Goal: Communication & Community: Share content

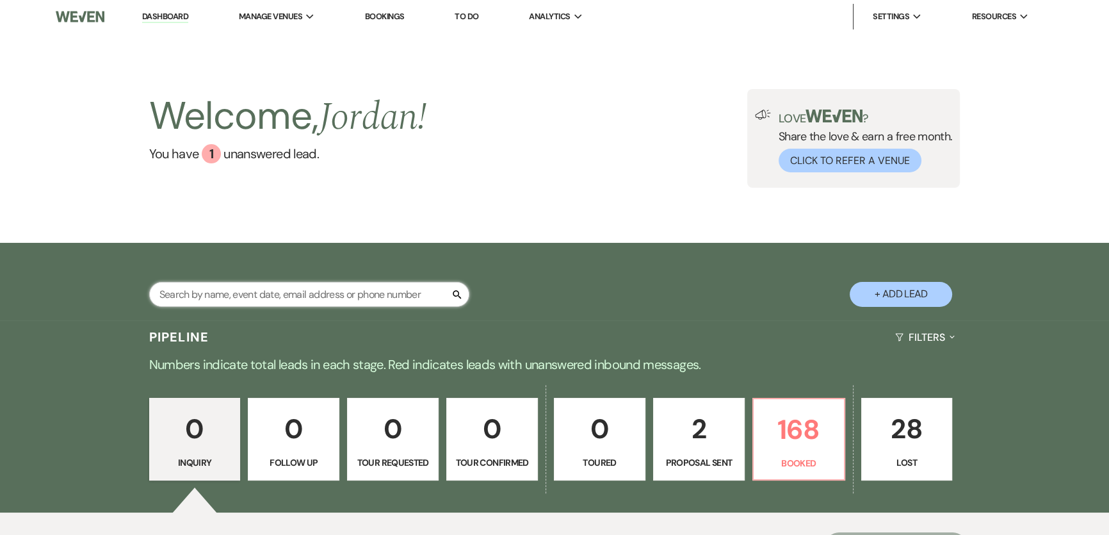
click at [246, 303] on input "text" at bounding box center [309, 294] width 320 height 25
type input "shen"
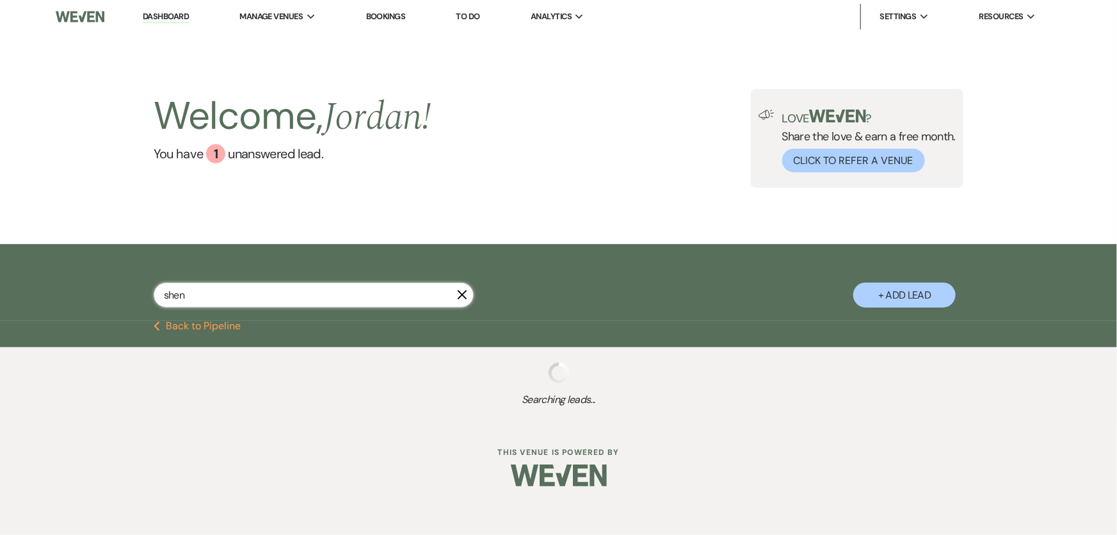
select select "8"
select select "11"
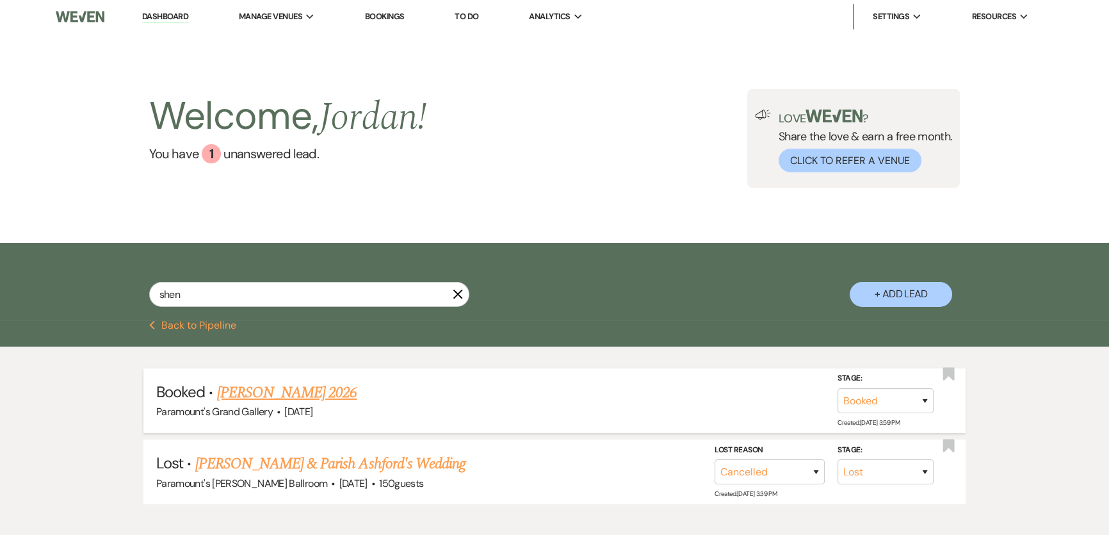
click at [282, 398] on link "[PERSON_NAME] 2026" at bounding box center [287, 392] width 140 height 23
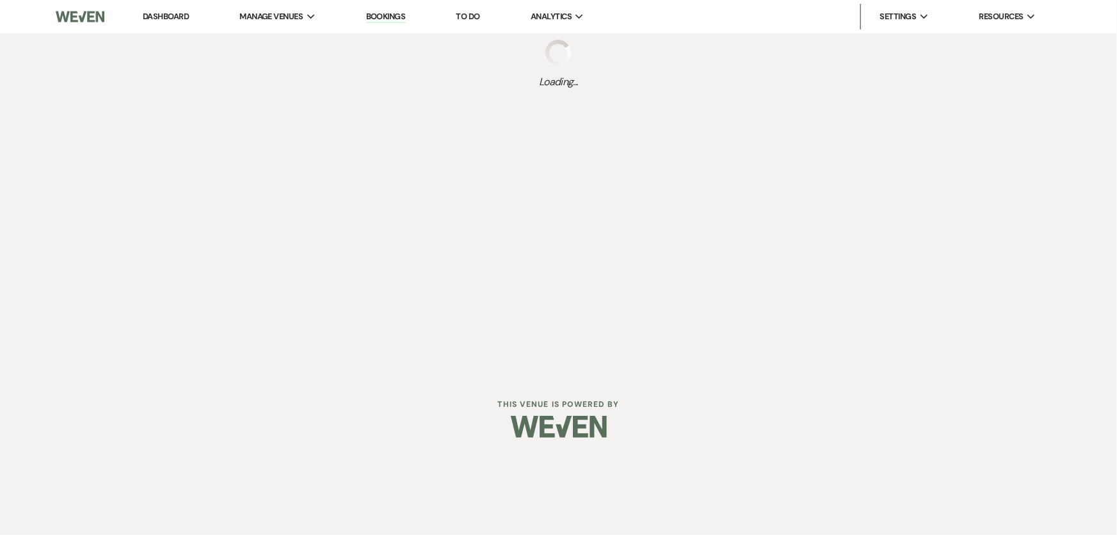
select select "12"
select select "8"
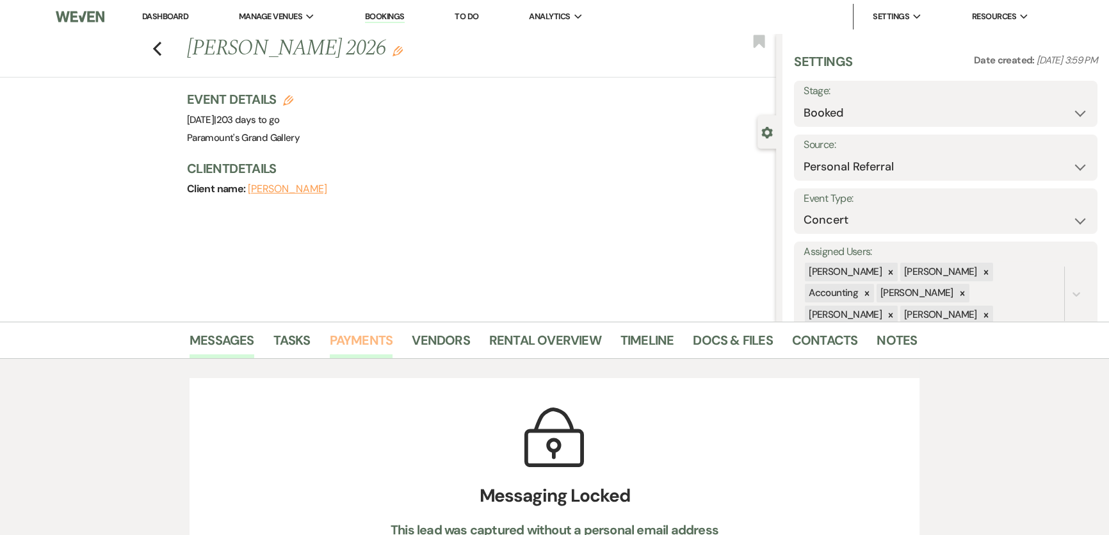
click at [363, 350] on link "Payments" at bounding box center [361, 344] width 63 height 28
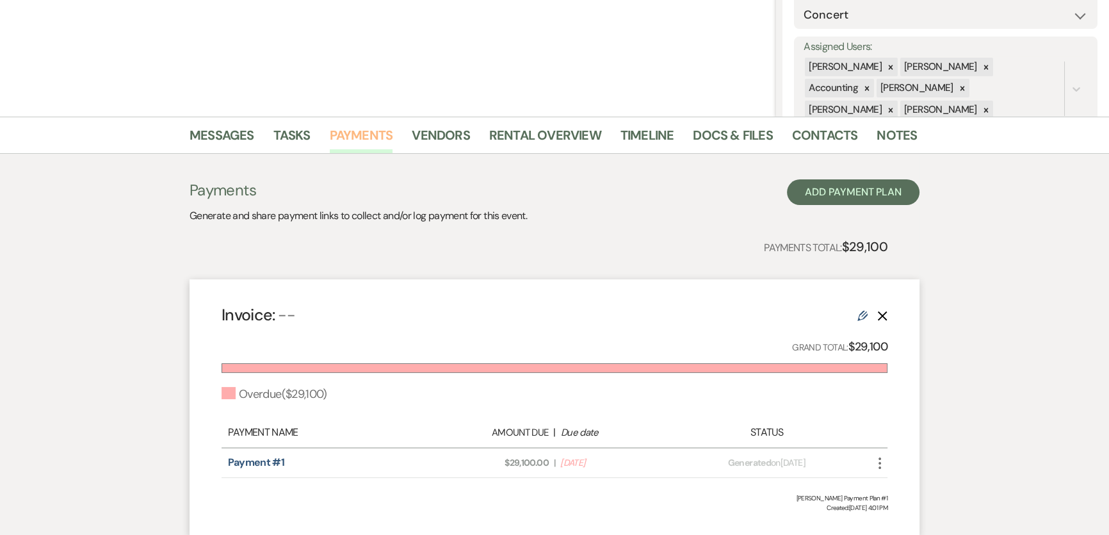
scroll to position [232, 0]
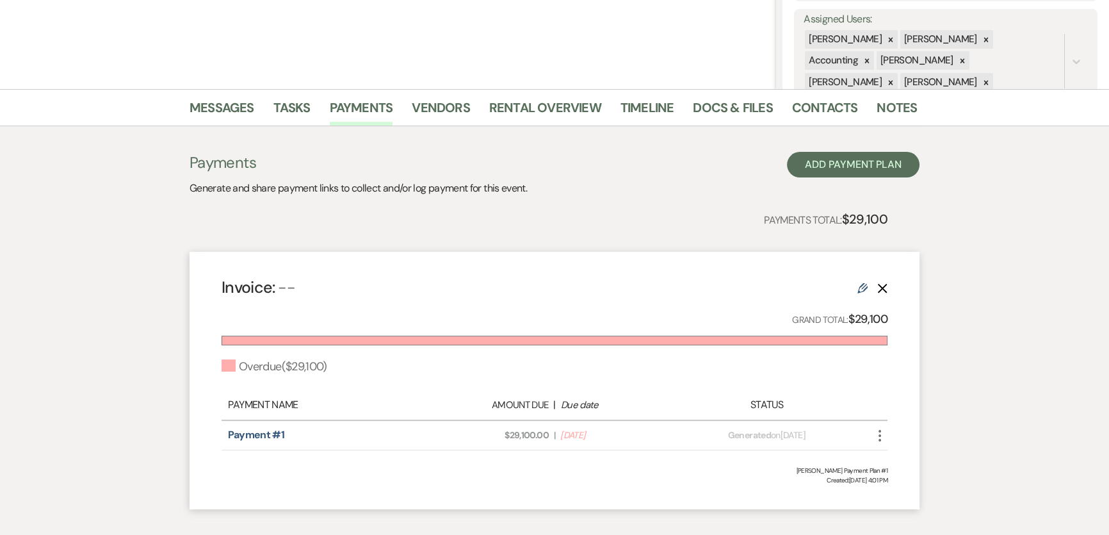
click at [881, 429] on icon "More" at bounding box center [879, 435] width 15 height 15
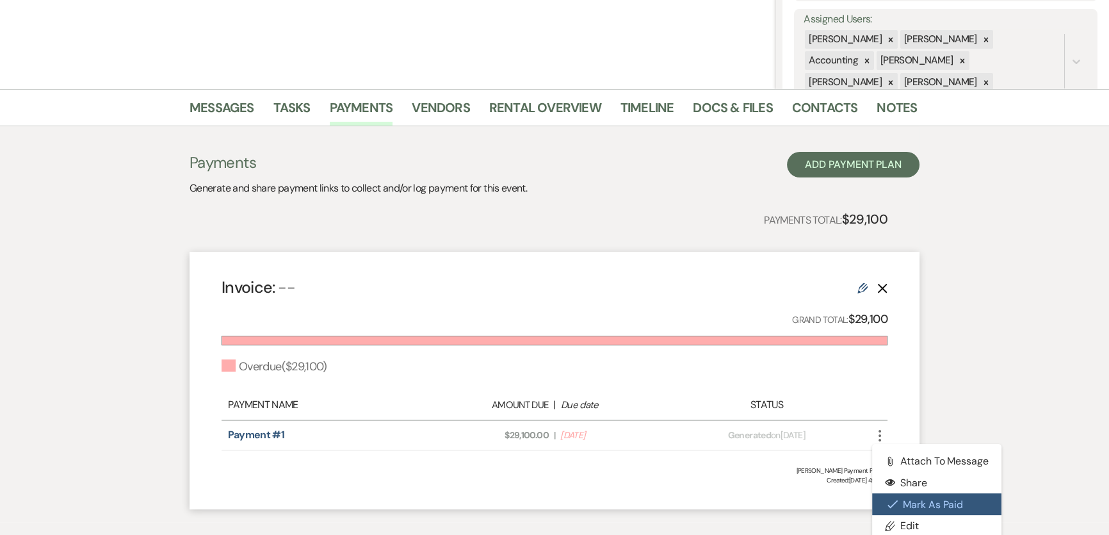
click at [940, 499] on button "Check [PERSON_NAME] [PERSON_NAME] as Paid" at bounding box center [936, 504] width 129 height 22
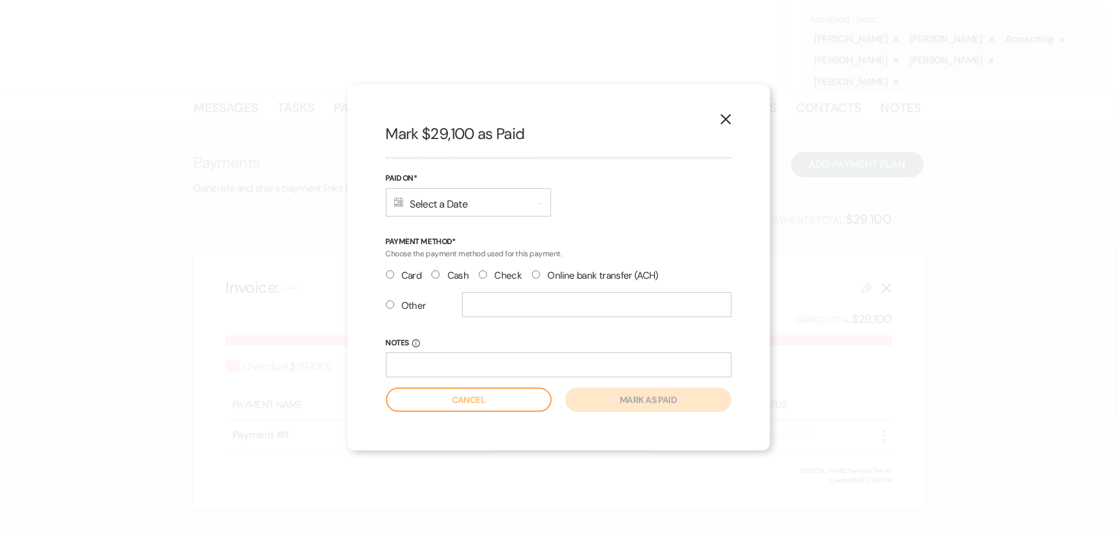
click at [461, 208] on div "Calendar Select a Date Expand" at bounding box center [468, 202] width 165 height 28
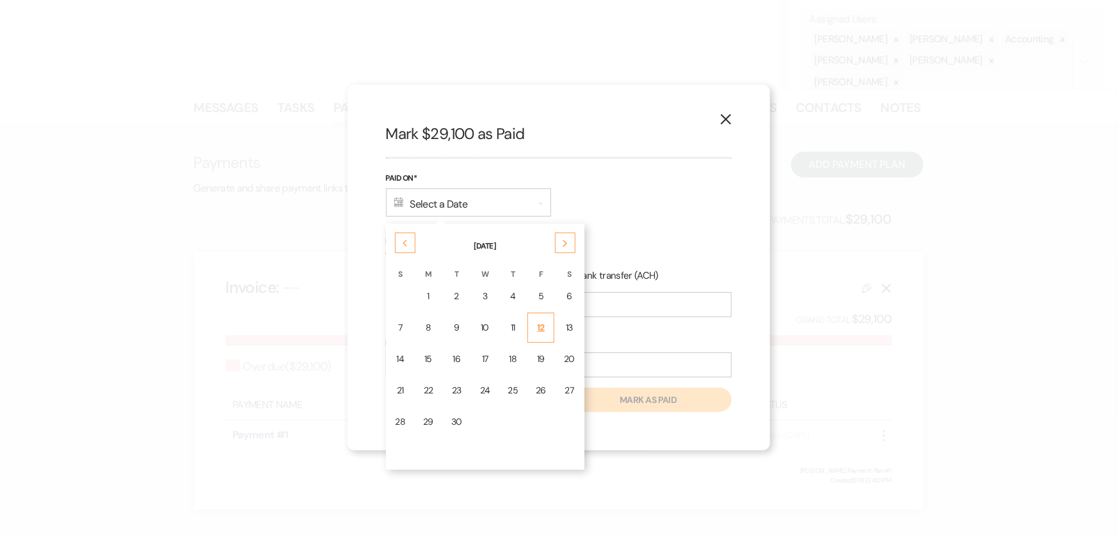
click at [538, 321] on div "12" at bounding box center [541, 327] width 10 height 13
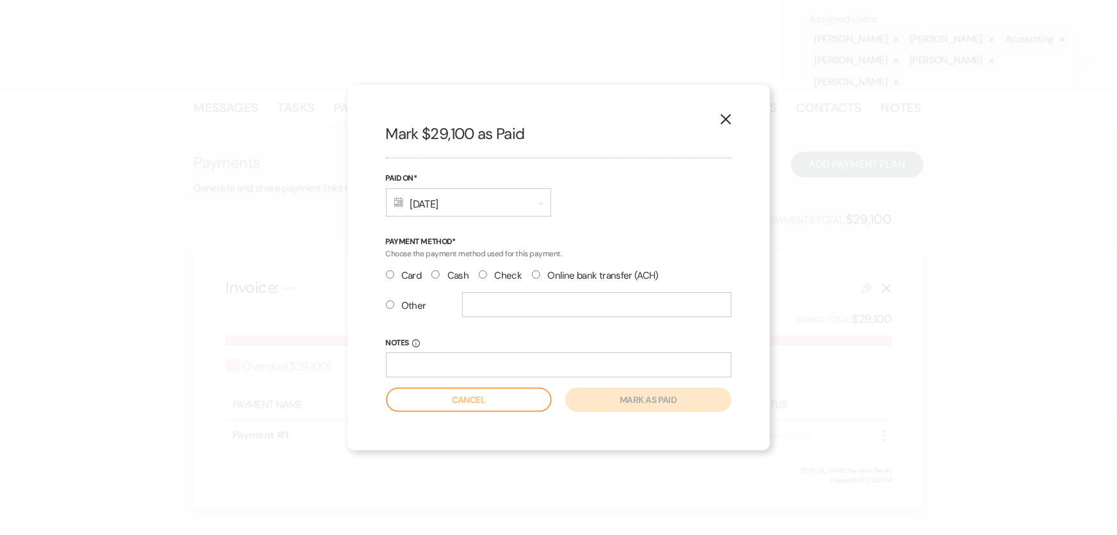
click at [494, 275] on label "Check" at bounding box center [500, 275] width 43 height 17
click at [487, 275] on input "Check" at bounding box center [483, 274] width 8 height 8
radio input "true"
click at [604, 398] on button "Mark as paid" at bounding box center [648, 399] width 166 height 24
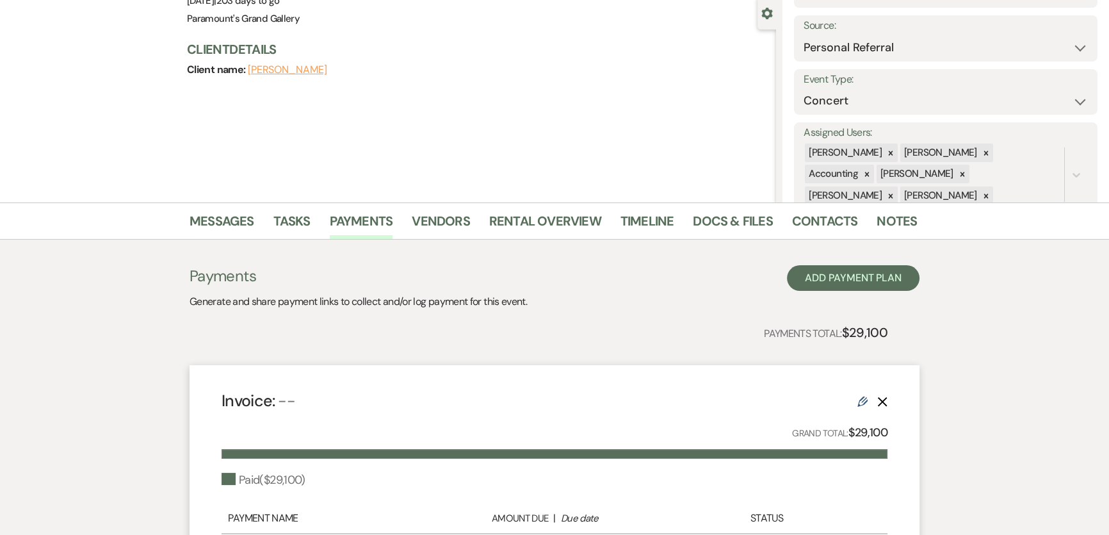
scroll to position [0, 0]
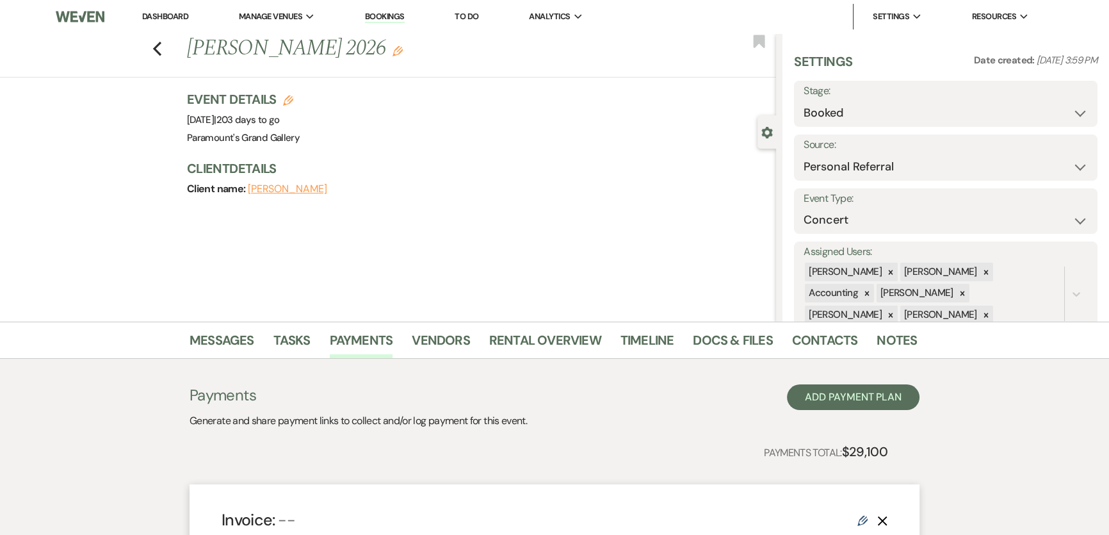
click at [148, 17] on link "Dashboard" at bounding box center [165, 16] width 46 height 11
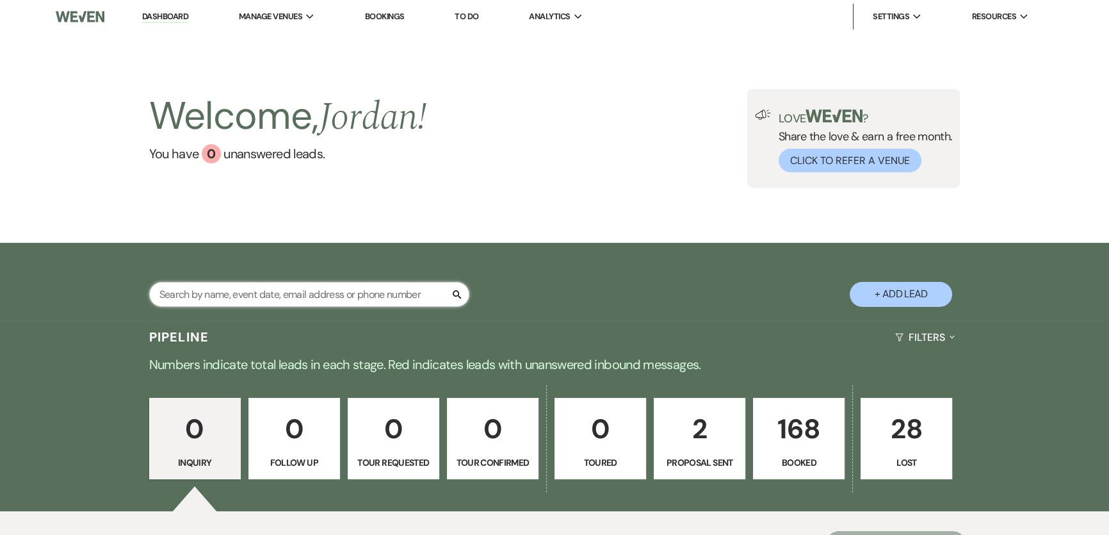
click at [247, 291] on input "text" at bounding box center [309, 294] width 320 height 25
type input "[PERSON_NAME]"
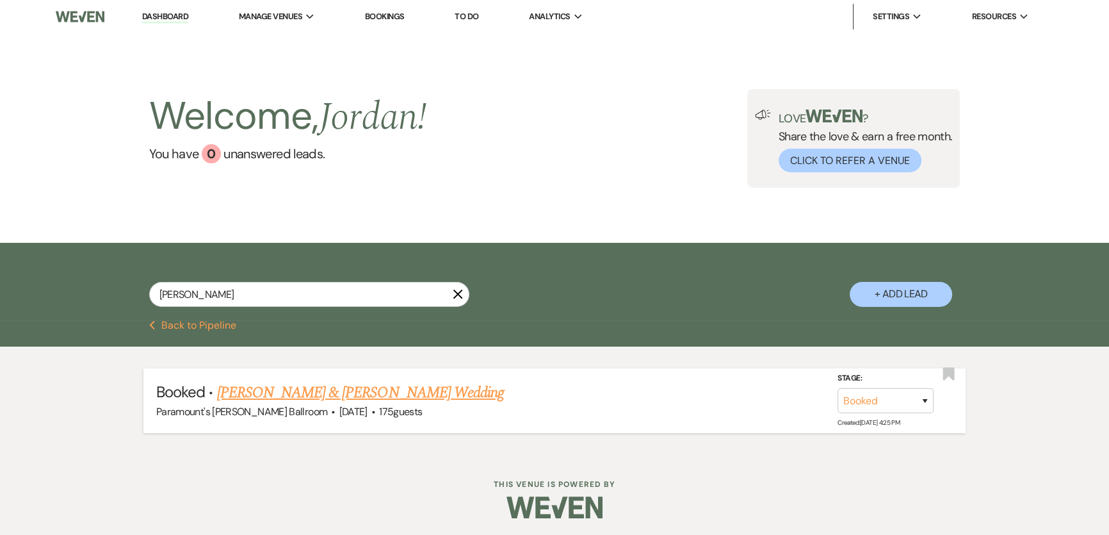
click at [408, 389] on link "[PERSON_NAME] & [PERSON_NAME] Wedding" at bounding box center [360, 392] width 287 height 23
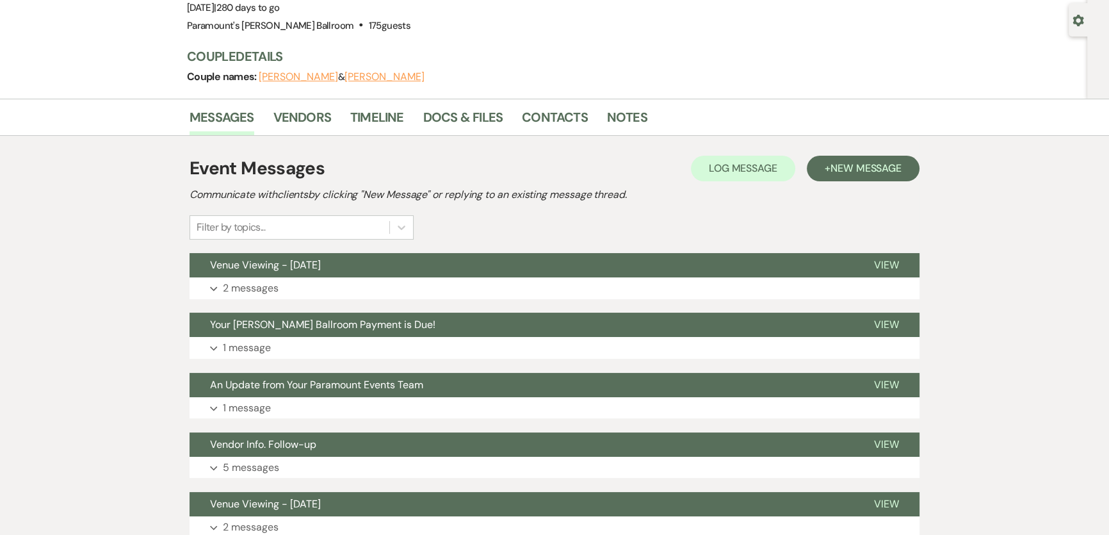
scroll to position [116, 0]
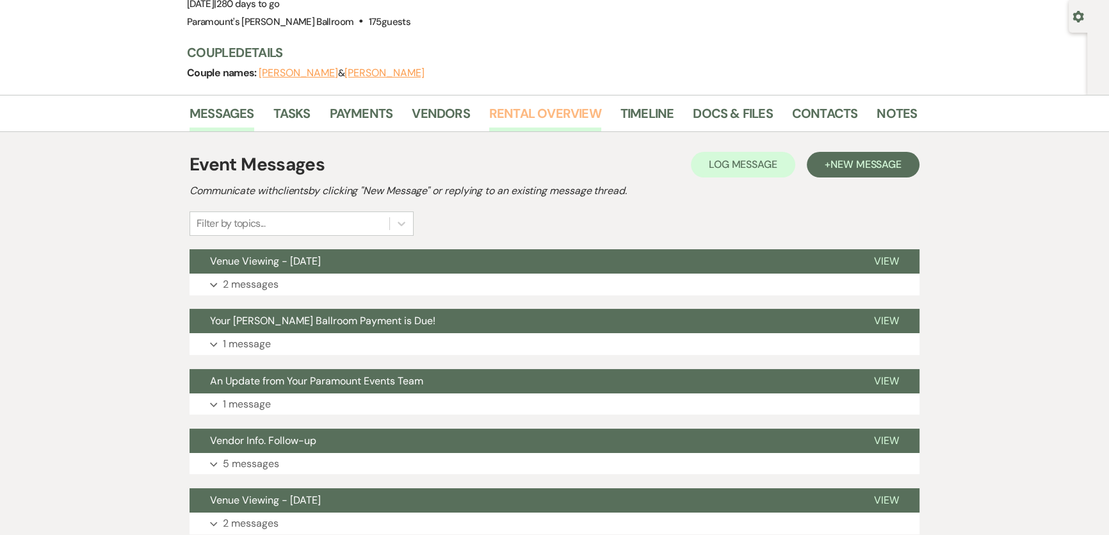
click at [522, 108] on link "Rental Overview" at bounding box center [545, 117] width 112 height 28
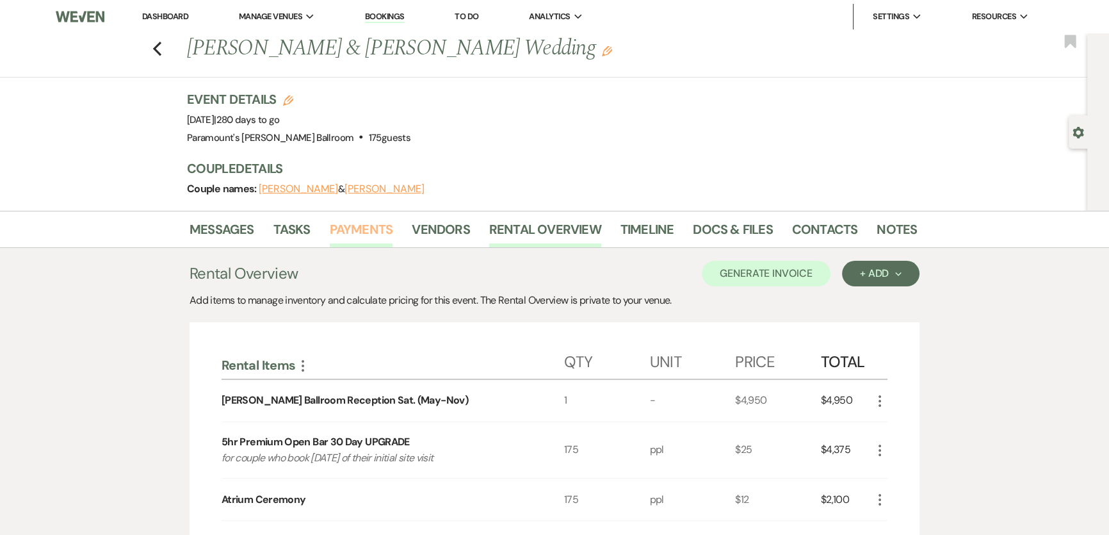
click at [339, 226] on link "Payments" at bounding box center [361, 233] width 63 height 28
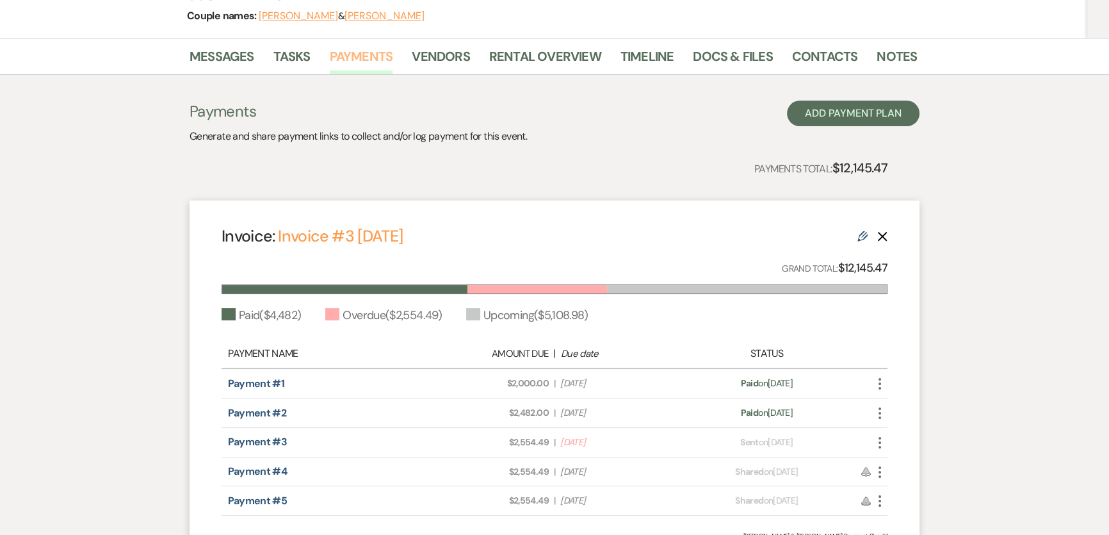
scroll to position [16, 0]
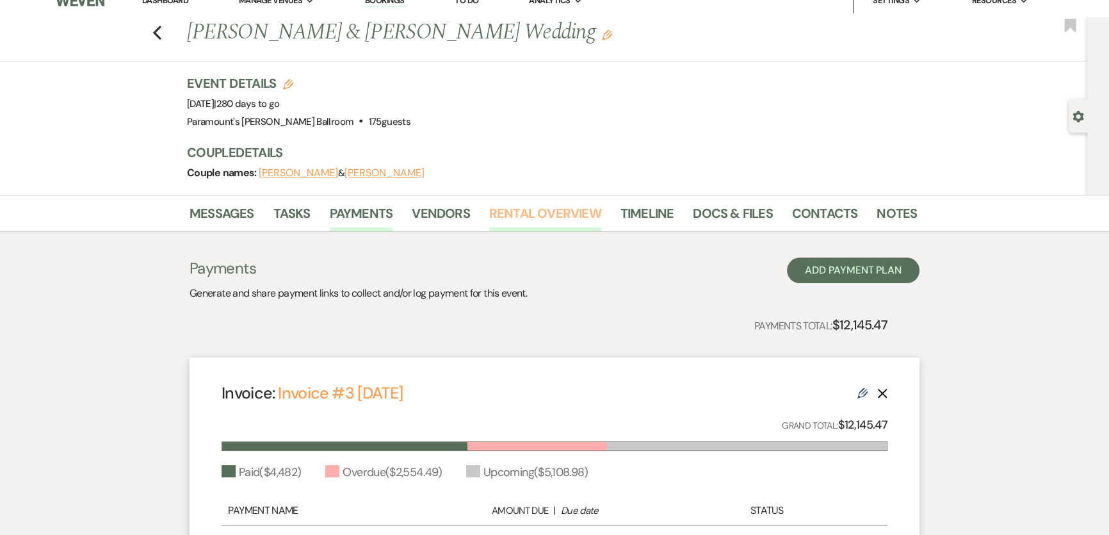
click at [524, 214] on link "Rental Overview" at bounding box center [545, 217] width 112 height 28
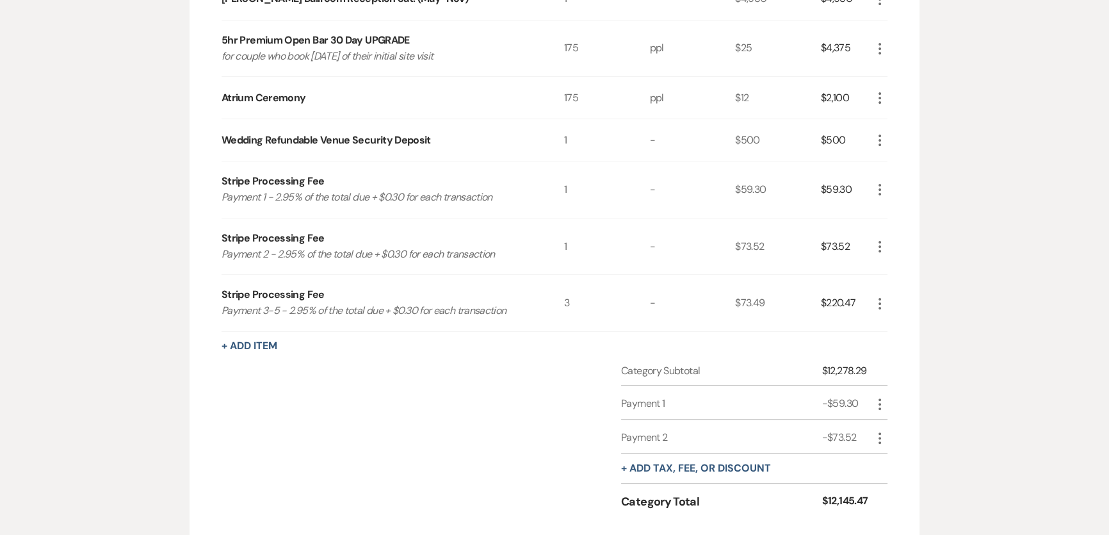
scroll to position [433, 0]
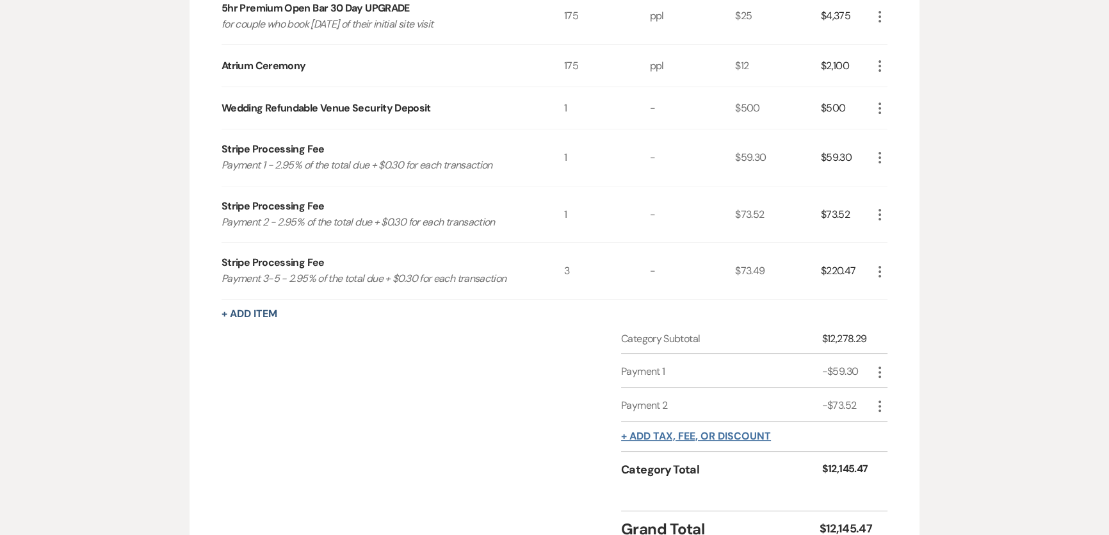
click at [634, 431] on button "+ Add tax, fee, or discount" at bounding box center [696, 436] width 150 height 10
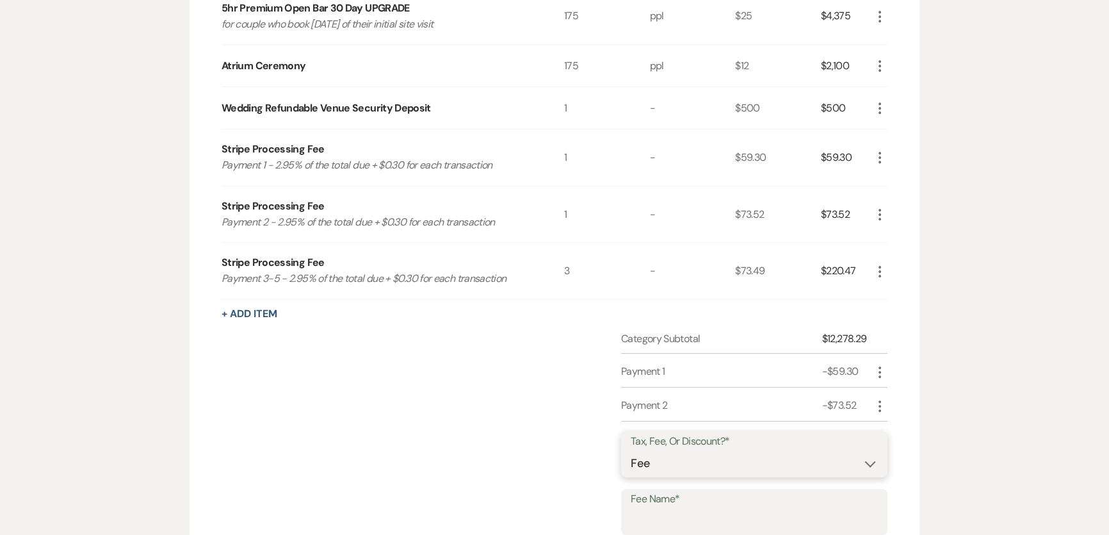
click at [657, 460] on select "Fee Discount Tax" at bounding box center [754, 463] width 247 height 25
select select "2"
click at [631, 451] on select "Fee Discount Tax" at bounding box center [754, 463] width 247 height 25
click at [659, 501] on label "Fee Name*" at bounding box center [754, 499] width 247 height 19
click at [659, 508] on input "Fee Name*" at bounding box center [754, 520] width 247 height 25
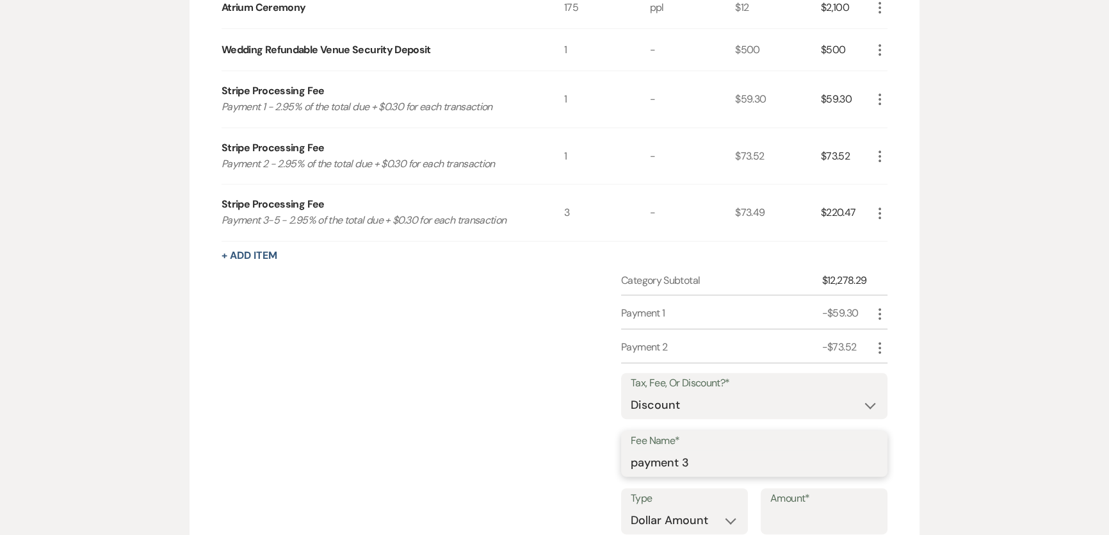
scroll to position [550, 0]
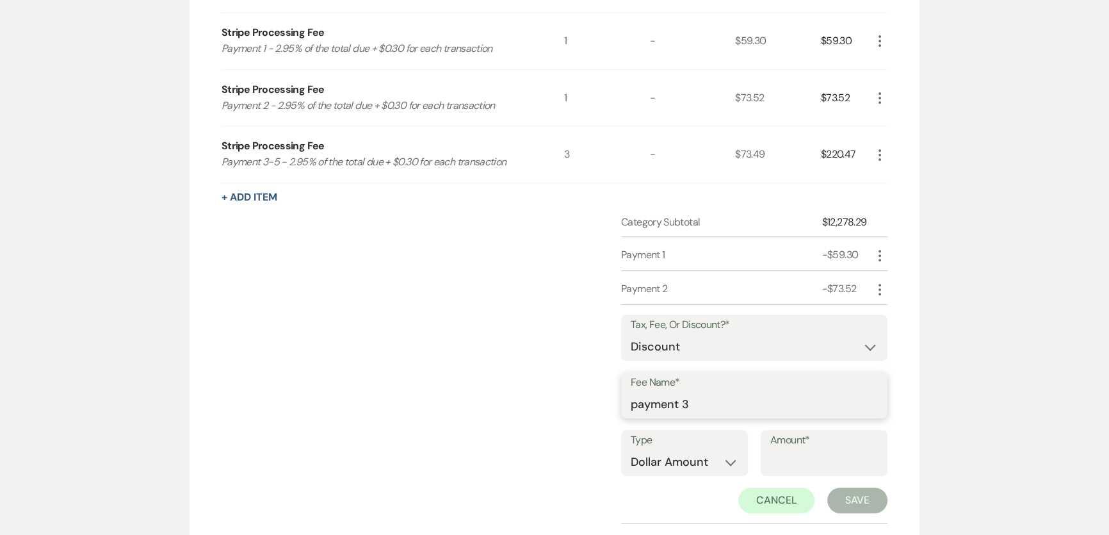
type input "payment 3"
click at [788, 450] on input "Amount*" at bounding box center [824, 461] width 108 height 25
type input "73.49"
click at [865, 509] on button "Save" at bounding box center [857, 500] width 60 height 26
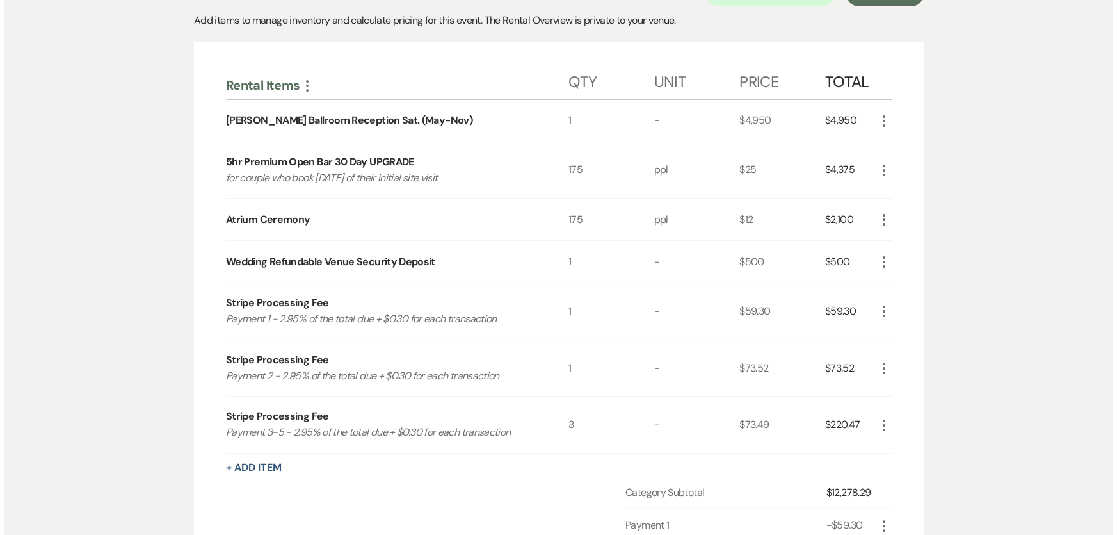
scroll to position [0, 0]
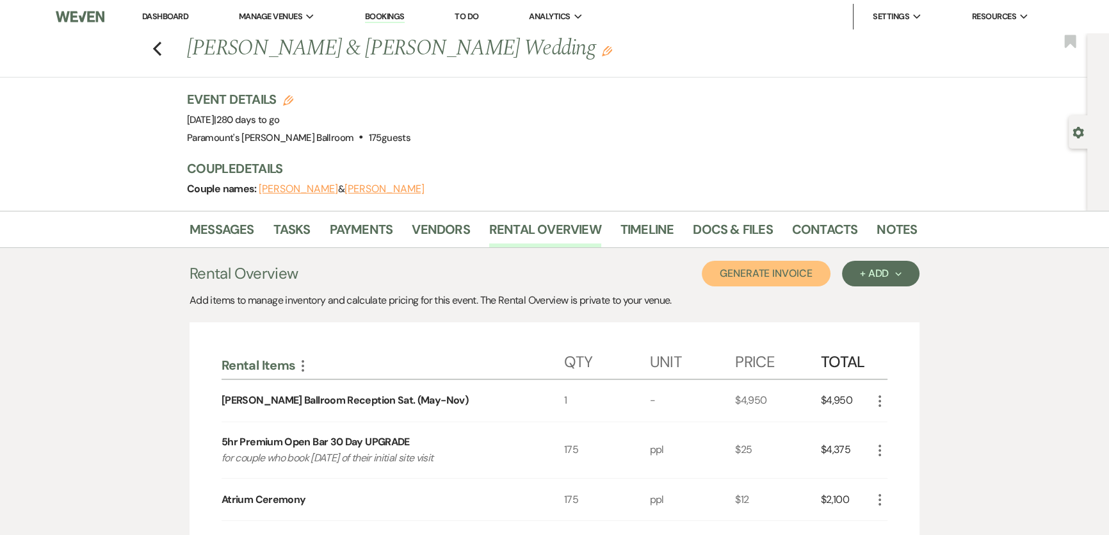
click at [780, 277] on button "Generate Invoice" at bounding box center [766, 274] width 129 height 26
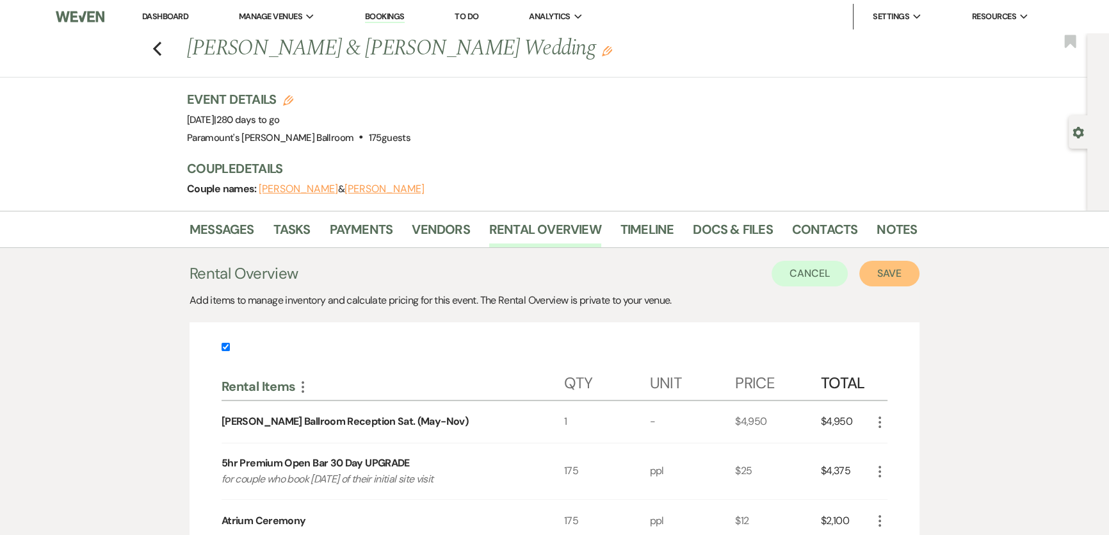
click at [894, 279] on button "Save" at bounding box center [889, 274] width 60 height 26
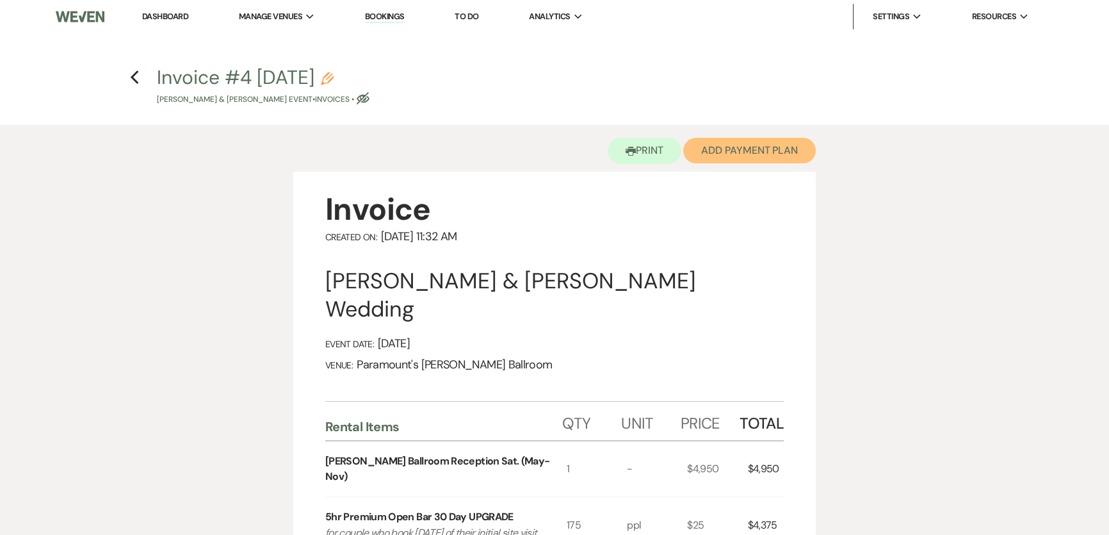
click at [765, 151] on button "Add Payment Plan" at bounding box center [749, 151] width 133 height 26
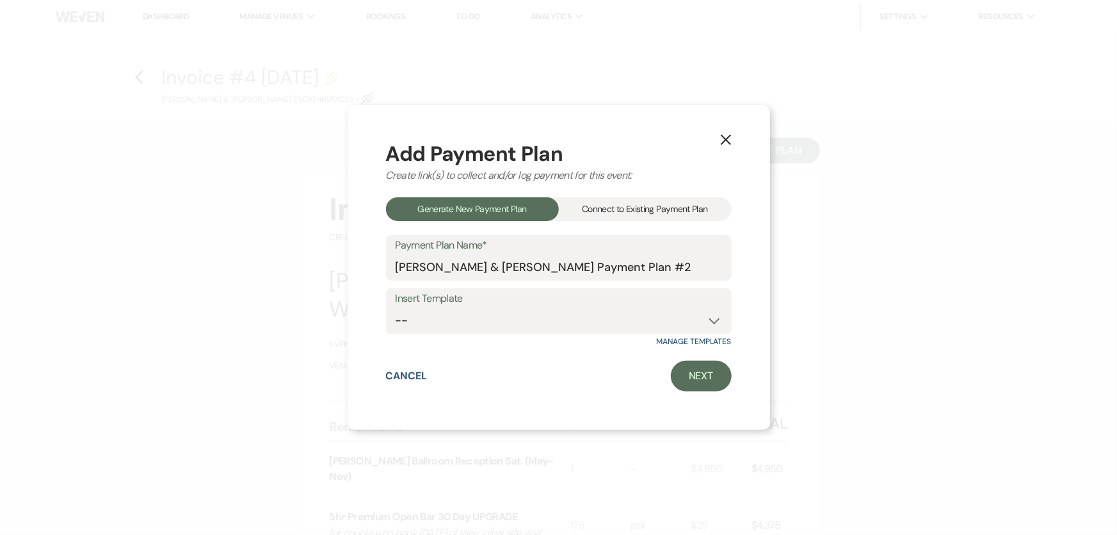
click at [605, 200] on div "Connect to Existing Payment Plan" at bounding box center [645, 209] width 173 height 24
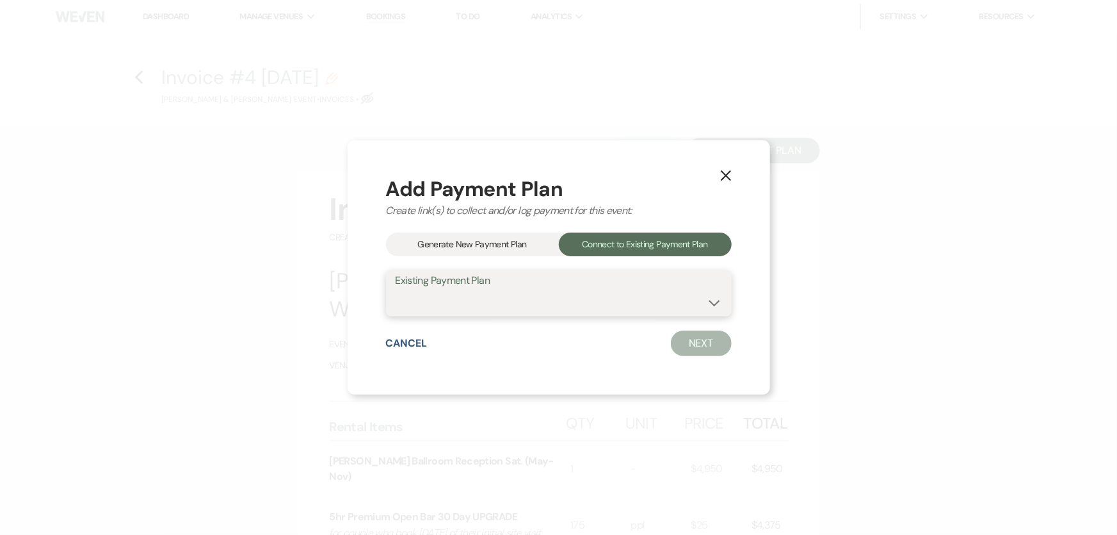
drag, startPoint x: 614, startPoint y: 294, endPoint x: 614, endPoint y: 313, distance: 19.2
click at [614, 294] on select "[PERSON_NAME] & [PERSON_NAME] Payment Plan #1" at bounding box center [559, 302] width 327 height 25
select select "19909"
click at [396, 290] on select "[PERSON_NAME] & [PERSON_NAME] Payment Plan #1" at bounding box center [559, 302] width 327 height 25
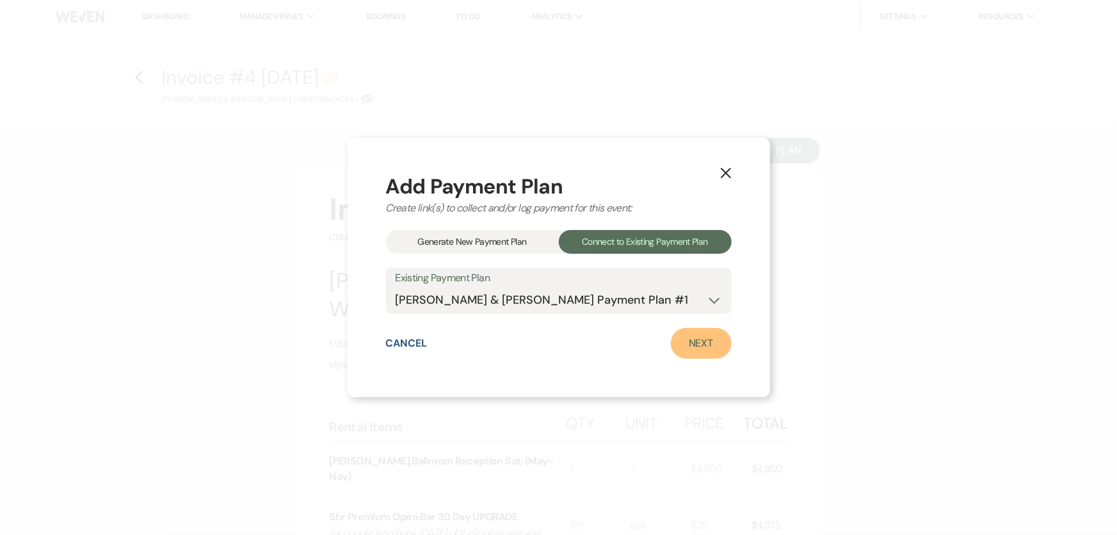
drag, startPoint x: 685, startPoint y: 339, endPoint x: 669, endPoint y: 343, distance: 16.5
click at [686, 339] on link "Next" at bounding box center [701, 343] width 61 height 31
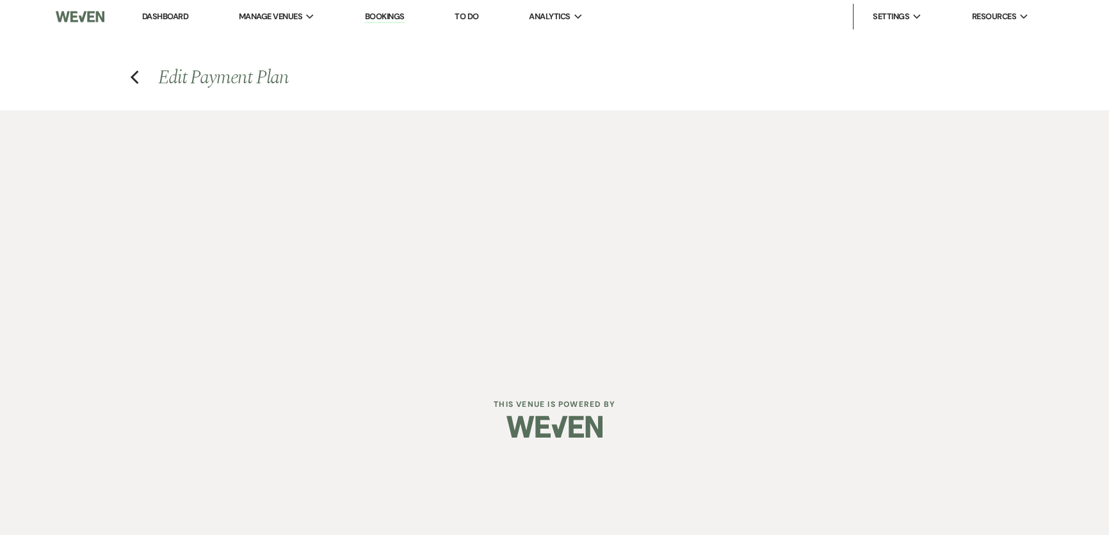
select select "28580"
select select "1"
select select "2"
select select "flat"
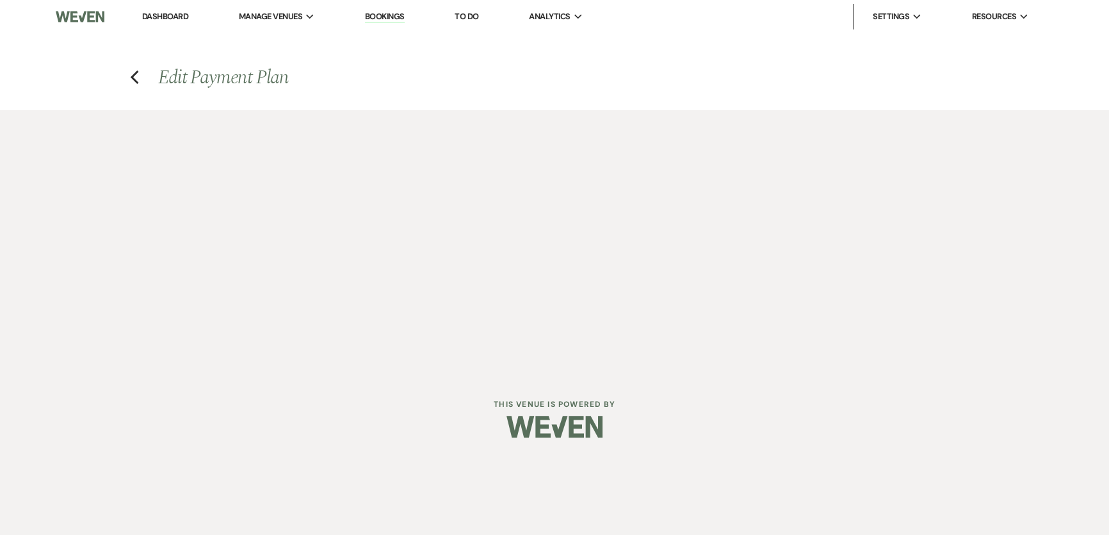
select select "2"
select select "flat"
select select "true"
select select "client"
select select "weeks"
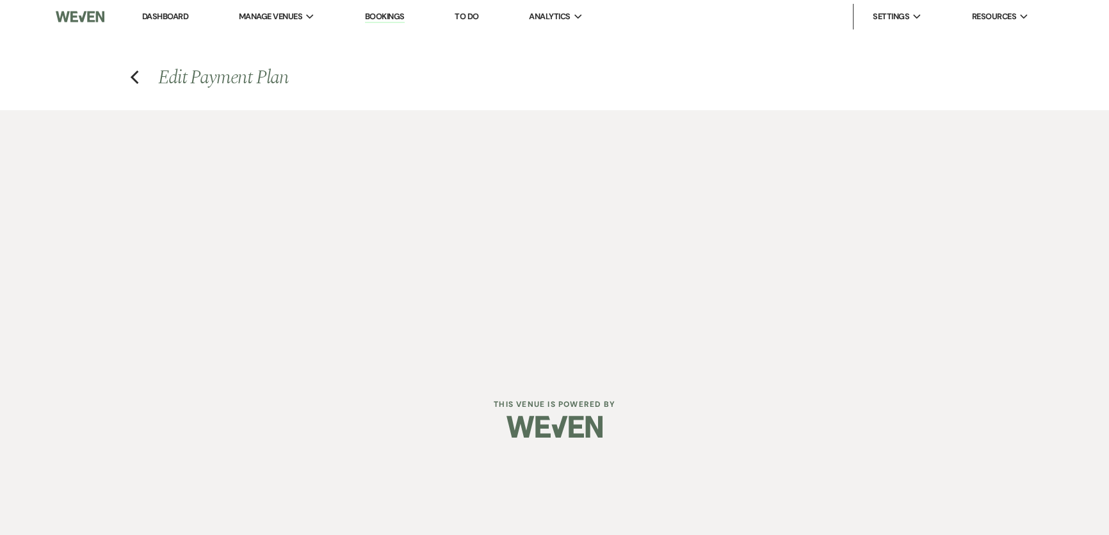
select select "2"
select select "flat"
select select "true"
select select "client"
select select "weeks"
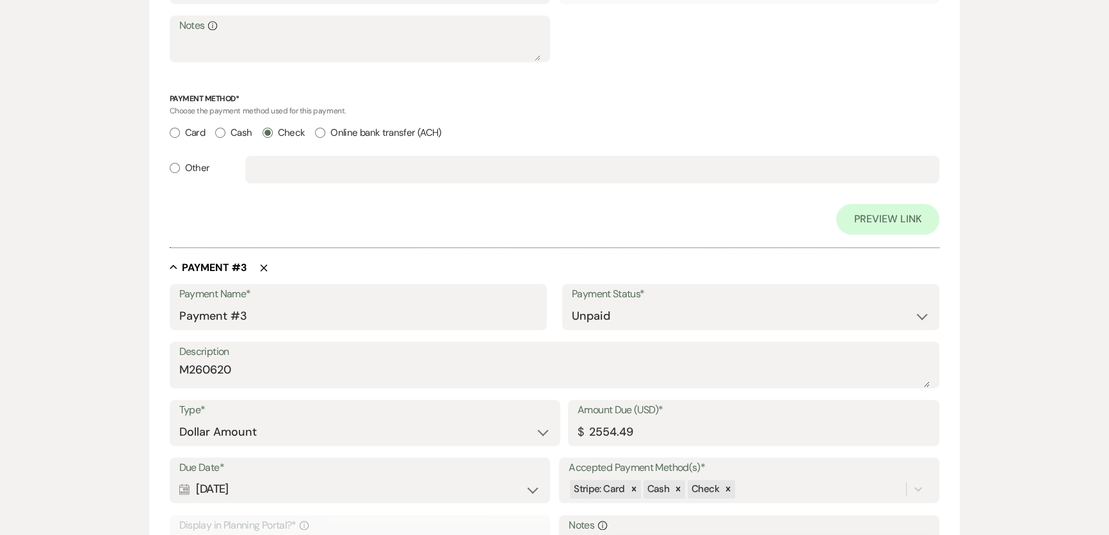
scroll to position [1280, 0]
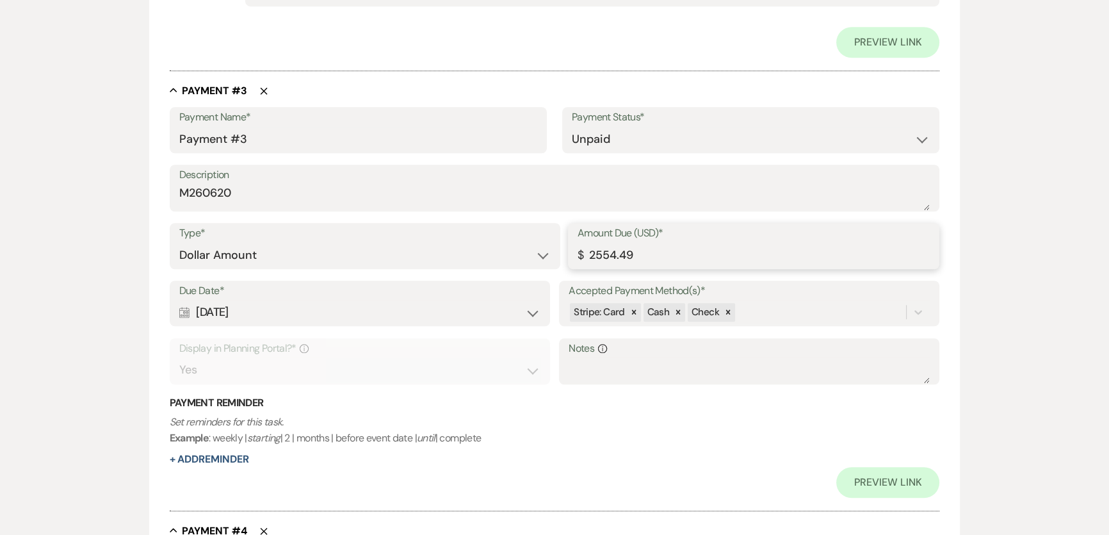
drag, startPoint x: 649, startPoint y: 254, endPoint x: 544, endPoint y: 244, distance: 105.5
click at [544, 244] on div "Type* Dollar Amount Percentage of Grand Total Amount Due (USD)* $ 2554.49" at bounding box center [555, 252] width 770 height 58
type input "2481.00"
click at [624, 421] on p "Set reminders for this task. Example : weekly | starting | 2 | months | before …" at bounding box center [555, 430] width 770 height 33
click at [650, 134] on select "Paid Unpaid" at bounding box center [751, 139] width 358 height 25
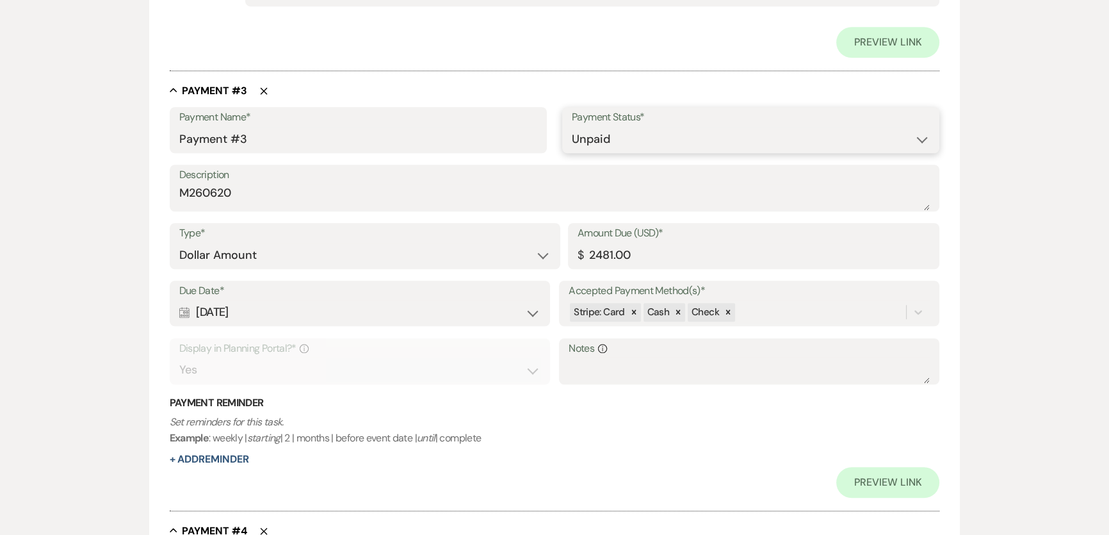
select select "1"
click at [572, 127] on select "Paid Unpaid" at bounding box center [751, 139] width 358 height 25
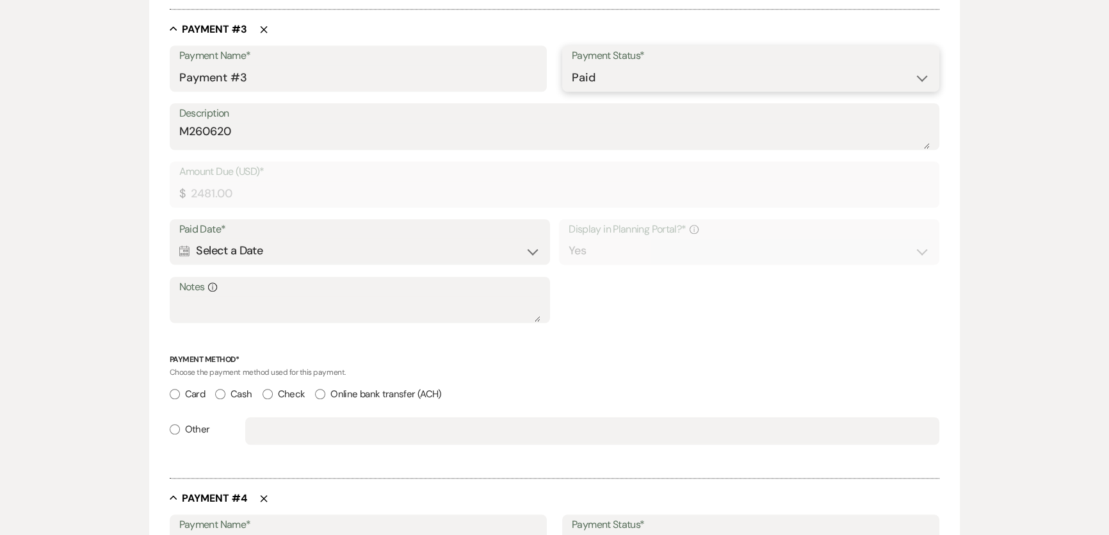
scroll to position [1249, 0]
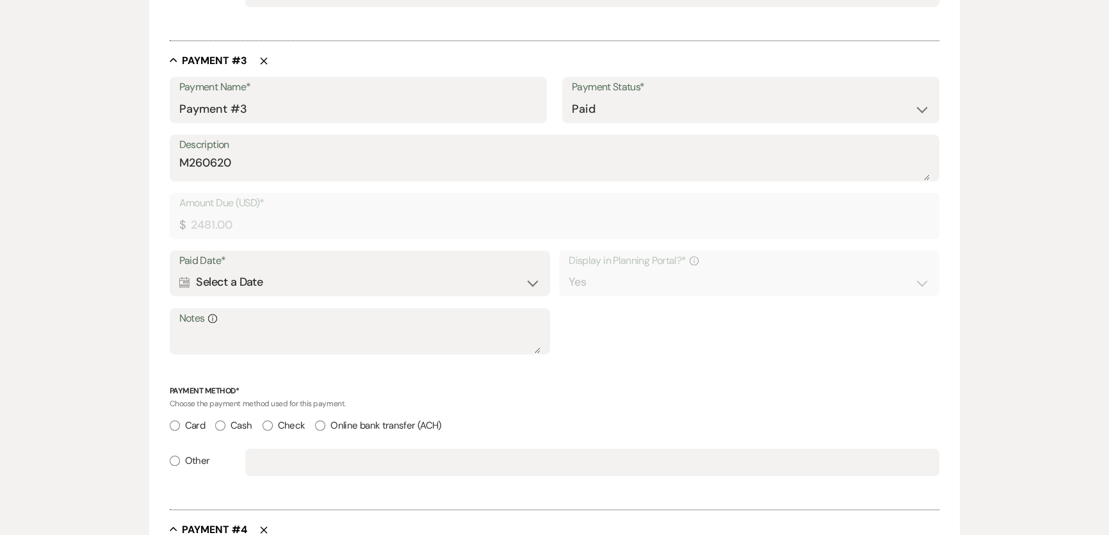
click at [307, 287] on div "Calendar Select a Date Expand" at bounding box center [359, 282] width 361 height 25
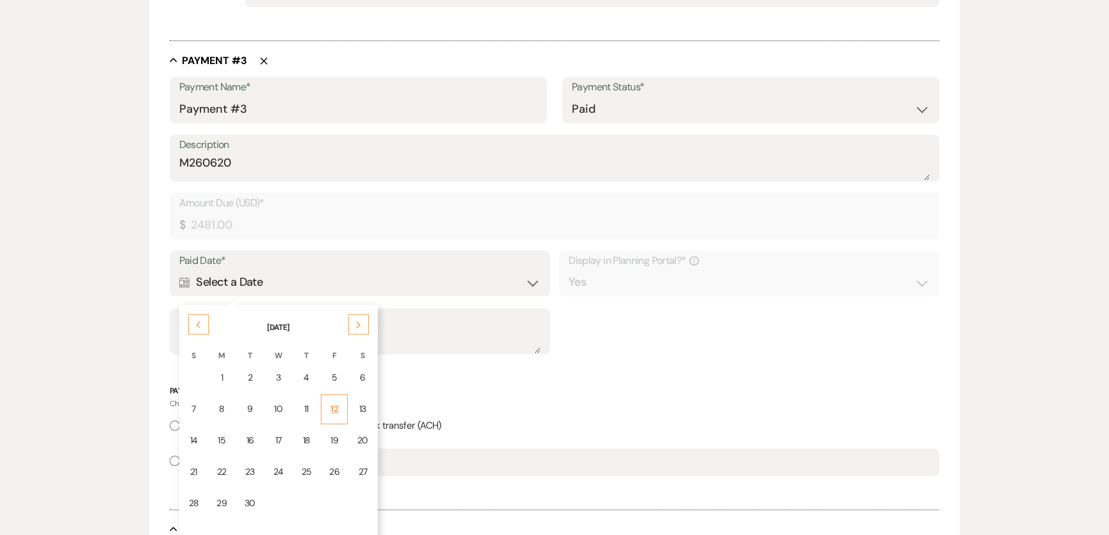
click at [322, 411] on td "12" at bounding box center [334, 409] width 27 height 30
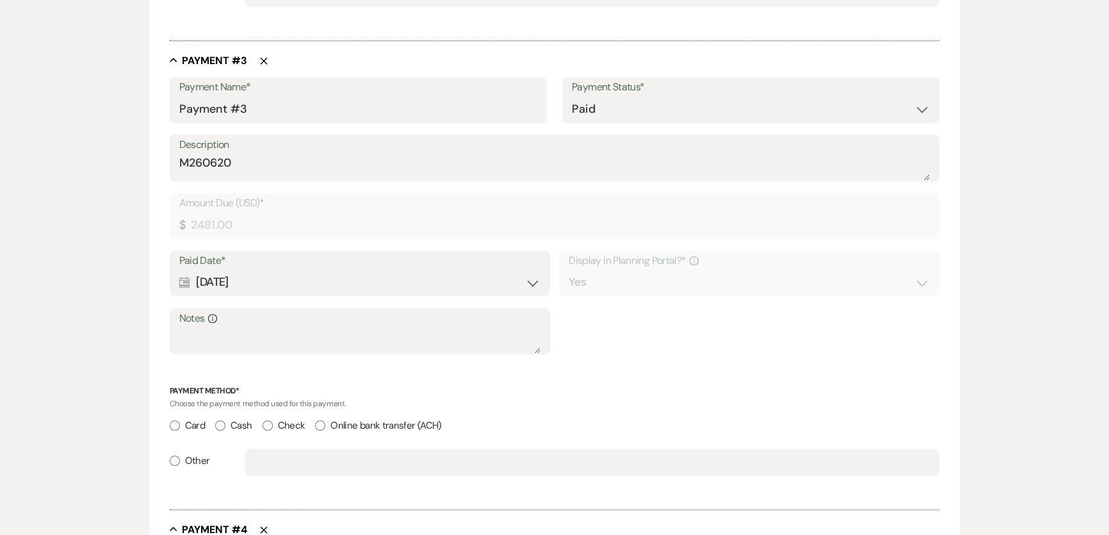
click at [290, 423] on label "Check" at bounding box center [283, 425] width 43 height 17
click at [273, 423] on input "Check" at bounding box center [267, 425] width 10 height 10
radio input "true"
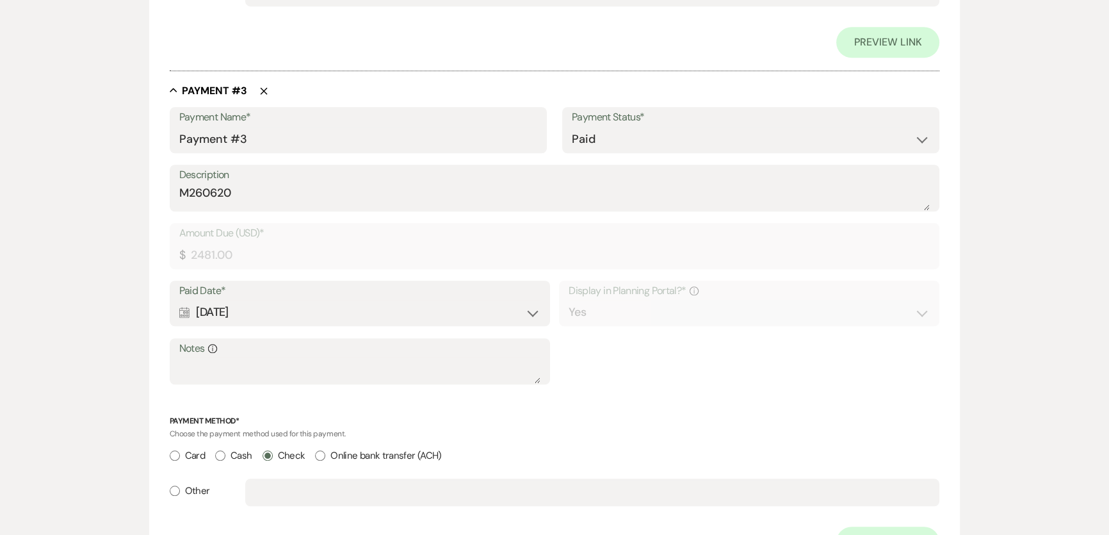
click at [627, 396] on div "Payment Name* Payment #3 Payment Status* Paid Unpaid Description M260620 Amount…" at bounding box center [555, 332] width 770 height 450
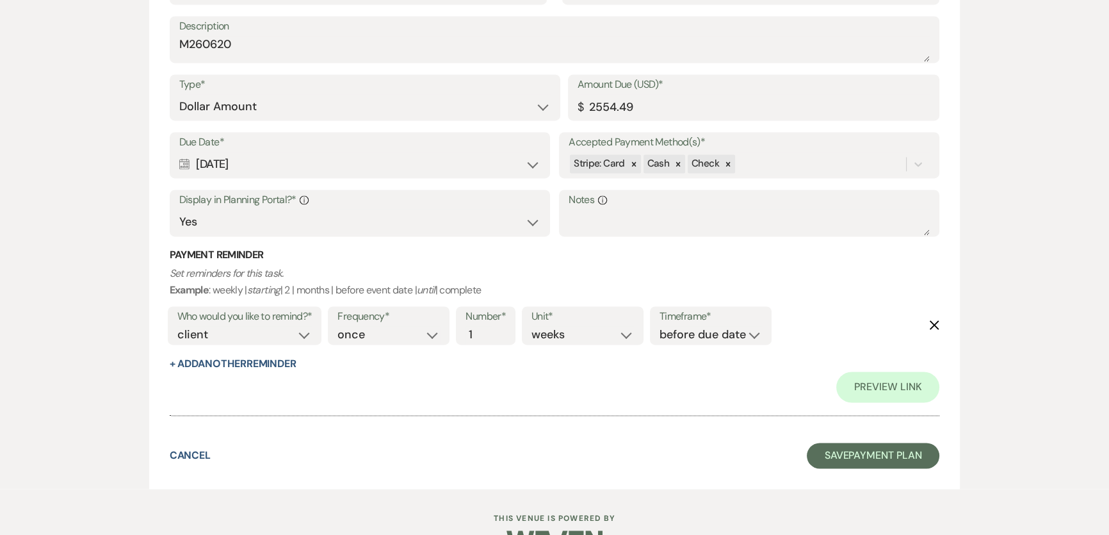
scroll to position [2454, 0]
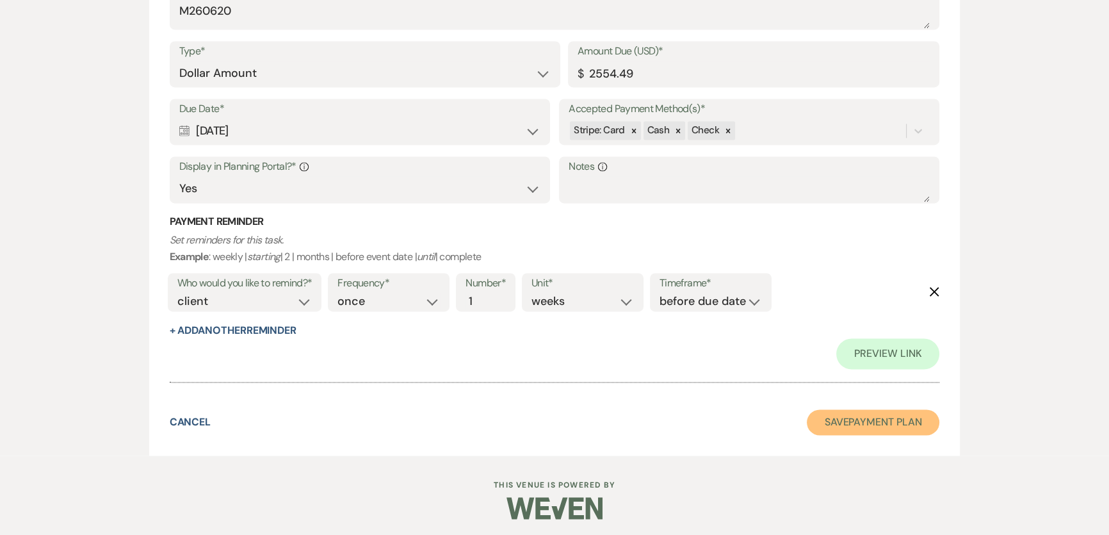
click at [874, 420] on button "Save Payment Plan" at bounding box center [873, 422] width 133 height 26
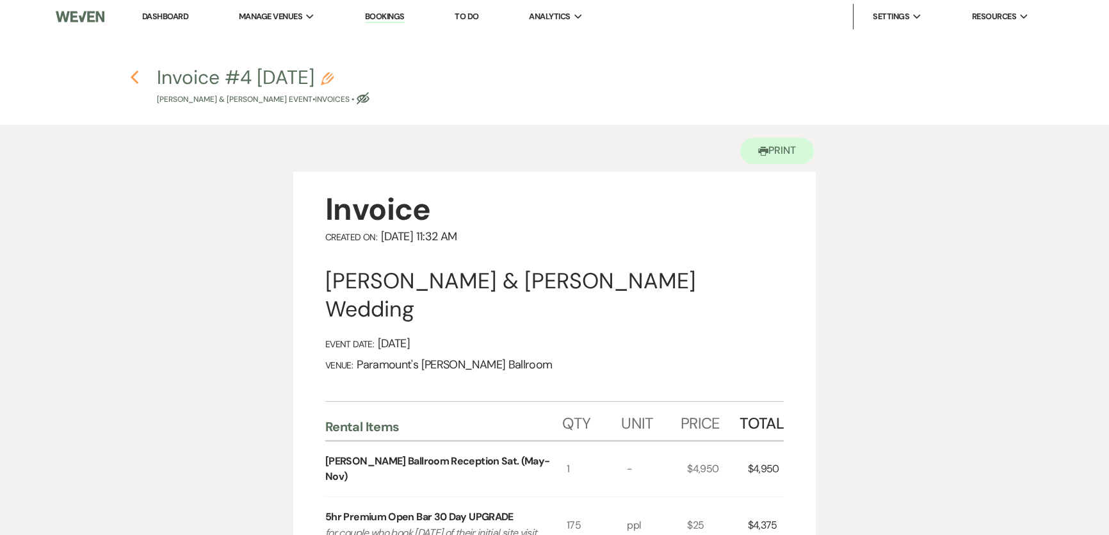
click at [133, 78] on use "button" at bounding box center [134, 77] width 8 height 14
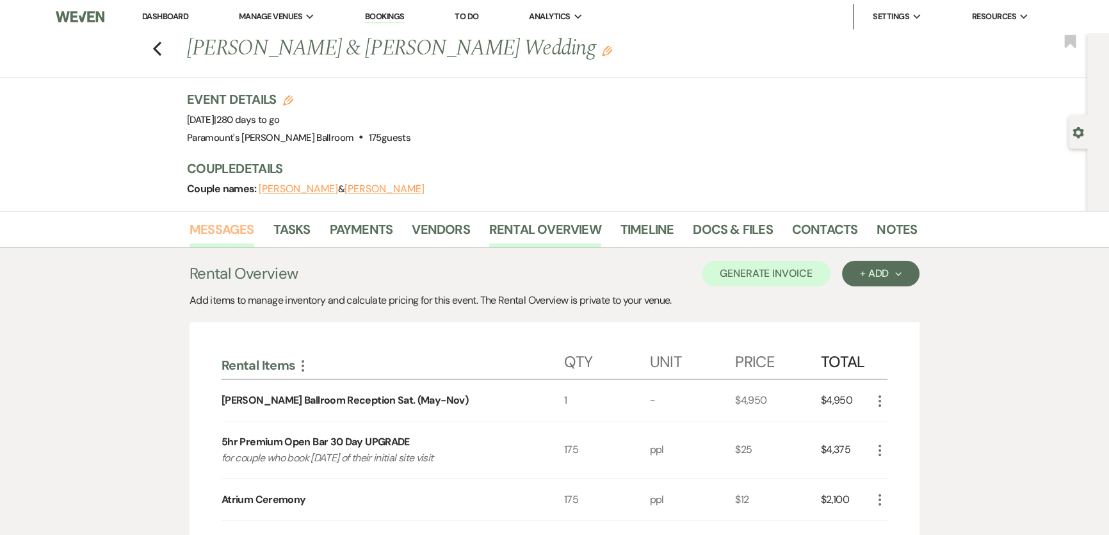
click at [227, 230] on link "Messages" at bounding box center [221, 233] width 65 height 28
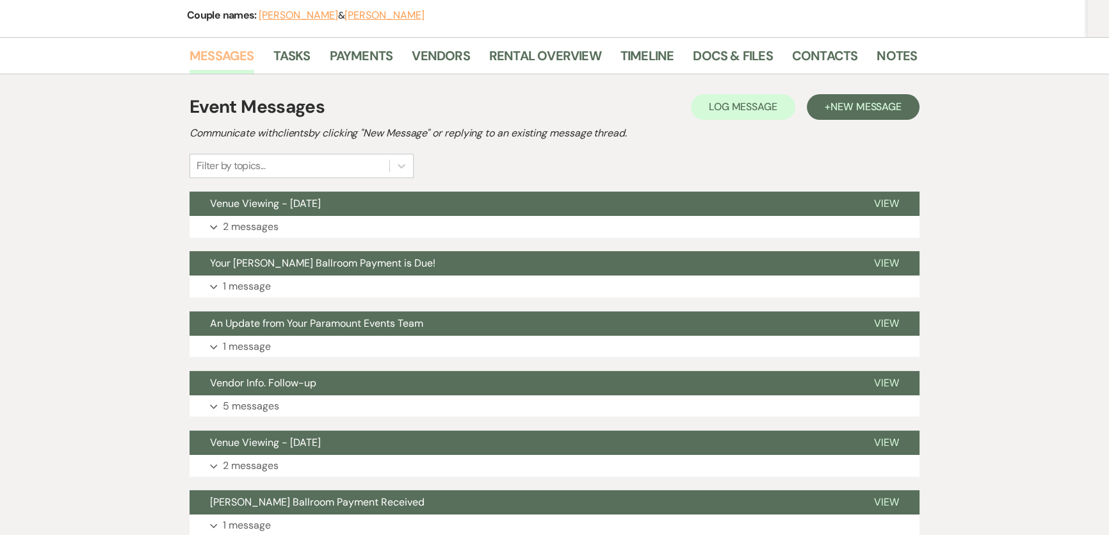
scroll to position [174, 0]
click at [877, 116] on button "+ New Message" at bounding box center [863, 106] width 113 height 26
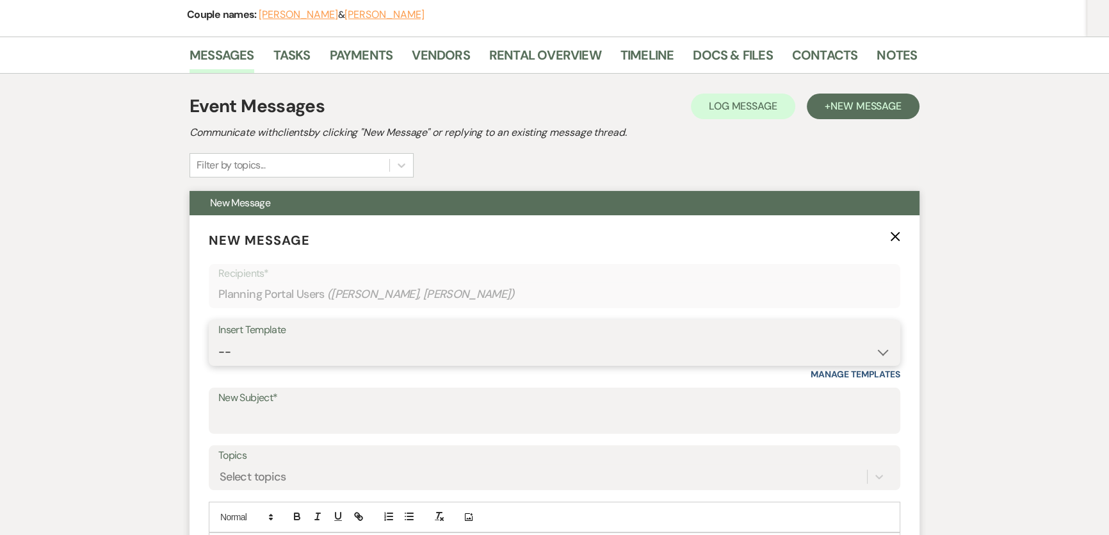
click at [310, 355] on select "-- Weven Planning Portal Introduction (Booked Events) 6 Month Consultation 9 Mo…" at bounding box center [554, 351] width 672 height 25
select select "1692"
click at [218, 339] on select "-- Weven Planning Portal Introduction (Booked Events) 6 Month Consultation 9 Mo…" at bounding box center [554, 351] width 672 height 25
type input "[PERSON_NAME] Ballroom Payment Received"
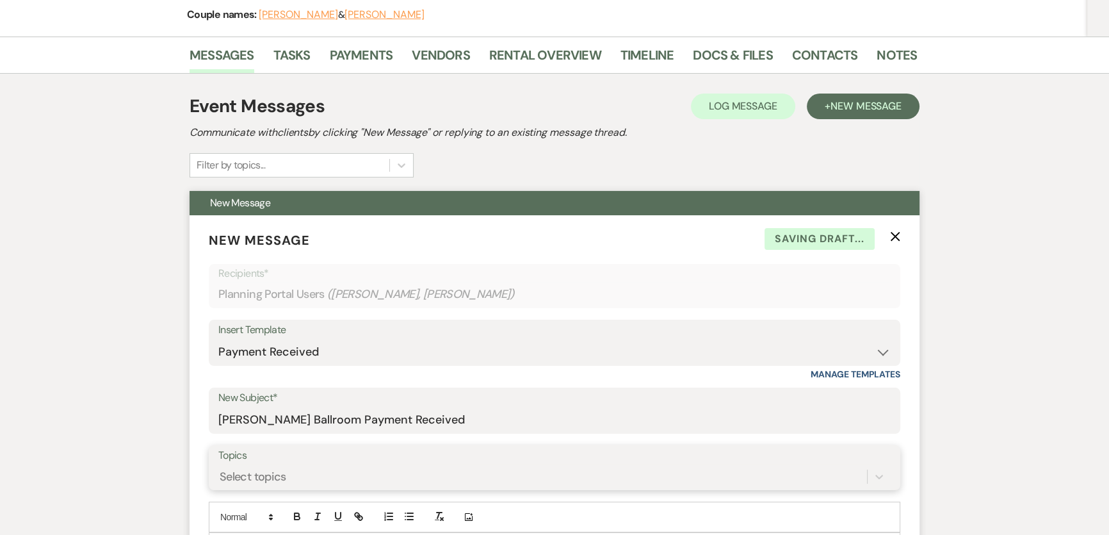
click at [439, 464] on div "Select topics" at bounding box center [554, 476] width 672 height 24
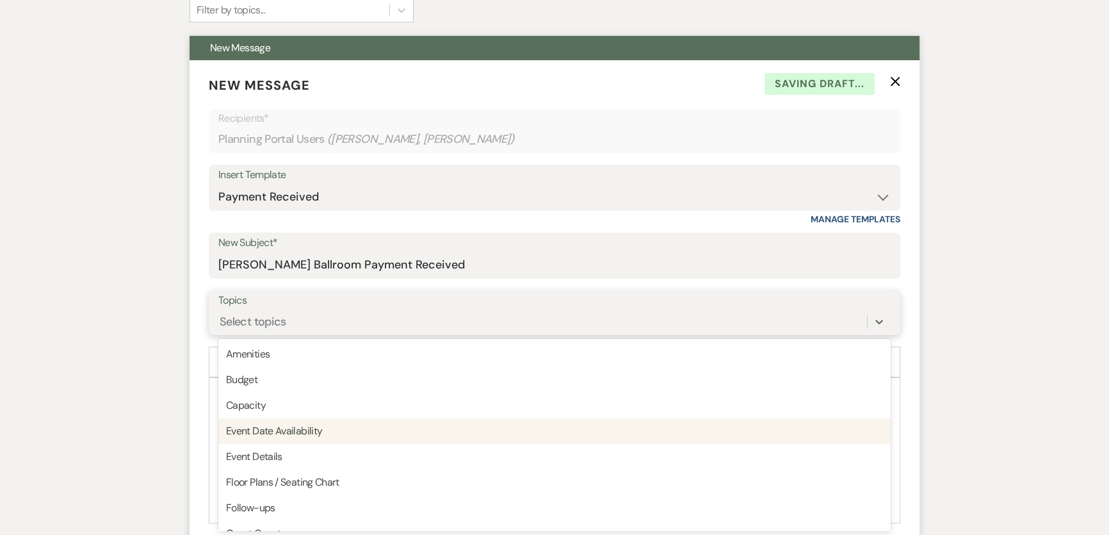
scroll to position [330, 0]
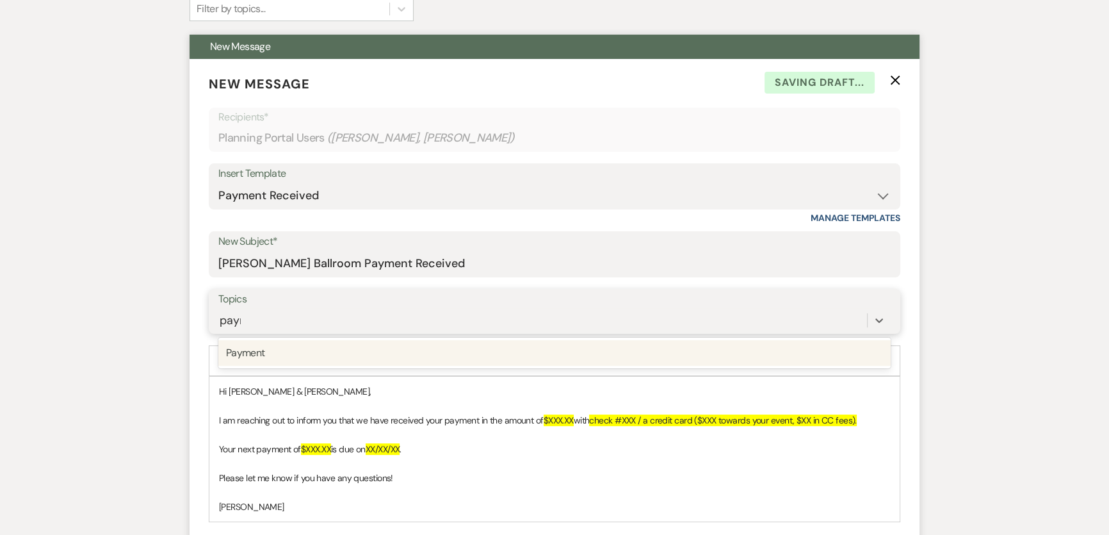
type input "paymen"
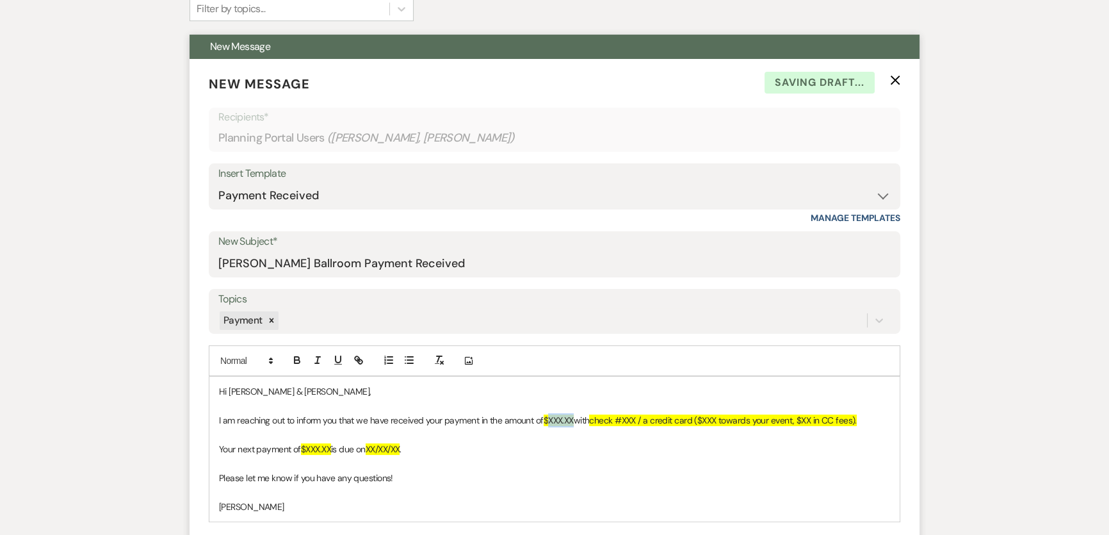
drag, startPoint x: 554, startPoint y: 423, endPoint x: 575, endPoint y: 423, distance: 20.5
click at [574, 423] on span "$XXX.XX" at bounding box center [559, 420] width 30 height 12
drag, startPoint x: 635, startPoint y: 416, endPoint x: 647, endPoint y: 417, distance: 11.5
click at [647, 417] on span "check #XXX / a credit card ($XXX towards your event, $XX in CC fees)." at bounding box center [729, 420] width 267 height 12
drag, startPoint x: 650, startPoint y: 419, endPoint x: 859, endPoint y: 429, distance: 209.0
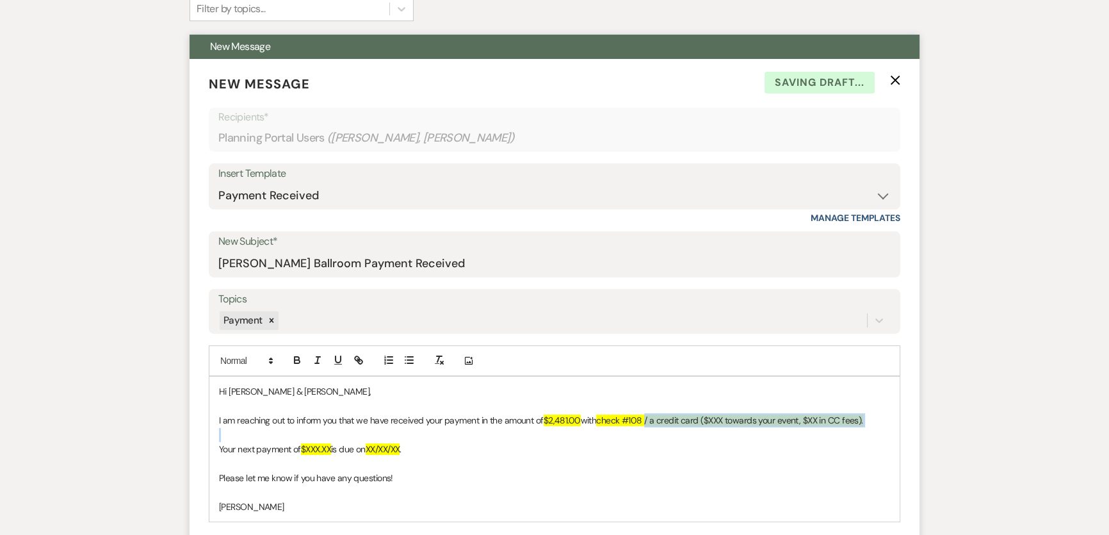
click at [859, 429] on div "Hi [PERSON_NAME] & [PERSON_NAME], I am reaching out to inform you that we have …" at bounding box center [554, 448] width 690 height 145
drag, startPoint x: 308, startPoint y: 447, endPoint x: 332, endPoint y: 447, distance: 23.7
click at [331, 447] on span "$XXX.XX" at bounding box center [316, 449] width 30 height 12
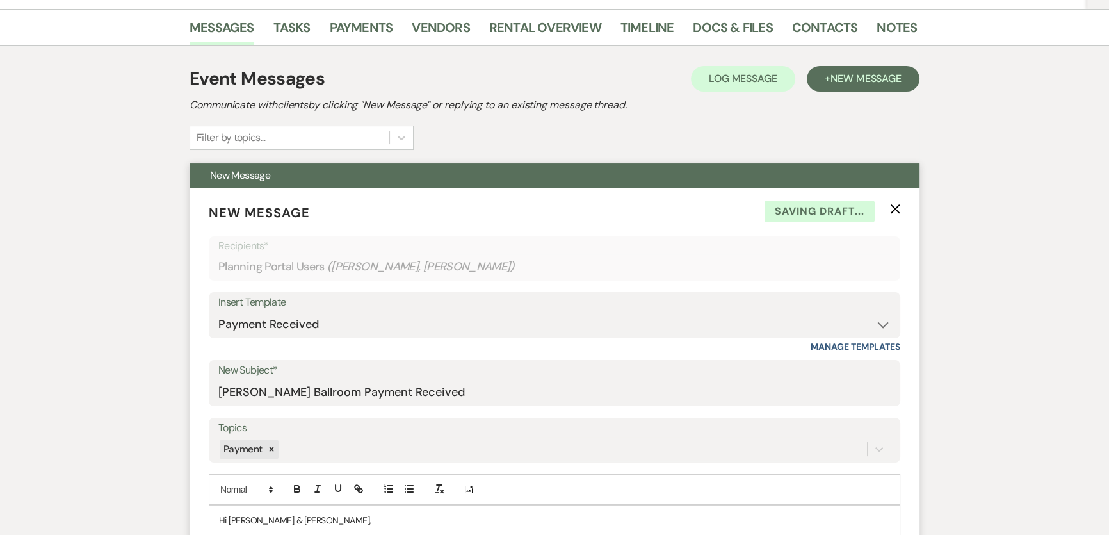
scroll to position [97, 0]
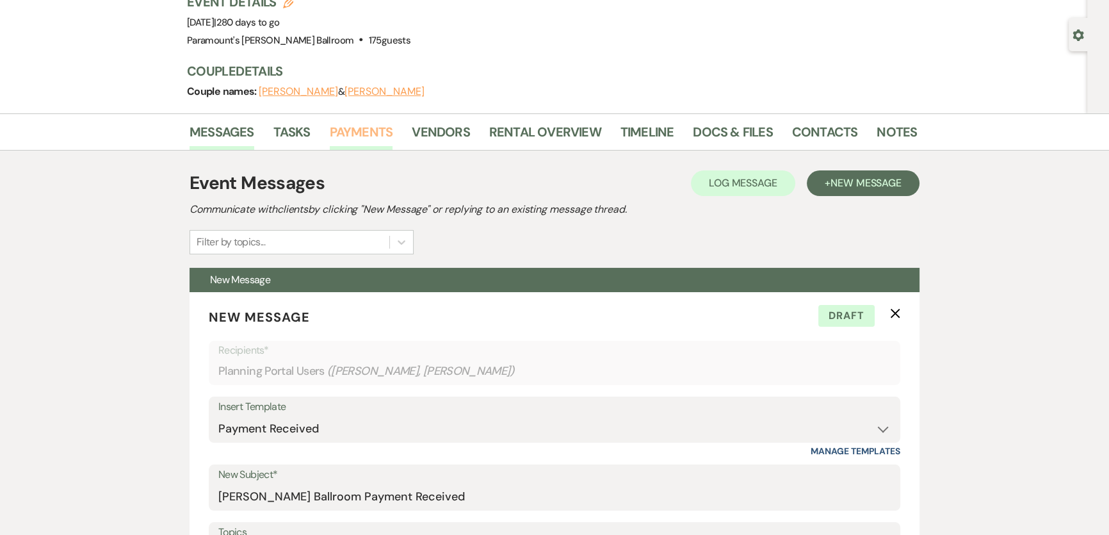
click at [364, 131] on link "Payments" at bounding box center [361, 136] width 63 height 28
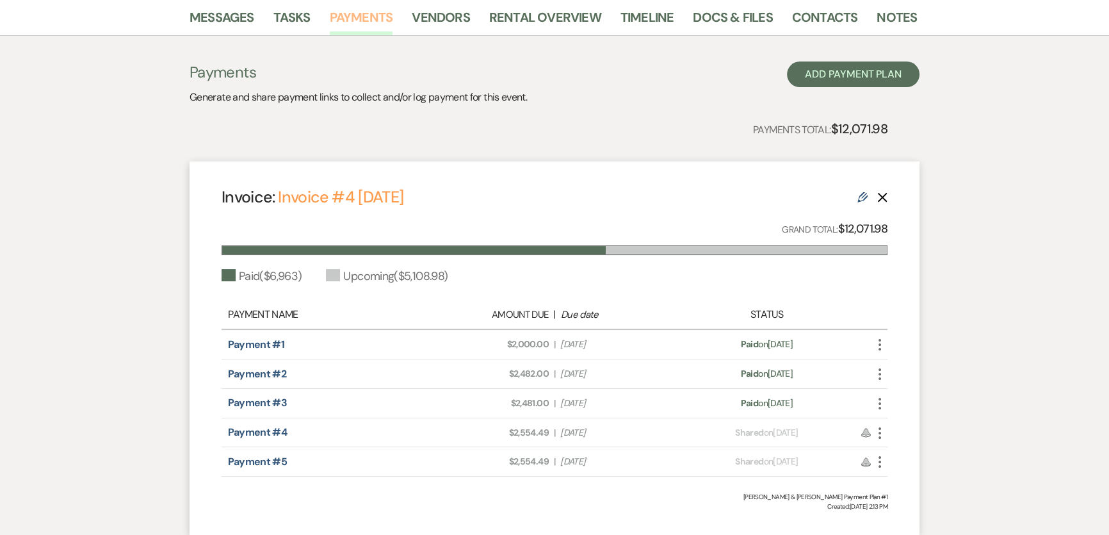
scroll to position [307, 0]
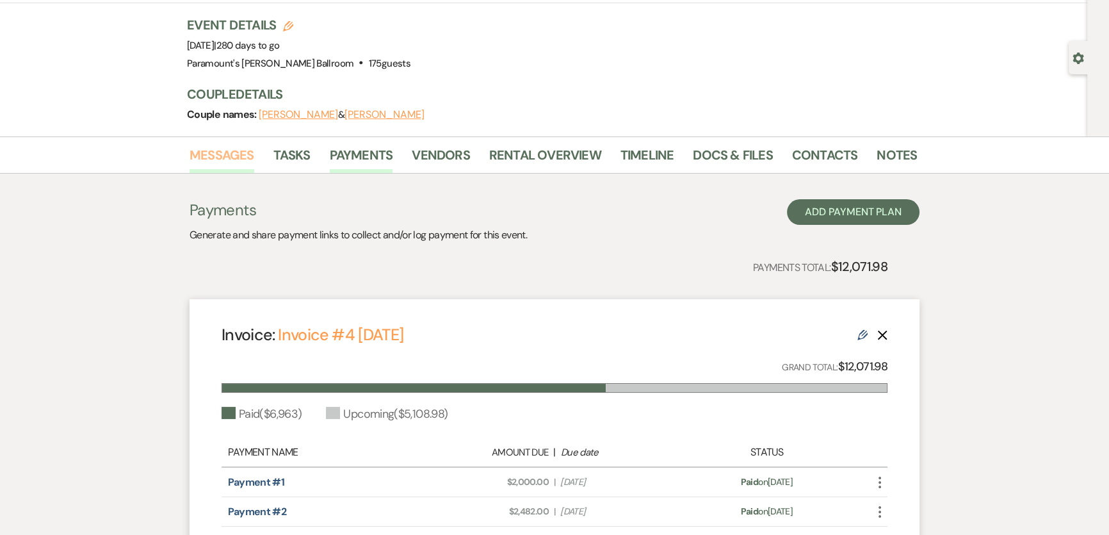
click at [230, 149] on link "Messages" at bounding box center [221, 159] width 65 height 28
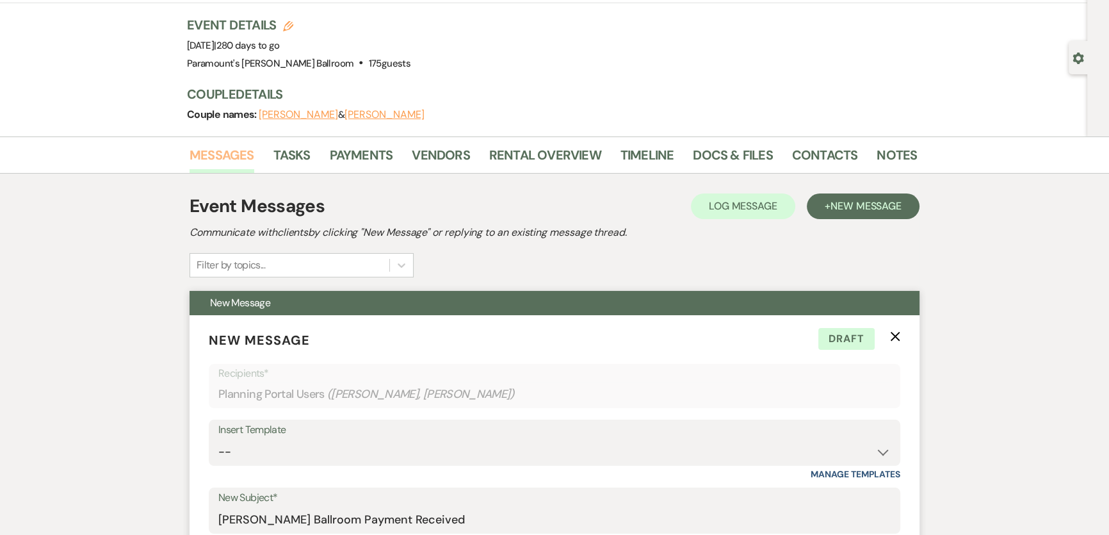
scroll to position [481, 0]
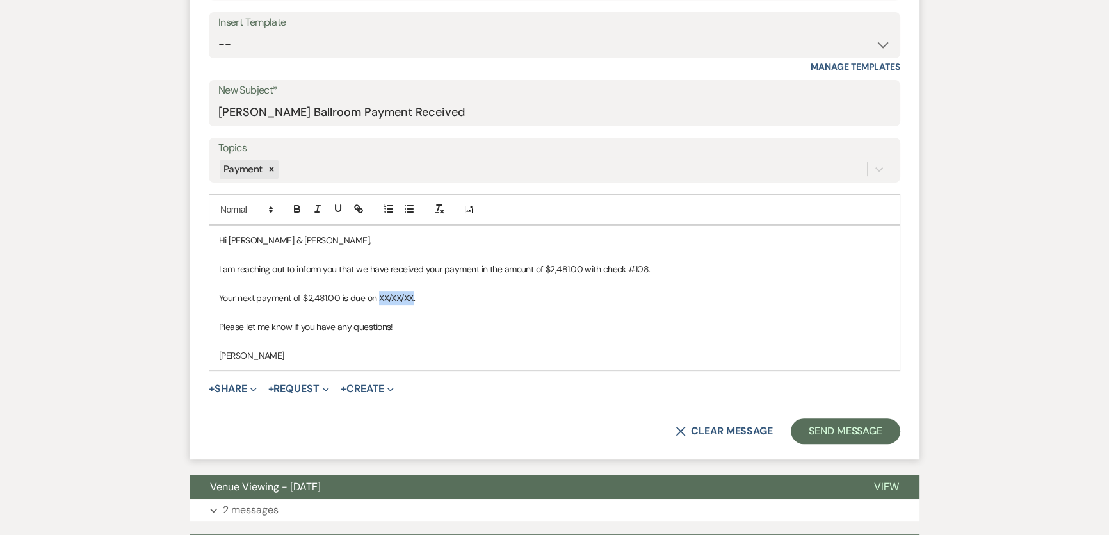
drag, startPoint x: 376, startPoint y: 293, endPoint x: 411, endPoint y: 296, distance: 34.7
click at [412, 296] on p "Your next payment of $2,481.00 is due on XX/XX/XX." at bounding box center [554, 298] width 671 height 14
click at [846, 428] on button "Send Message" at bounding box center [845, 431] width 109 height 26
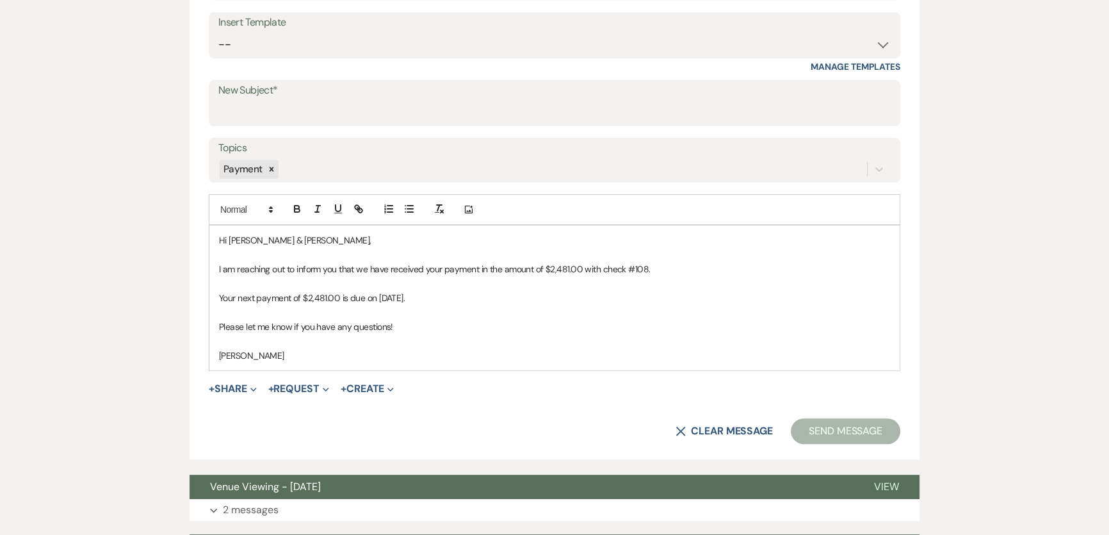
scroll to position [6, 0]
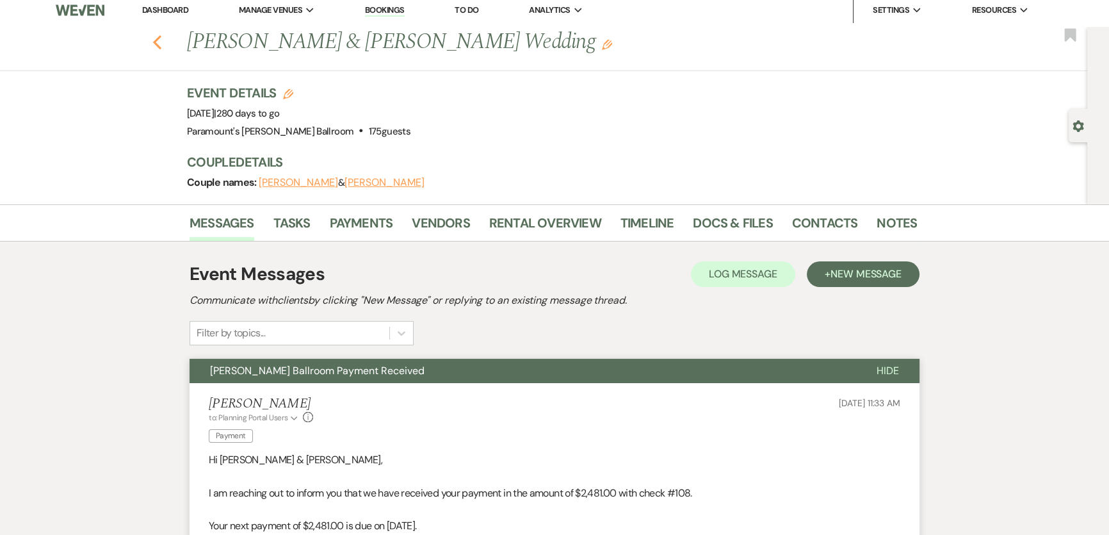
click at [161, 38] on icon "Previous" at bounding box center [157, 42] width 10 height 15
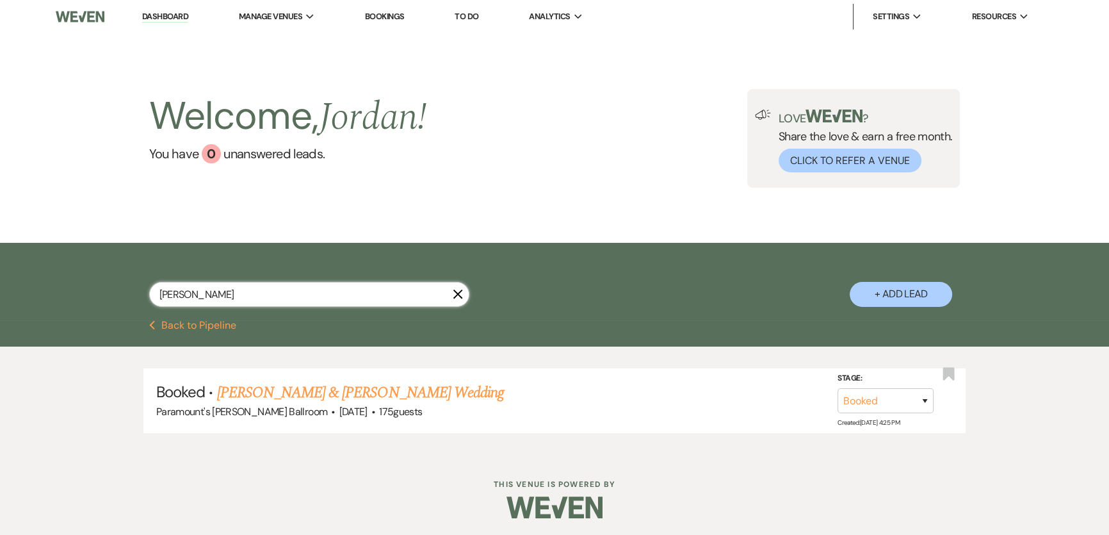
drag, startPoint x: 286, startPoint y: 302, endPoint x: 33, endPoint y: 300, distance: 252.9
click at [33, 300] on div "[PERSON_NAME] X + Add Lead" at bounding box center [554, 281] width 1109 height 77
type input "nik"
click at [294, 391] on link "[PERSON_NAME] & [PERSON_NAME] Wedding" at bounding box center [360, 392] width 287 height 23
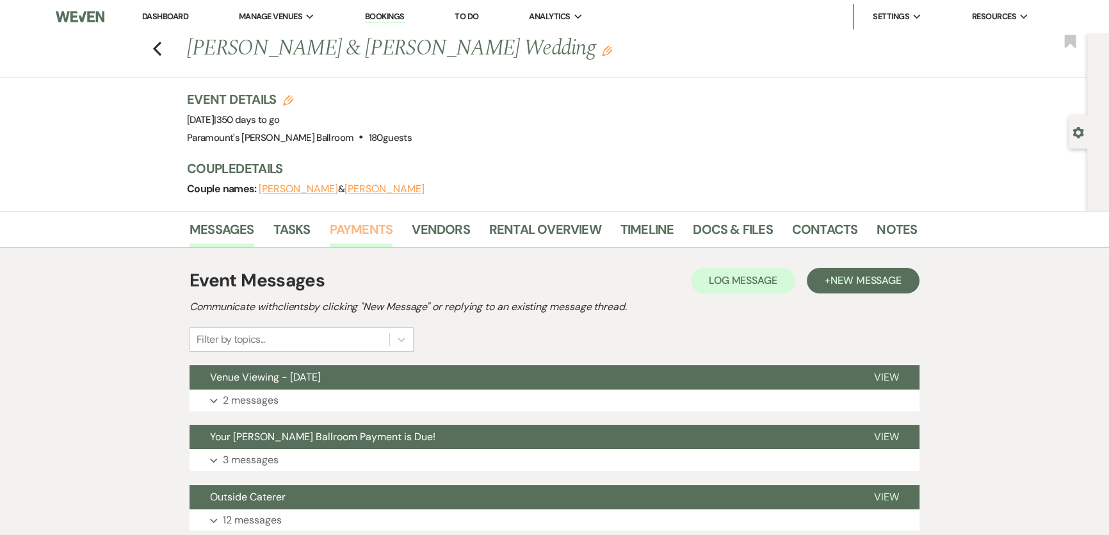
click at [345, 239] on link "Payments" at bounding box center [361, 233] width 63 height 28
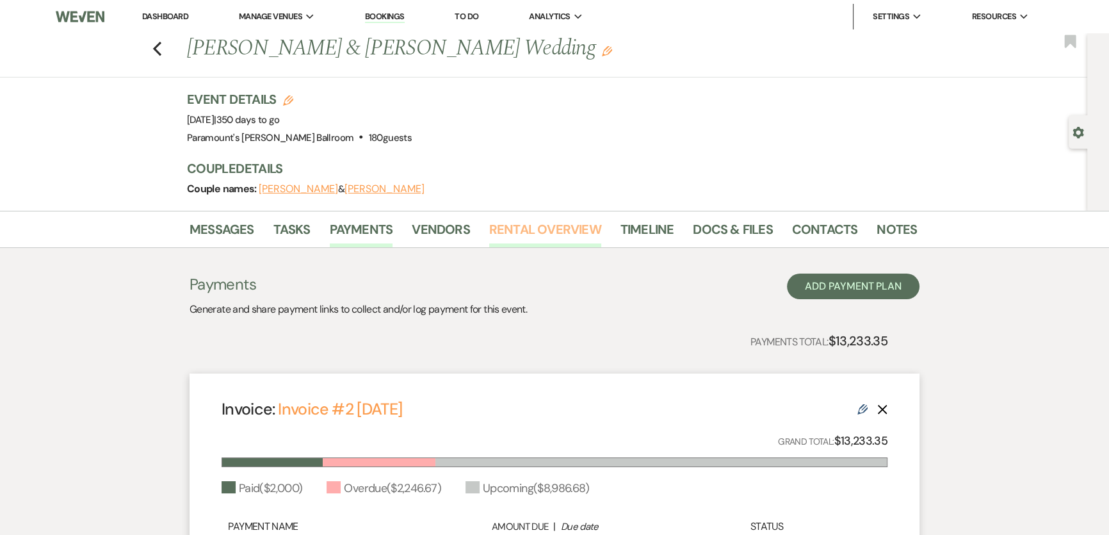
click at [521, 239] on link "Rental Overview" at bounding box center [545, 233] width 112 height 28
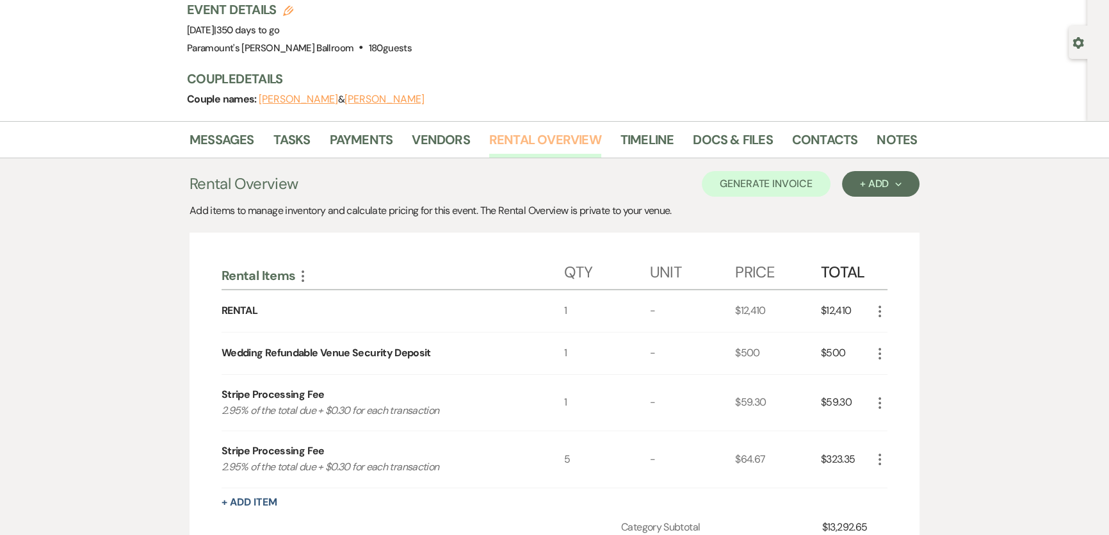
scroll to position [291, 0]
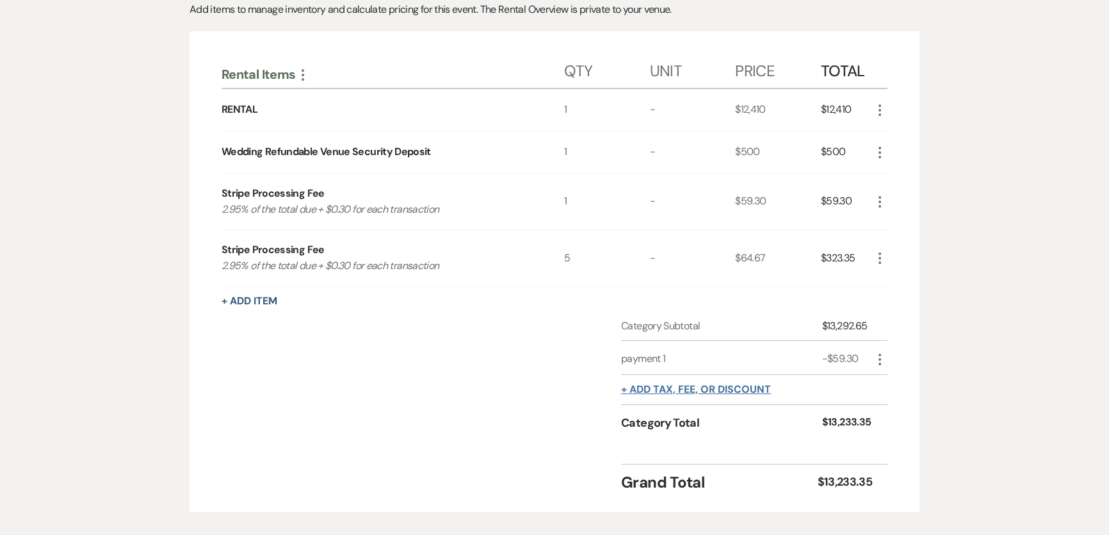
click at [684, 385] on button "+ Add tax, fee, or discount" at bounding box center [696, 389] width 150 height 10
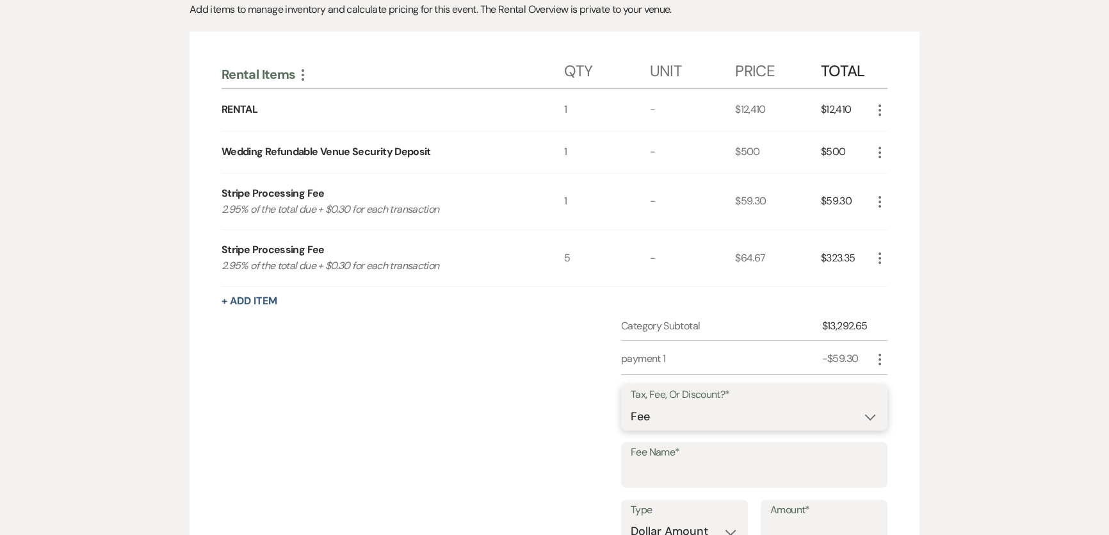
click at [673, 410] on select "Fee Discount Tax" at bounding box center [754, 416] width 247 height 25
select select "2"
click at [631, 404] on select "Fee Discount Tax" at bounding box center [754, 416] width 247 height 25
click at [686, 472] on input "Fee Name*" at bounding box center [754, 473] width 247 height 25
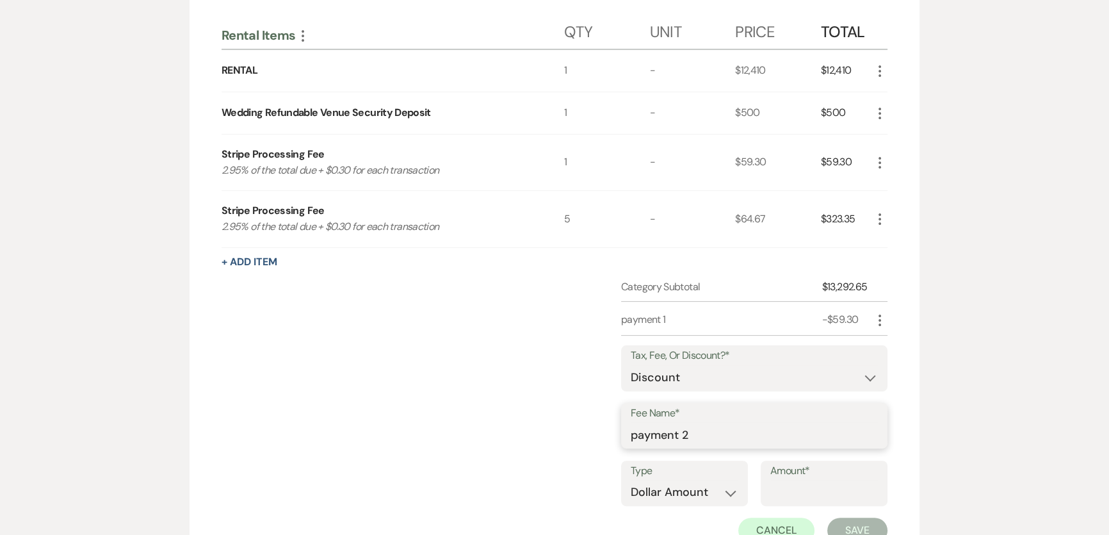
scroll to position [349, 0]
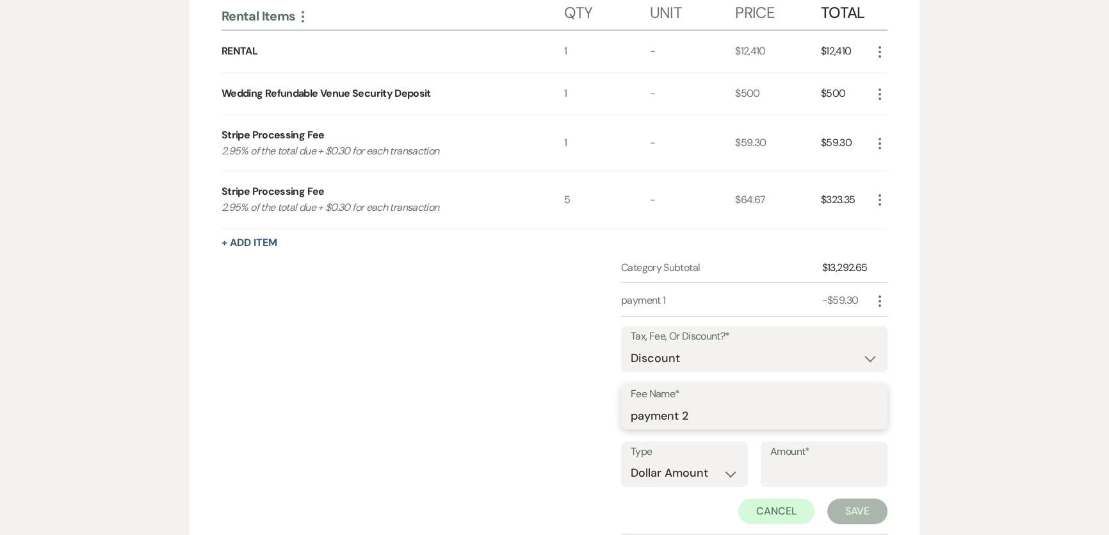
type input "payment 2"
click at [826, 470] on input "Amount*" at bounding box center [824, 472] width 108 height 25
type input "64.67"
click at [858, 515] on button "Save" at bounding box center [857, 511] width 60 height 26
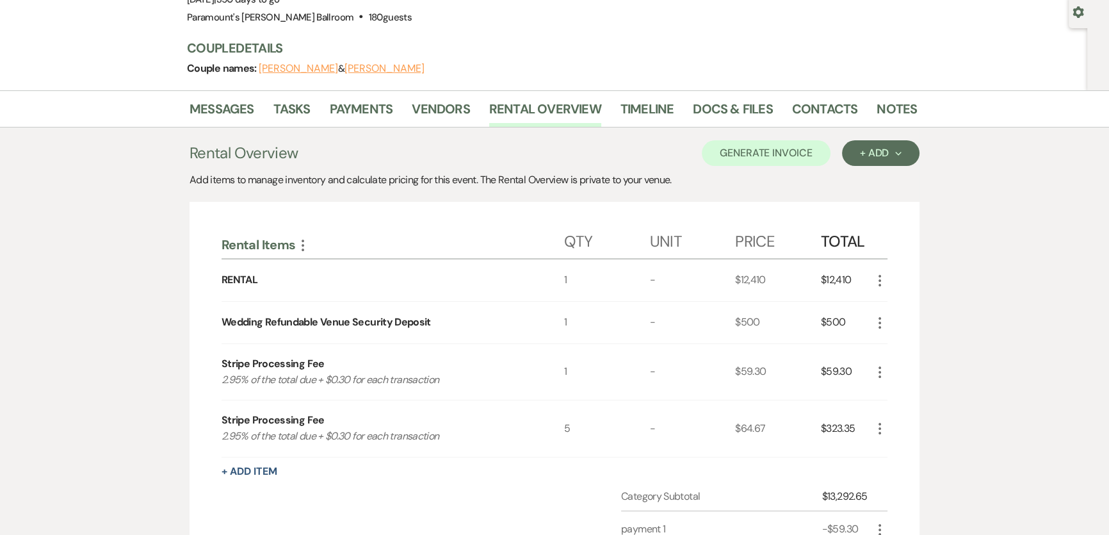
scroll to position [0, 0]
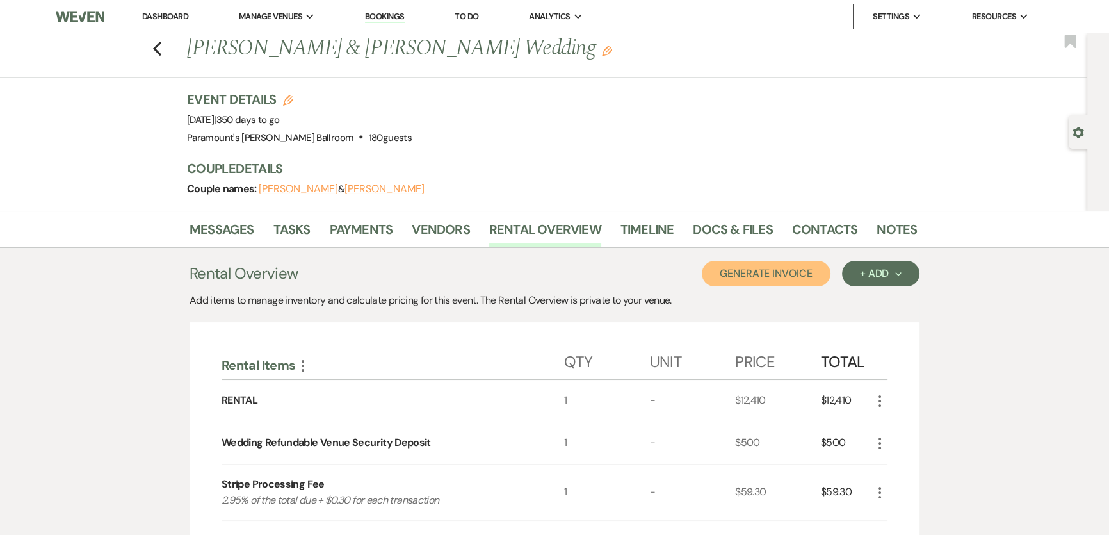
click at [738, 277] on button "Generate Invoice" at bounding box center [766, 274] width 129 height 26
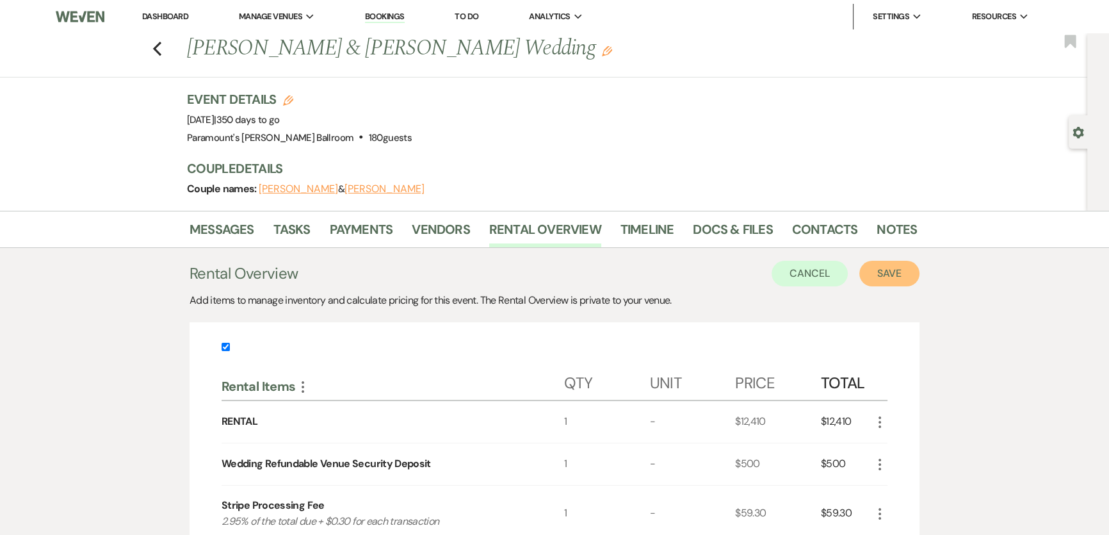
click at [890, 277] on button "Save" at bounding box center [889, 274] width 60 height 26
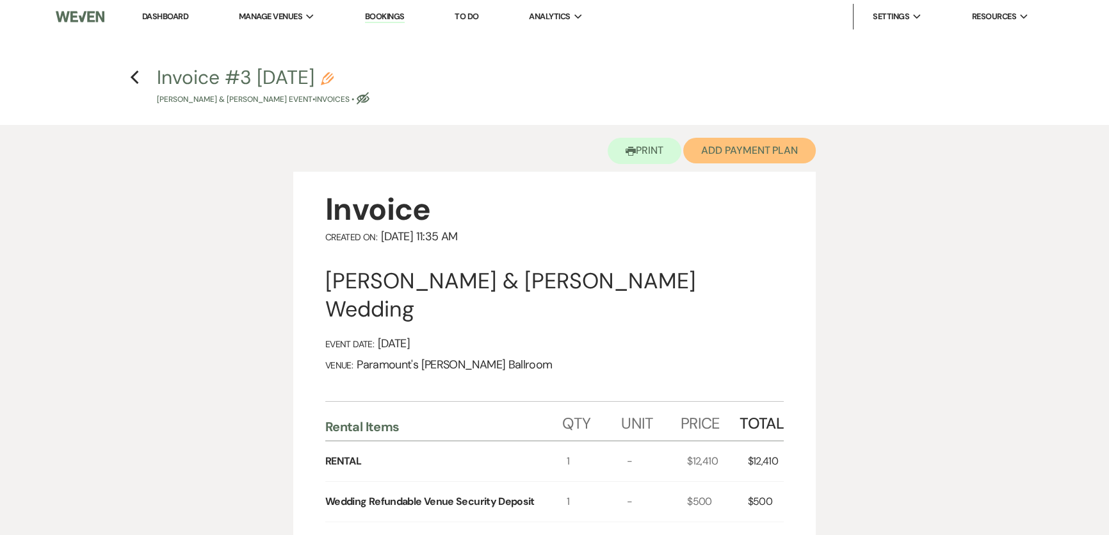
click at [732, 161] on button "Add Payment Plan" at bounding box center [749, 151] width 133 height 26
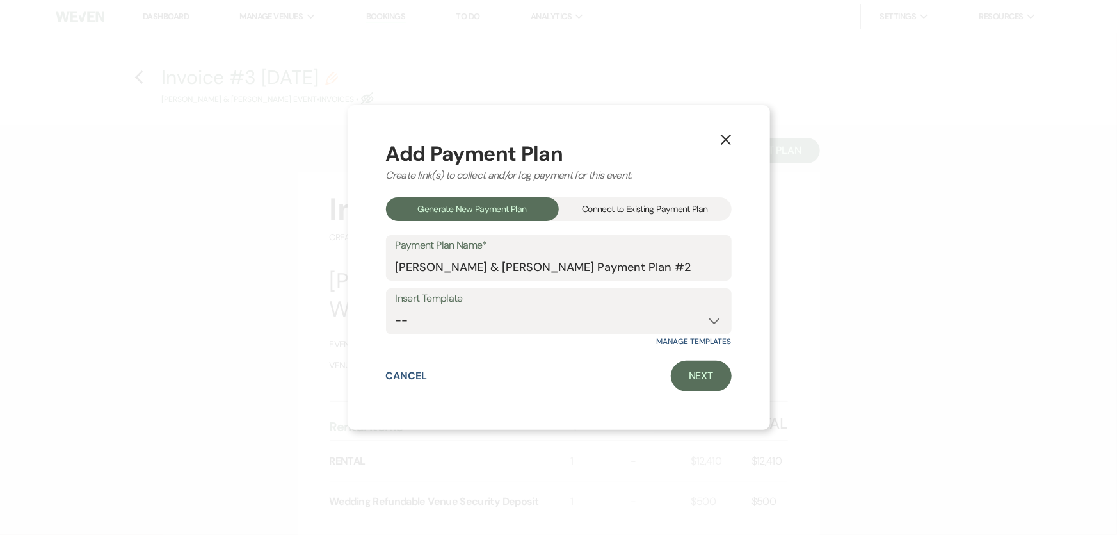
drag, startPoint x: 577, startPoint y: 209, endPoint x: 576, endPoint y: 220, distance: 11.0
click at [577, 209] on div "Connect to Existing Payment Plan" at bounding box center [645, 209] width 173 height 24
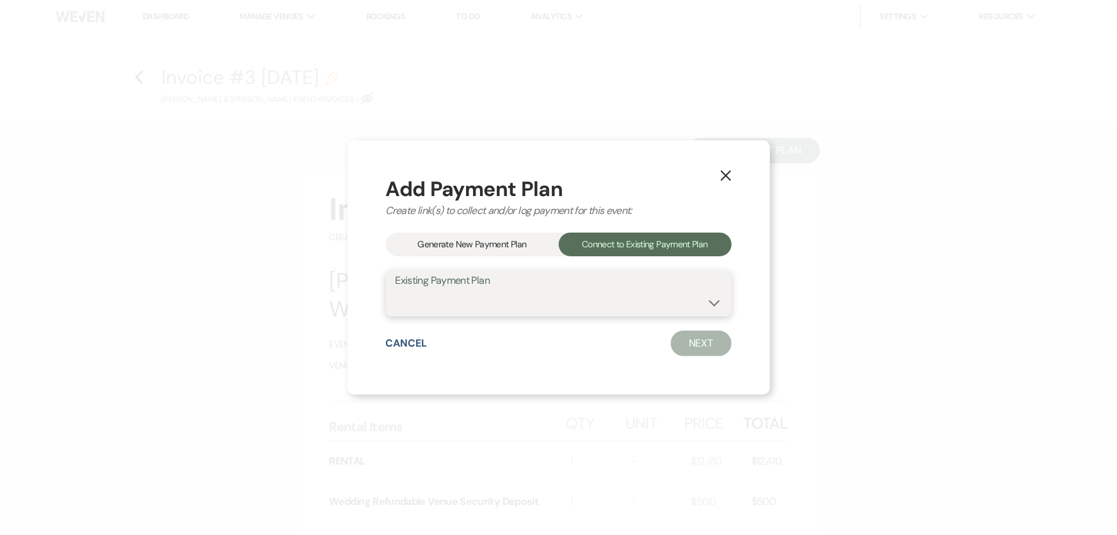
click at [551, 310] on select "[PERSON_NAME] & [PERSON_NAME] Payment Plan #1" at bounding box center [559, 302] width 327 height 25
select select "24286"
click at [396, 290] on select "[PERSON_NAME] & [PERSON_NAME] Payment Plan #1" at bounding box center [559, 302] width 327 height 25
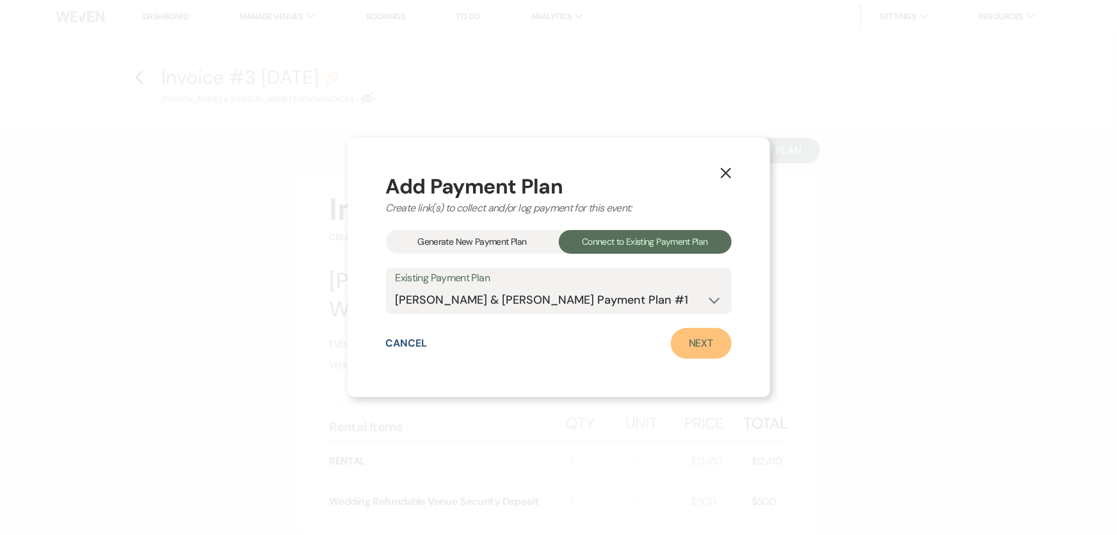
click at [710, 334] on link "Next" at bounding box center [701, 343] width 61 height 31
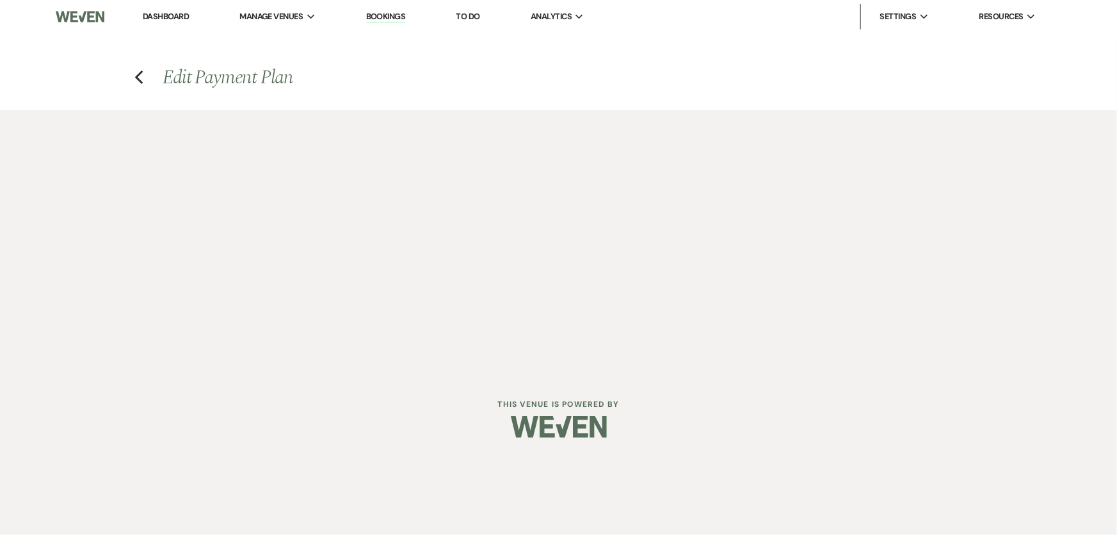
select select "28581"
select select "1"
select select "2"
select select "flat"
select select "2"
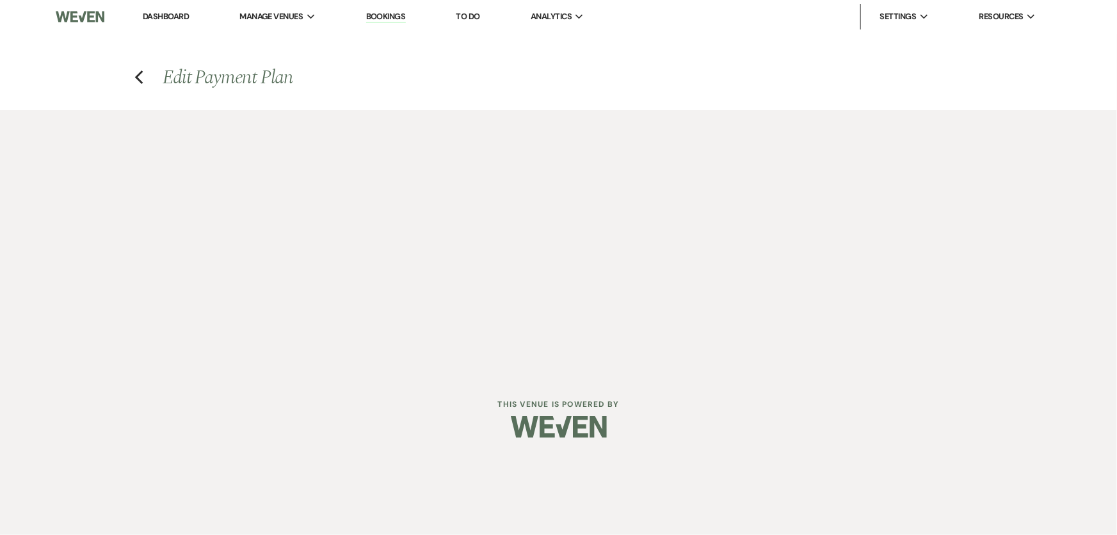
select select "flat"
select select "true"
select select "client"
select select "weeks"
select select "2"
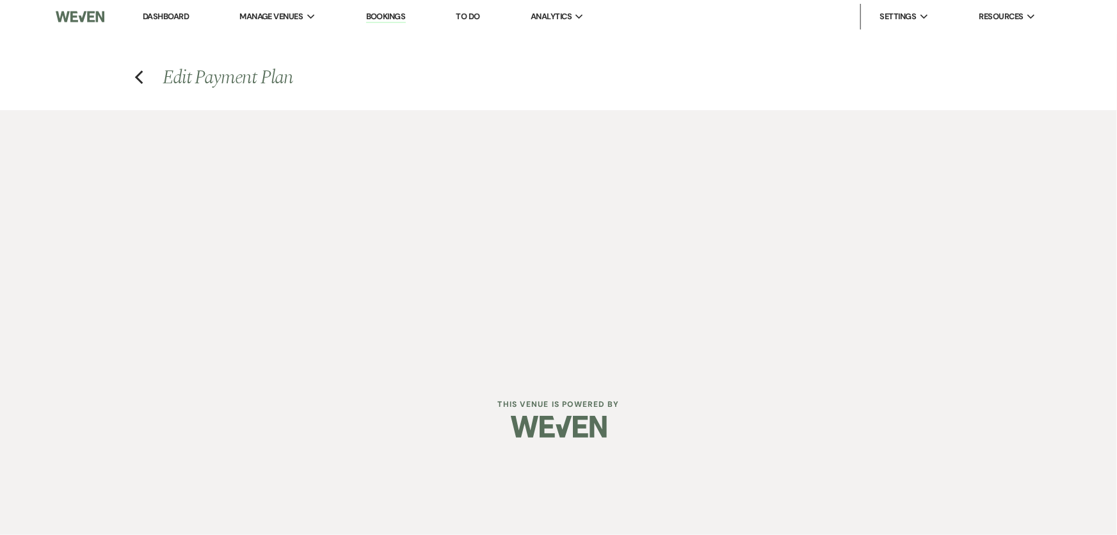
select select "flat"
select select "true"
select select "client"
select select "weeks"
select select "2"
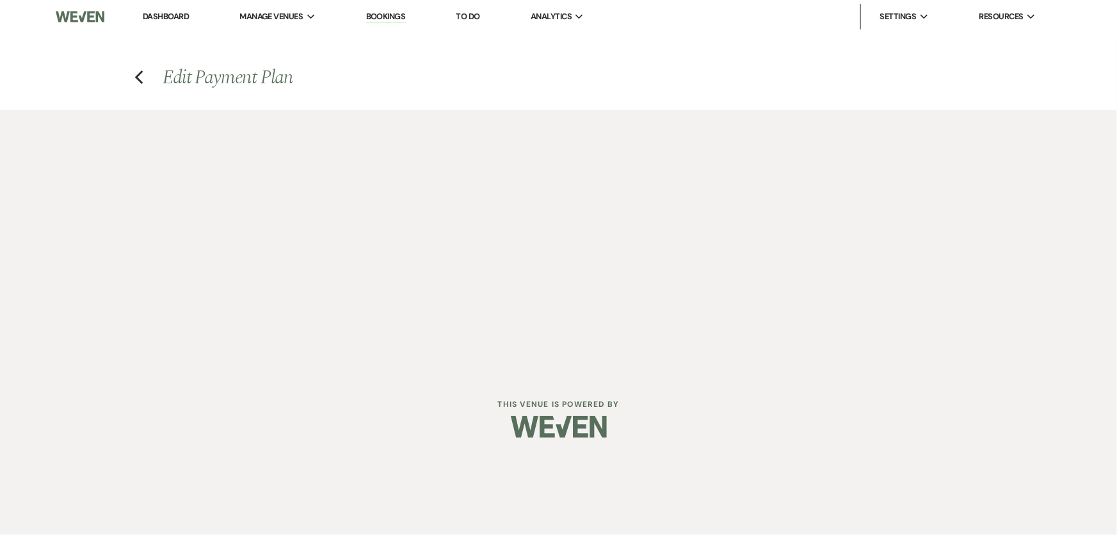
select select "flat"
select select "true"
select select "client"
select select "weeks"
select select "2"
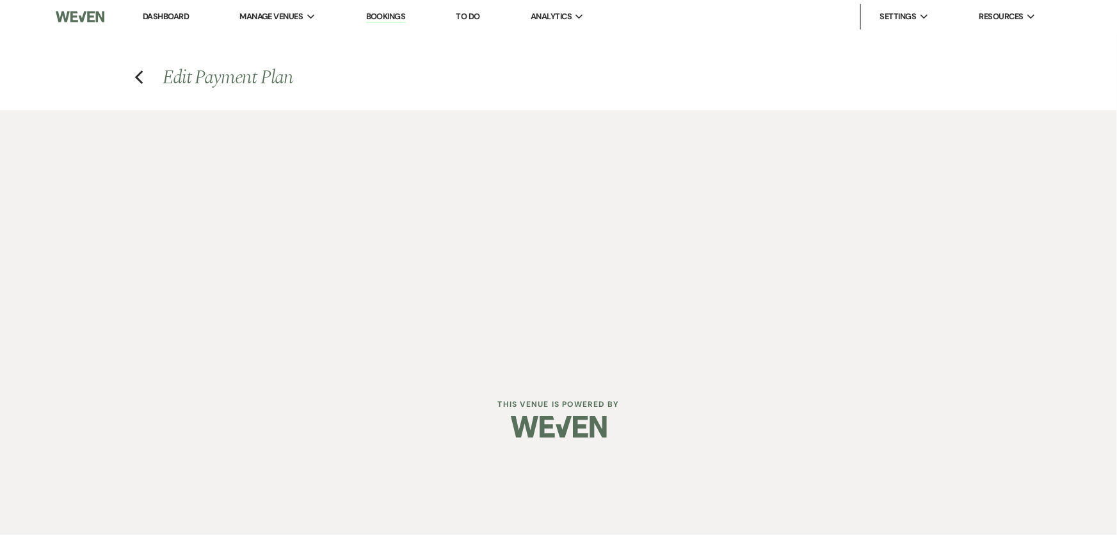
select select "flat"
select select "true"
select select "client"
select select "weeks"
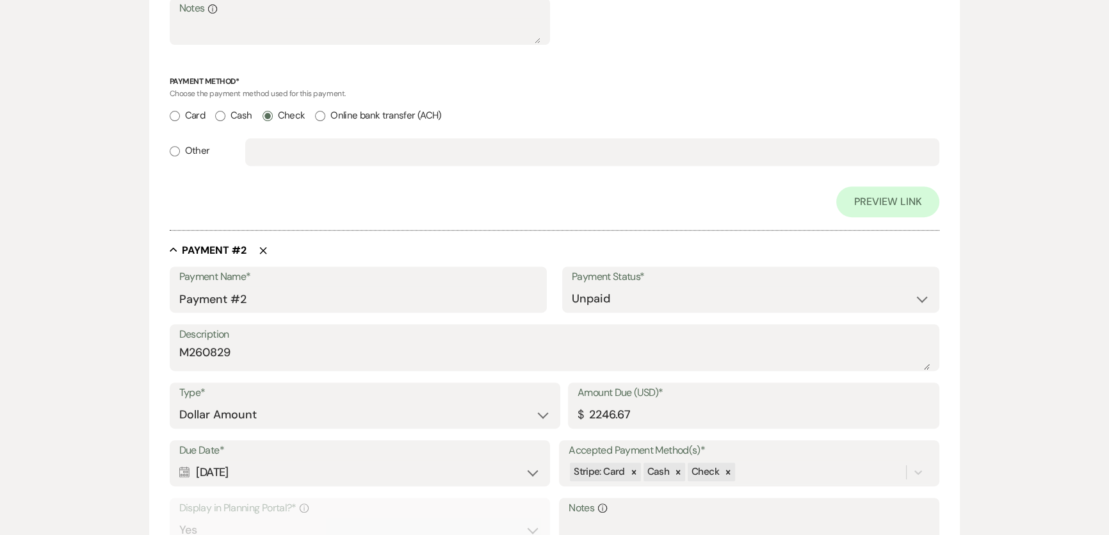
scroll to position [698, 0]
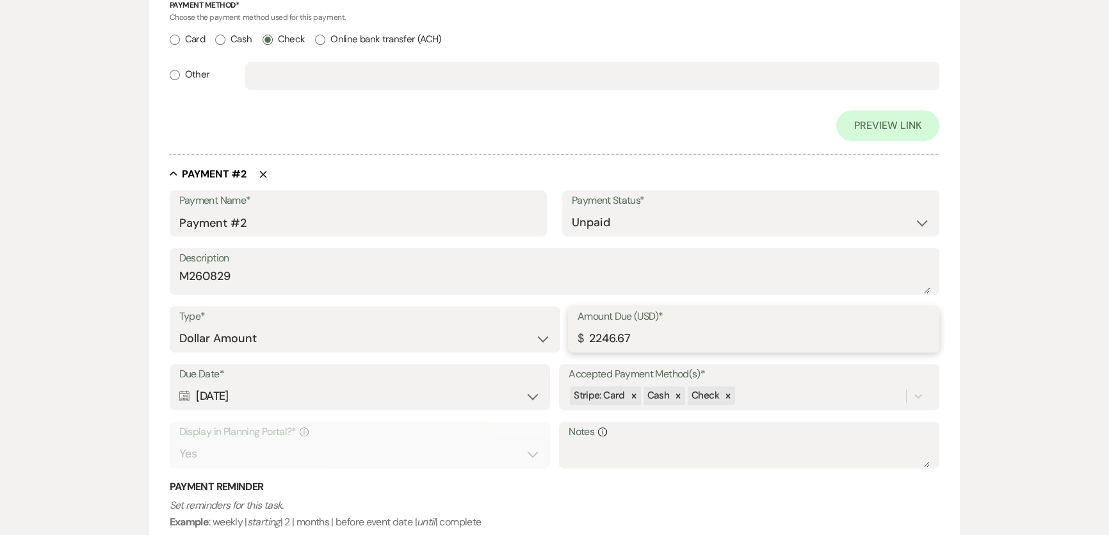
drag, startPoint x: 648, startPoint y: 340, endPoint x: 442, endPoint y: 343, distance: 205.5
click at [442, 343] on div "Type* Dollar Amount Percentage of Grand Total Amount Due (USD)* $ 2246.67" at bounding box center [555, 335] width 770 height 58
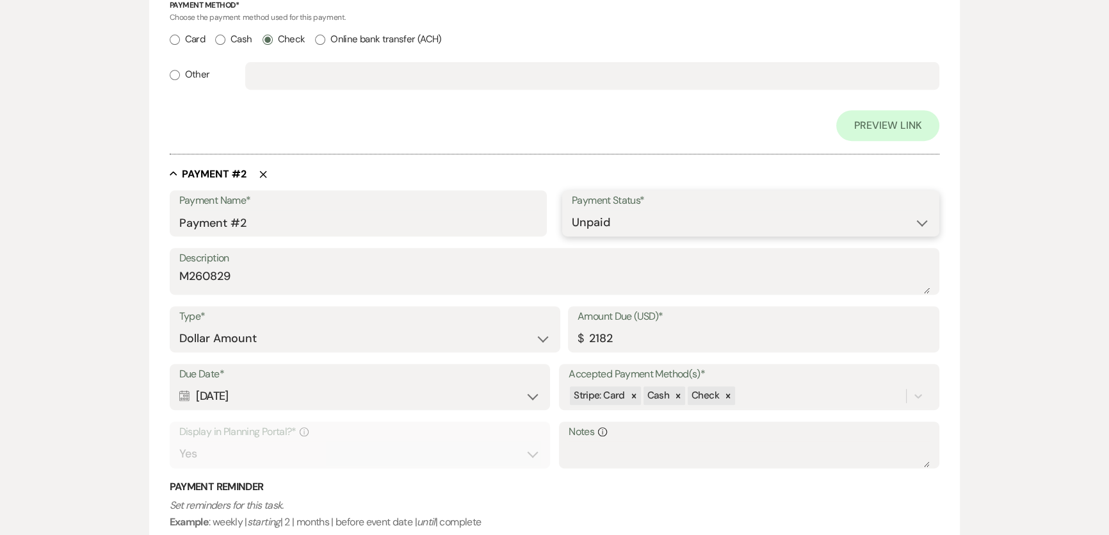
type input "2182.00"
click at [595, 222] on select "Paid Unpaid" at bounding box center [751, 222] width 358 height 25
select select "1"
click at [572, 210] on select "Paid Unpaid" at bounding box center [751, 222] width 358 height 25
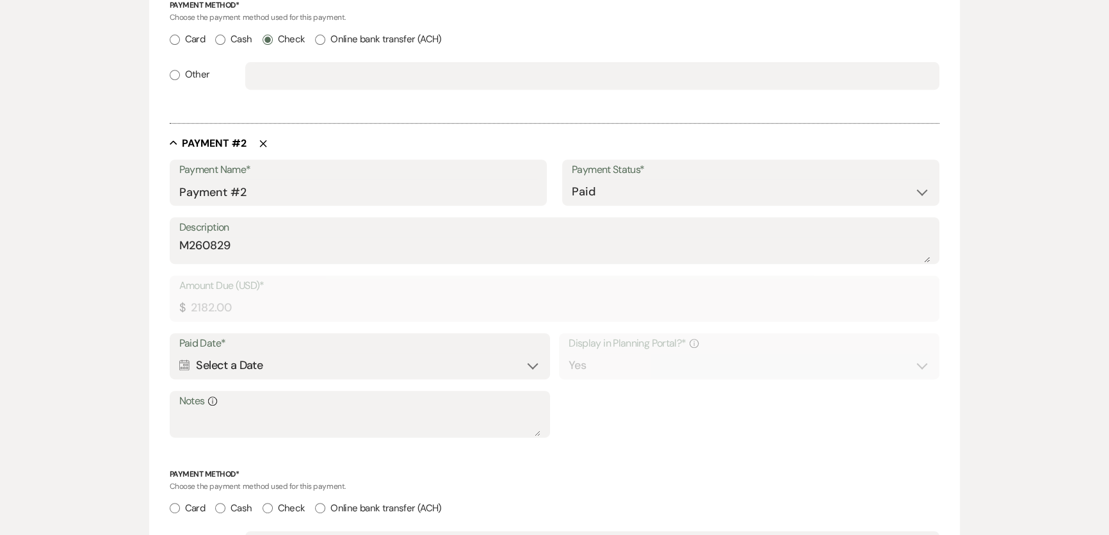
click at [366, 367] on div "Calendar Select a Date Expand" at bounding box center [359, 365] width 361 height 25
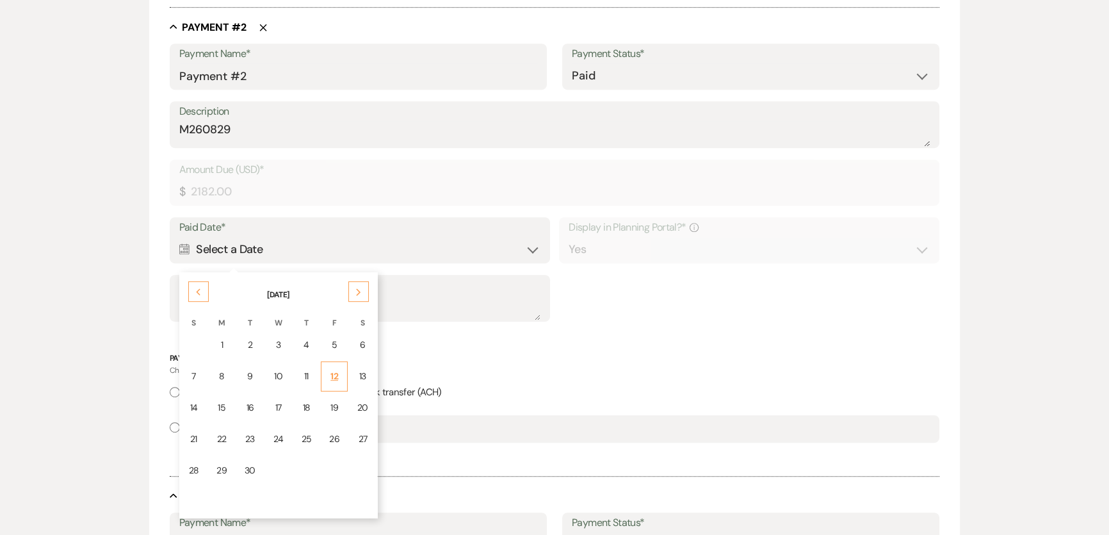
scroll to position [814, 0]
click at [340, 375] on td "12" at bounding box center [334, 375] width 27 height 30
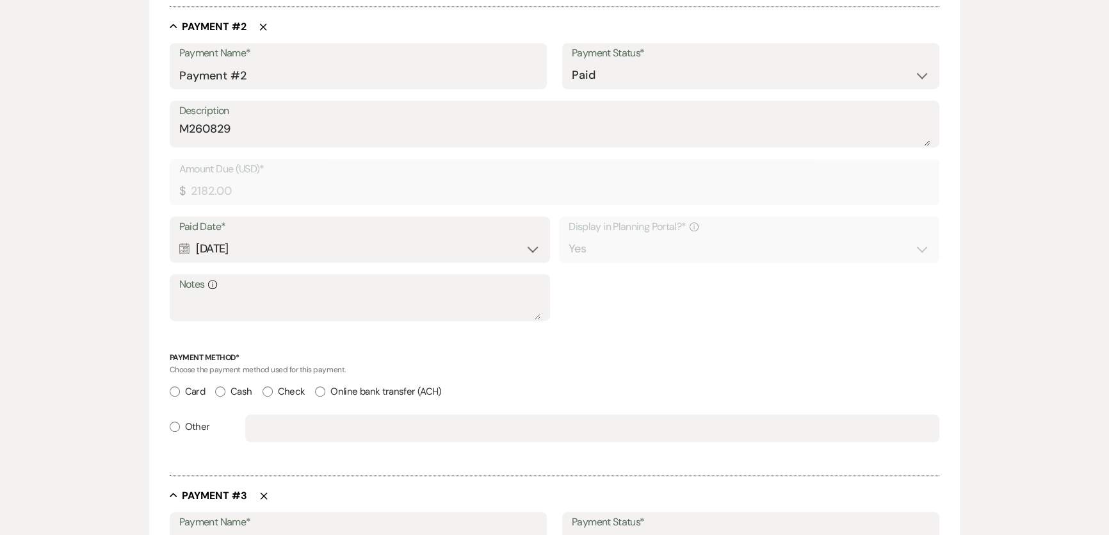
click at [279, 387] on label "Check" at bounding box center [283, 391] width 43 height 17
click at [273, 387] on input "Check" at bounding box center [267, 391] width 10 height 10
radio input "true"
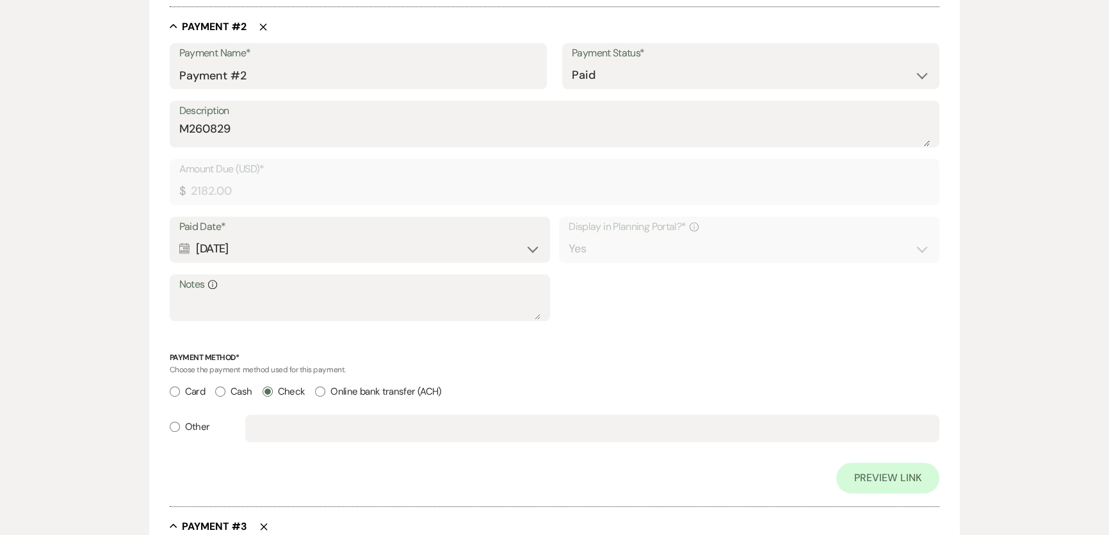
click at [670, 376] on div "Payment Method* Choose the payment method used for this payment. Card Cash Chec…" at bounding box center [555, 402] width 770 height 102
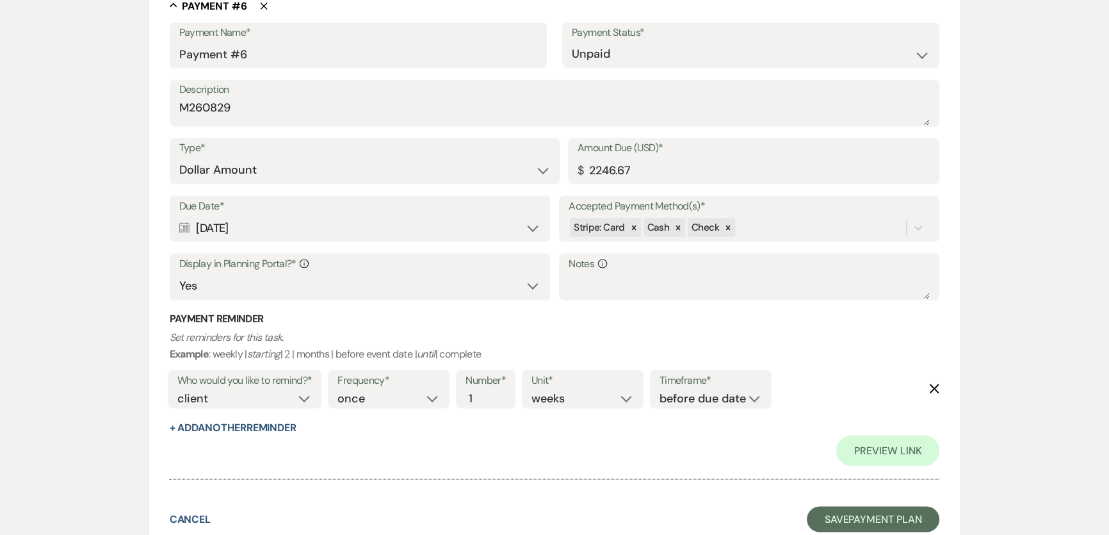
scroll to position [2940, 0]
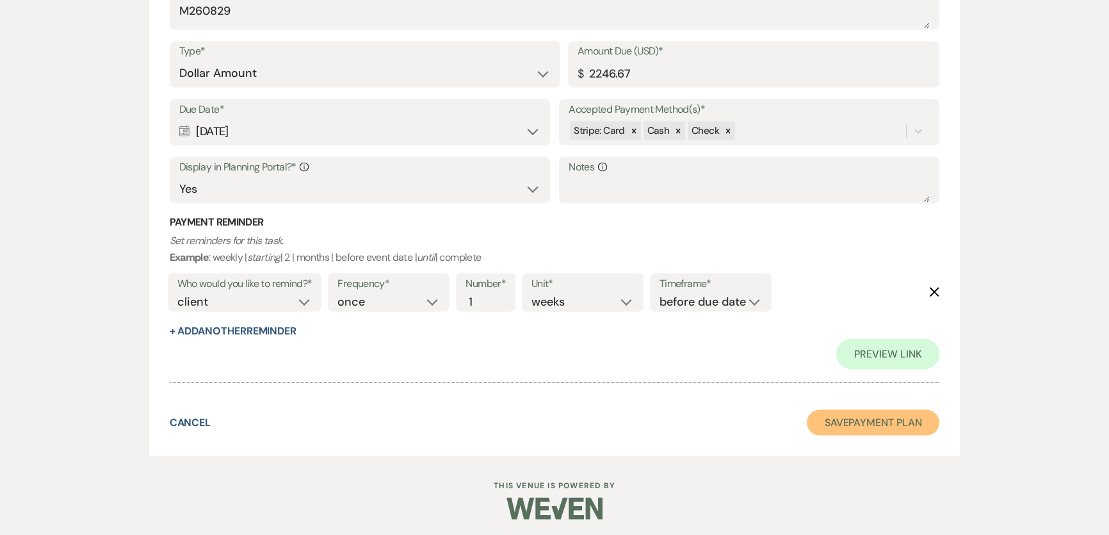
click at [839, 421] on button "Save Payment Plan" at bounding box center [873, 422] width 133 height 26
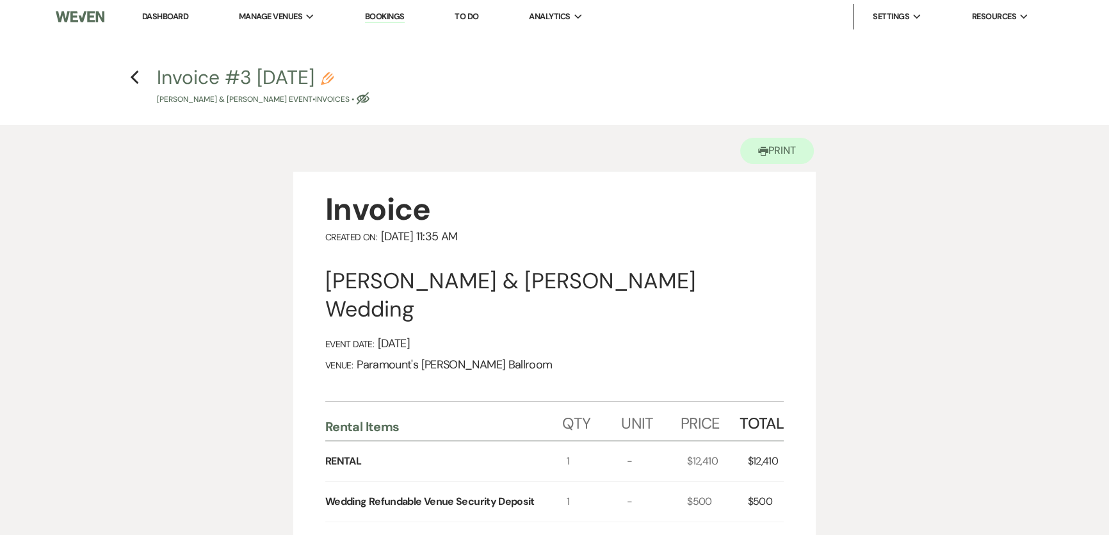
click at [134, 76] on use "button" at bounding box center [134, 77] width 8 height 14
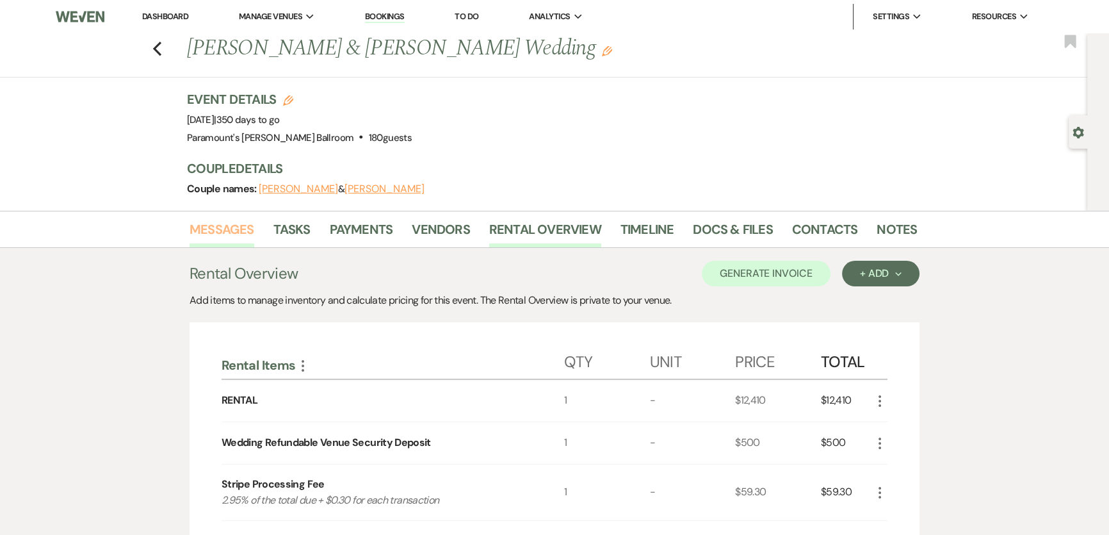
click at [228, 220] on link "Messages" at bounding box center [221, 233] width 65 height 28
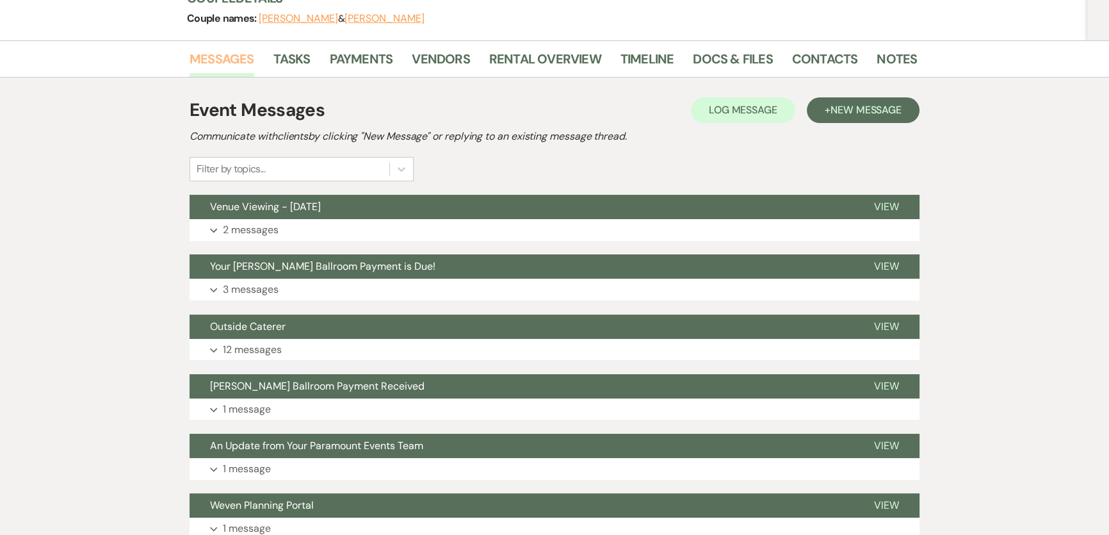
scroll to position [174, 0]
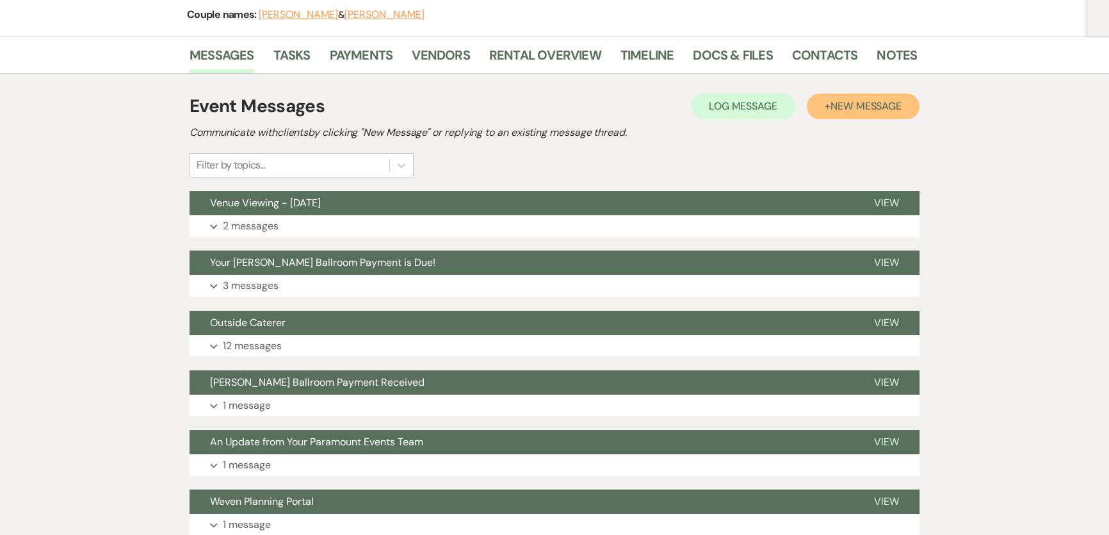
click at [873, 110] on span "New Message" at bounding box center [865, 105] width 71 height 13
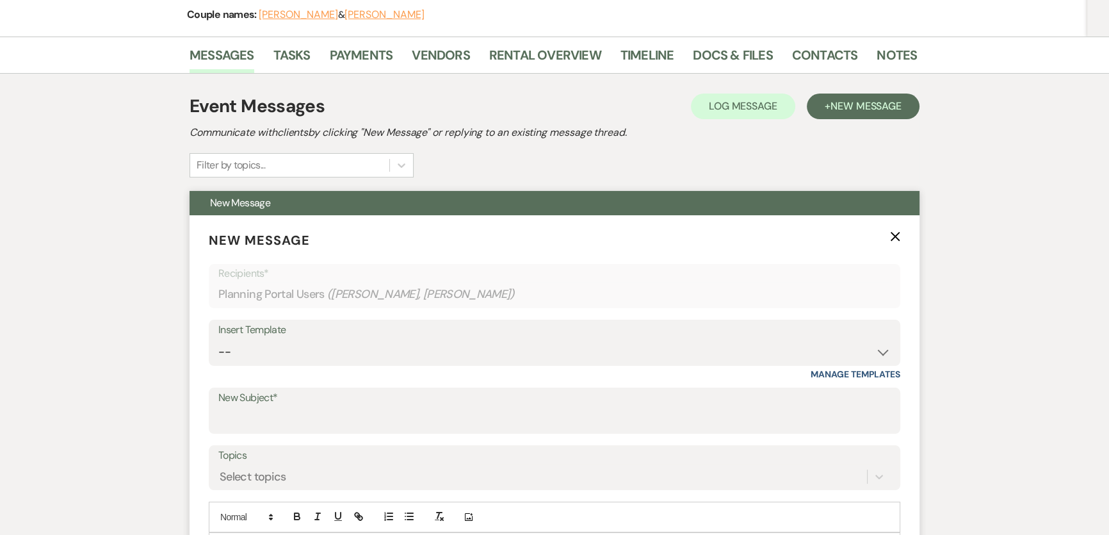
click at [442, 336] on div "Insert Template" at bounding box center [554, 330] width 672 height 19
click at [450, 357] on select "-- Weven Planning Portal Introduction (Booked Events) 6 Month Consultation 9 Mo…" at bounding box center [554, 351] width 672 height 25
select select "1692"
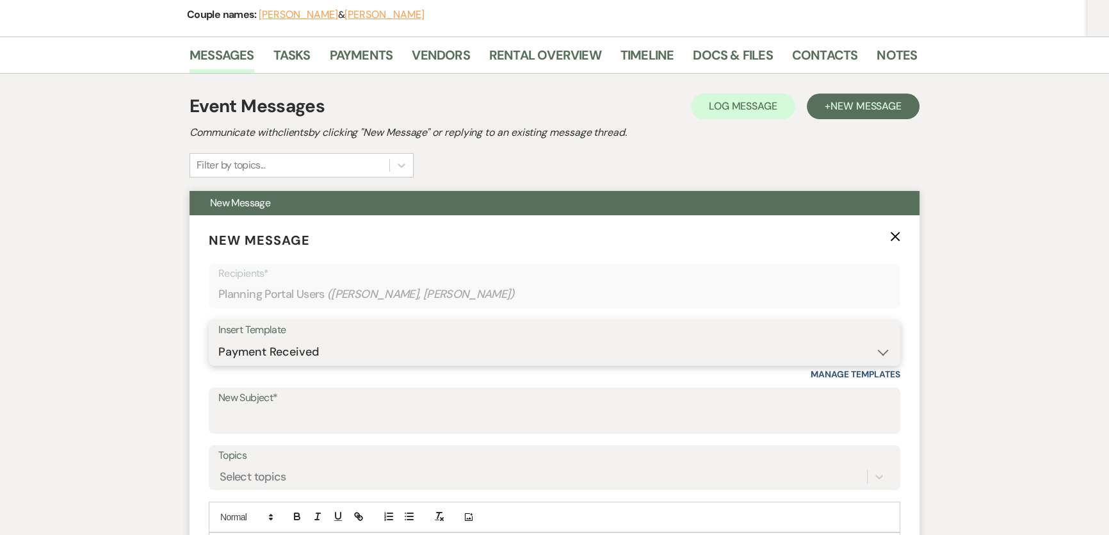
click at [218, 339] on select "-- Weven Planning Portal Introduction (Booked Events) 6 Month Consultation 9 Mo…" at bounding box center [554, 351] width 672 height 25
type input "[PERSON_NAME] Ballroom Payment Received"
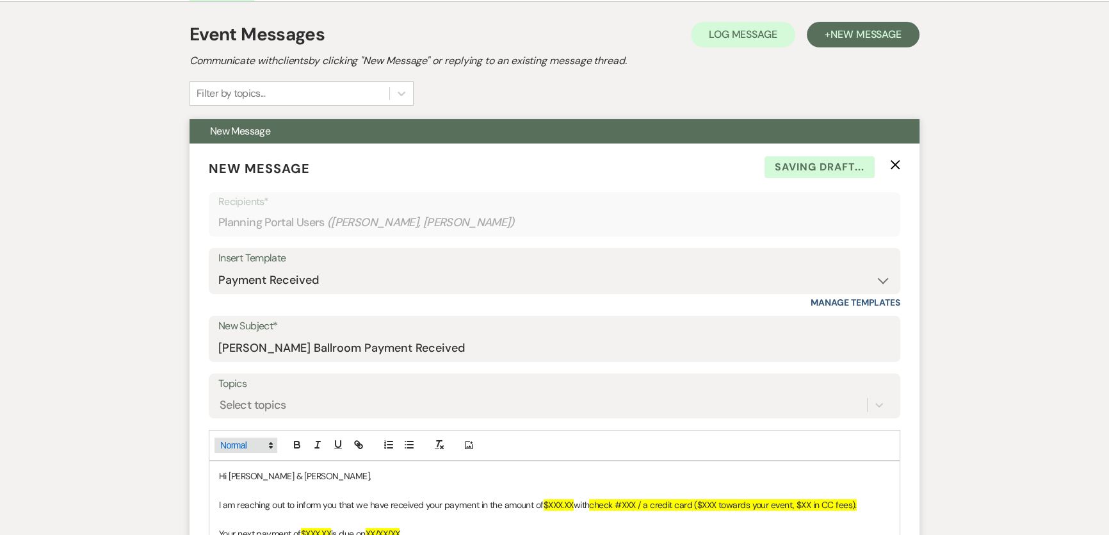
scroll to position [349, 0]
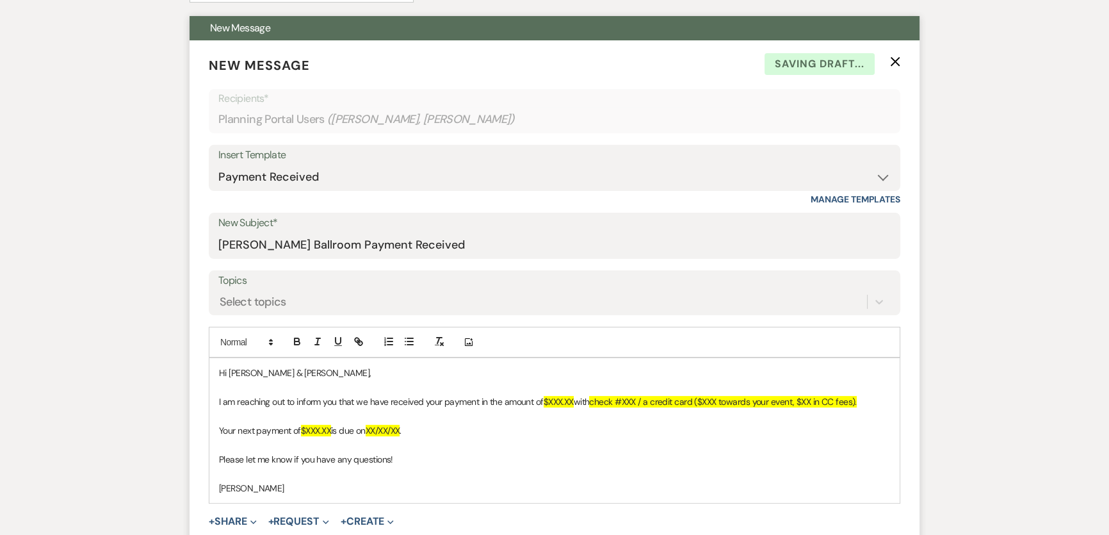
click at [269, 313] on div "Topics Select topics" at bounding box center [554, 292] width 691 height 45
click at [271, 310] on div "Select topics" at bounding box center [542, 302] width 649 height 22
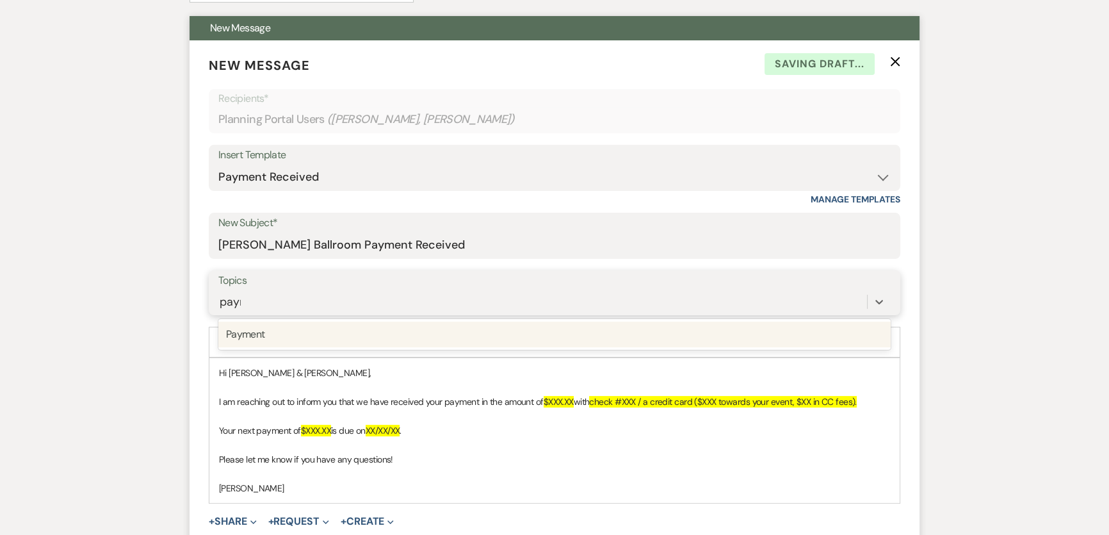
type input "paymen"
click at [296, 334] on div "Payment" at bounding box center [554, 334] width 672 height 26
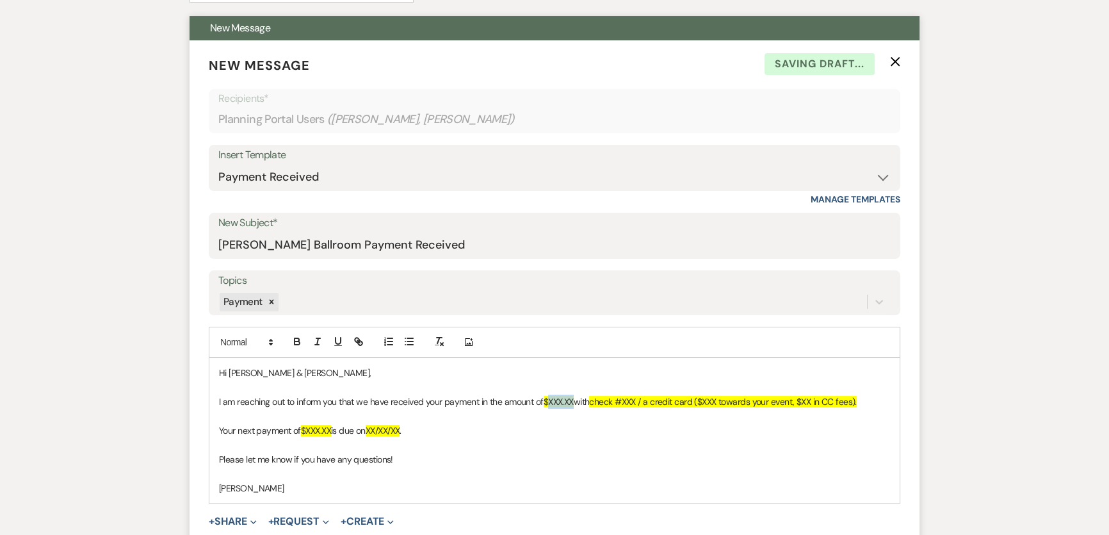
drag, startPoint x: 565, startPoint y: 399, endPoint x: 576, endPoint y: 399, distance: 10.3
click at [574, 399] on span "$XXX.XX" at bounding box center [559, 402] width 30 height 12
drag, startPoint x: 633, startPoint y: 405, endPoint x: 648, endPoint y: 403, distance: 14.9
click at [648, 403] on span "check #XXX / a credit card ($XXX towards your event, $XX in CC fees)." at bounding box center [728, 402] width 267 height 12
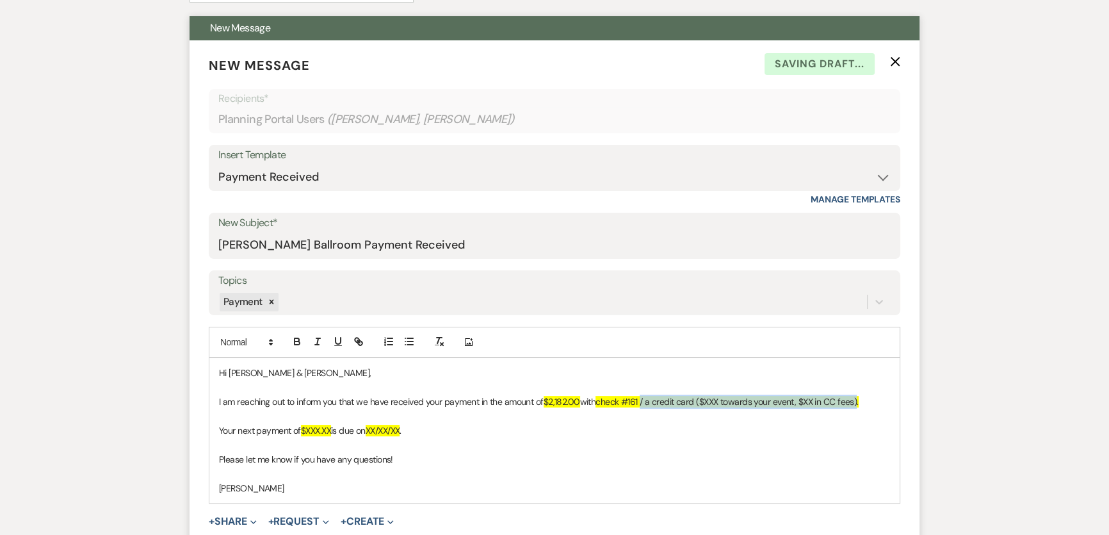
drag, startPoint x: 646, startPoint y: 399, endPoint x: 861, endPoint y: 396, distance: 215.1
click at [858, 396] on span "check #161 / a credit card ($XXX towards your event, $XX in CC fees)." at bounding box center [726, 402] width 262 height 12
drag, startPoint x: 308, startPoint y: 432, endPoint x: 333, endPoint y: 425, distance: 25.9
click at [331, 425] on span "$XXX.XX" at bounding box center [316, 430] width 30 height 12
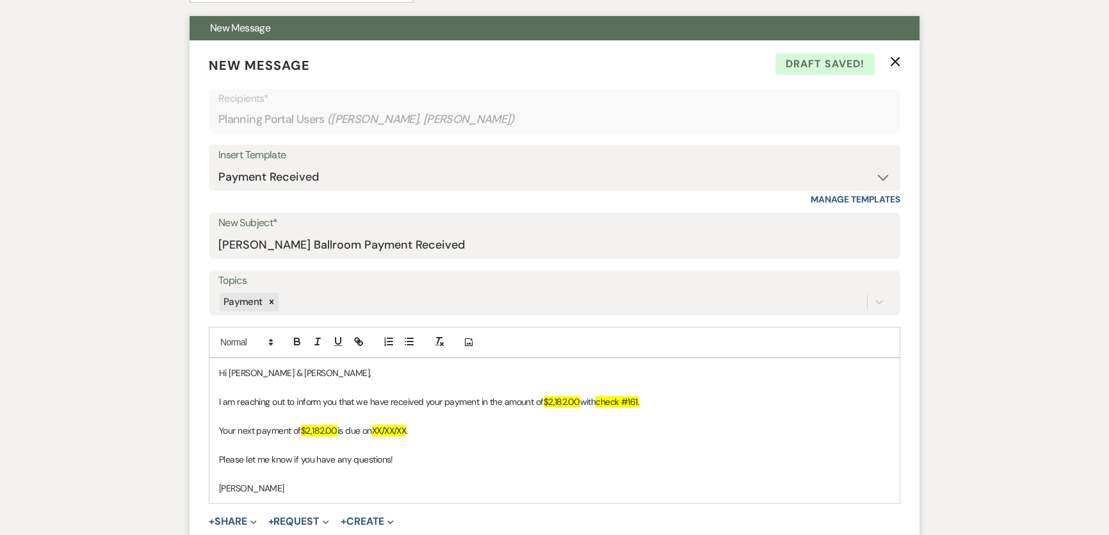
click at [494, 417] on p at bounding box center [554, 416] width 671 height 14
drag, startPoint x: 383, startPoint y: 428, endPoint x: 410, endPoint y: 428, distance: 26.9
click at [407, 428] on span "XX/XX/XX" at bounding box center [389, 430] width 35 height 12
drag, startPoint x: 999, startPoint y: 404, endPoint x: 1009, endPoint y: 391, distance: 16.9
click at [999, 404] on div "Messages Tasks Payments Vendors Rental Overview Timeline Docs & Files Contacts …" at bounding box center [554, 536] width 1109 height 1348
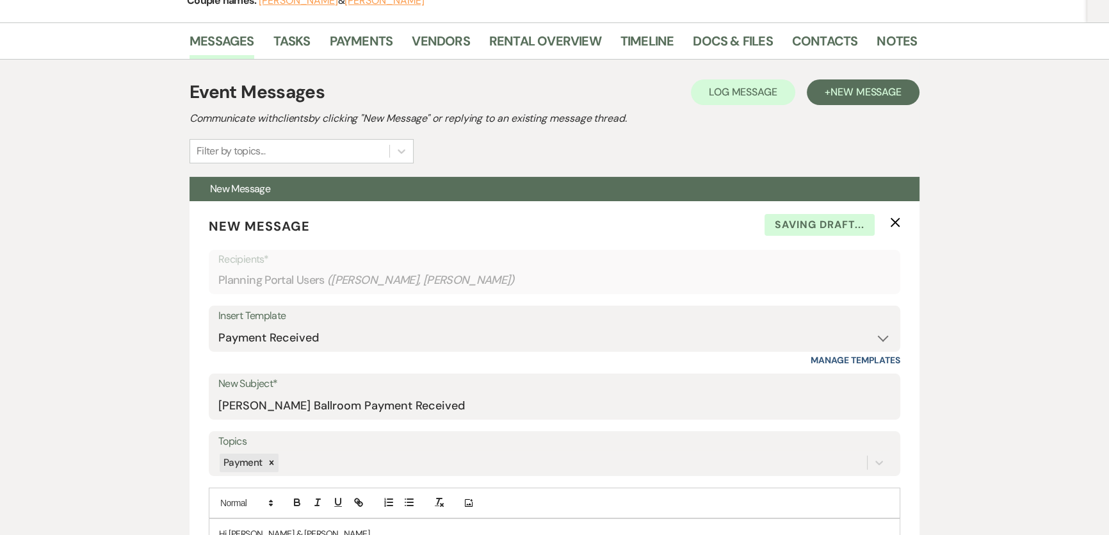
scroll to position [0, 0]
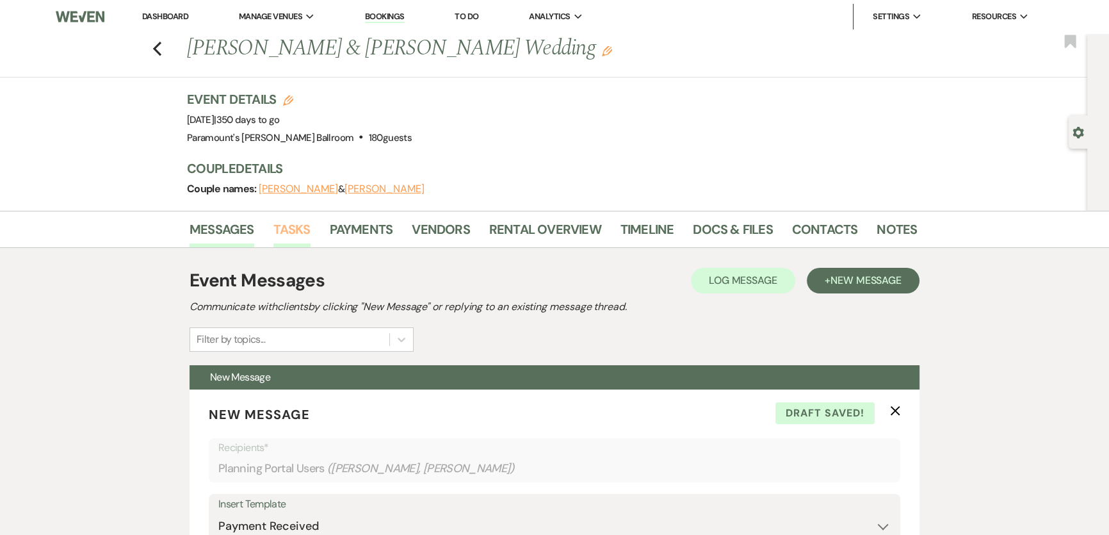
click at [295, 230] on link "Tasks" at bounding box center [291, 233] width 37 height 28
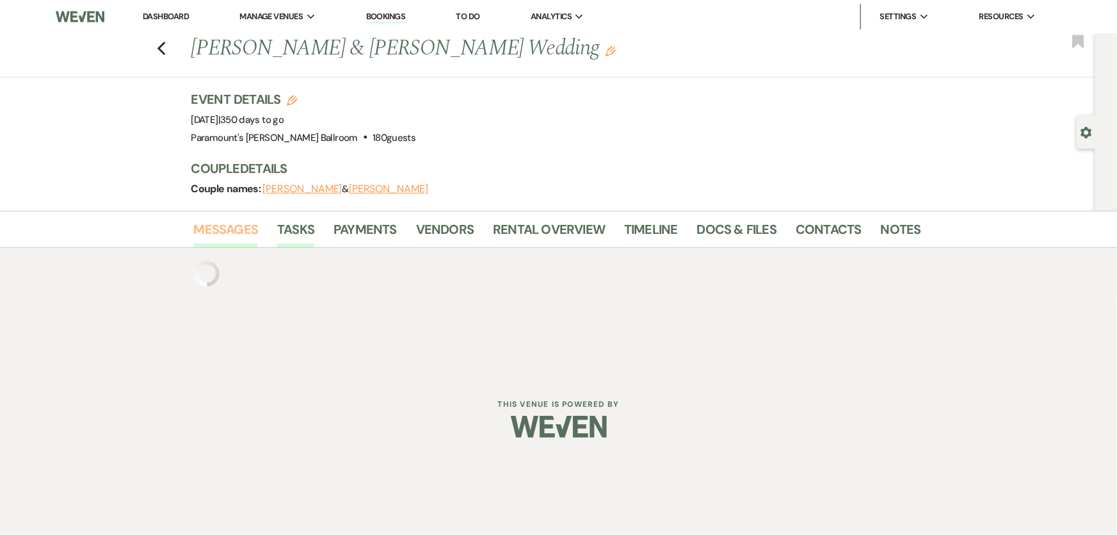
click at [214, 238] on link "Messages" at bounding box center [226, 233] width 65 height 28
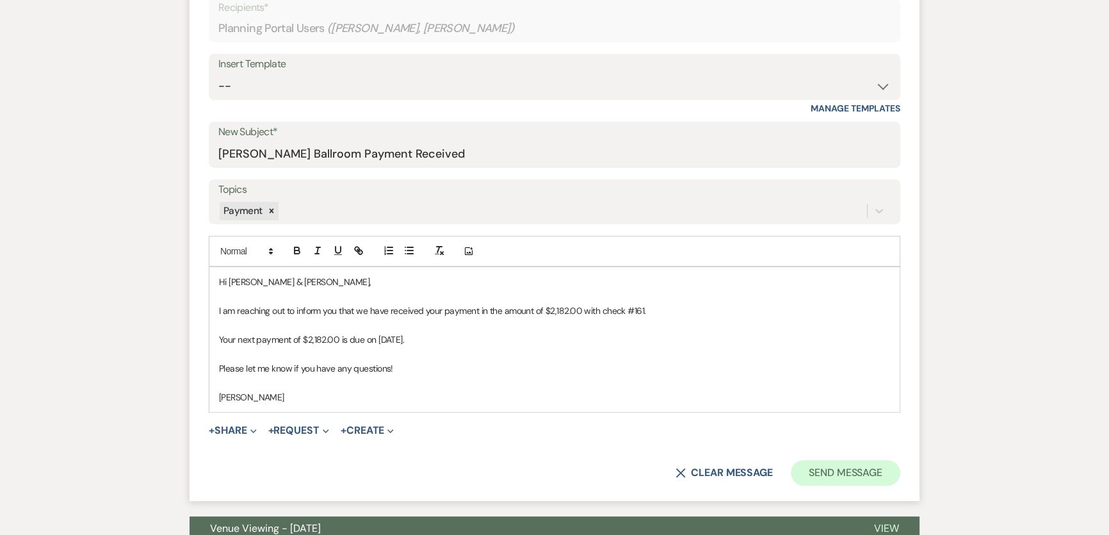
scroll to position [440, 0]
click at [869, 474] on button "Send Message" at bounding box center [845, 473] width 109 height 26
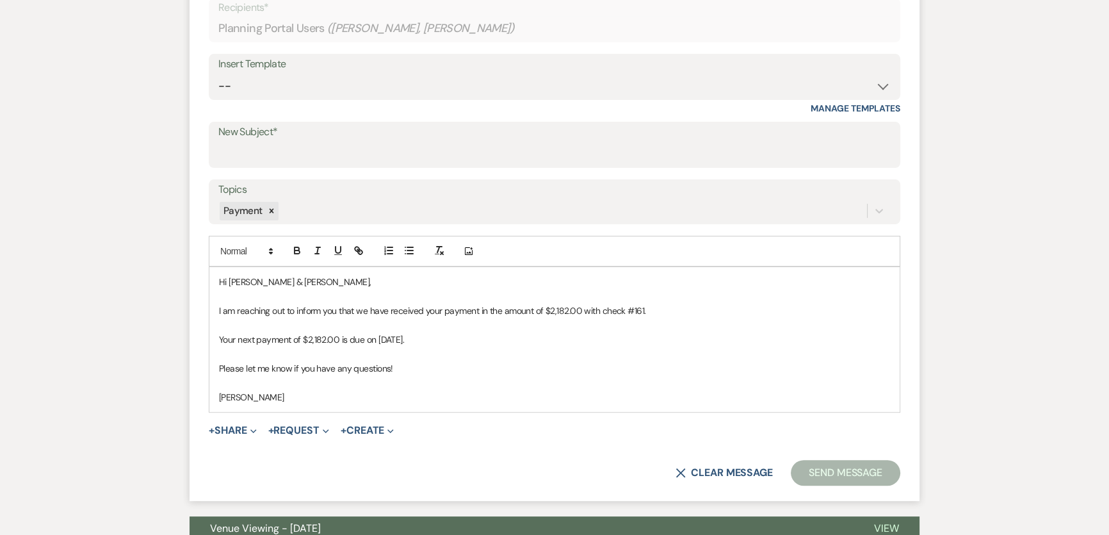
scroll to position [0, 0]
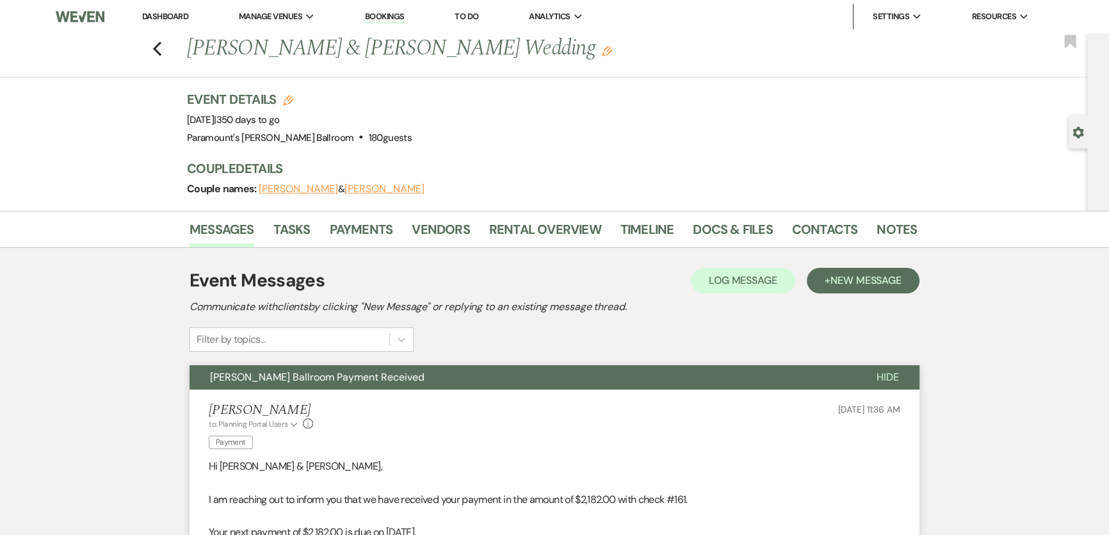
click at [170, 17] on link "Dashboard" at bounding box center [165, 16] width 46 height 11
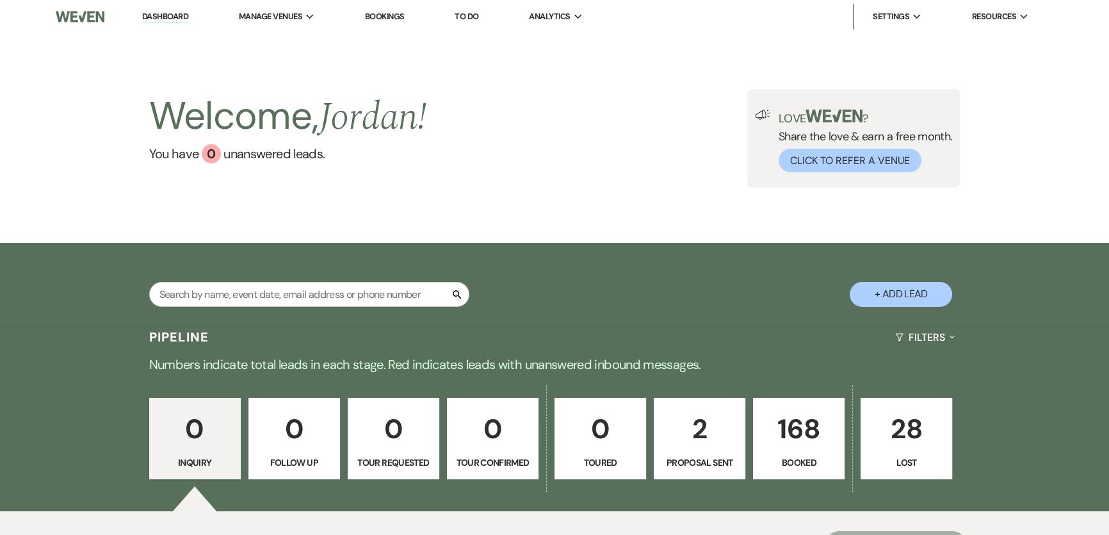
click at [325, 307] on div "Search" at bounding box center [309, 299] width 320 height 35
click at [331, 297] on input "text" at bounding box center [309, 294] width 320 height 25
type input "dolo"
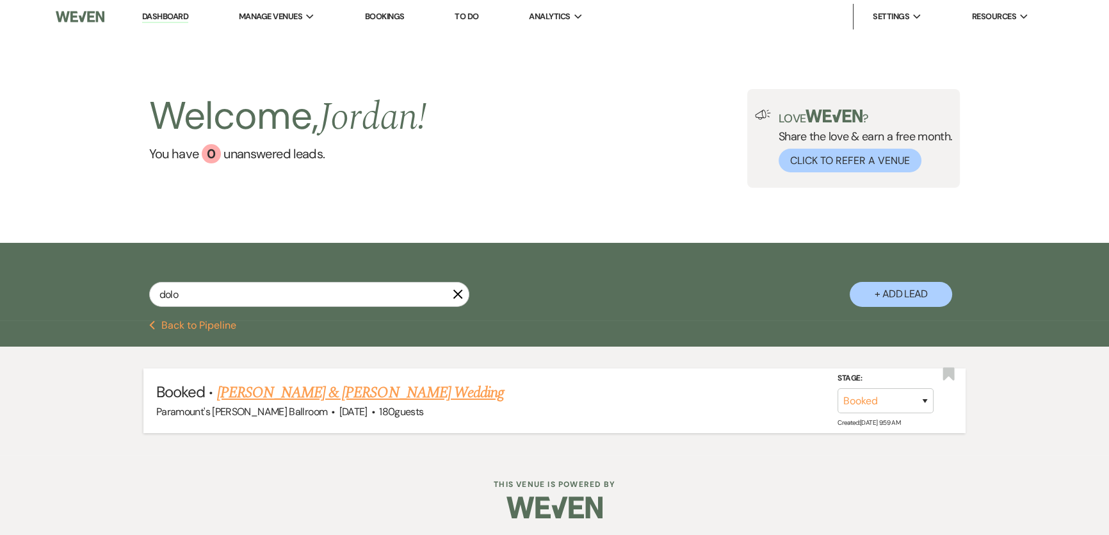
click at [387, 398] on link "[PERSON_NAME] & [PERSON_NAME] Wedding" at bounding box center [360, 392] width 287 height 23
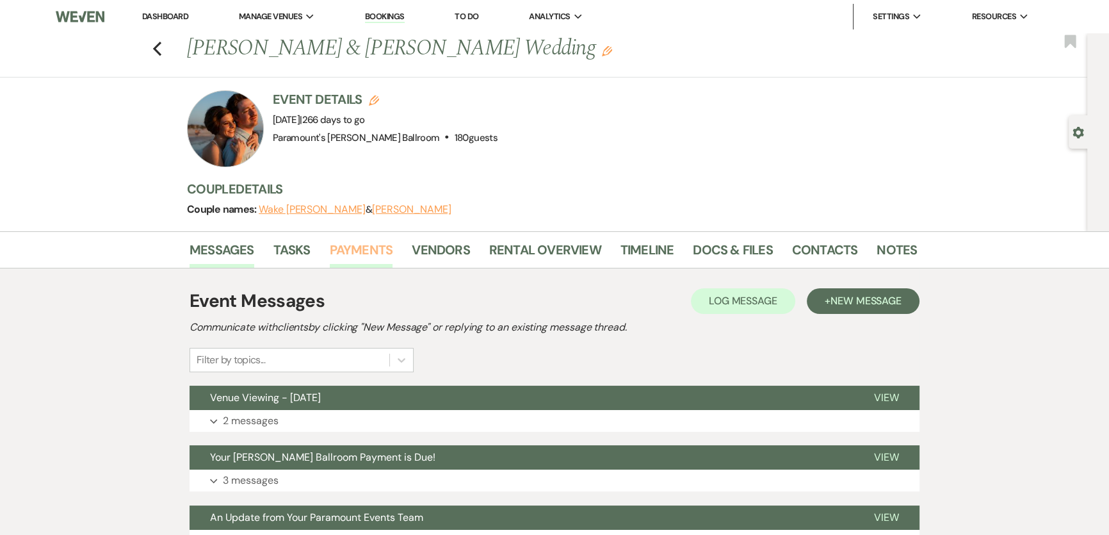
click at [339, 251] on link "Payments" at bounding box center [361, 253] width 63 height 28
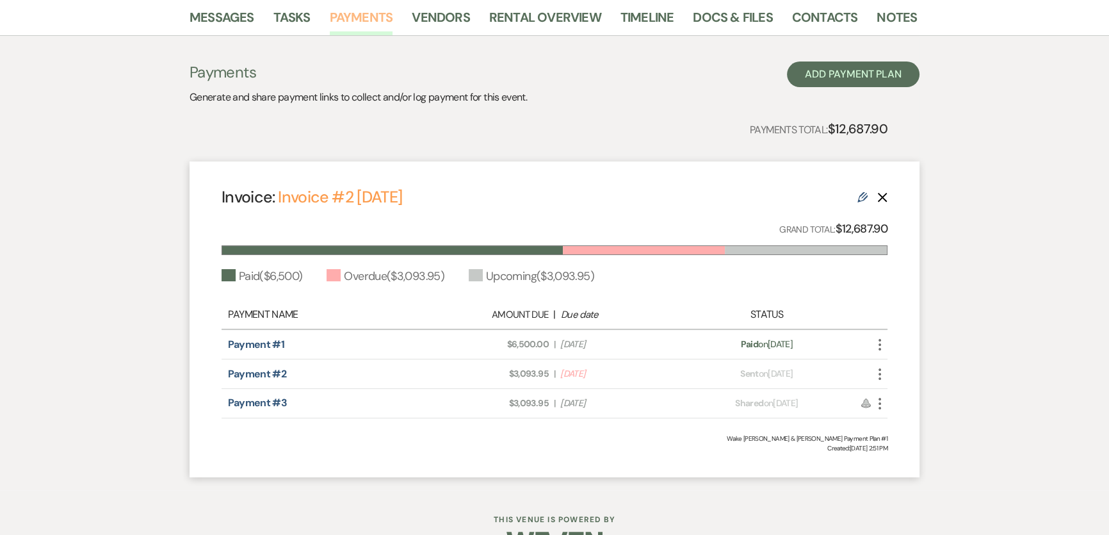
scroll to position [58, 0]
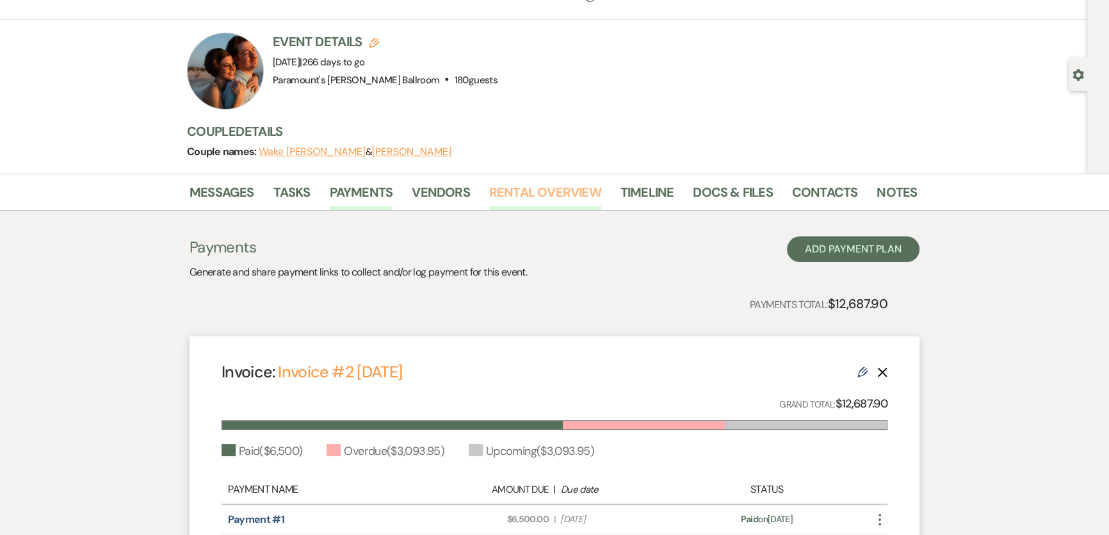
click at [563, 188] on link "Rental Overview" at bounding box center [545, 196] width 112 height 28
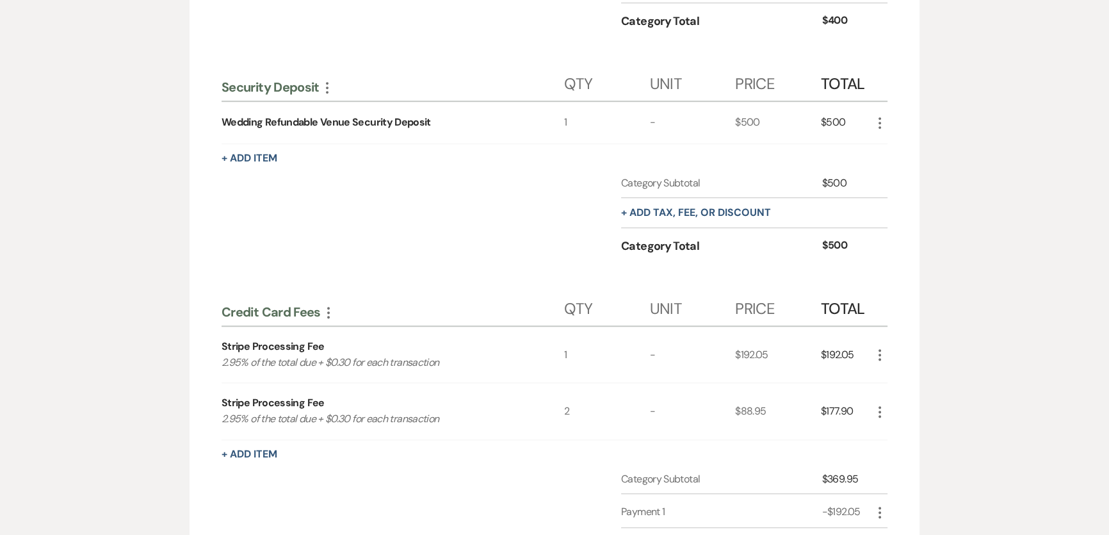
scroll to position [1265, 0]
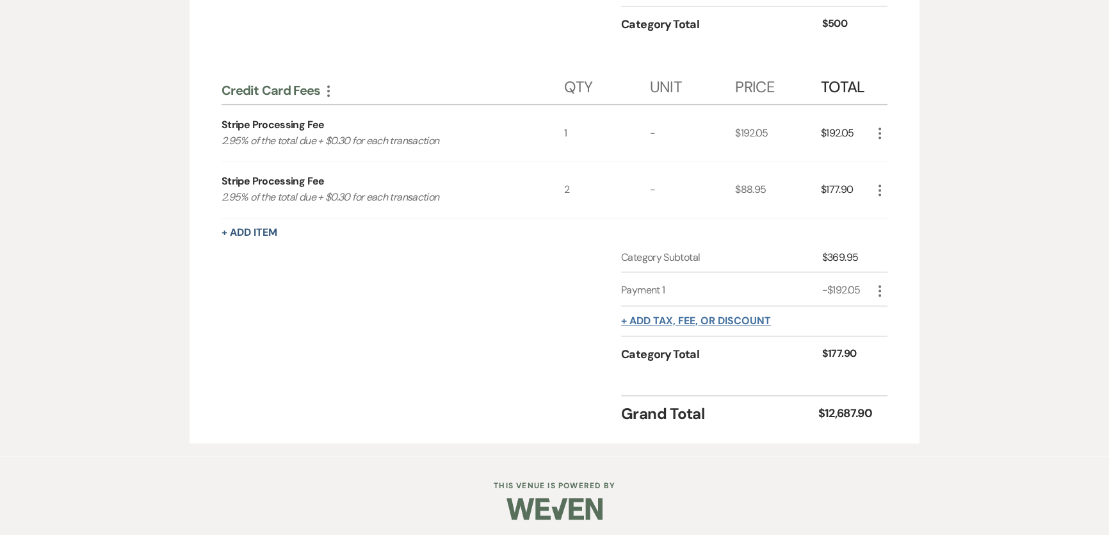
click at [698, 316] on button "+ Add tax, fee, or discount" at bounding box center [696, 321] width 150 height 10
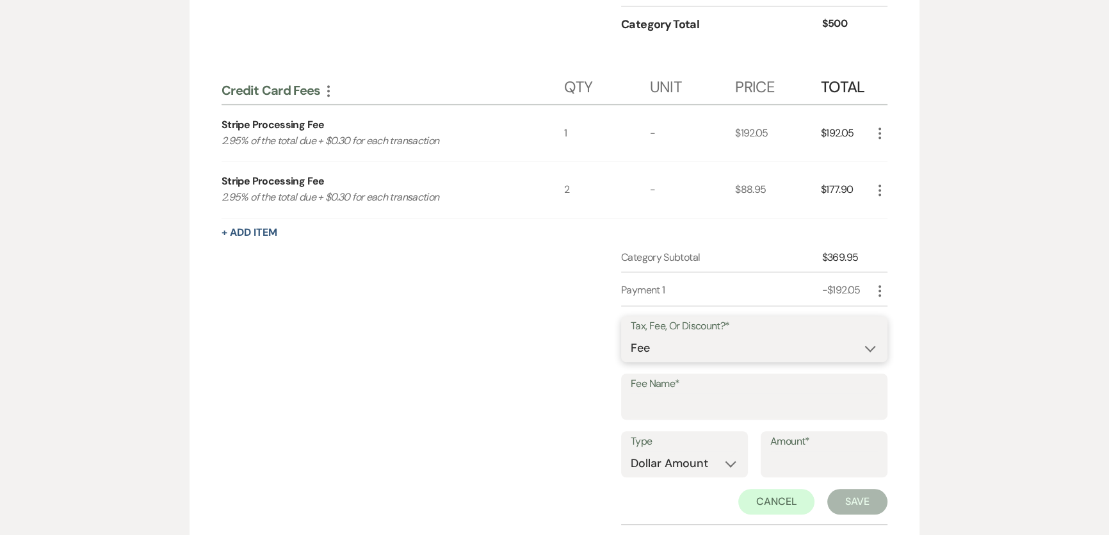
click at [672, 338] on select "Fee Discount Tax" at bounding box center [754, 347] width 247 height 25
select select "2"
click at [631, 335] on select "Fee Discount Tax" at bounding box center [754, 347] width 247 height 25
click at [679, 403] on input "Fee Name*" at bounding box center [754, 405] width 247 height 25
type input "payment 2"
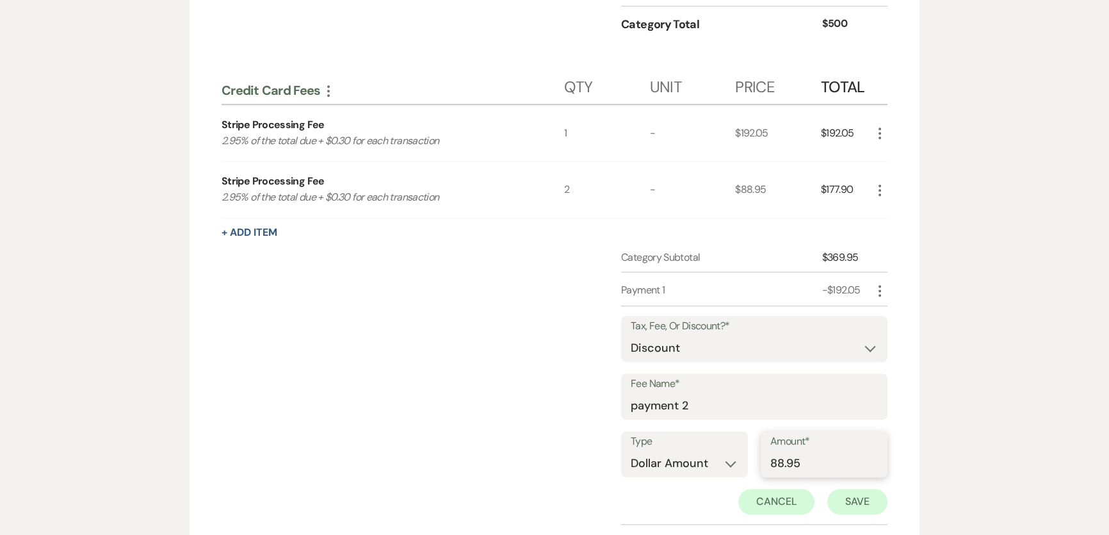
type input "88.95"
click at [838, 496] on button "Save" at bounding box center [857, 501] width 60 height 26
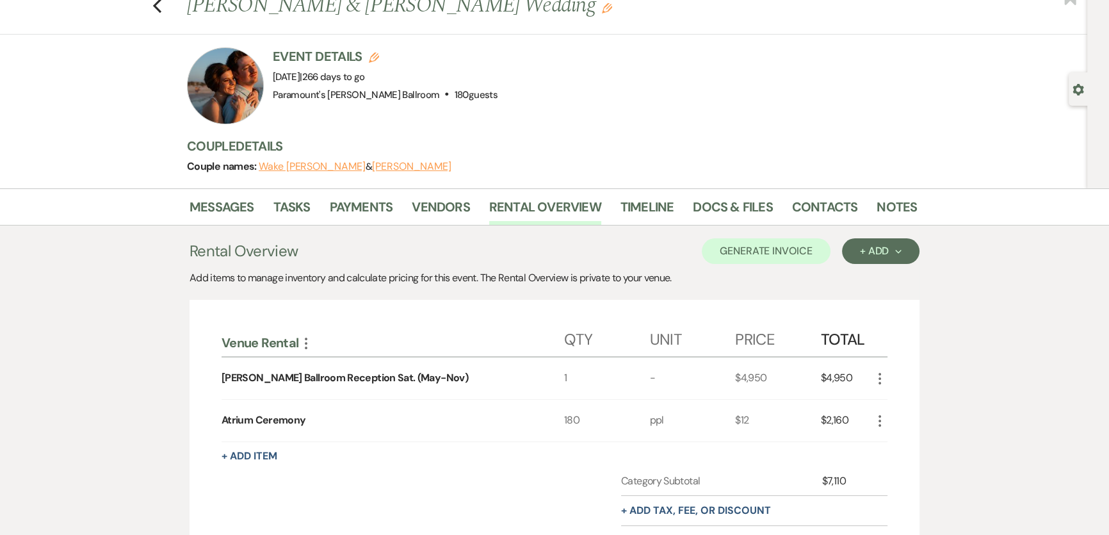
scroll to position [0, 0]
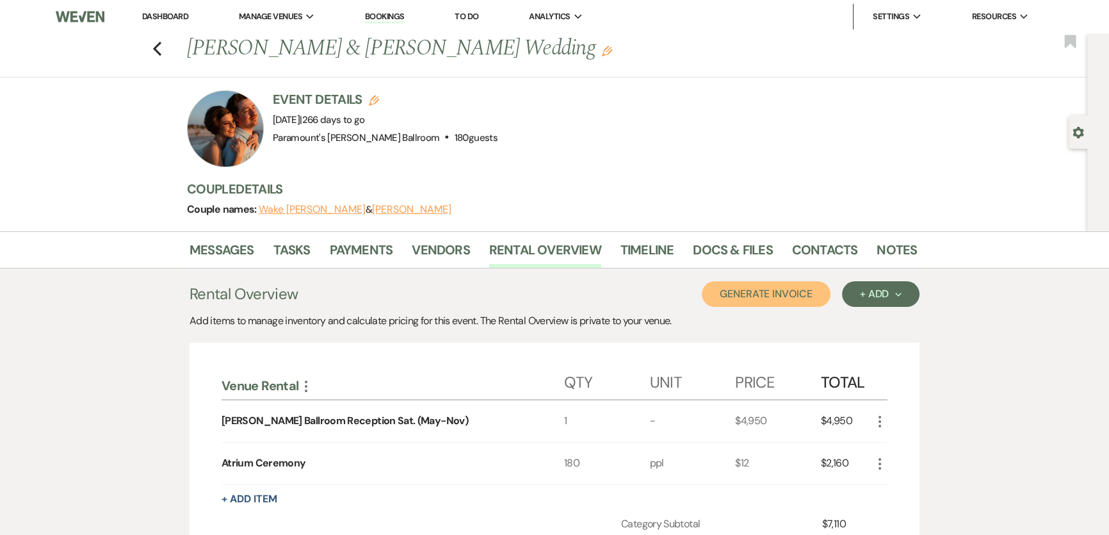
click at [755, 287] on button "Generate Invoice" at bounding box center [766, 294] width 129 height 26
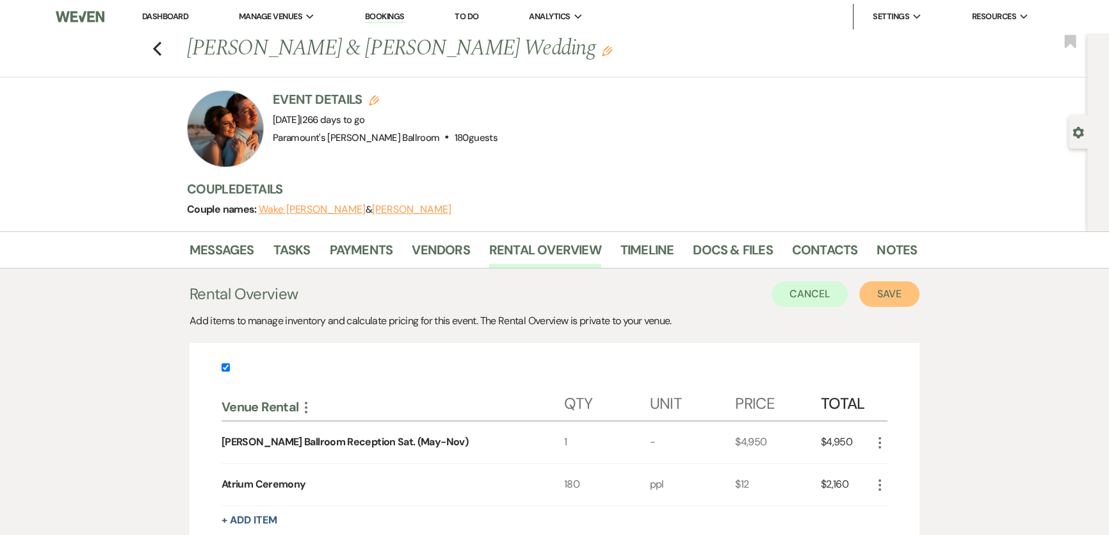
click at [896, 300] on button "Save" at bounding box center [889, 294] width 60 height 26
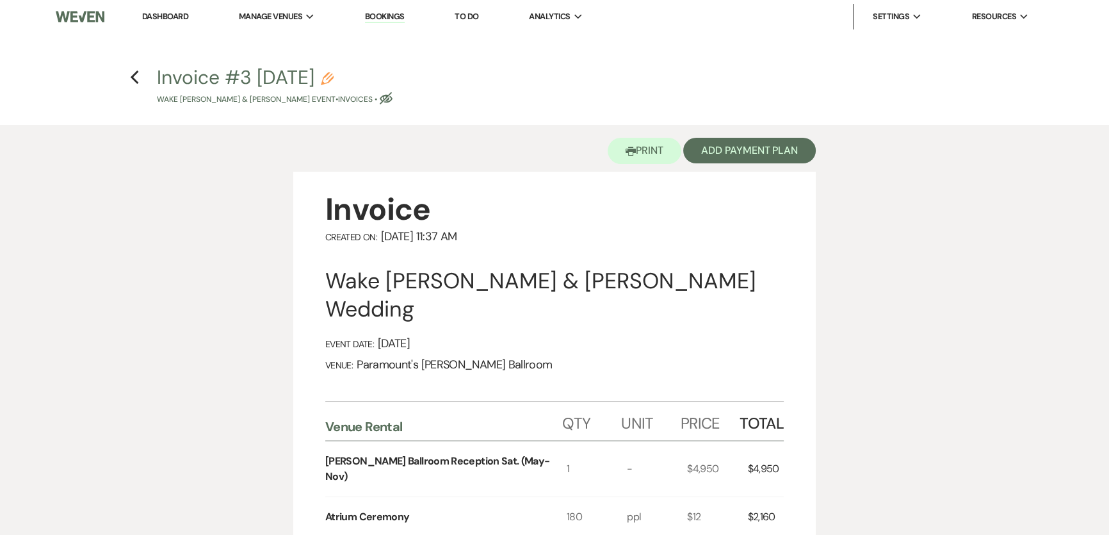
click at [778, 136] on div "Printer Print Add Payment Plan" at bounding box center [554, 148] width 522 height 47
click at [772, 162] on button "Add Payment Plan" at bounding box center [749, 151] width 133 height 26
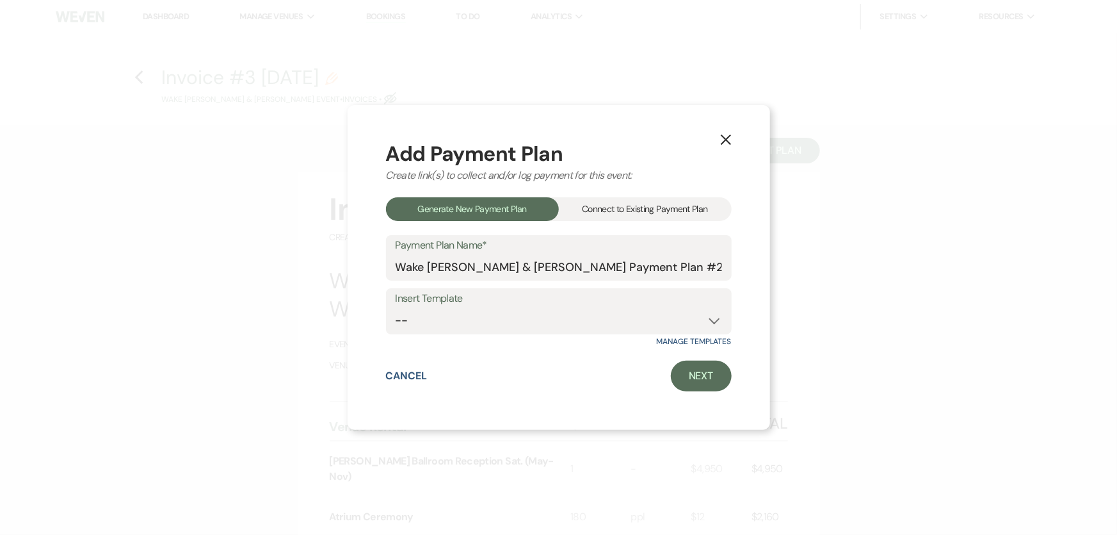
click at [632, 202] on div "Connect to Existing Payment Plan" at bounding box center [645, 209] width 173 height 24
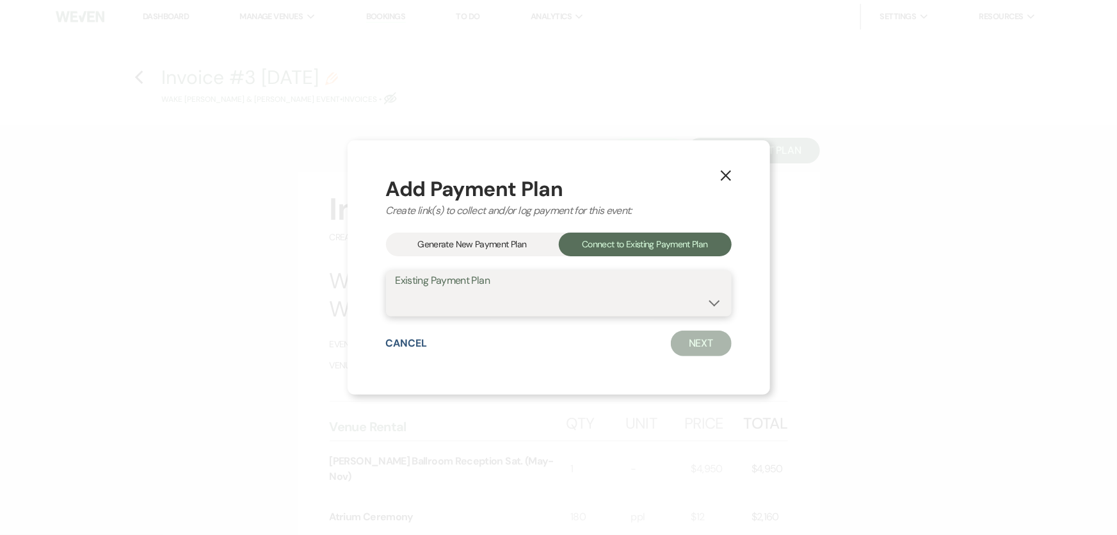
click at [604, 308] on select "Wake [PERSON_NAME] & [PERSON_NAME] Payment Plan #1" at bounding box center [559, 302] width 327 height 25
select select "21708"
click at [396, 290] on select "Wake [PERSON_NAME] & [PERSON_NAME] Payment Plan #1" at bounding box center [559, 302] width 327 height 25
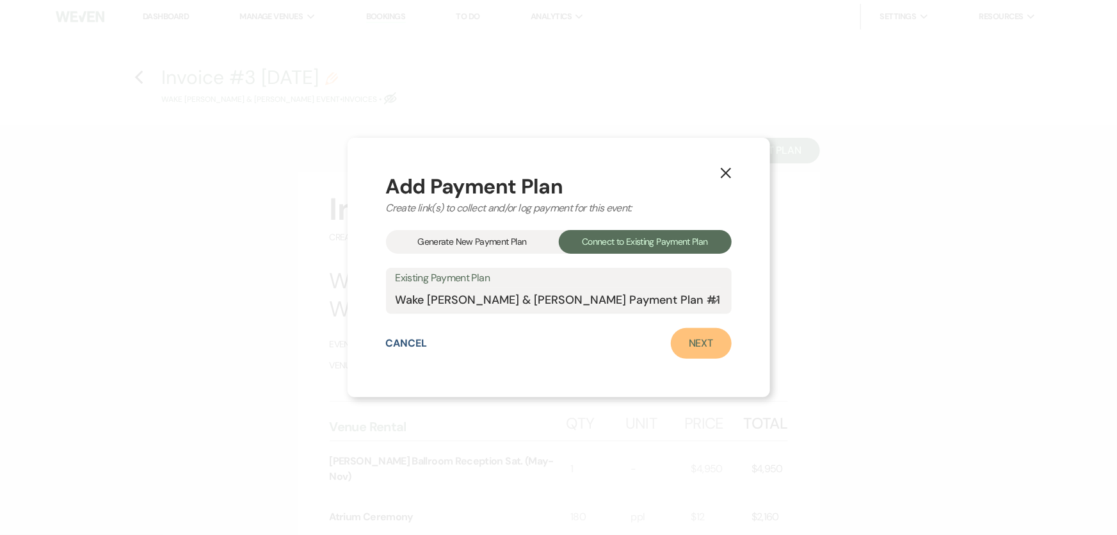
click at [713, 343] on link "Next" at bounding box center [701, 343] width 61 height 31
select select "28582"
select select "1"
select select "2"
select select "flat"
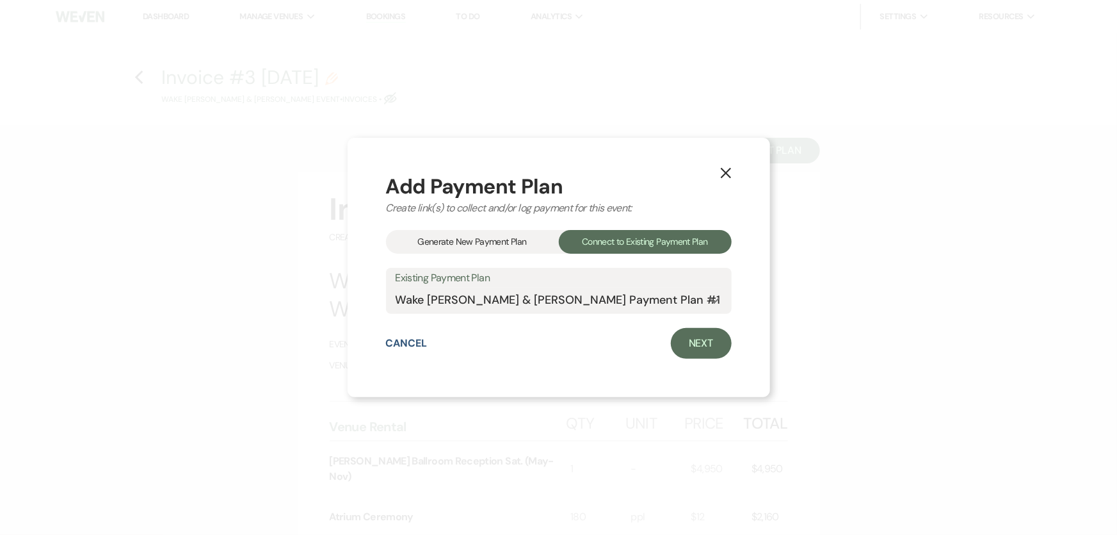
select select "2"
select select "flat"
select select "true"
select select "client"
select select "weeks"
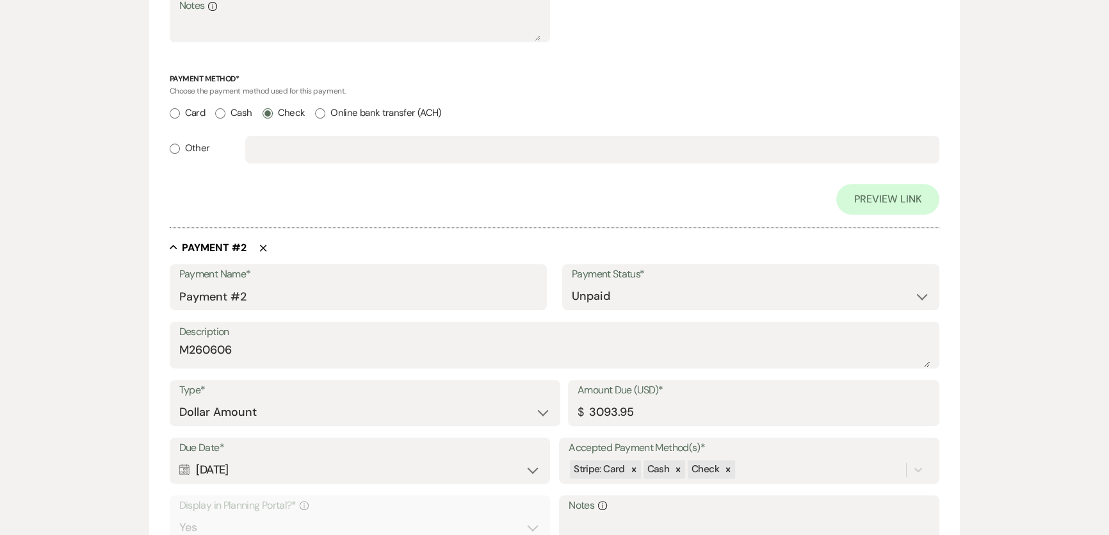
scroll to position [640, 0]
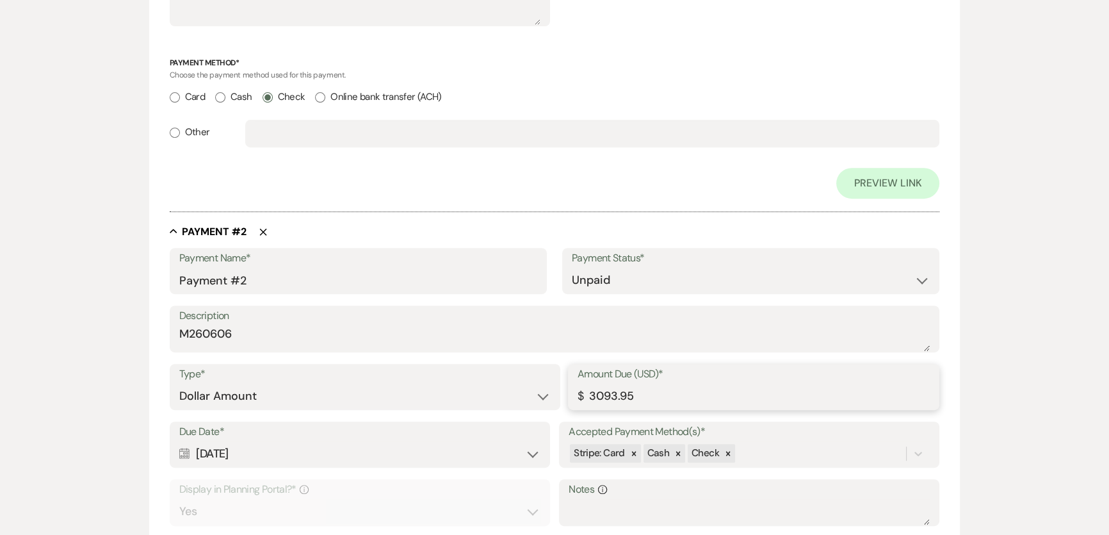
drag, startPoint x: 653, startPoint y: 394, endPoint x: 522, endPoint y: 396, distance: 131.3
click at [522, 396] on div "Type* Dollar Amount Percentage of Grand Total Amount Due (USD)* $ 3093.95" at bounding box center [555, 393] width 770 height 58
type input "3005.00"
click at [663, 284] on select "Paid Unpaid" at bounding box center [751, 280] width 358 height 25
select select "1"
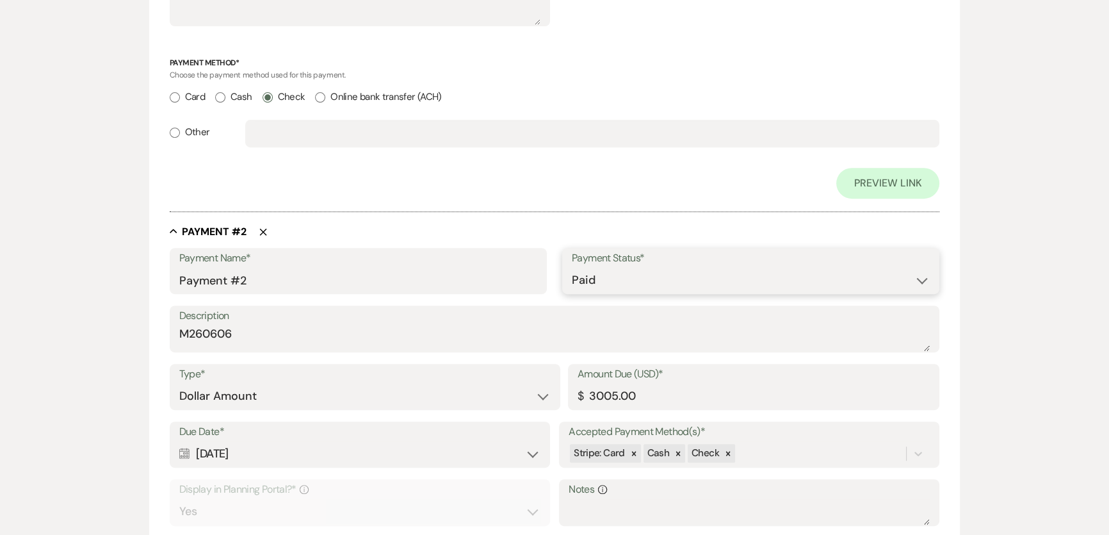
click at [572, 268] on select "Paid Unpaid" at bounding box center [751, 280] width 358 height 25
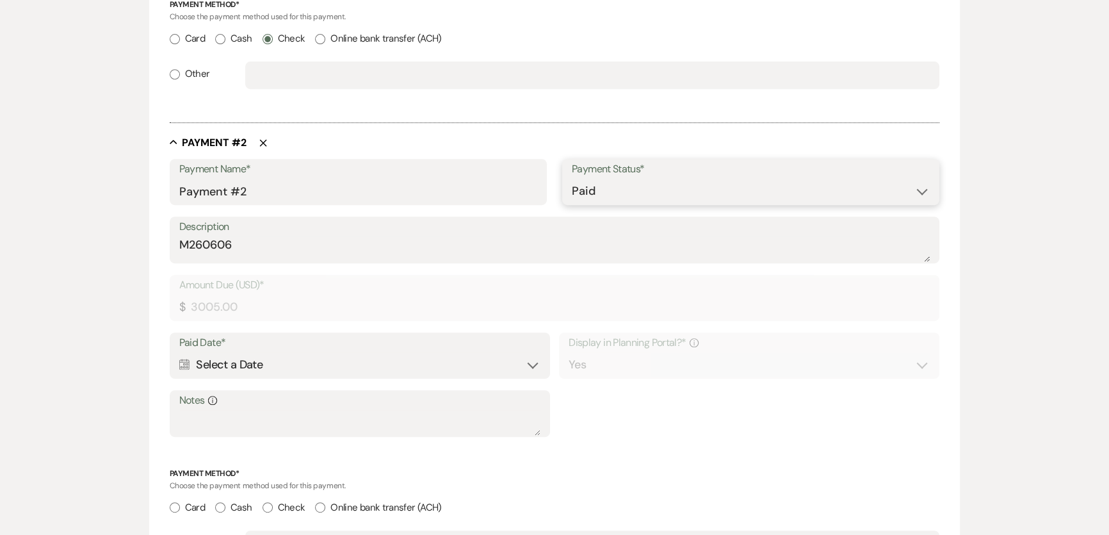
scroll to position [814, 0]
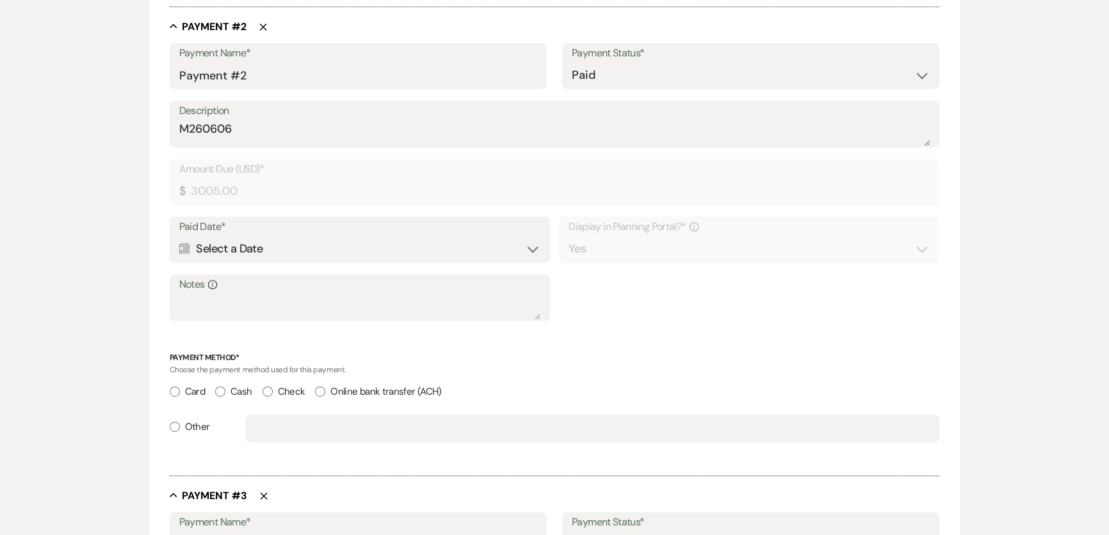
click at [211, 255] on div "Calendar Select a Date Expand" at bounding box center [359, 248] width 361 height 25
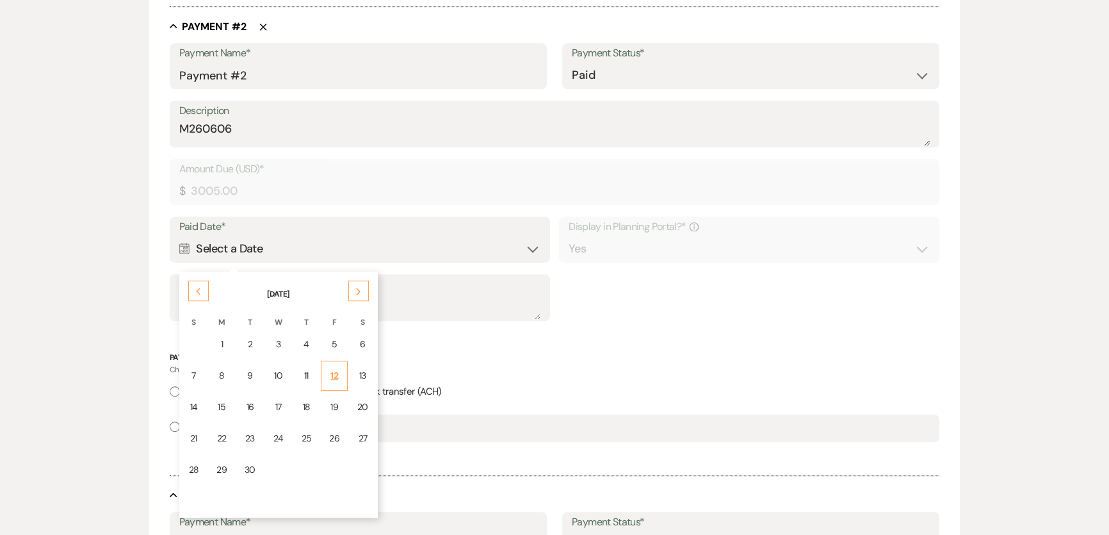
click at [332, 371] on div "12" at bounding box center [334, 375] width 10 height 13
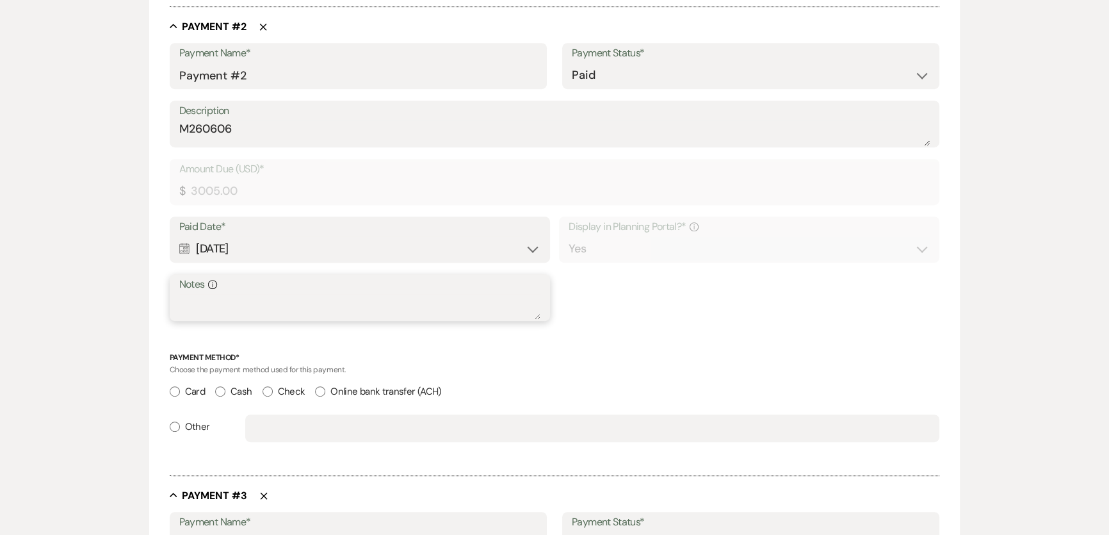
click at [275, 306] on textarea "Notes Info" at bounding box center [359, 307] width 361 height 26
click at [294, 387] on label "Check" at bounding box center [283, 391] width 43 height 17
click at [273, 387] on input "Check" at bounding box center [267, 391] width 10 height 10
radio input "true"
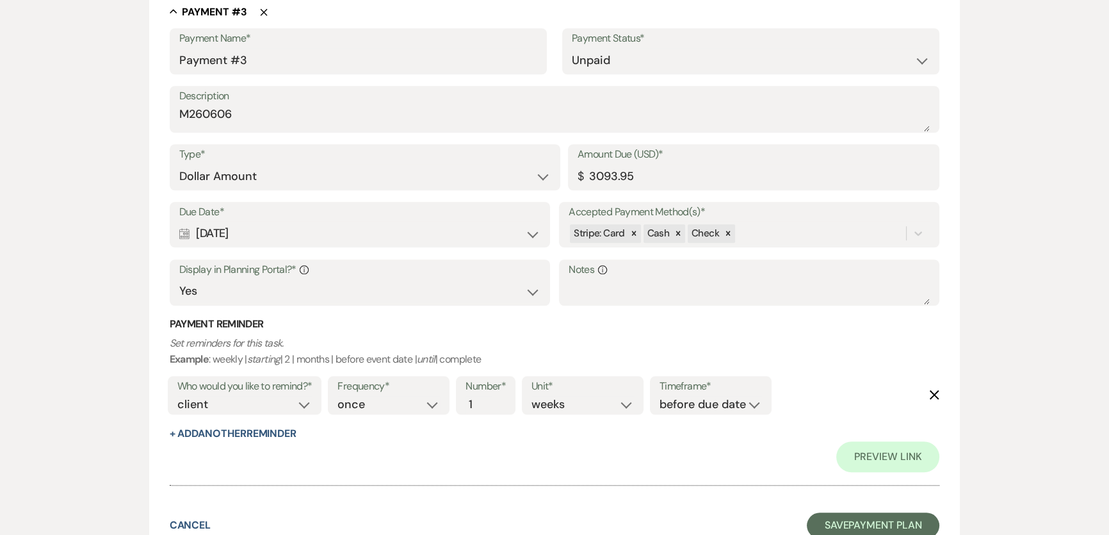
scroll to position [1463, 0]
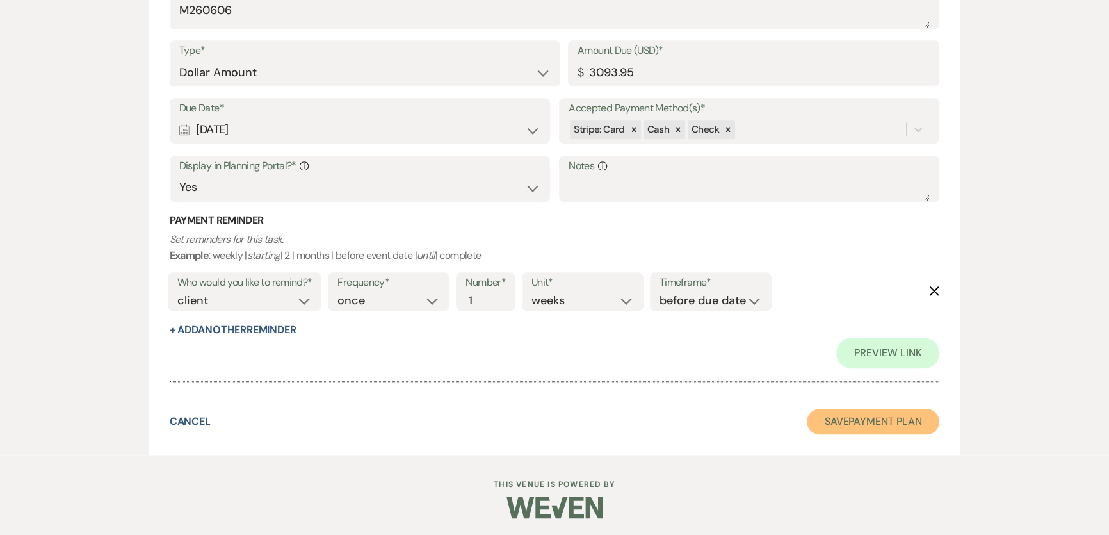
click at [879, 416] on button "Save Payment Plan" at bounding box center [873, 421] width 133 height 26
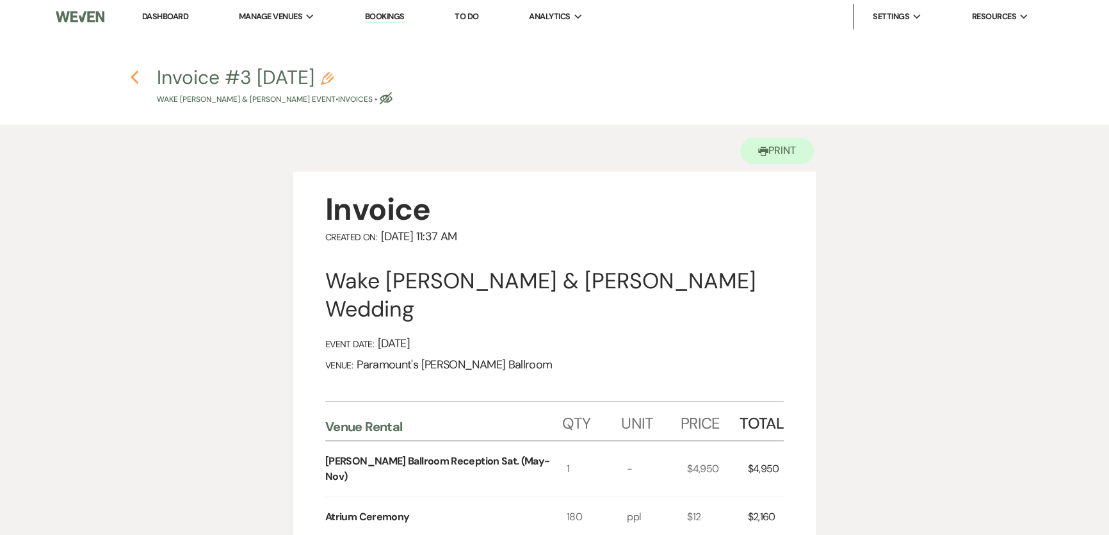
click at [134, 83] on icon "Previous" at bounding box center [135, 77] width 10 height 15
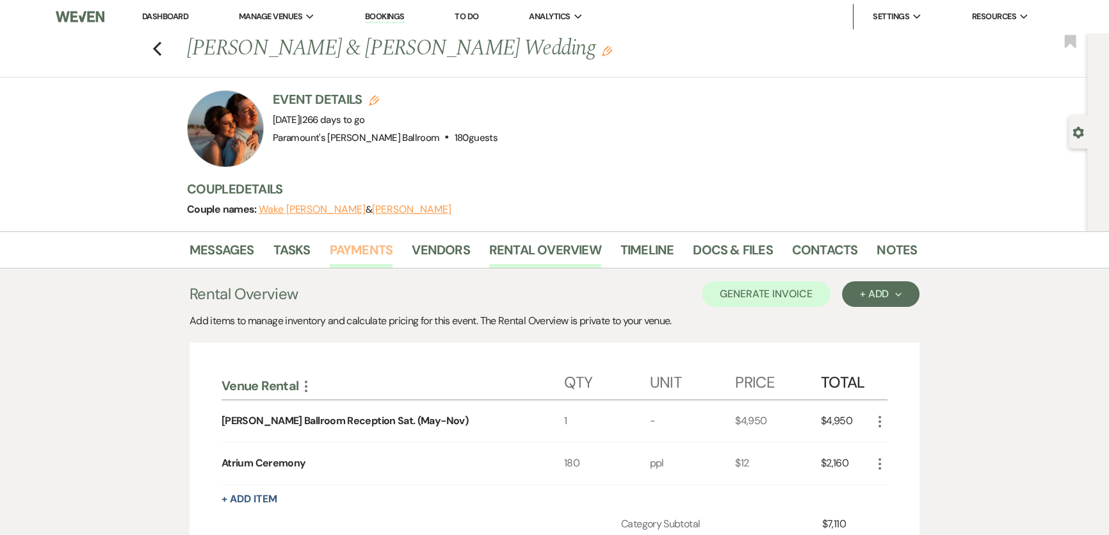
click at [352, 244] on link "Payments" at bounding box center [361, 253] width 63 height 28
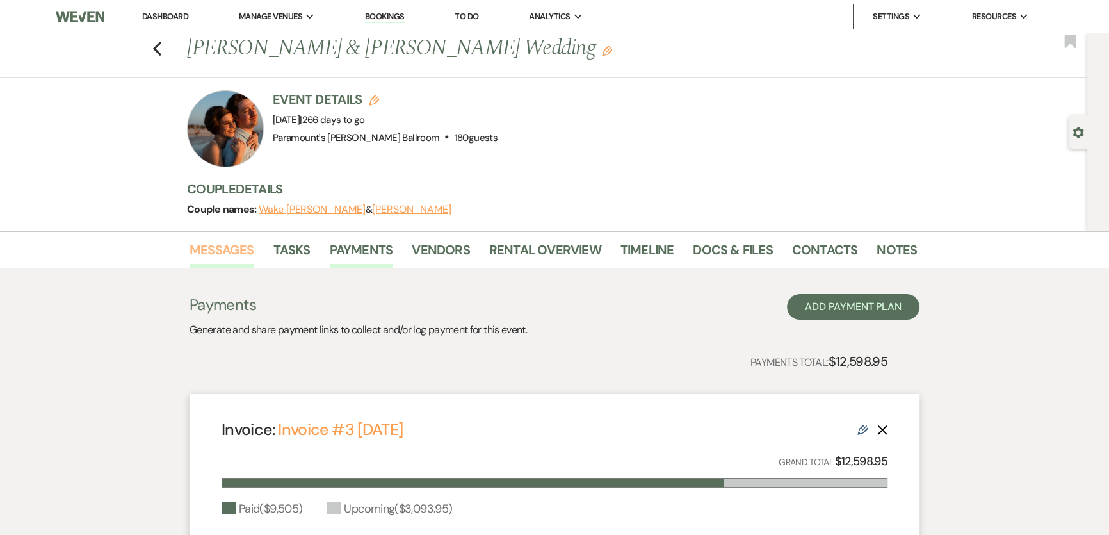
click at [240, 245] on link "Messages" at bounding box center [221, 253] width 65 height 28
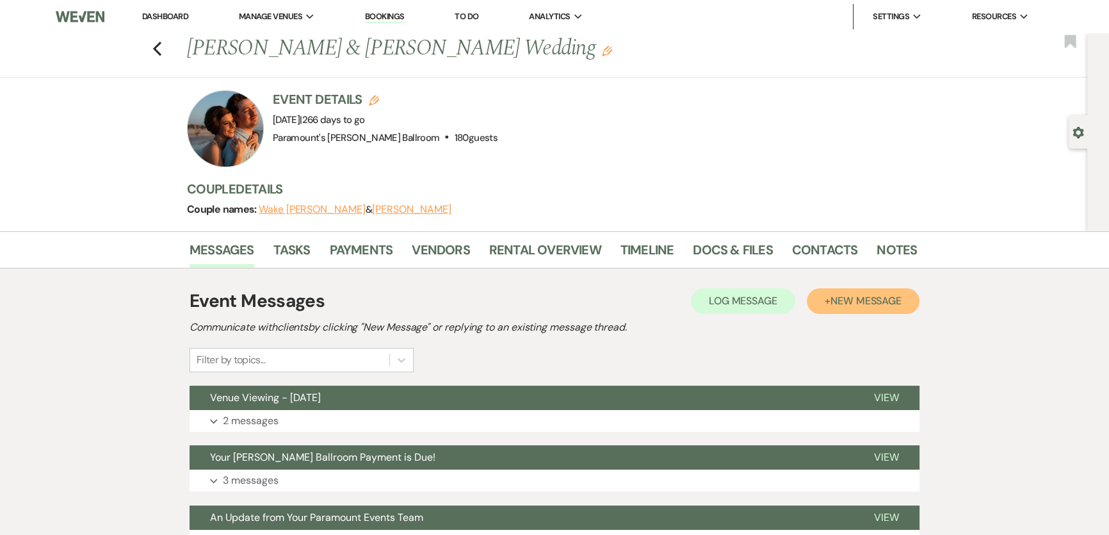
click at [883, 294] on span "New Message" at bounding box center [865, 300] width 71 height 13
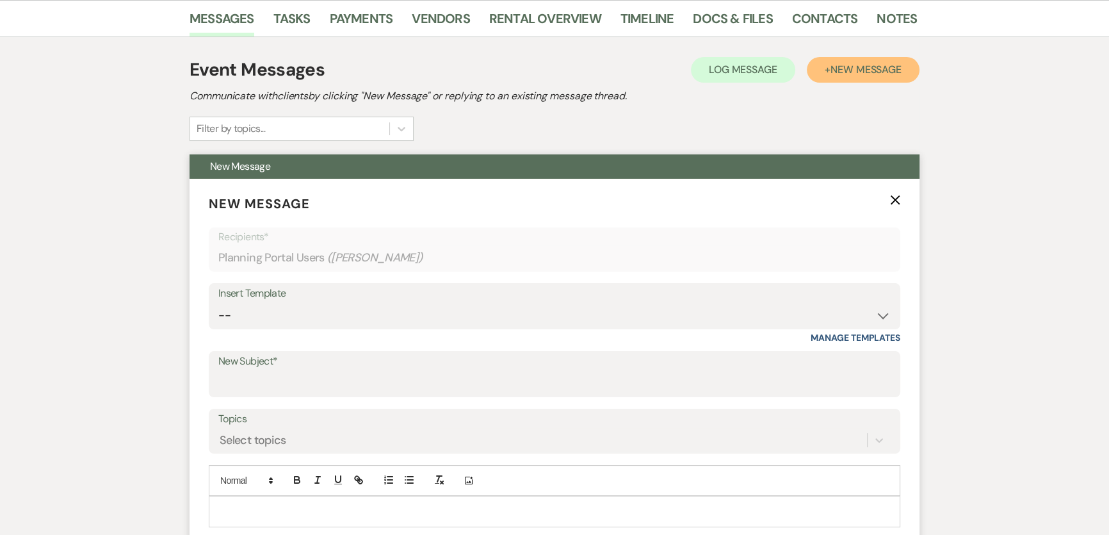
scroll to position [232, 0]
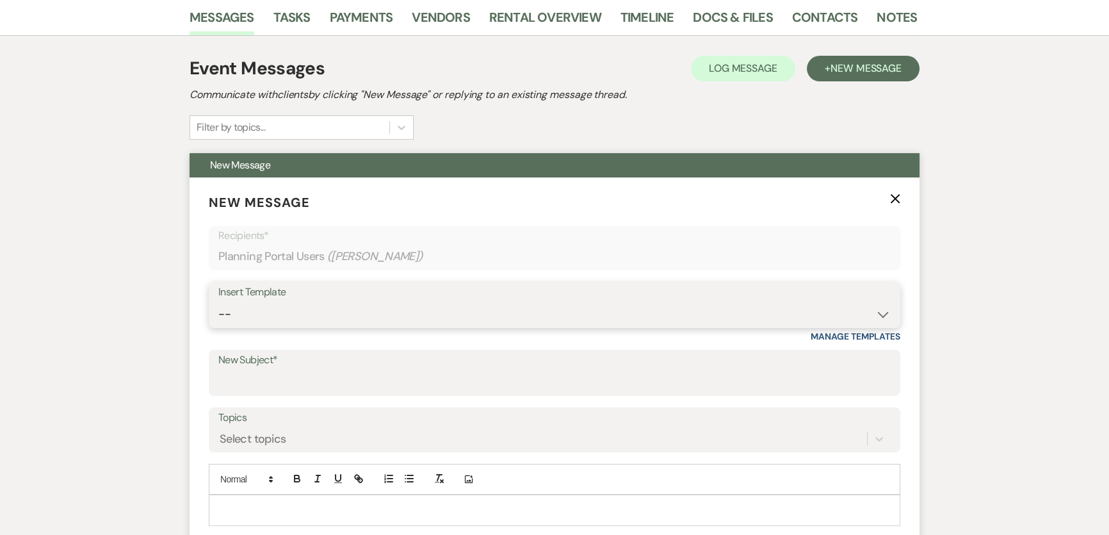
click at [308, 314] on select "-- Weven Planning Portal Introduction (Booked Events) 6 Month Consultation 9 Mo…" at bounding box center [554, 314] width 672 height 25
select select "1692"
click at [218, 302] on select "-- Weven Planning Portal Introduction (Booked Events) 6 Month Consultation 9 Mo…" at bounding box center [554, 314] width 672 height 25
type input "[PERSON_NAME] Ballroom Payment Received"
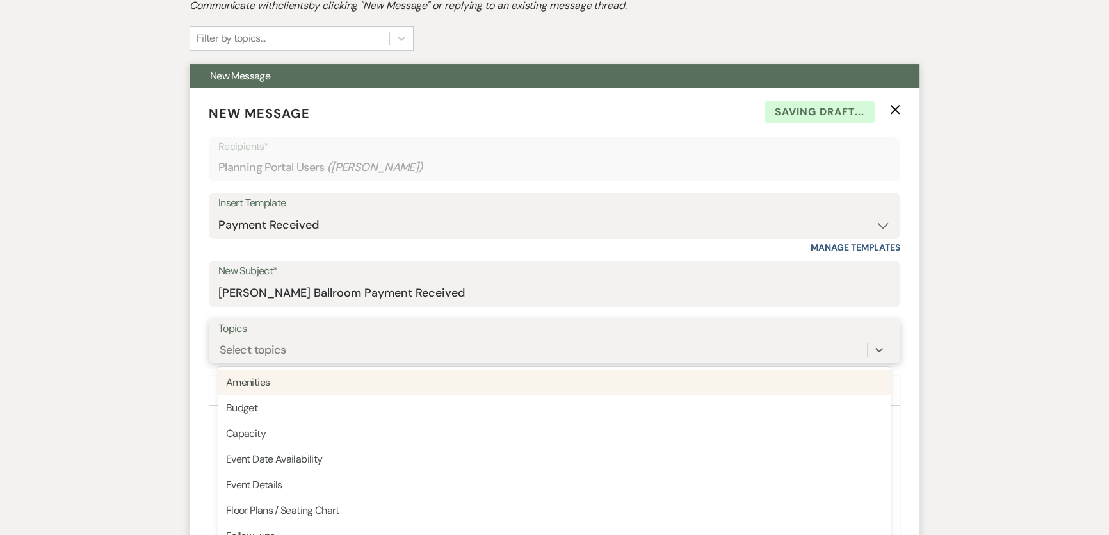
click at [333, 362] on div "option Amenities focused, 1 of 20. 20 results available. Use Up and Down to cho…" at bounding box center [554, 349] width 672 height 24
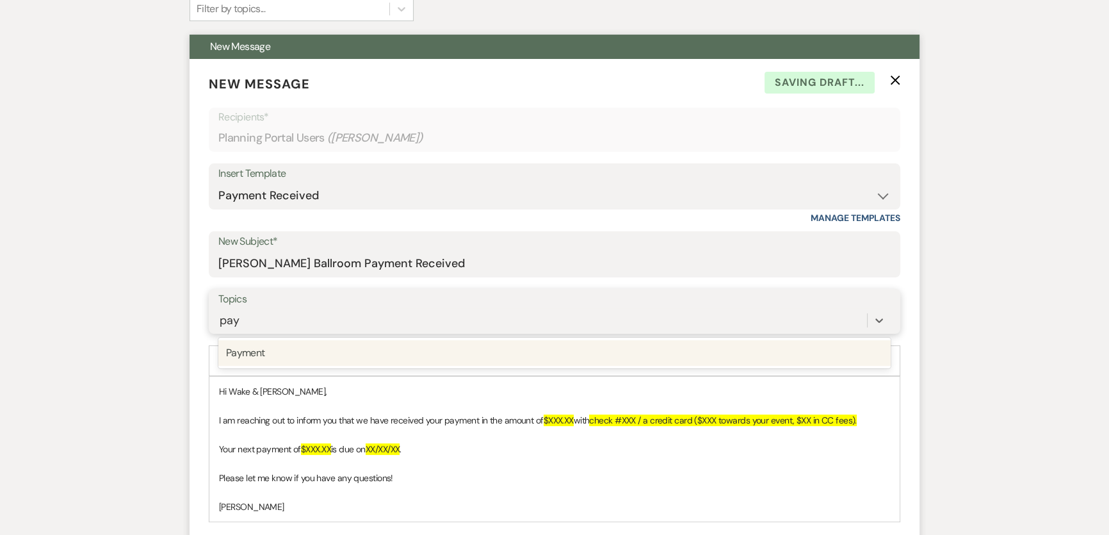
type input "paym"
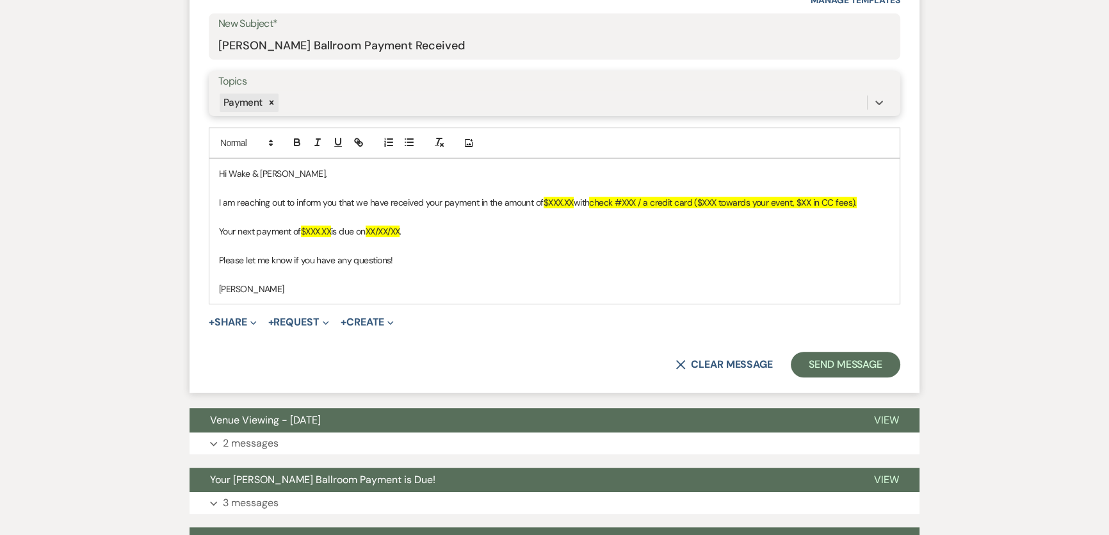
scroll to position [583, 0]
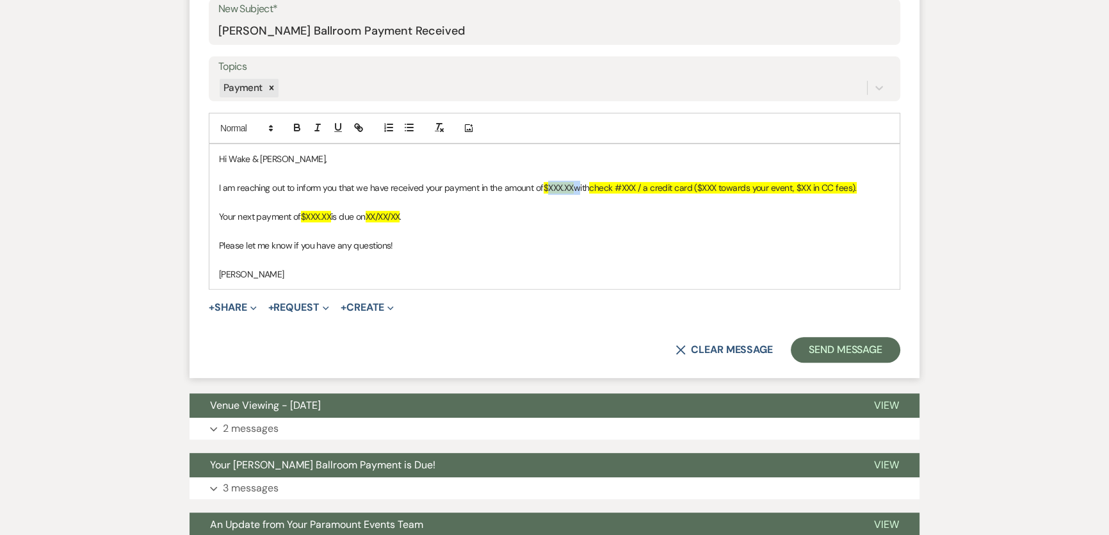
drag, startPoint x: 550, startPoint y: 185, endPoint x: 576, endPoint y: 186, distance: 26.3
click at [577, 185] on p "I am reaching out to inform you that we have received your payment in the amoun…" at bounding box center [554, 188] width 671 height 14
drag, startPoint x: 637, startPoint y: 184, endPoint x: 650, endPoint y: 185, distance: 12.8
click at [650, 185] on span "check #XXX / a credit card ($XXX towards your event, $XX in CC fees)." at bounding box center [734, 188] width 267 height 12
drag, startPoint x: 659, startPoint y: 189, endPoint x: 873, endPoint y: 193, distance: 213.2
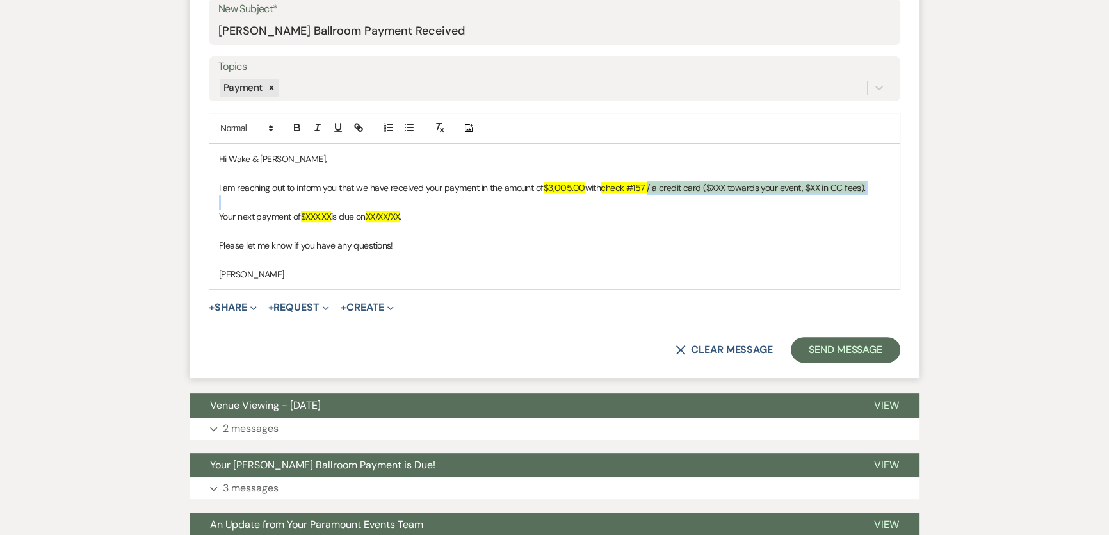
click at [873, 193] on div "Hi Wake & [PERSON_NAME], I am reaching out to inform you that we have received …" at bounding box center [554, 216] width 690 height 145
click at [246, 217] on p "Your next payment of $XXX.XX is due on XX/XX/XX ." at bounding box center [554, 216] width 671 height 14
drag, startPoint x: 305, startPoint y: 212, endPoint x: 332, endPoint y: 214, distance: 27.0
click at [331, 214] on span "$XXX.XX" at bounding box center [316, 217] width 30 height 12
click at [460, 225] on p at bounding box center [554, 230] width 671 height 14
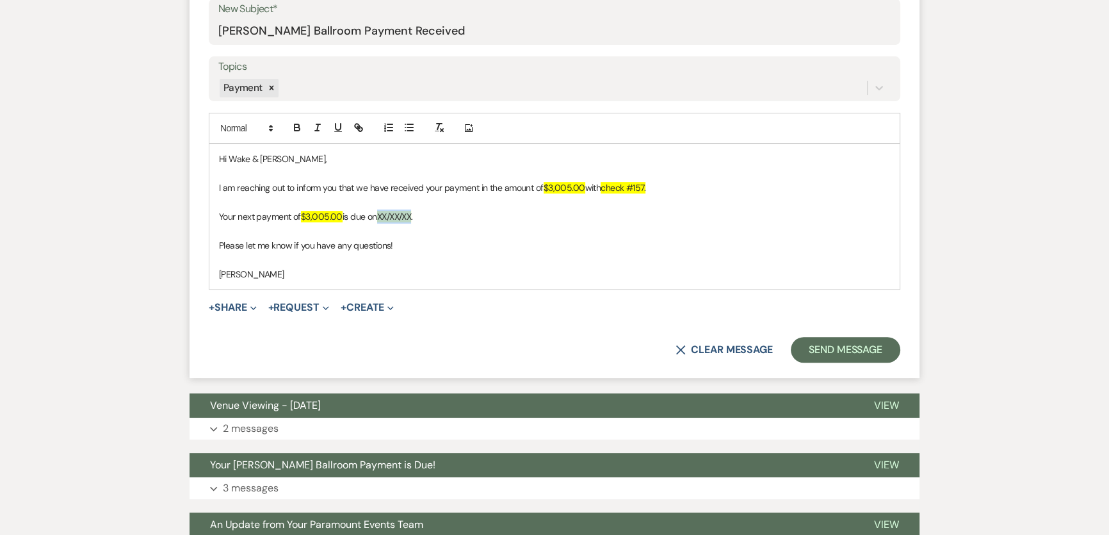
drag, startPoint x: 383, startPoint y: 214, endPoint x: 418, endPoint y: 218, distance: 34.8
click at [418, 218] on p "Your next payment of $3,005.00 is due on XX/XX/XX ." at bounding box center [554, 216] width 671 height 14
drag, startPoint x: 46, startPoint y: 212, endPoint x: 90, endPoint y: 211, distance: 43.6
click at [46, 212] on div "Messages Tasks Payments Vendors Rental Overview Timeline Docs & Files Contacts …" at bounding box center [554, 292] width 1109 height 1288
click at [401, 215] on span "[DATE]" at bounding box center [389, 217] width 24 height 12
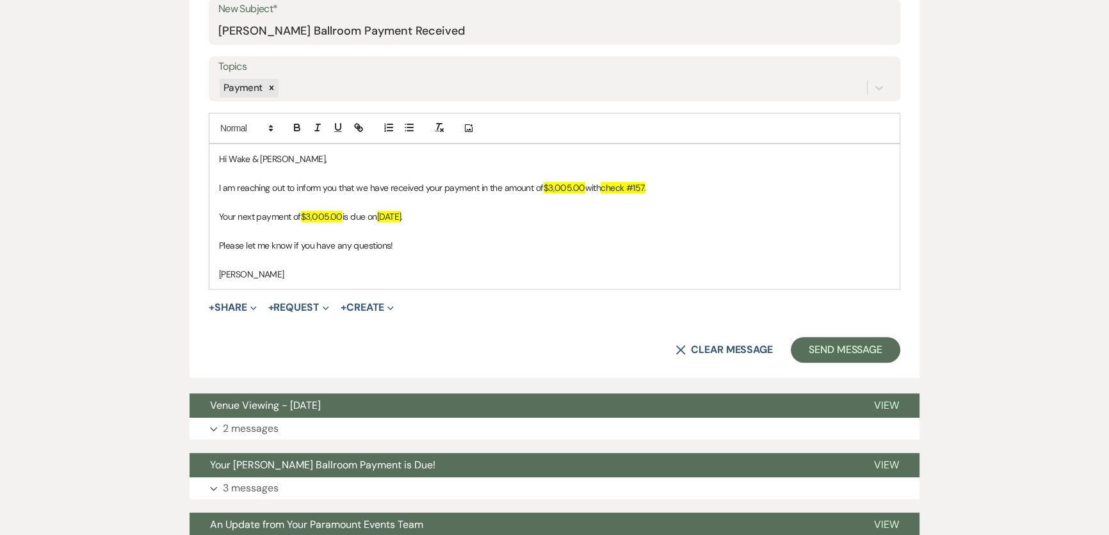
click at [107, 220] on div "Messages Tasks Payments Vendors Rental Overview Timeline Docs & Files Contacts …" at bounding box center [554, 292] width 1109 height 1288
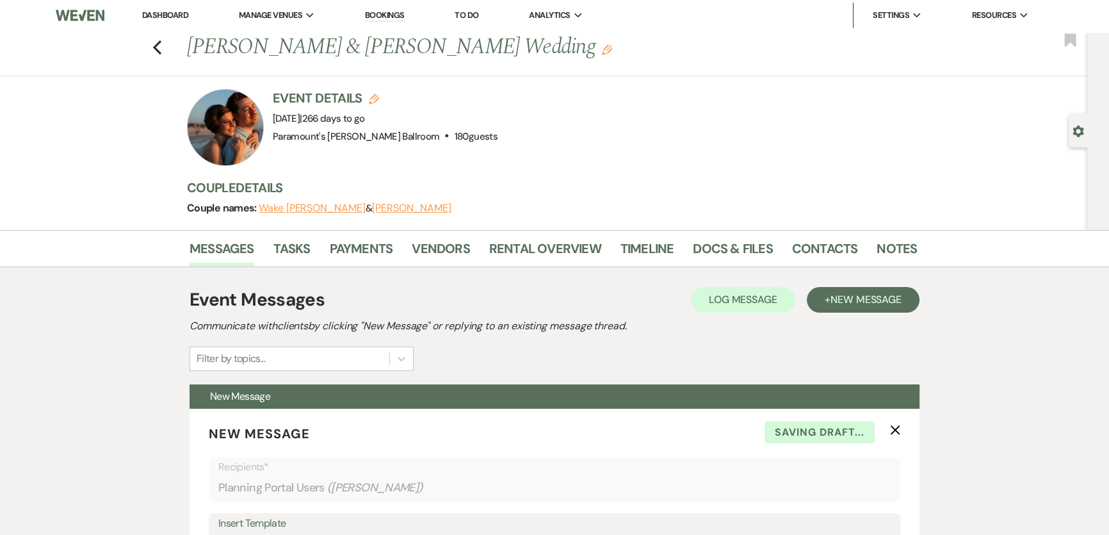
scroll to position [60, 0]
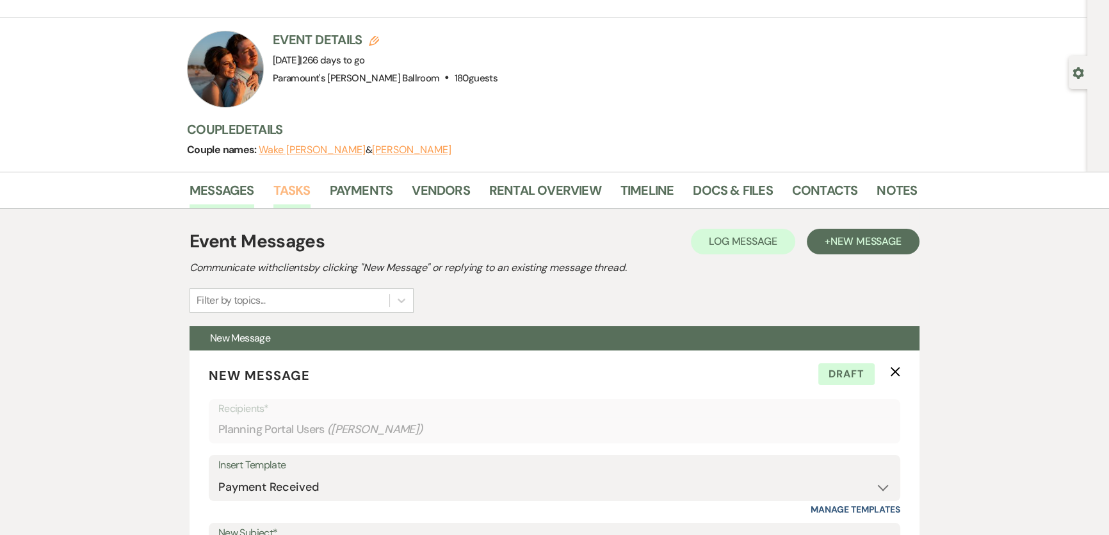
click at [299, 190] on link "Tasks" at bounding box center [291, 194] width 37 height 28
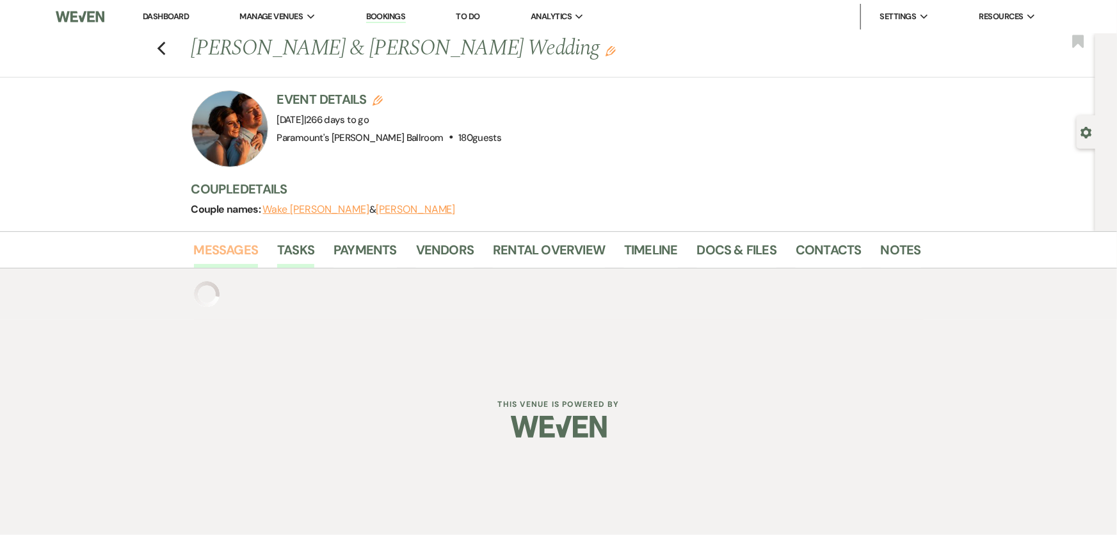
click at [232, 249] on link "Messages" at bounding box center [226, 253] width 65 height 28
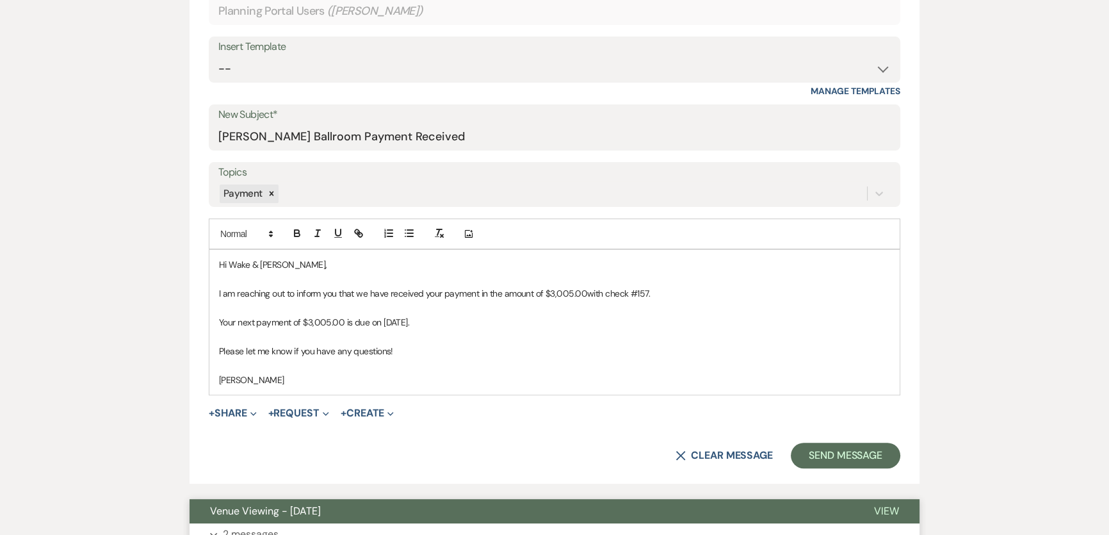
scroll to position [640, 0]
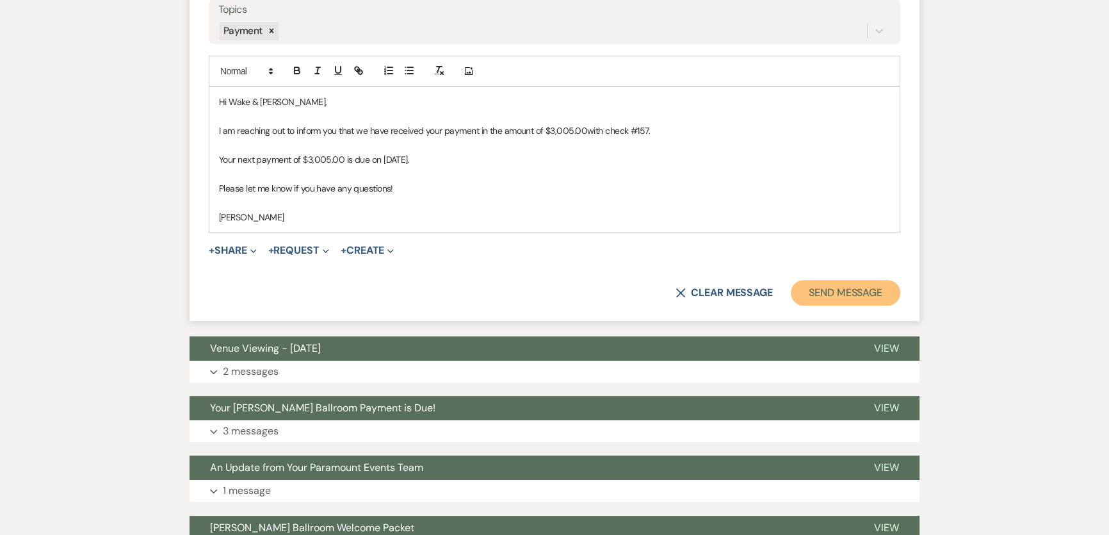
click at [861, 300] on button "Send Message" at bounding box center [845, 293] width 109 height 26
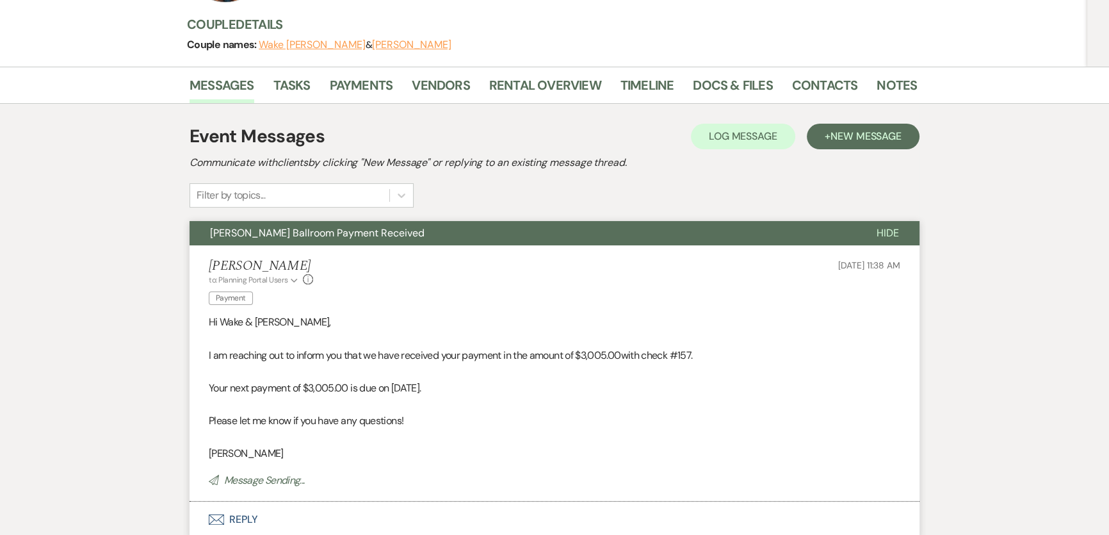
scroll to position [0, 0]
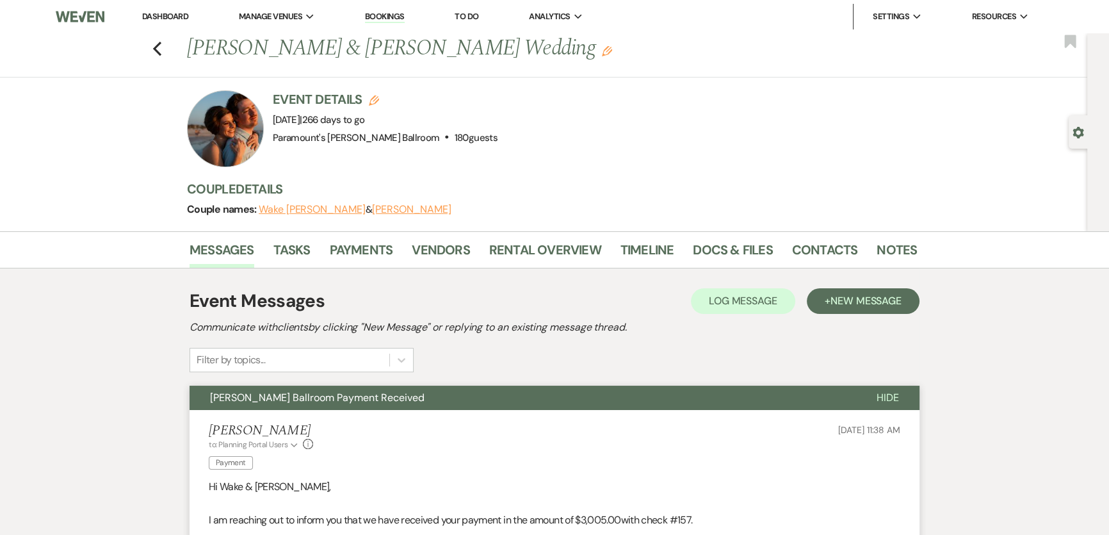
click at [171, 14] on link "Dashboard" at bounding box center [165, 16] width 46 height 11
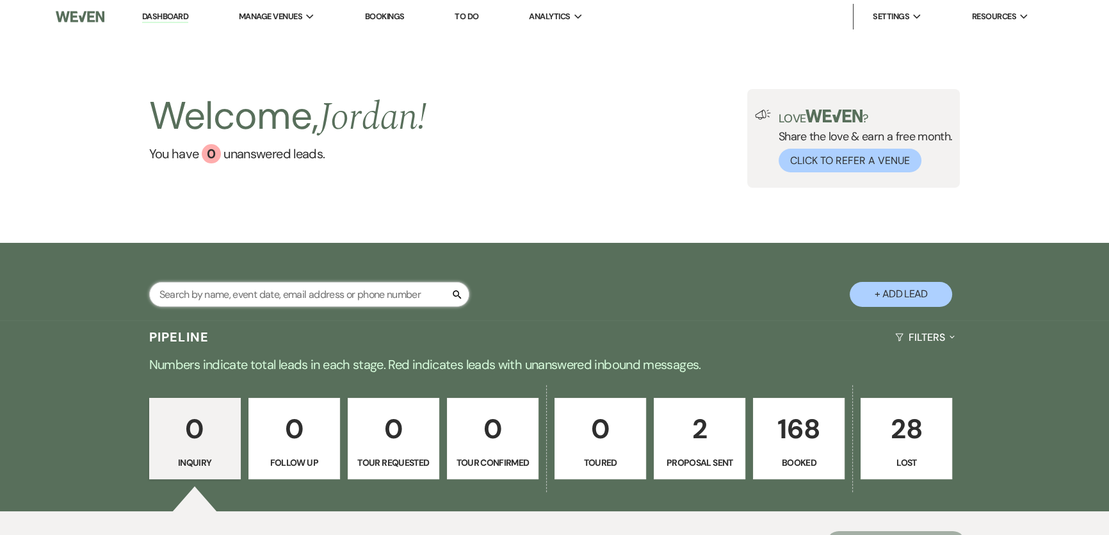
click at [227, 298] on input "text" at bounding box center [309, 294] width 320 height 25
type input "[PERSON_NAME]"
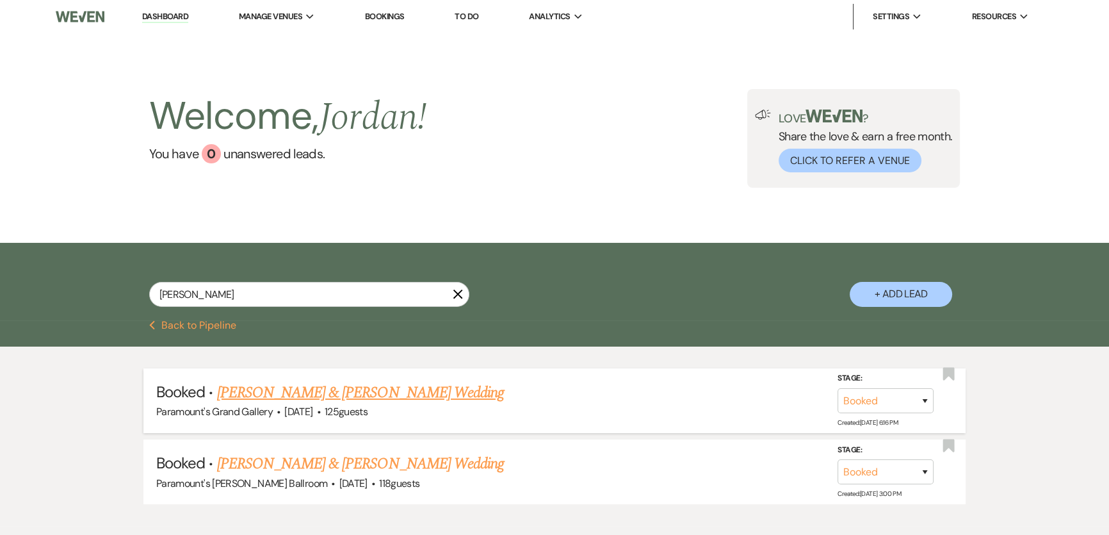
click at [332, 398] on link "[PERSON_NAME] & [PERSON_NAME] Wedding" at bounding box center [360, 392] width 287 height 23
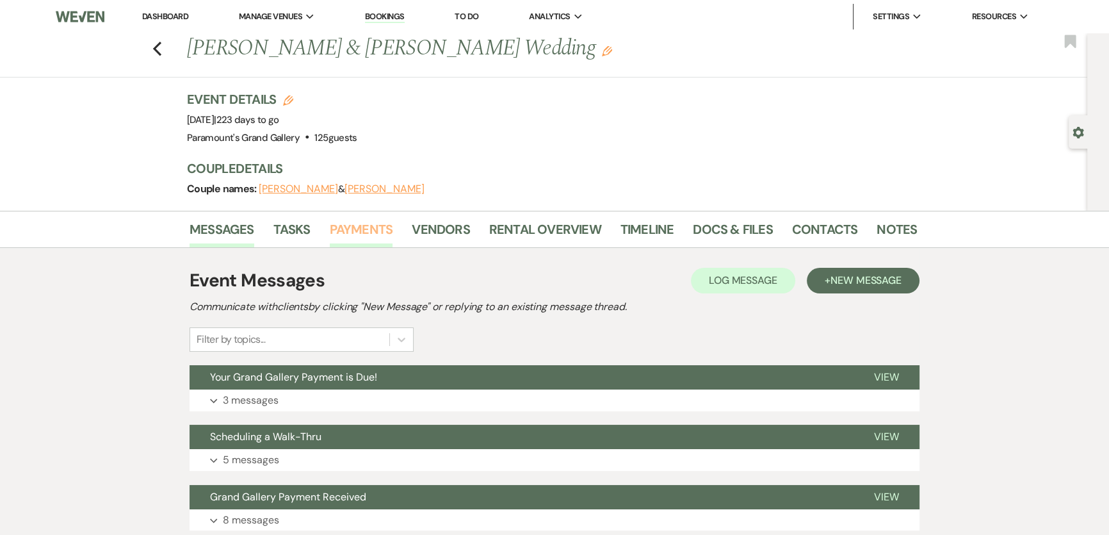
click at [374, 228] on link "Payments" at bounding box center [361, 233] width 63 height 28
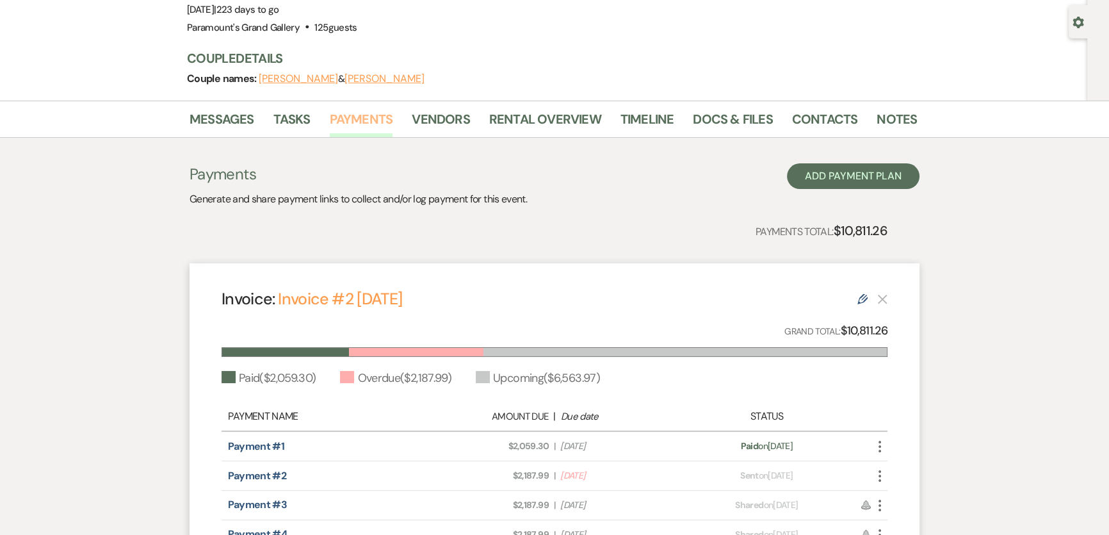
scroll to position [307, 0]
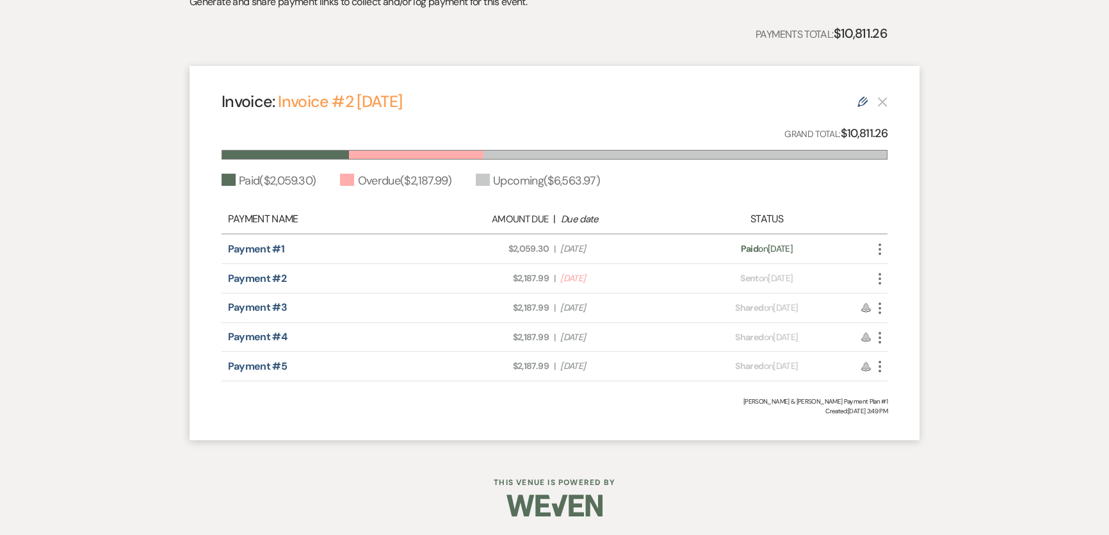
click at [882, 304] on icon "More" at bounding box center [879, 307] width 15 height 15
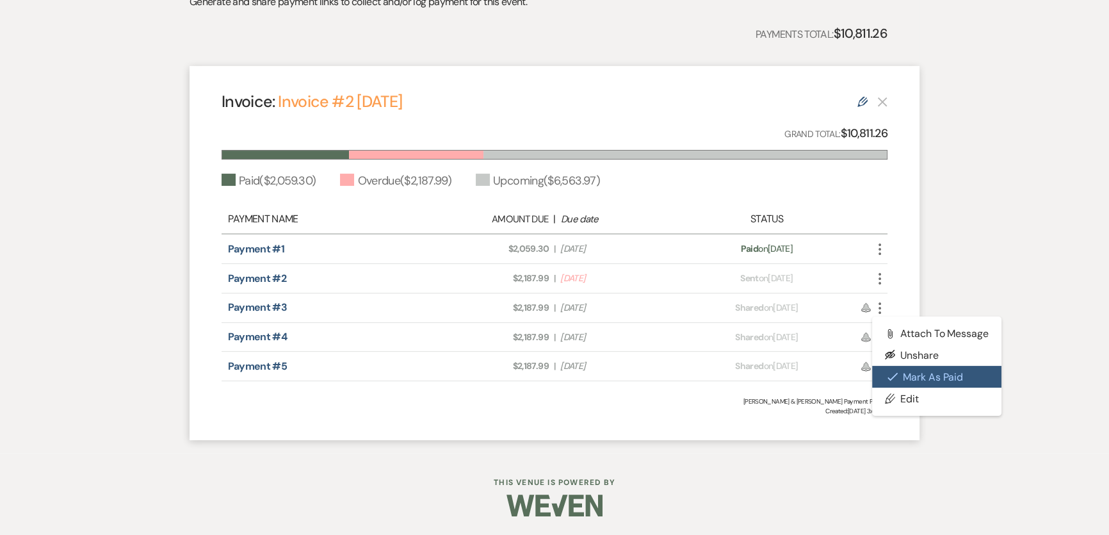
click at [933, 381] on button "Check [PERSON_NAME] [PERSON_NAME] as Paid" at bounding box center [936, 377] width 129 height 22
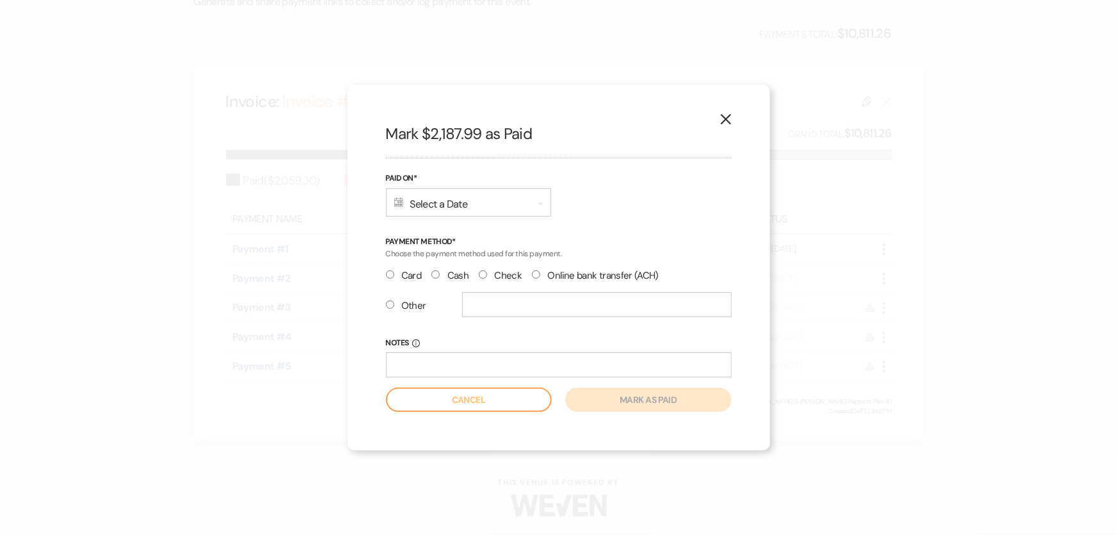
click at [475, 214] on div "Calendar Select a Date Expand" at bounding box center [468, 202] width 165 height 28
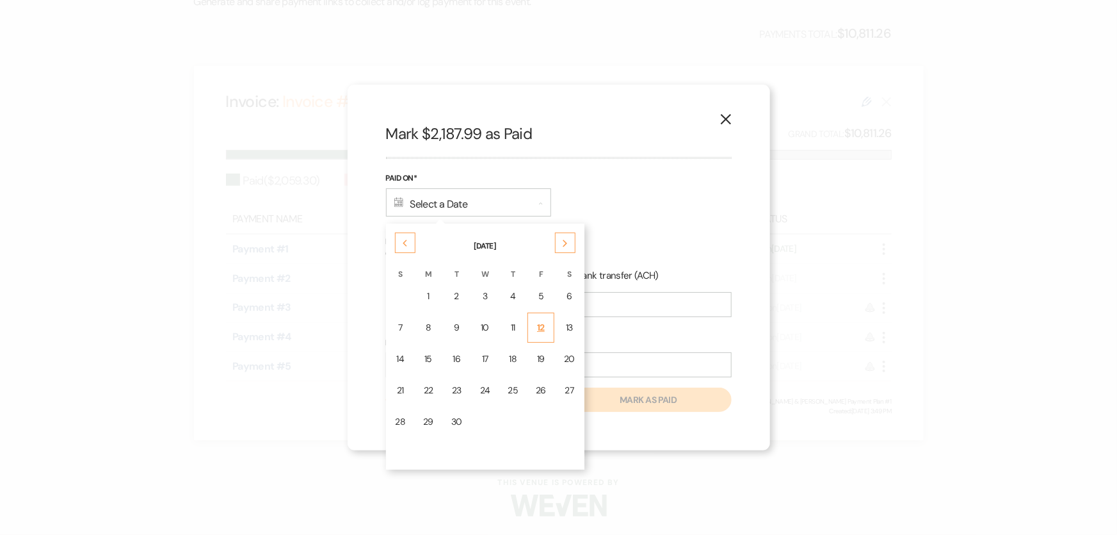
click at [544, 326] on td "12" at bounding box center [541, 327] width 27 height 30
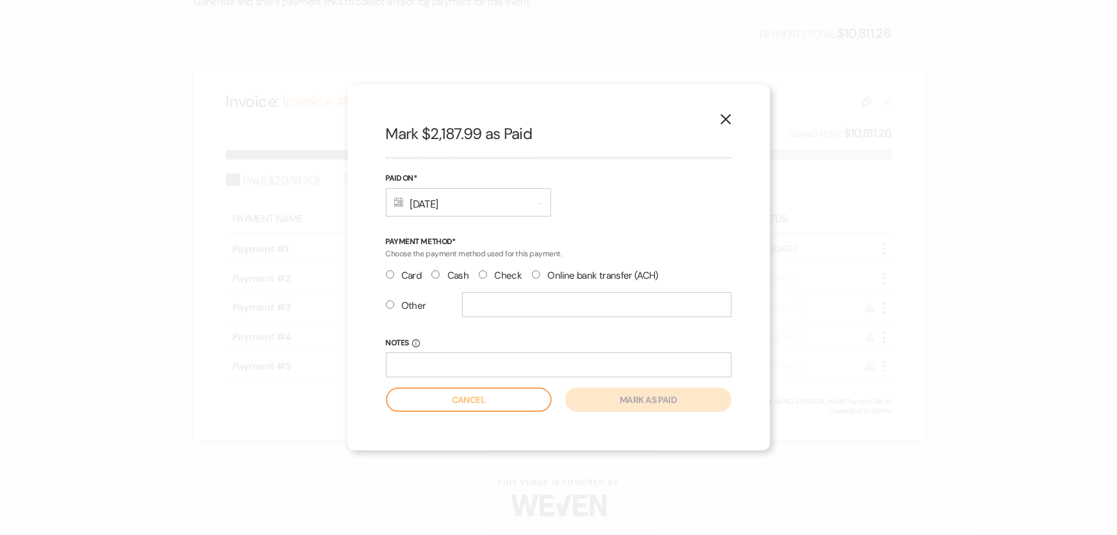
click at [502, 275] on label "Check" at bounding box center [500, 275] width 43 height 17
click at [487, 275] on input "Check" at bounding box center [483, 274] width 8 height 8
radio input "true"
click at [633, 398] on button "Mark as paid" at bounding box center [648, 399] width 166 height 24
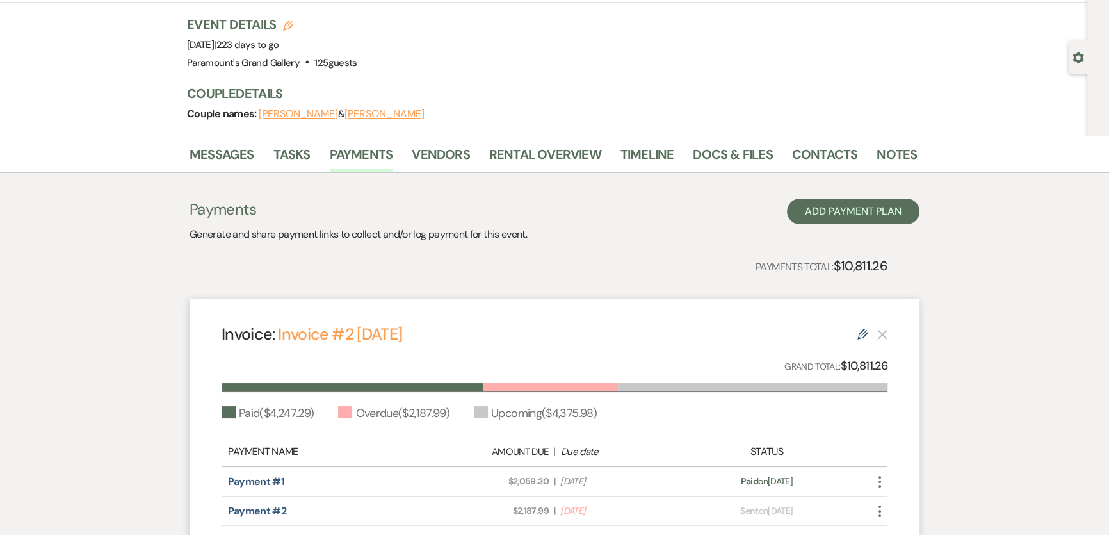
scroll to position [74, 0]
drag, startPoint x: 564, startPoint y: 147, endPoint x: 574, endPoint y: 161, distance: 17.0
click at [564, 147] on link "Rental Overview" at bounding box center [545, 159] width 112 height 28
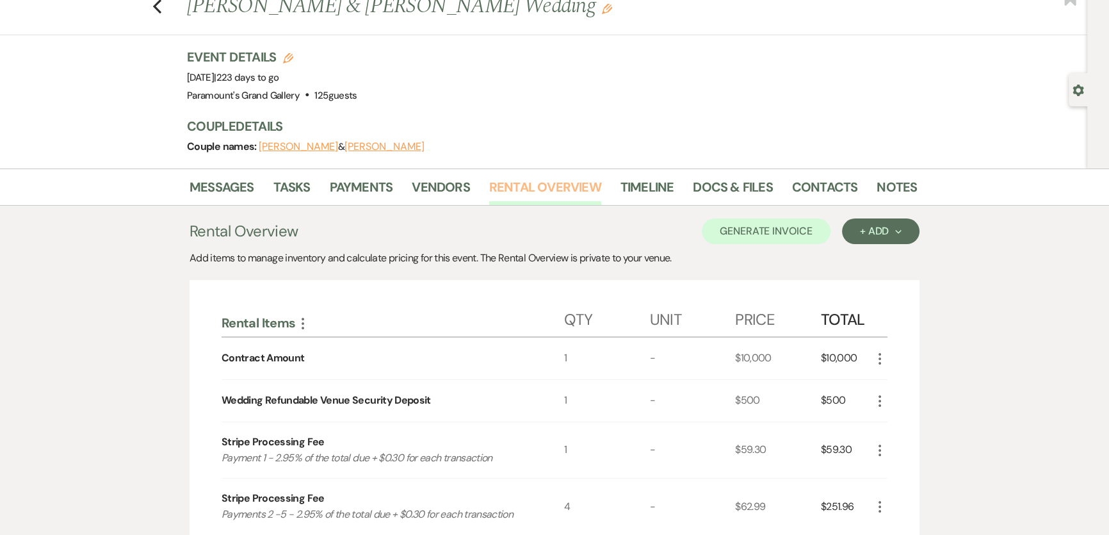
scroll to position [291, 0]
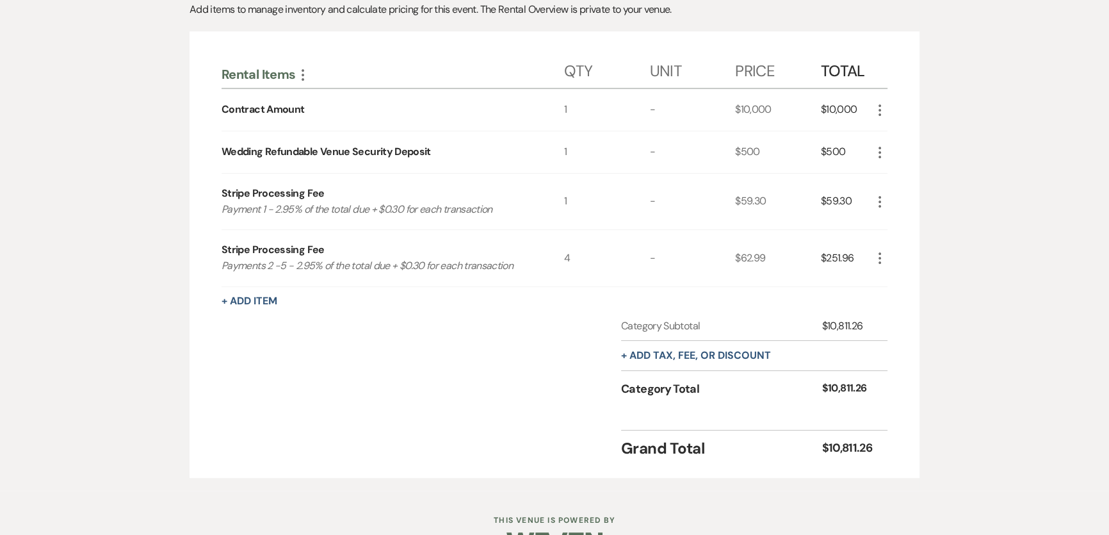
click at [885, 250] on icon "More" at bounding box center [879, 257] width 15 height 15
click at [907, 276] on button "Pencil Edit" at bounding box center [905, 283] width 67 height 20
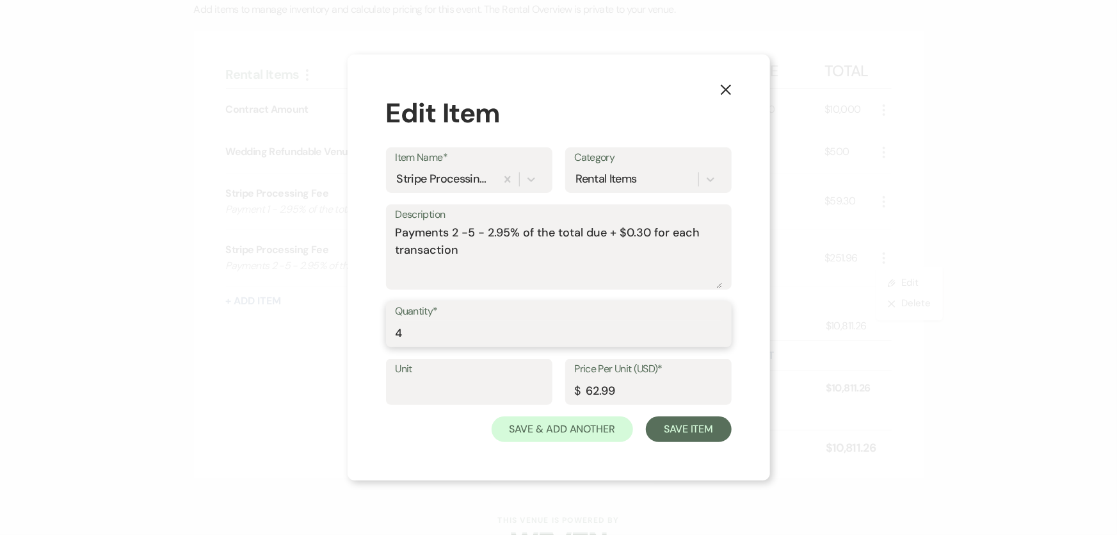
drag, startPoint x: 456, startPoint y: 335, endPoint x: 331, endPoint y: 325, distance: 126.0
click at [331, 325] on div "X Edit Item Item Name* Stripe Processing Fee Category Rental Items Description …" at bounding box center [558, 267] width 1117 height 535
type input "3"
click at [704, 437] on button "Save Item" at bounding box center [688, 429] width 85 height 26
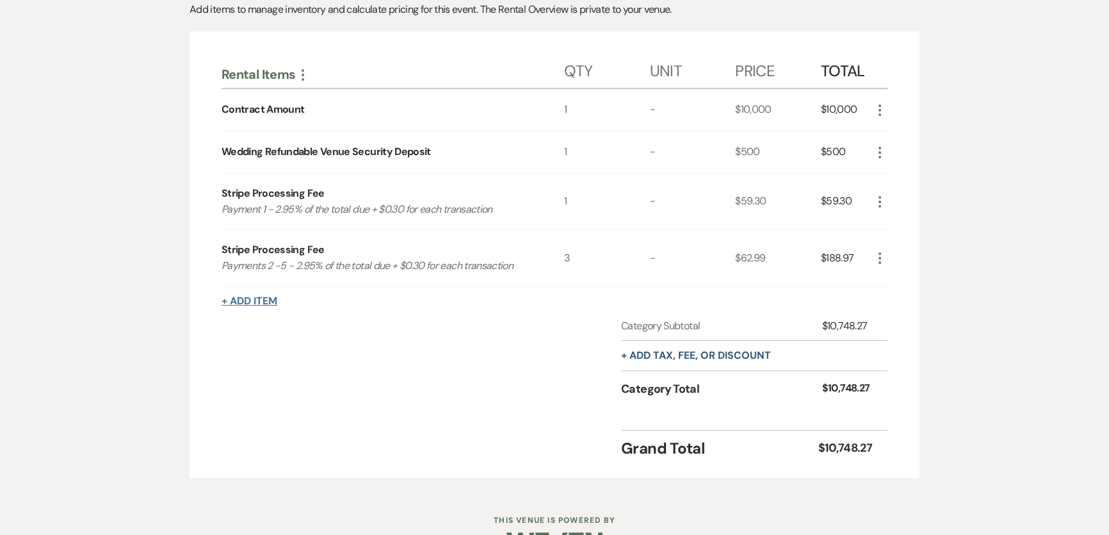
click at [242, 300] on button "+ Add Item" at bounding box center [250, 301] width 56 height 10
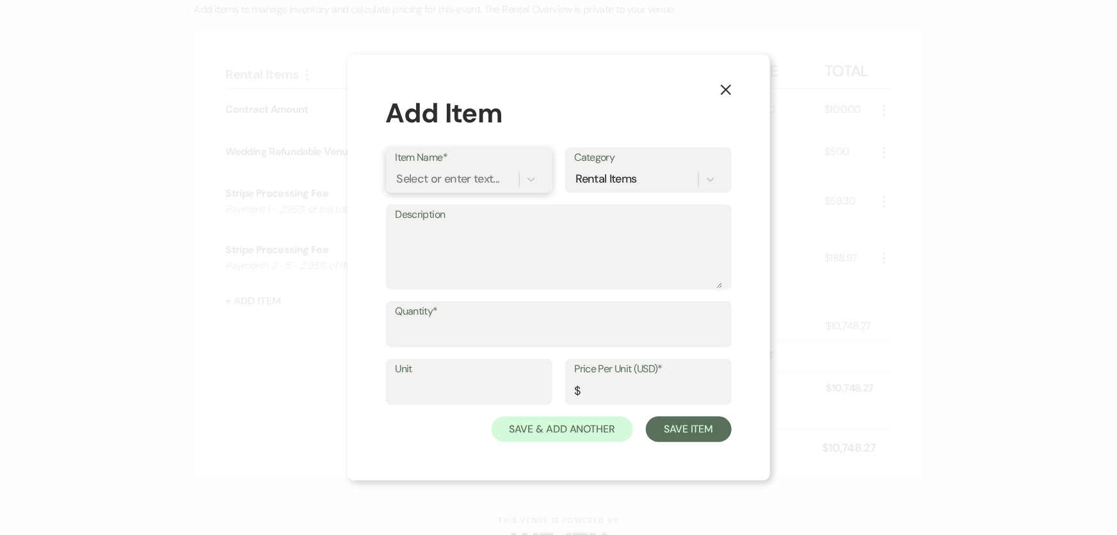
click at [454, 183] on div "Select or enter text..." at bounding box center [448, 179] width 103 height 17
type input "strip"
type textarea "2.95% of the total due + $0.30 for each transaction"
type input "0"
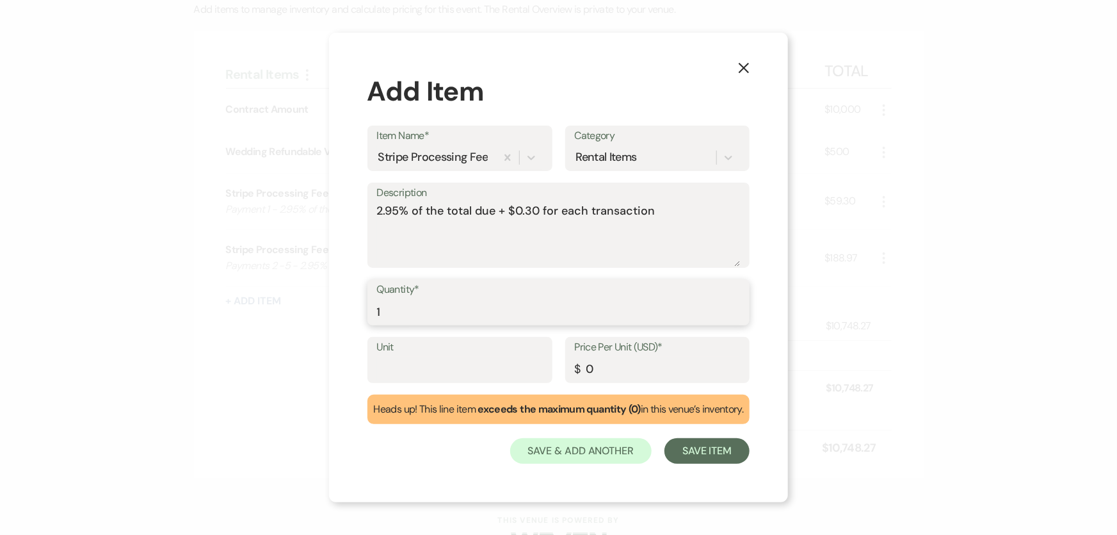
type input "1"
click at [377, 207] on textarea "2.95% of the total due + $0.30 for each transaction" at bounding box center [559, 234] width 364 height 64
type textarea "payment 5 - 2.95% of the total due + $0.30 for each transaction"
drag, startPoint x: 632, startPoint y: 371, endPoint x: 533, endPoint y: 369, distance: 98.6
click at [533, 369] on div "Unit Price Per Unit (USD)* $ 0" at bounding box center [558, 366] width 383 height 58
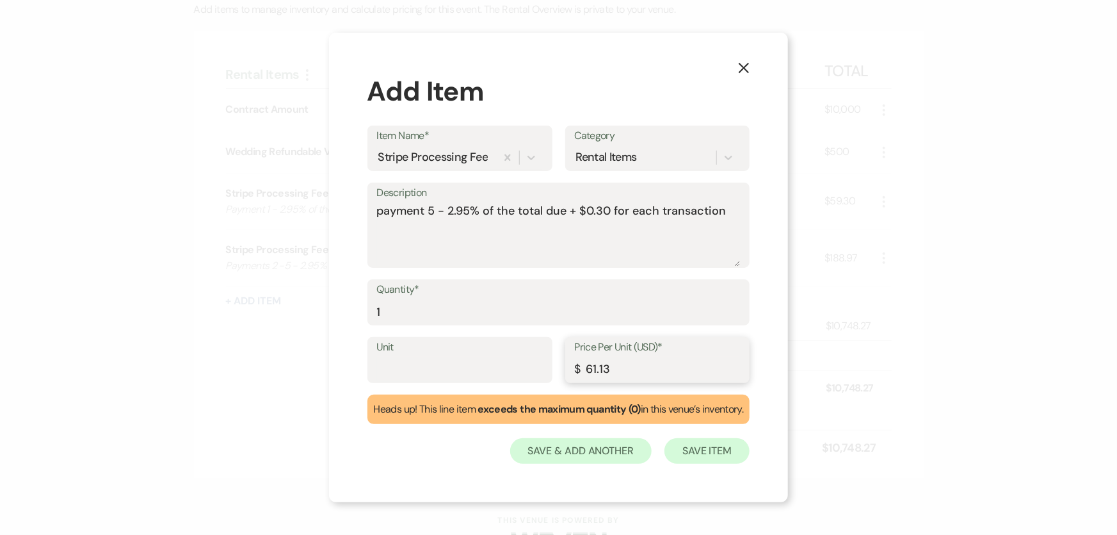
type input "61.13"
click at [723, 455] on button "Save Item" at bounding box center [707, 451] width 85 height 26
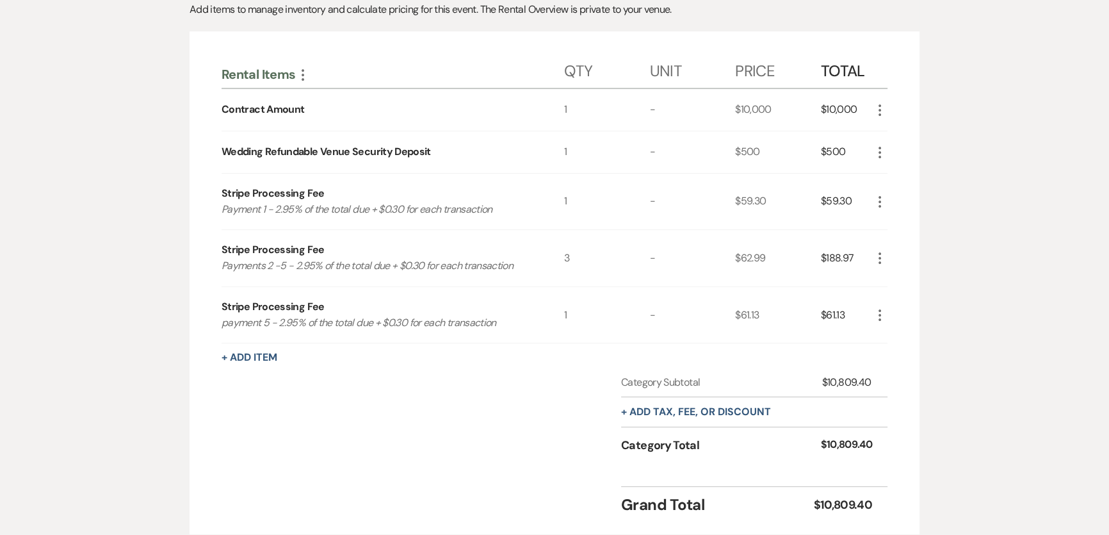
click at [883, 256] on icon "More" at bounding box center [879, 257] width 15 height 15
click at [900, 273] on button "Pencil Edit" at bounding box center [905, 283] width 67 height 20
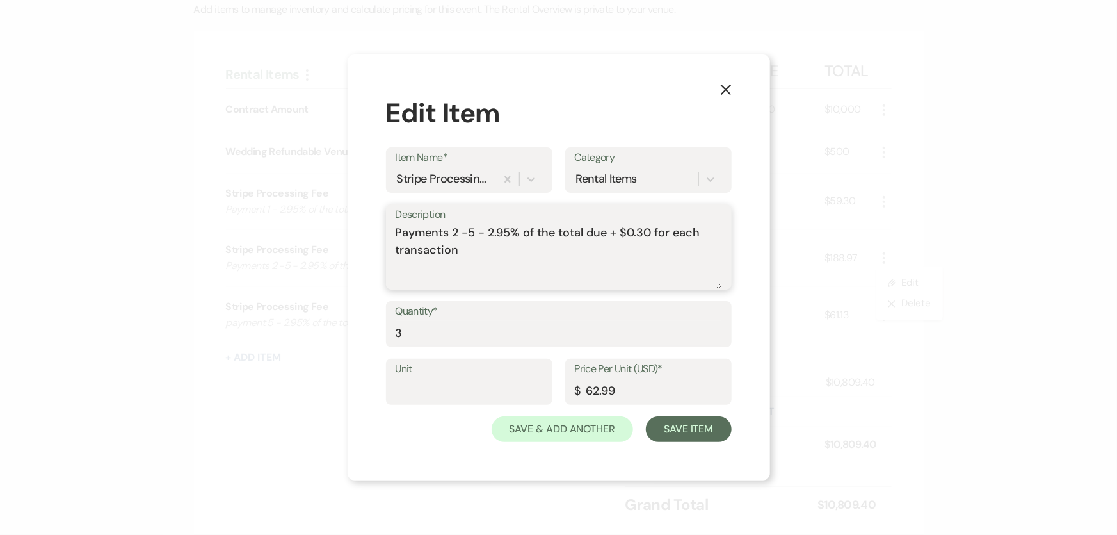
click at [472, 230] on textarea "Payments 2 -5 - 2.95% of the total due + $0.30 for each transaction" at bounding box center [559, 256] width 327 height 64
type textarea "Payments 2 -4 - 2.95% of the total due + $0.30 for each transaction"
click at [712, 430] on button "Save Item" at bounding box center [688, 429] width 85 height 26
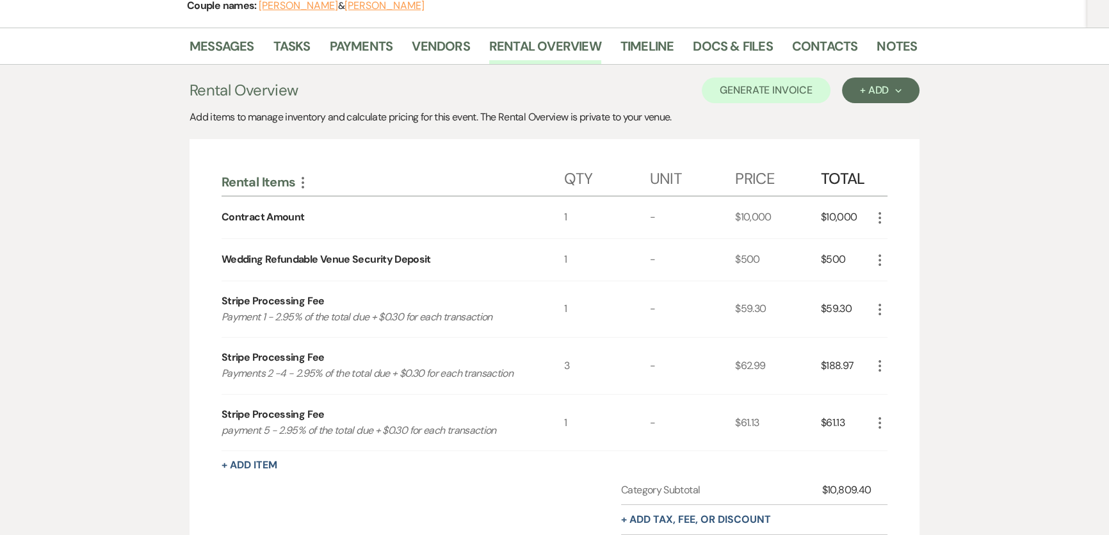
scroll to position [0, 0]
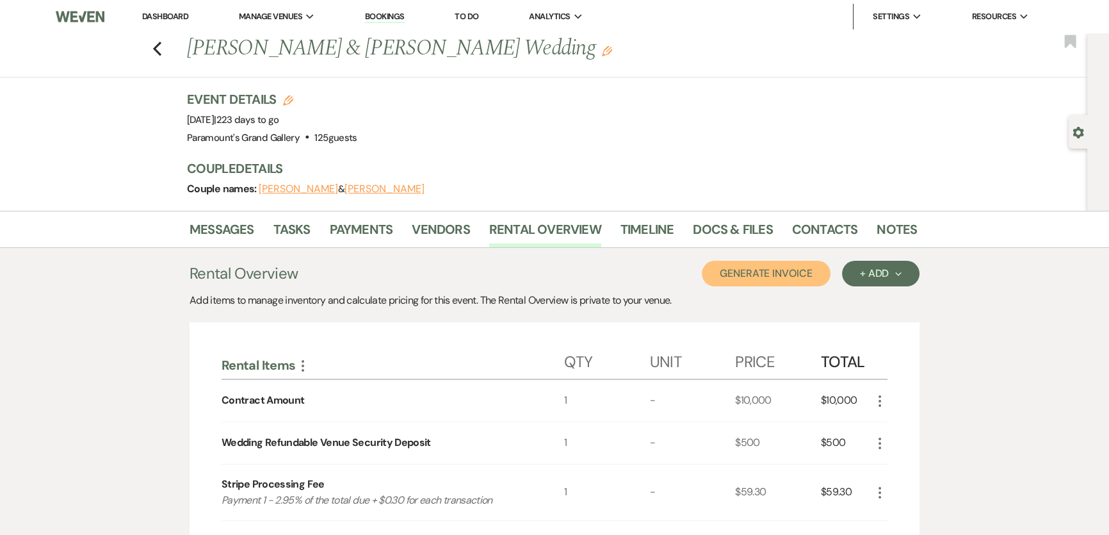
click at [787, 270] on button "Generate Invoice" at bounding box center [766, 274] width 129 height 26
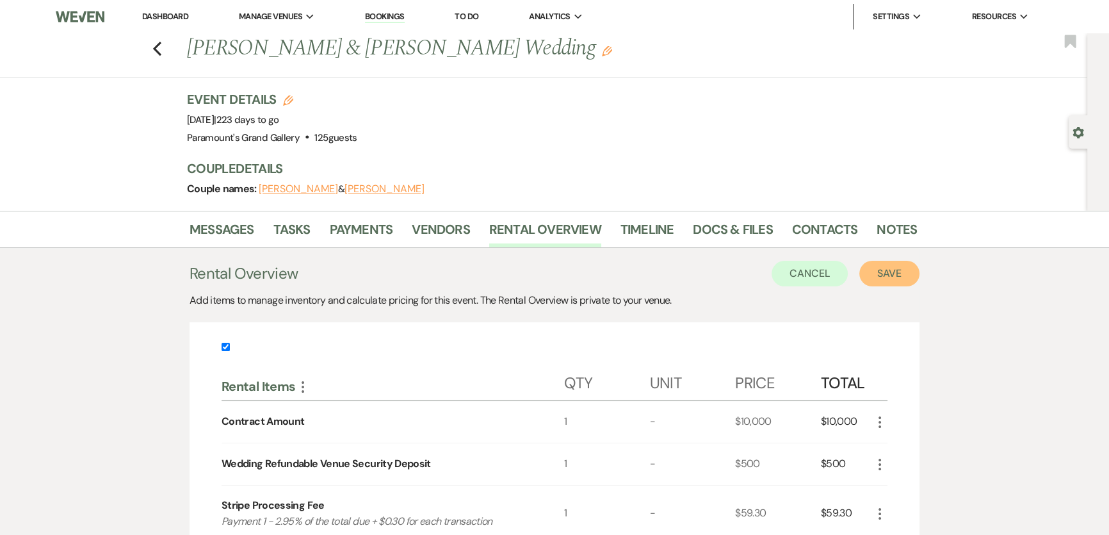
click at [890, 265] on button "Save" at bounding box center [889, 274] width 60 height 26
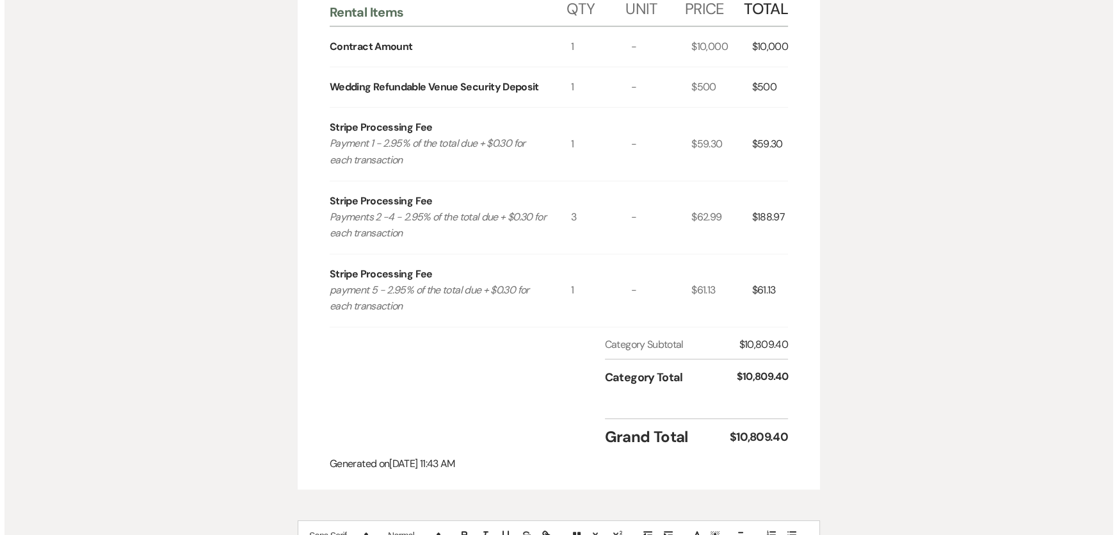
scroll to position [80, 0]
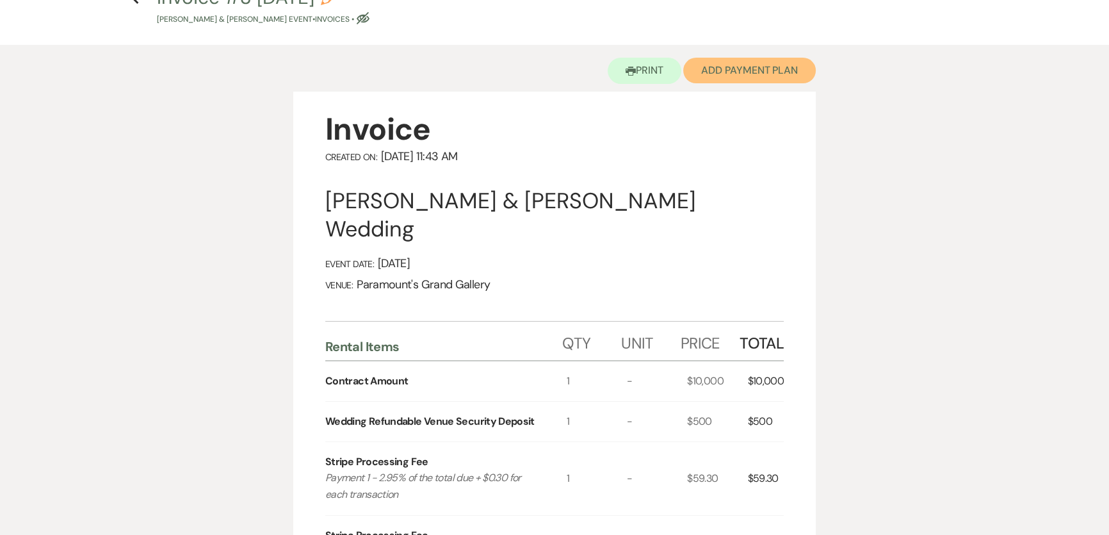
click at [805, 80] on button "Add Payment Plan" at bounding box center [749, 71] width 133 height 26
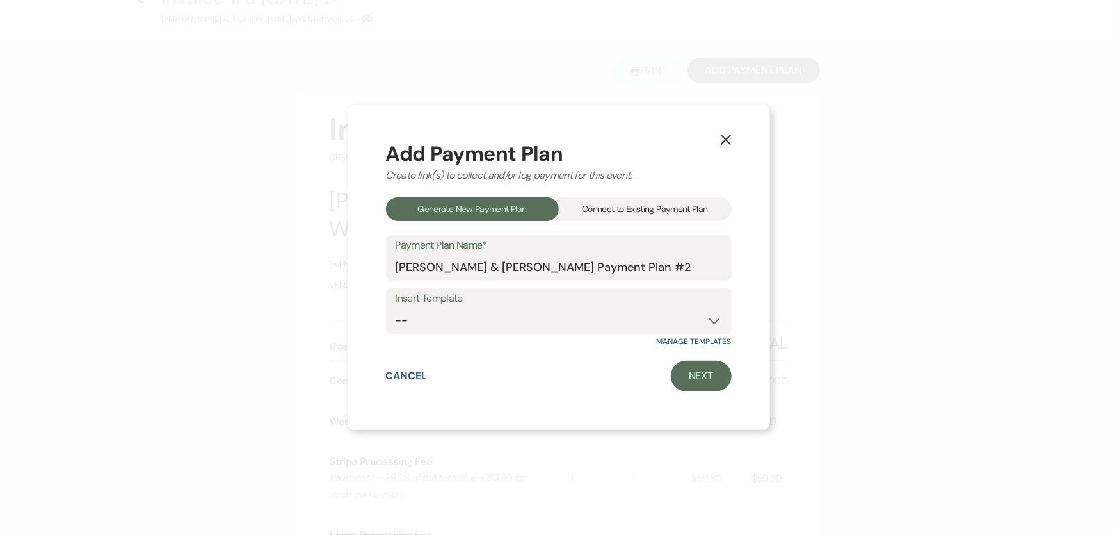
click at [693, 204] on div "Connect to Existing Payment Plan" at bounding box center [645, 209] width 173 height 24
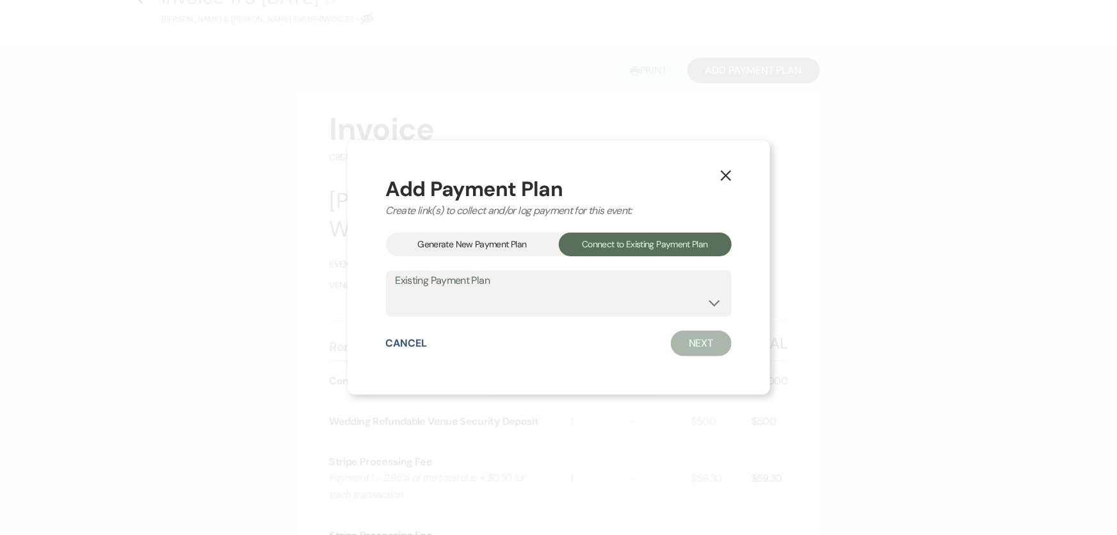
click at [621, 316] on div "Add Payment Plan Create link(s) to collect and/or log payment for this event: G…" at bounding box center [559, 267] width 346 height 177
drag, startPoint x: 628, startPoint y: 301, endPoint x: 627, endPoint y: 314, distance: 12.8
click at [628, 301] on select "[PERSON_NAME] & [PERSON_NAME] Payment Plan #1" at bounding box center [559, 302] width 327 height 25
select select "24602"
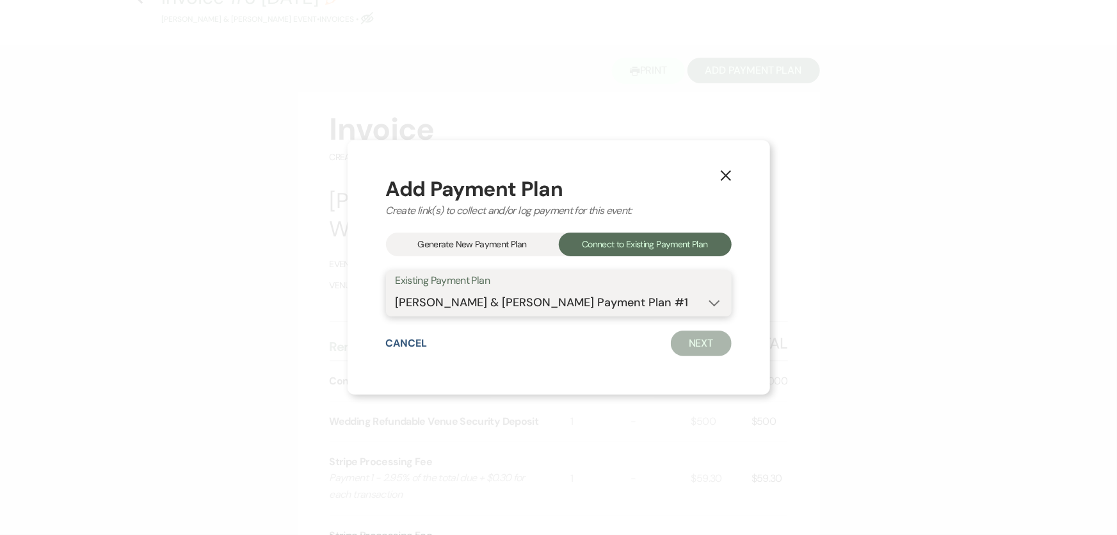
click at [396, 290] on select "[PERSON_NAME] & [PERSON_NAME] Payment Plan #1" at bounding box center [559, 302] width 327 height 25
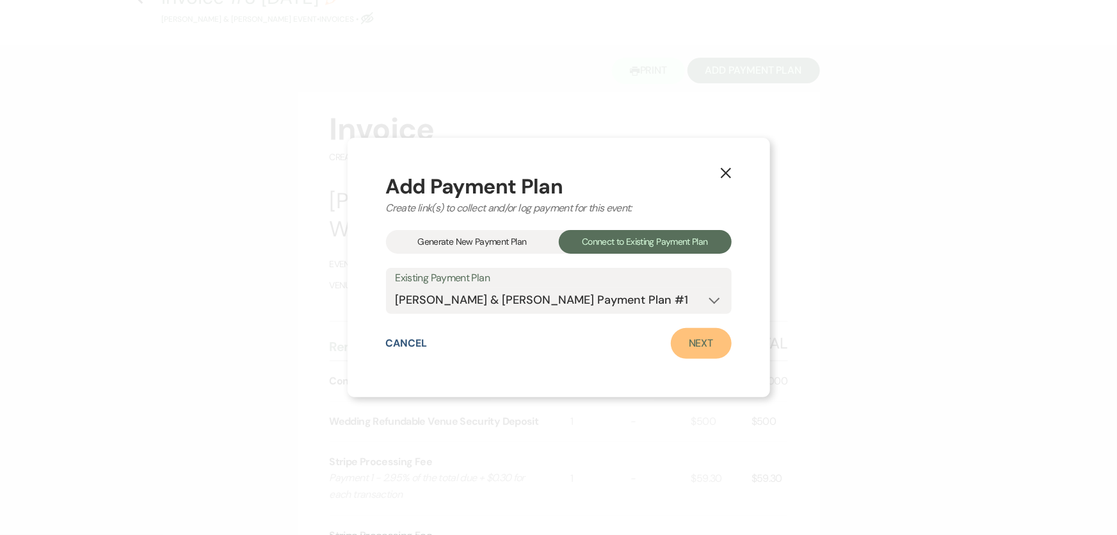
click at [722, 353] on link "Next" at bounding box center [701, 343] width 61 height 31
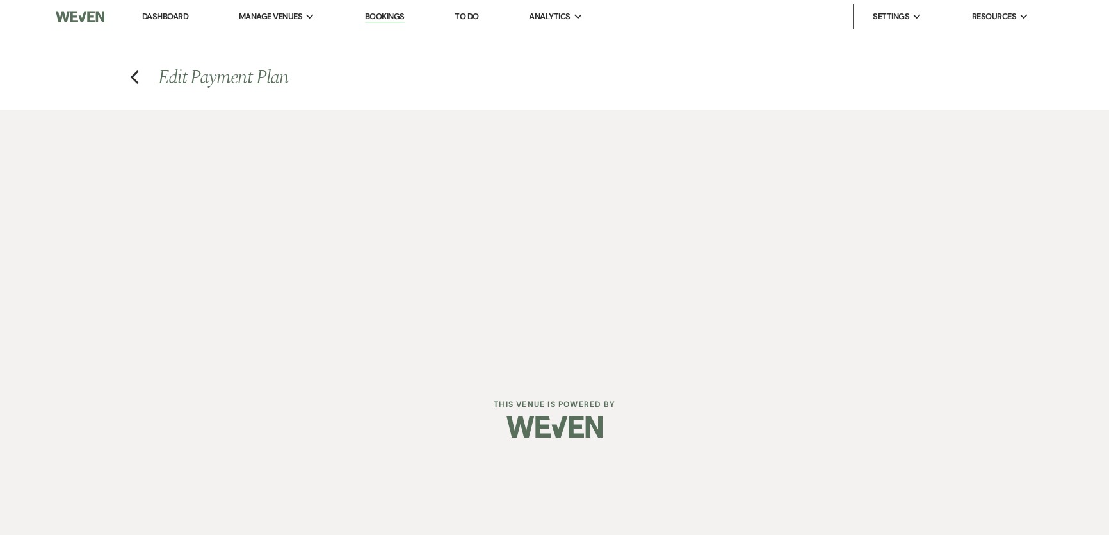
select select "28583"
select select "1"
select select "2"
select select "flat"
select select "1"
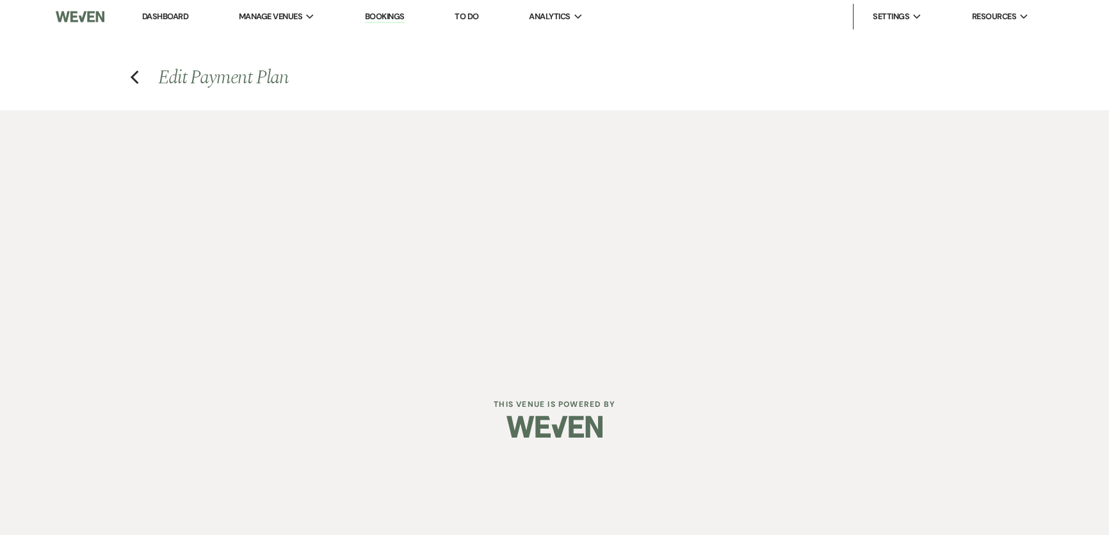
select select "true"
select select "2"
select select "flat"
select select "true"
select select "client"
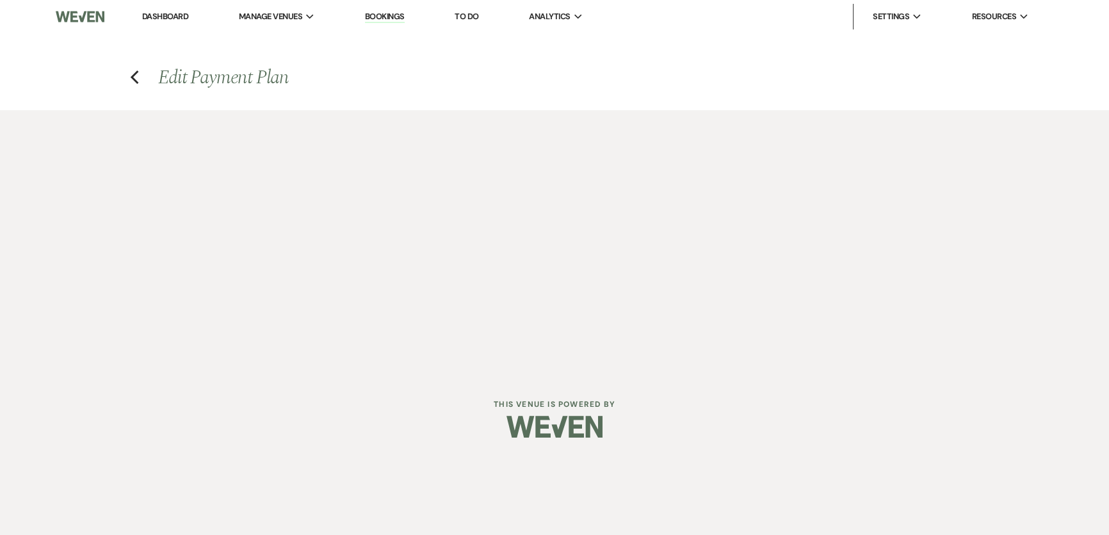
select select "weeks"
select select "2"
select select "flat"
select select "true"
select select "client"
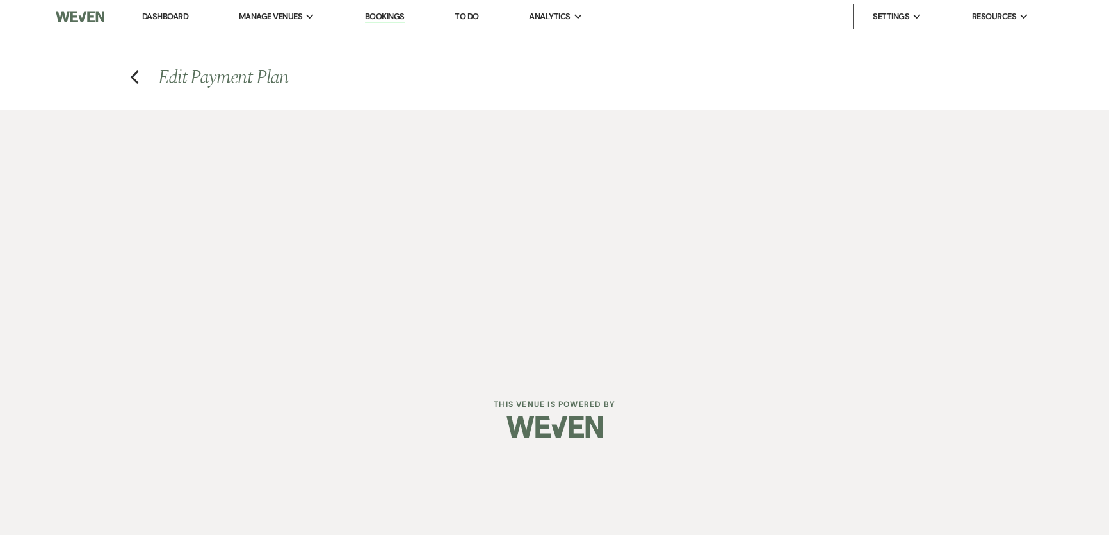
select select "weeks"
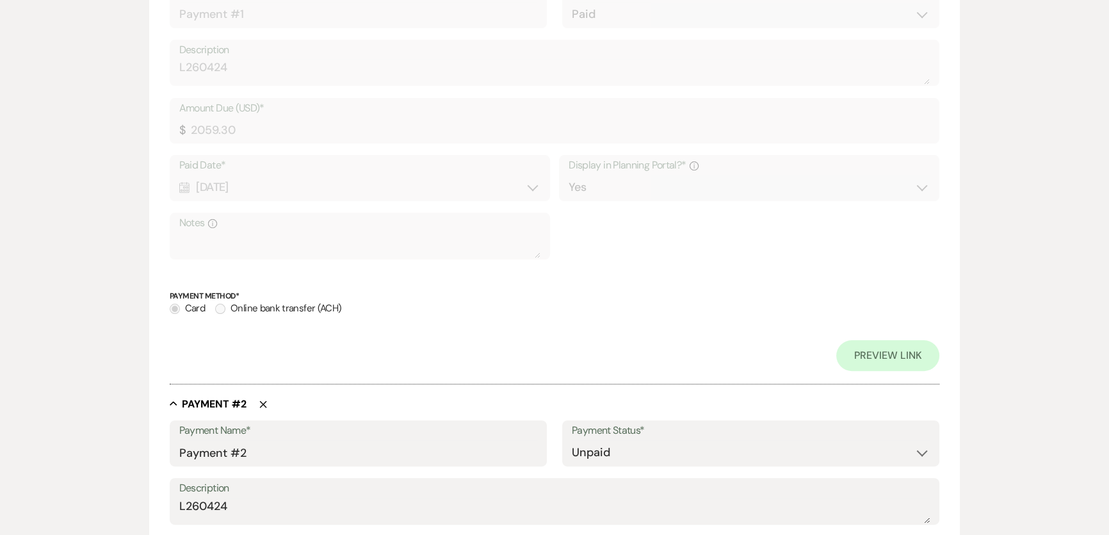
scroll to position [582, 0]
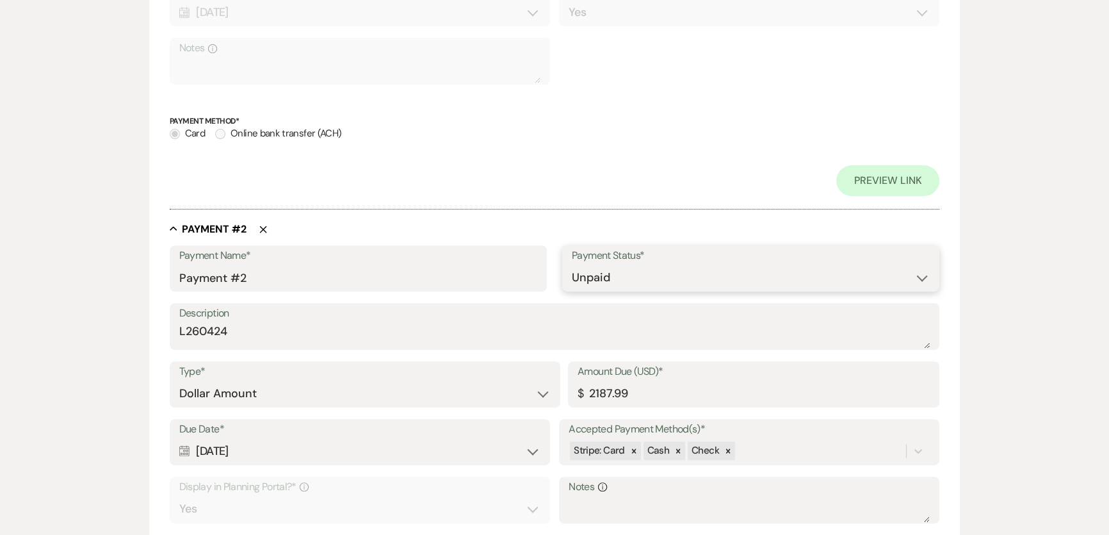
click at [668, 269] on select "Paid Unpaid" at bounding box center [751, 277] width 358 height 25
select select "1"
click at [572, 265] on select "Paid Unpaid" at bounding box center [751, 277] width 358 height 25
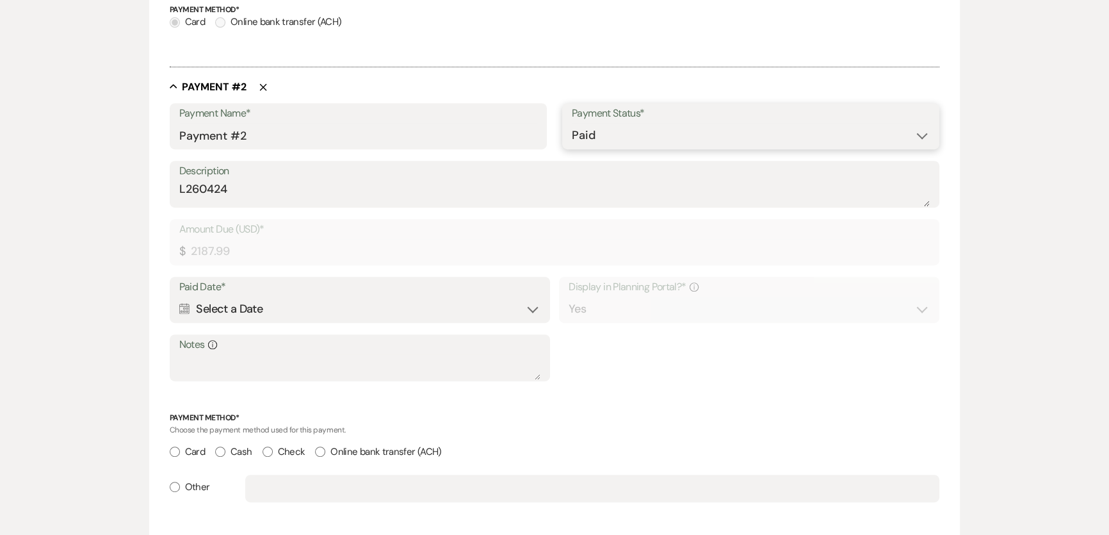
scroll to position [698, 0]
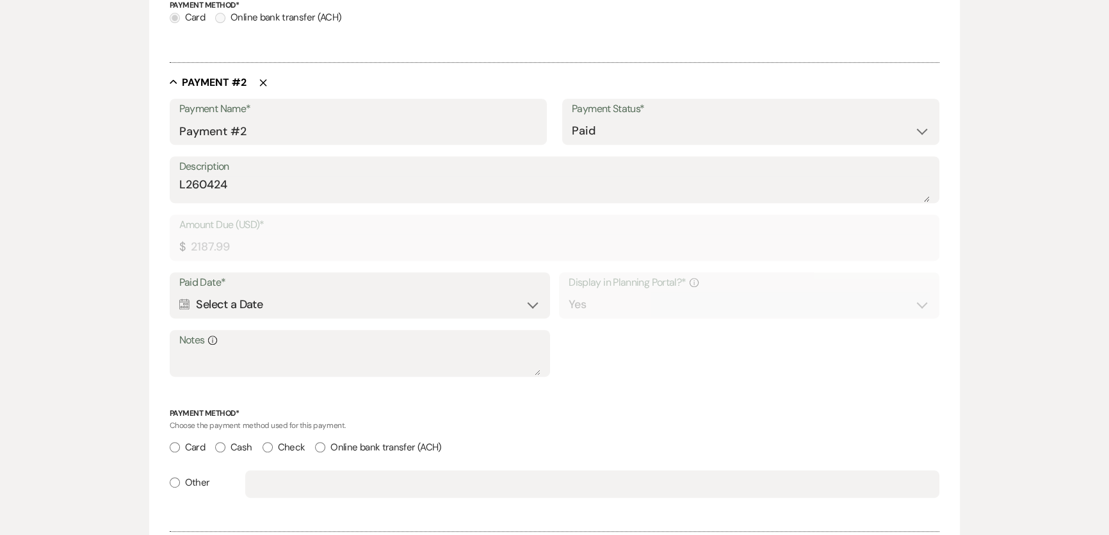
click at [259, 313] on div "Calendar Select a Date Expand" at bounding box center [359, 304] width 361 height 25
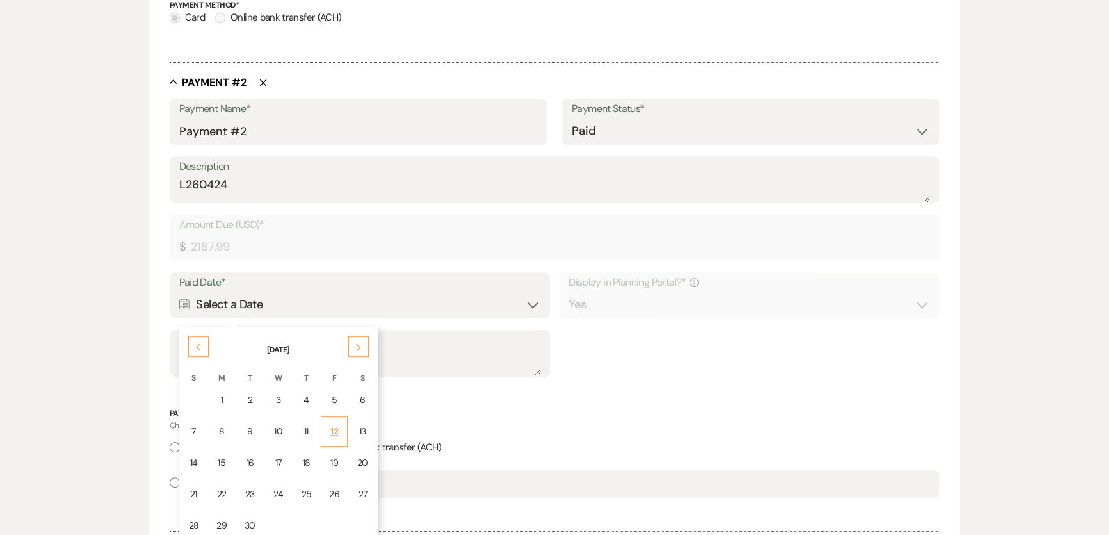
click at [327, 421] on td "12" at bounding box center [334, 431] width 27 height 30
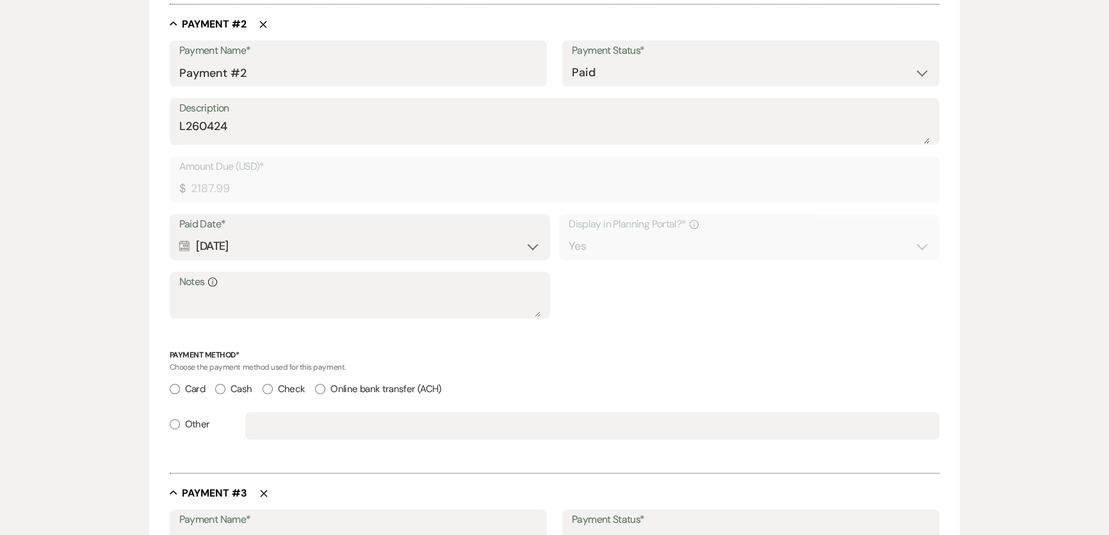
click at [280, 384] on label "Check" at bounding box center [283, 388] width 43 height 17
click at [273, 384] on input "Check" at bounding box center [267, 388] width 10 height 10
radio input "true"
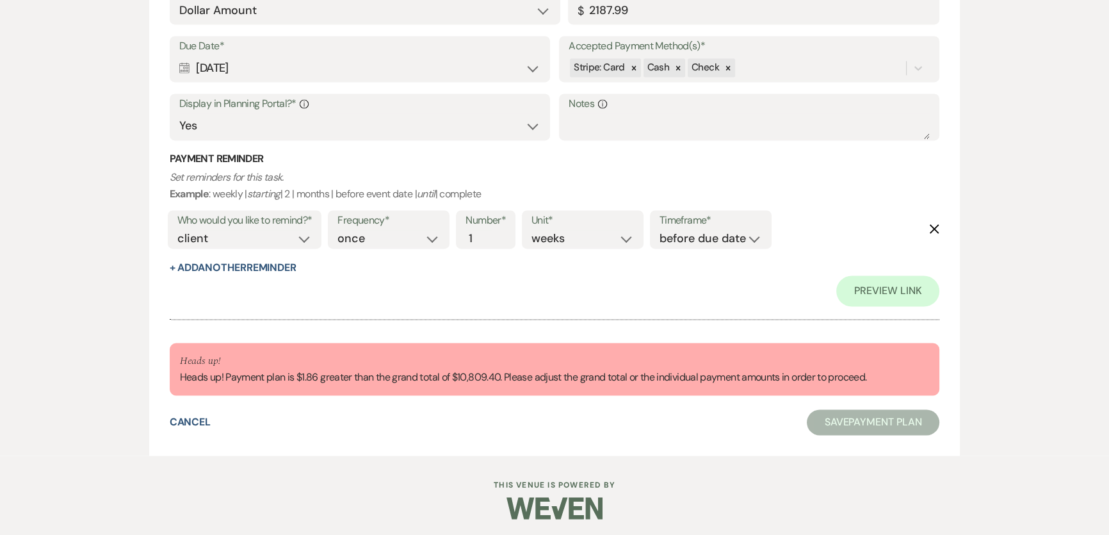
scroll to position [2049, 0]
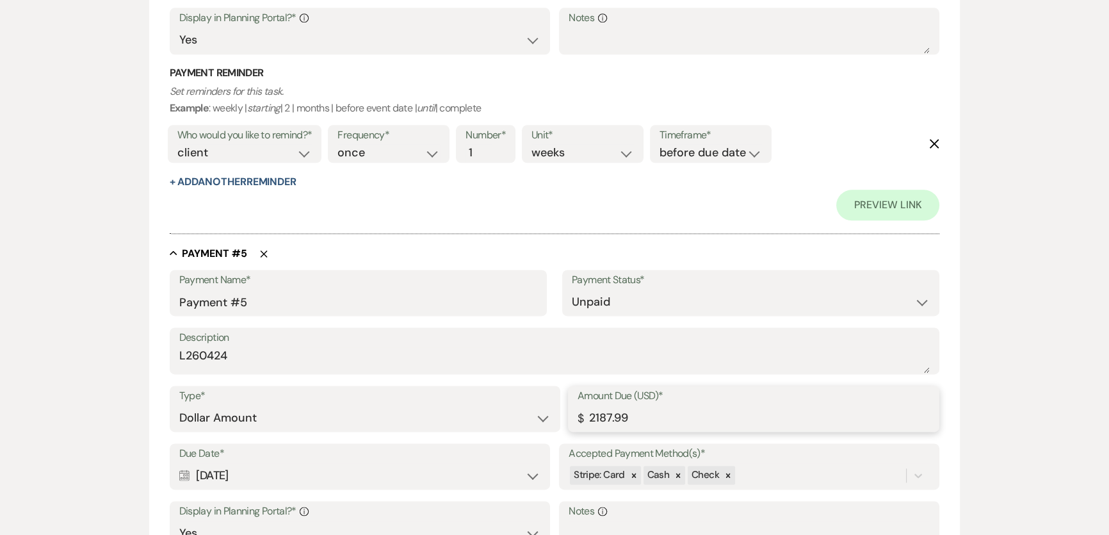
drag, startPoint x: 653, startPoint y: 421, endPoint x: 421, endPoint y: 415, distance: 231.8
click at [421, 415] on div "Type* Dollar Amount Percentage of Grand Total Amount Due (USD)* $ 2187.99" at bounding box center [555, 414] width 770 height 58
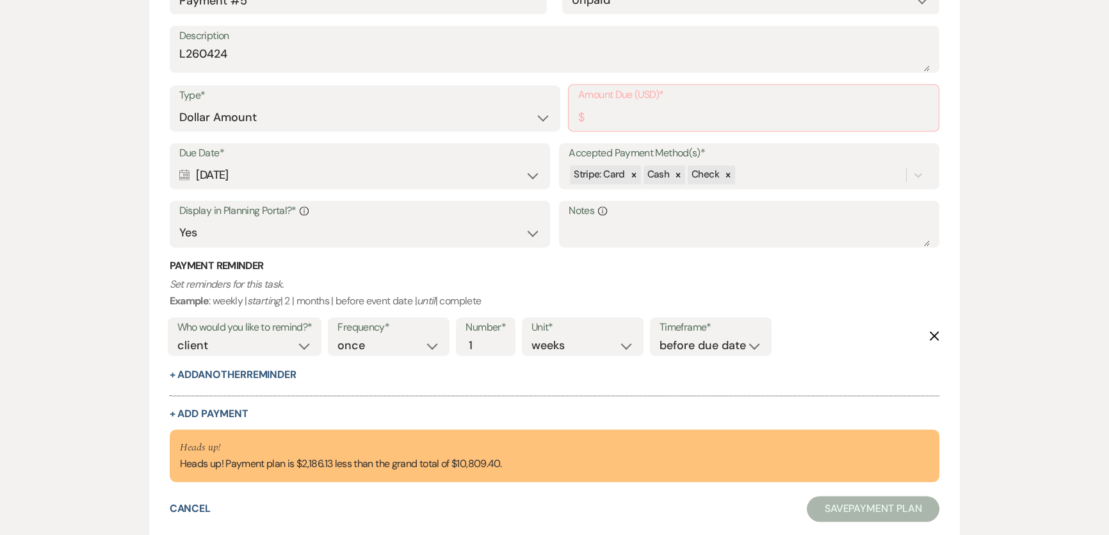
scroll to position [2247, 0]
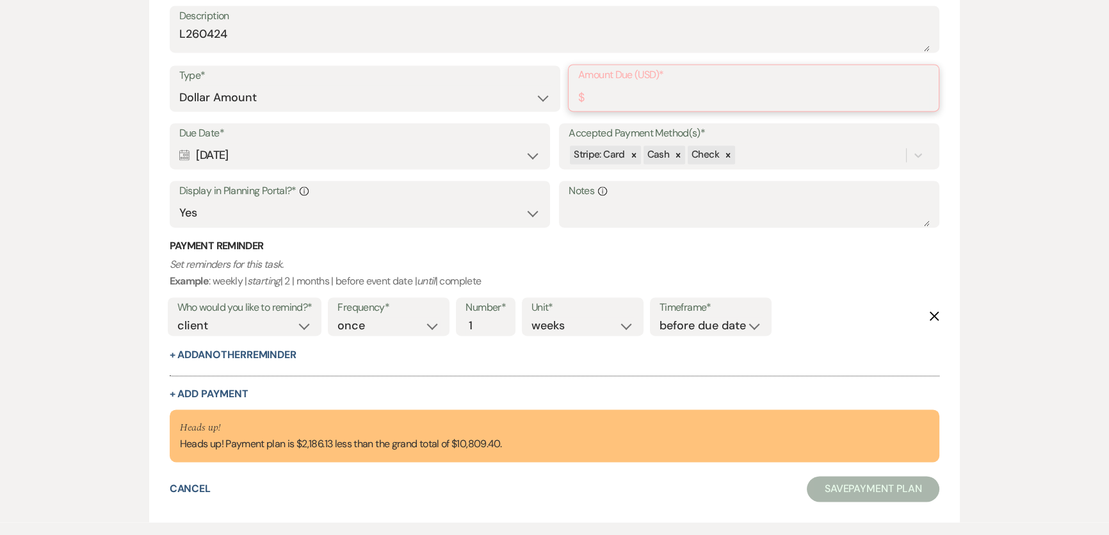
click at [627, 90] on input "Amount Due (USD)*" at bounding box center [753, 97] width 351 height 25
click at [629, 90] on input "Amount Due (USD)*" at bounding box center [753, 97] width 351 height 25
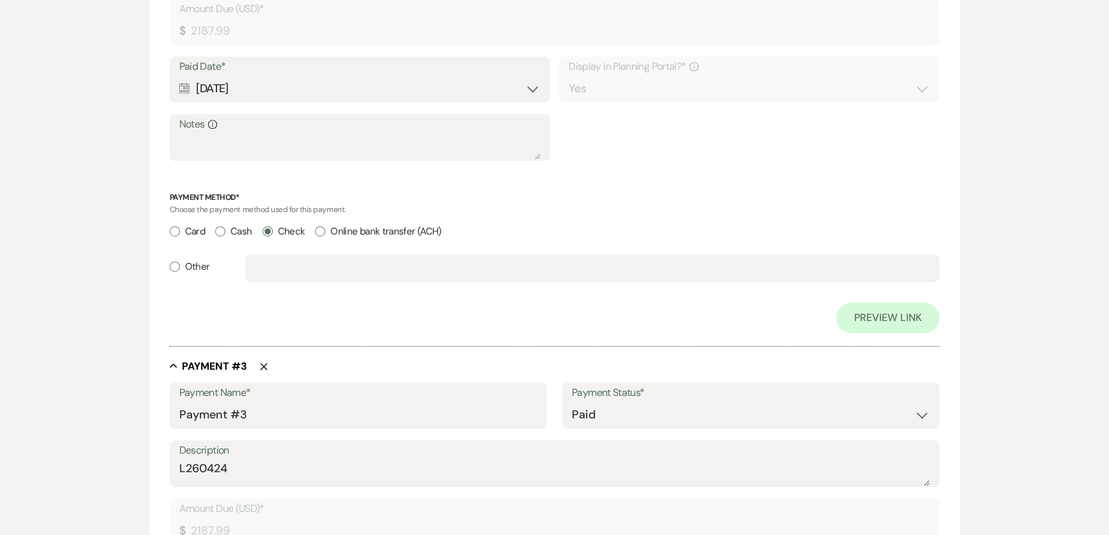
scroll to position [756, 0]
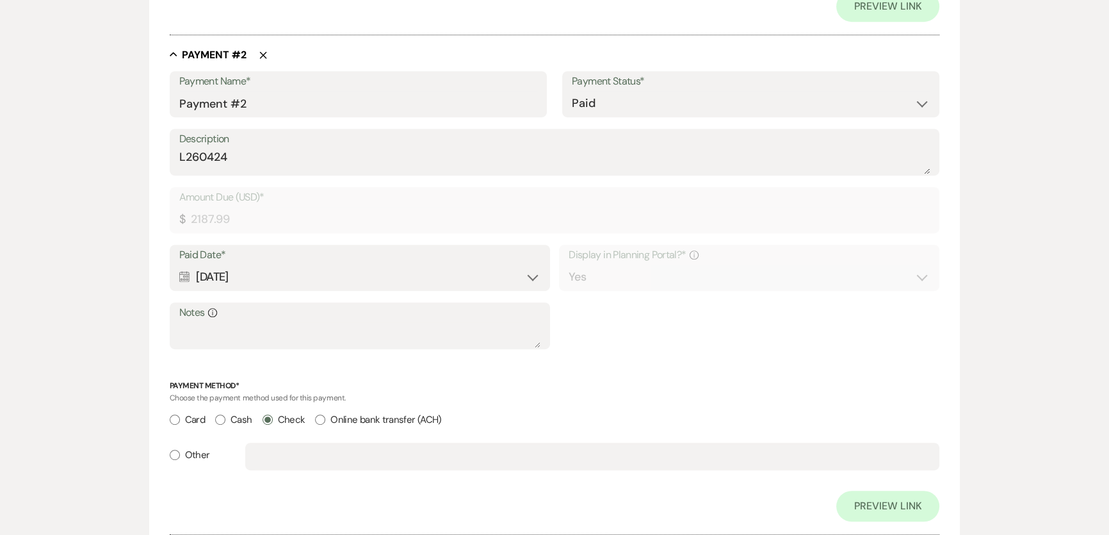
type input "2186.13"
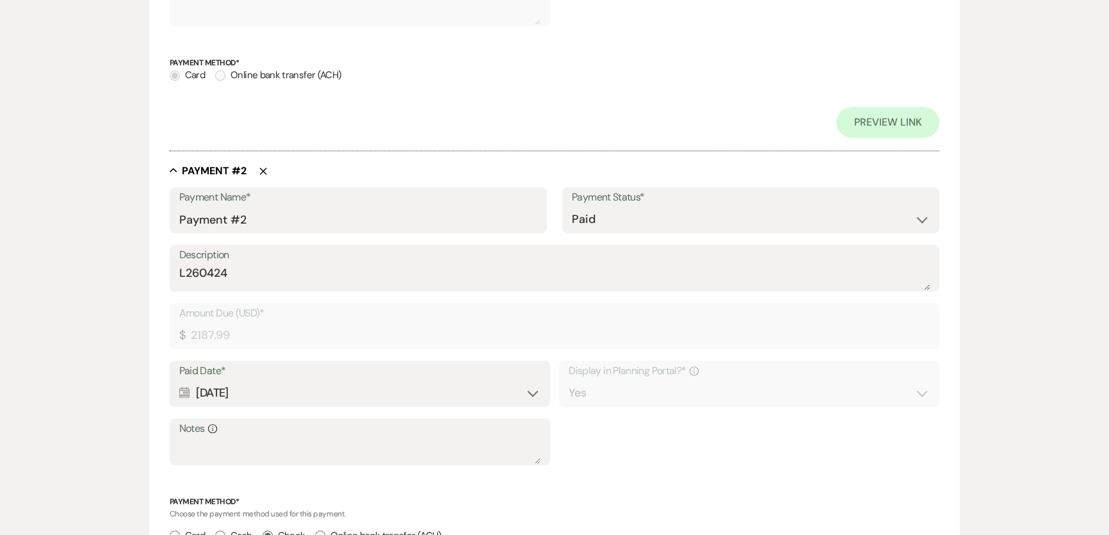
scroll to position [1106, 0]
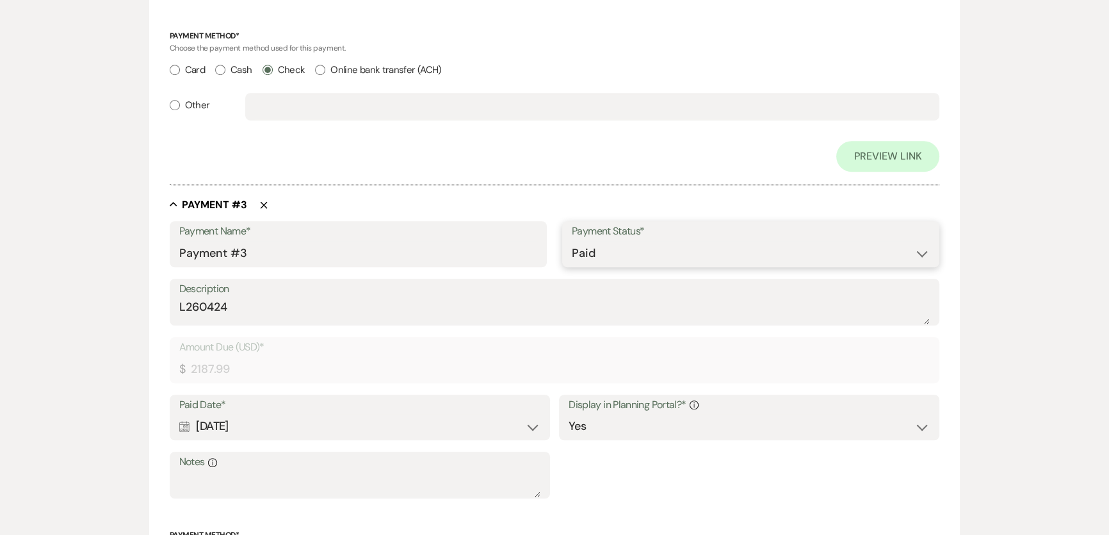
click at [622, 256] on select "Paid Unpaid" at bounding box center [751, 253] width 358 height 25
select select "2"
click at [572, 241] on select "Paid Unpaid" at bounding box center [751, 253] width 358 height 25
select select "flat"
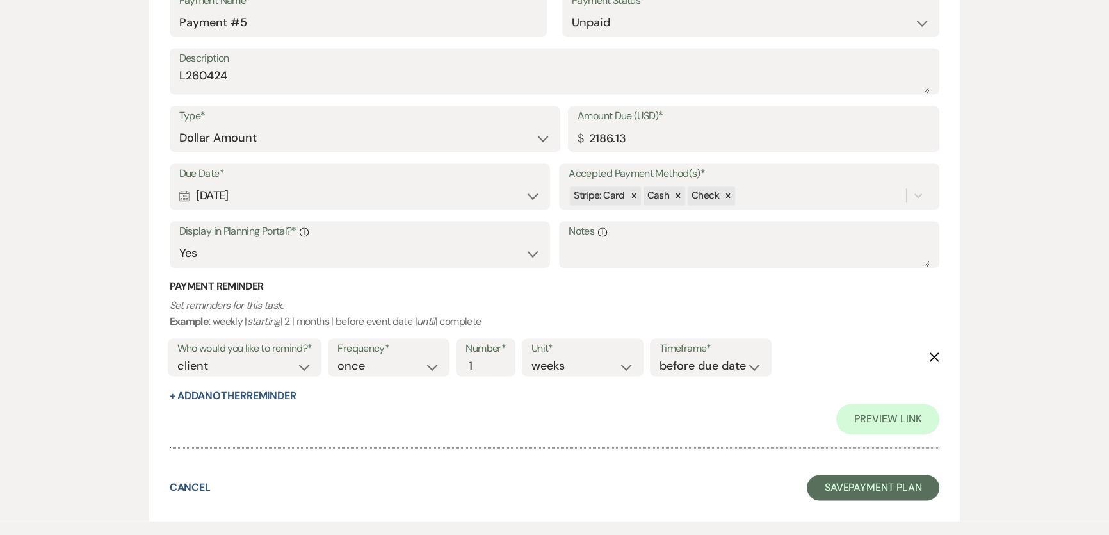
scroll to position [2334, 0]
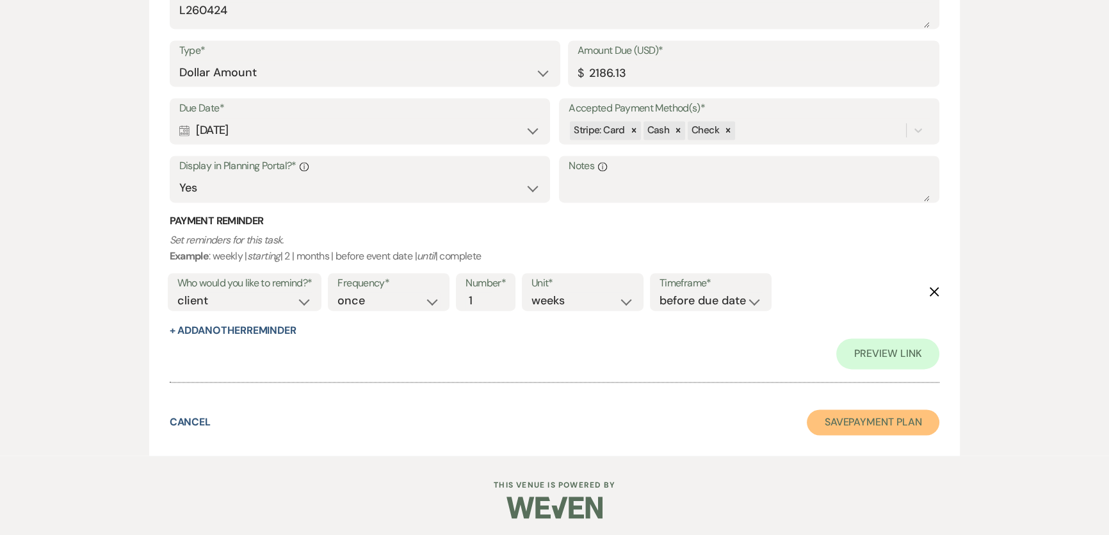
click at [880, 419] on button "Save Payment Plan" at bounding box center [873, 422] width 133 height 26
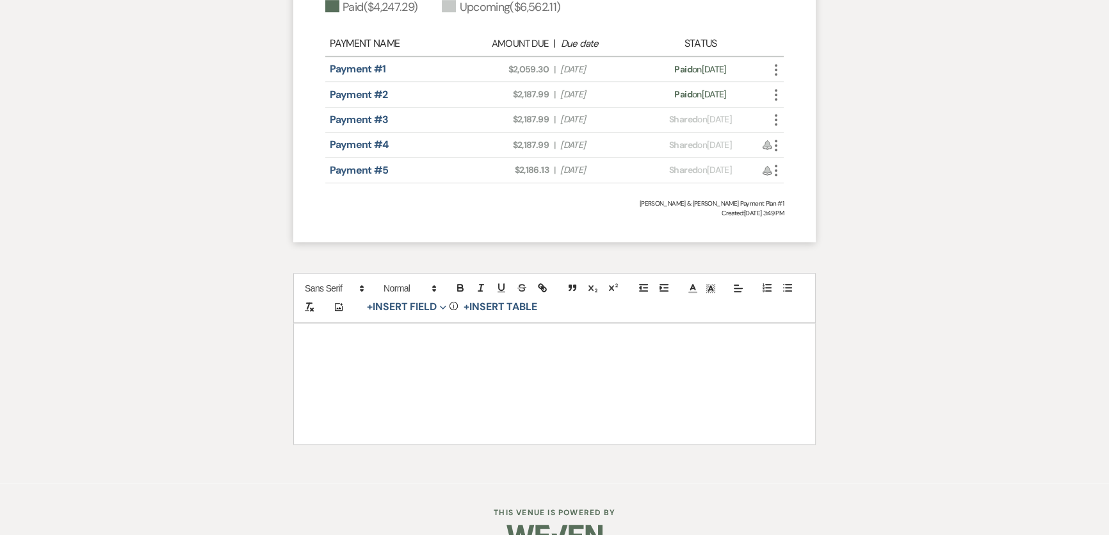
scroll to position [983, 0]
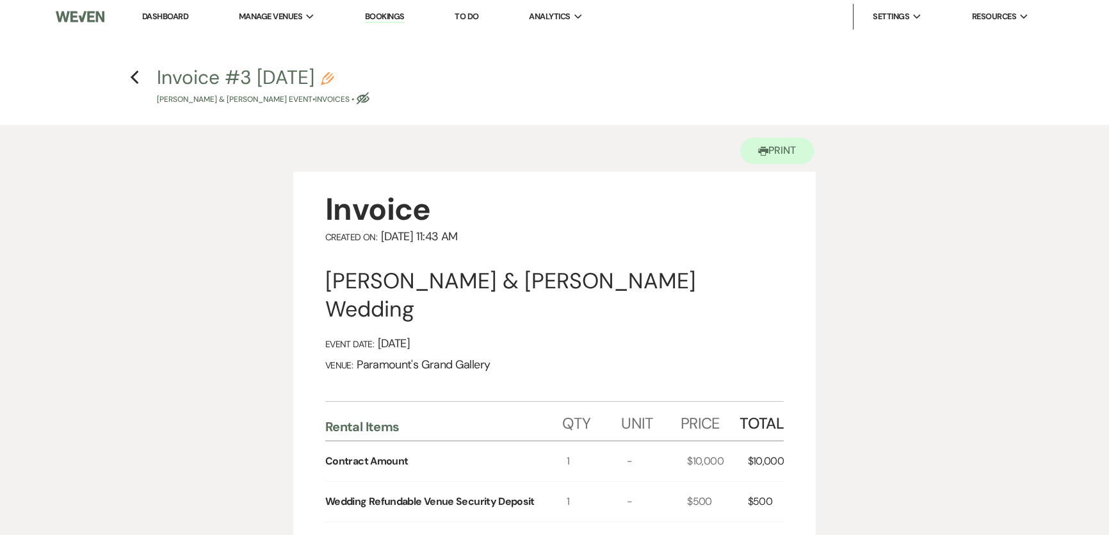
scroll to position [0, 0]
click at [134, 72] on icon "Previous" at bounding box center [135, 77] width 10 height 15
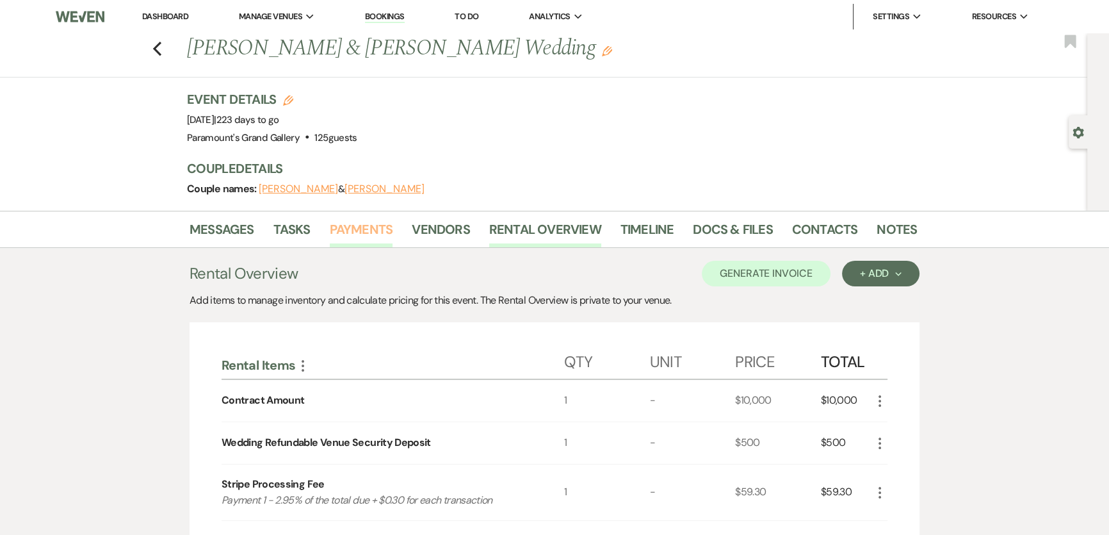
click at [355, 226] on link "Payments" at bounding box center [361, 233] width 63 height 28
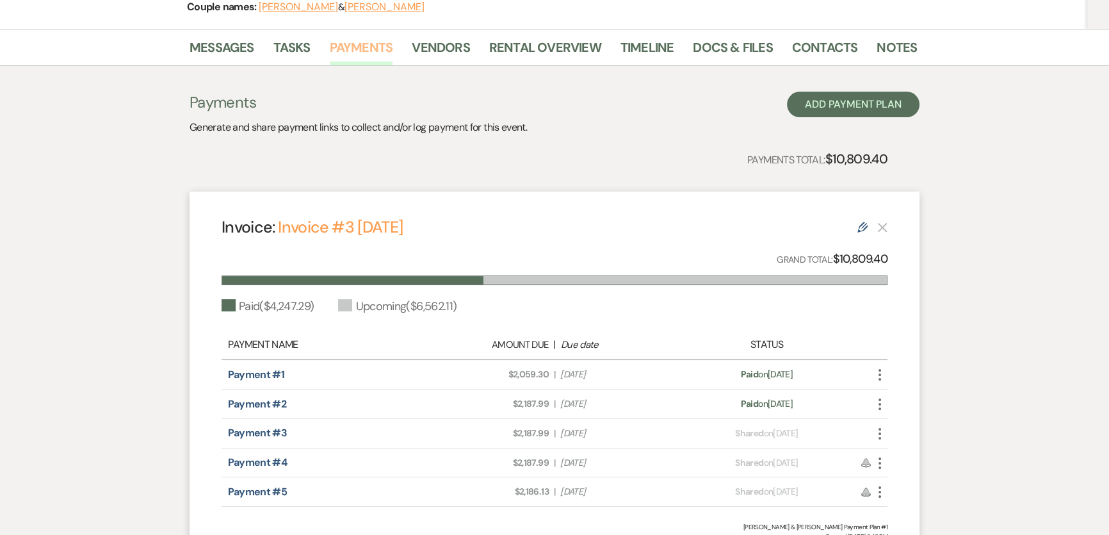
scroll to position [133, 0]
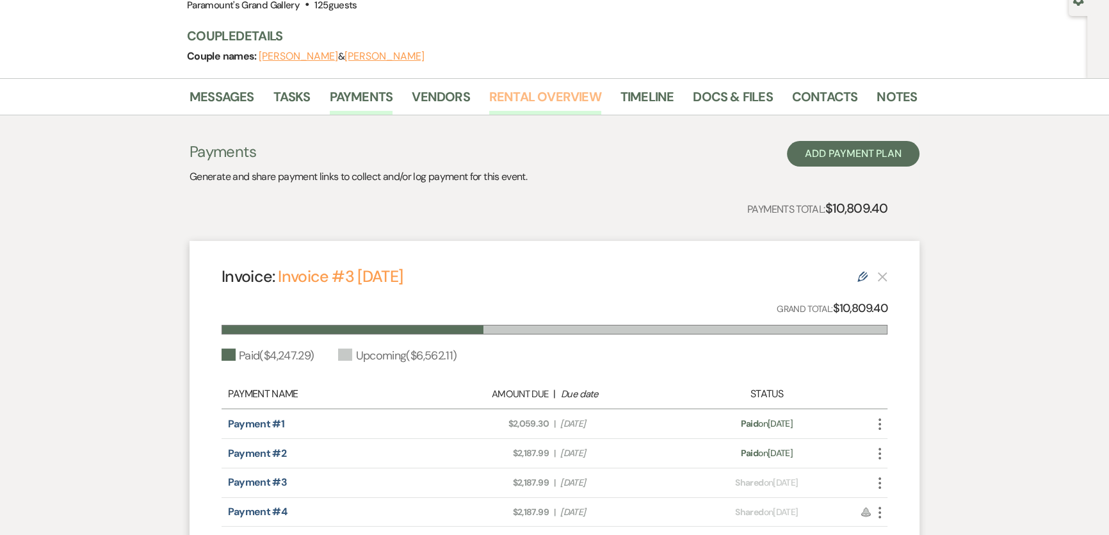
click at [520, 99] on link "Rental Overview" at bounding box center [545, 100] width 112 height 28
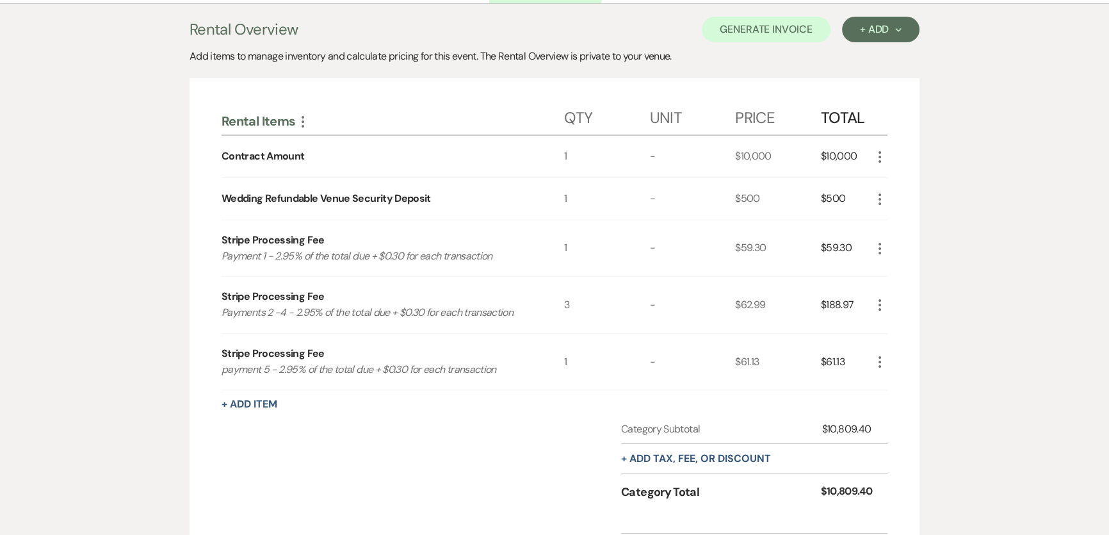
scroll to position [249, 0]
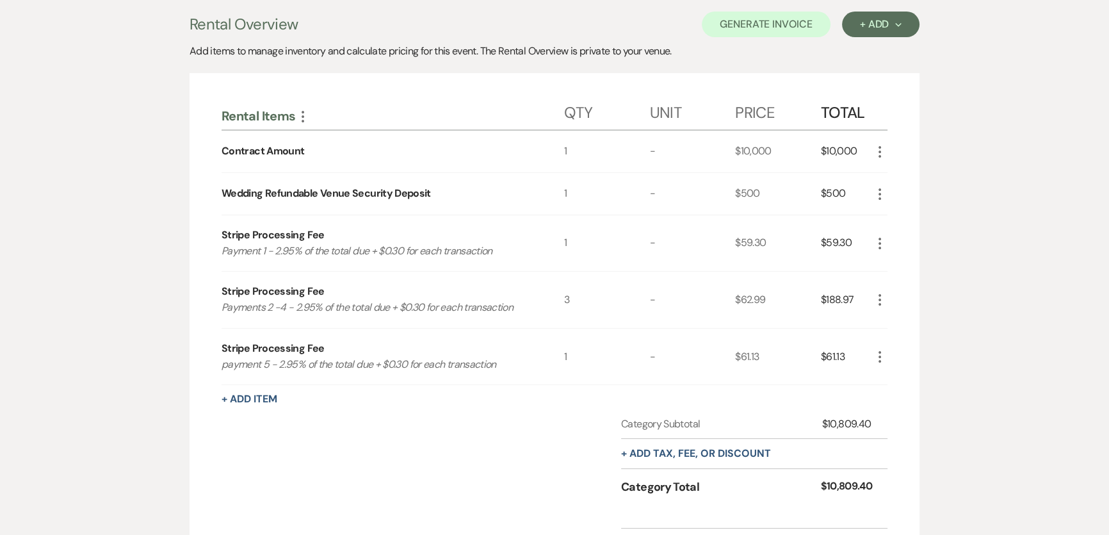
click at [877, 302] on icon "More" at bounding box center [879, 299] width 15 height 15
click at [902, 323] on button "Pencil Edit" at bounding box center [905, 324] width 67 height 20
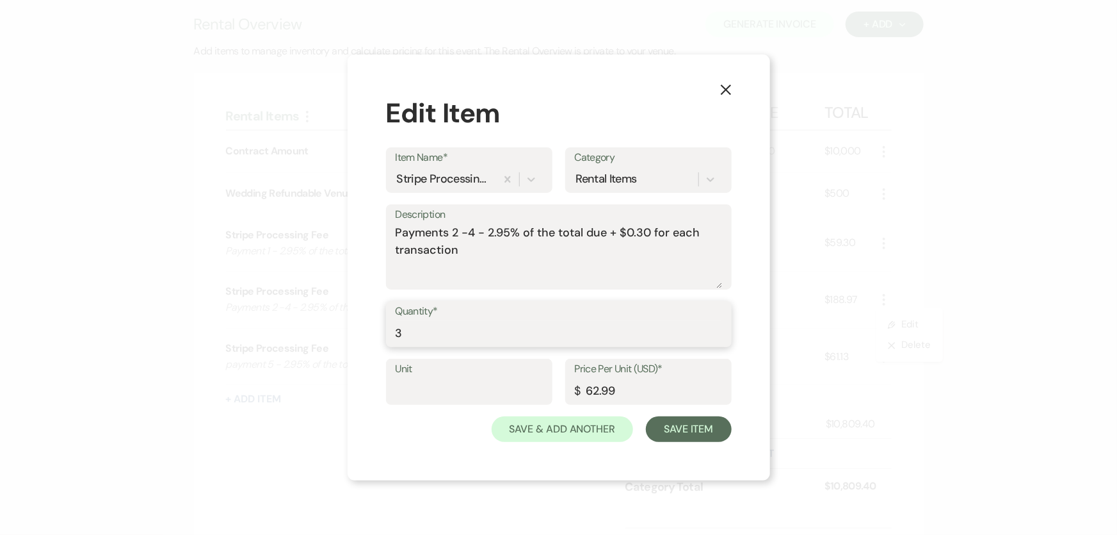
drag, startPoint x: 471, startPoint y: 335, endPoint x: 322, endPoint y: 330, distance: 148.6
click at [323, 330] on div "X Edit Item Item Name* Stripe Processing Fee Category Rental Items Description …" at bounding box center [558, 267] width 1117 height 535
type input "2"
click at [702, 435] on button "Save Item" at bounding box center [688, 429] width 85 height 26
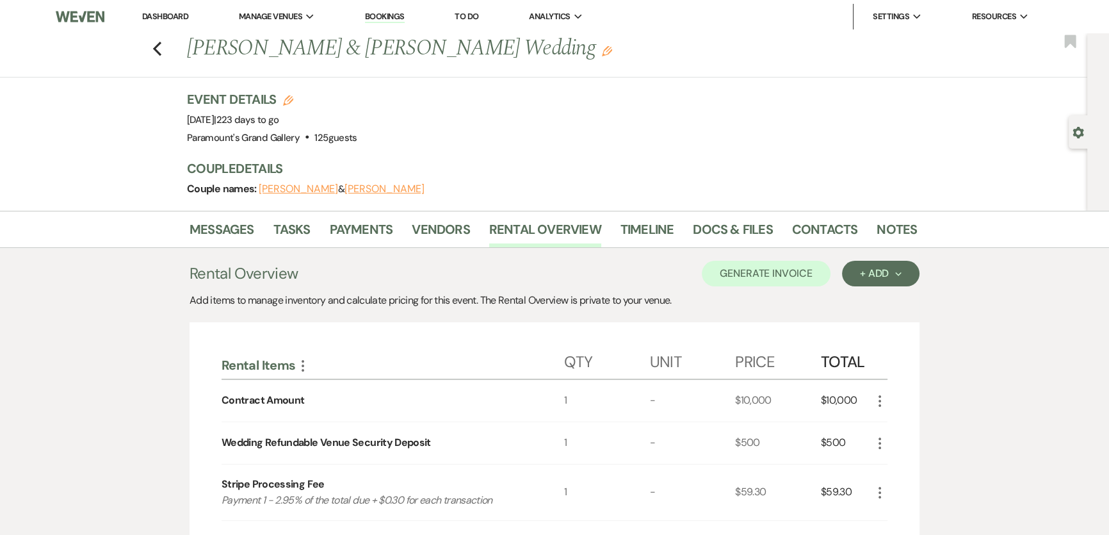
scroll to position [0, 0]
click at [365, 235] on link "Payments" at bounding box center [361, 233] width 63 height 28
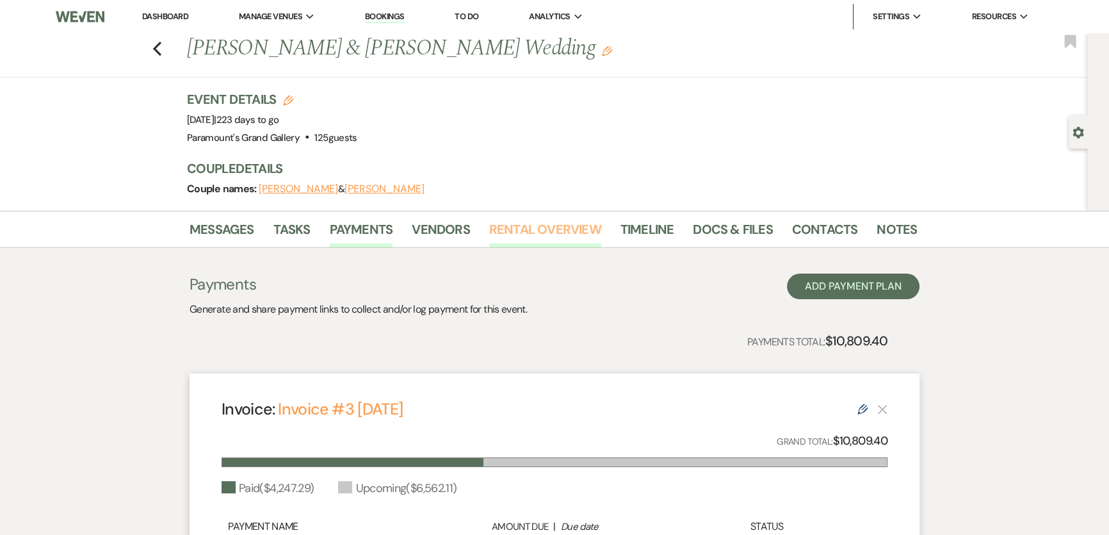
click at [535, 225] on link "Rental Overview" at bounding box center [545, 233] width 112 height 28
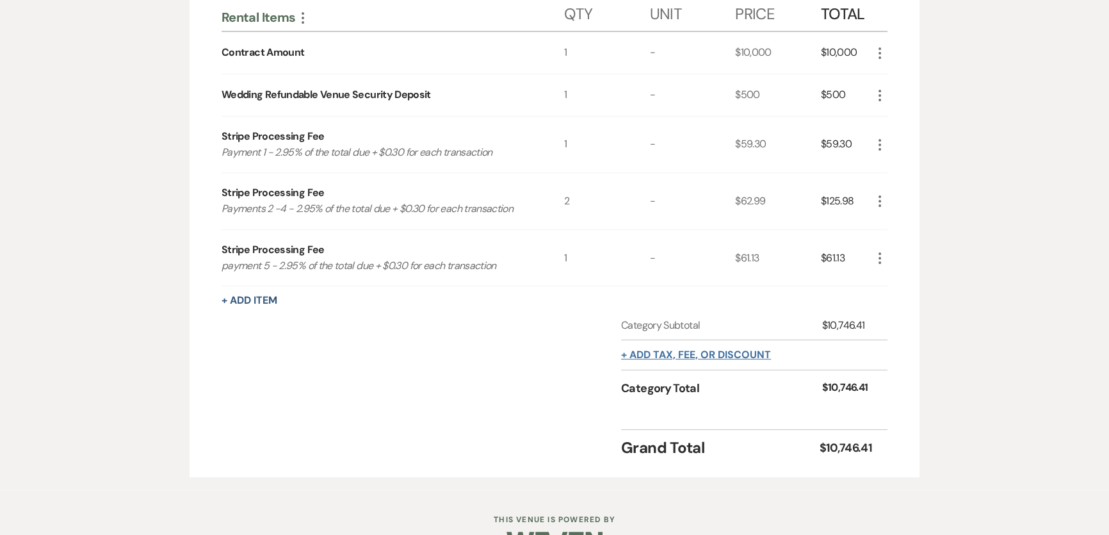
scroll to position [349, 0]
click at [880, 205] on icon "More" at bounding box center [879, 199] width 15 height 15
click at [889, 220] on icon "Pencil" at bounding box center [890, 225] width 8 height 10
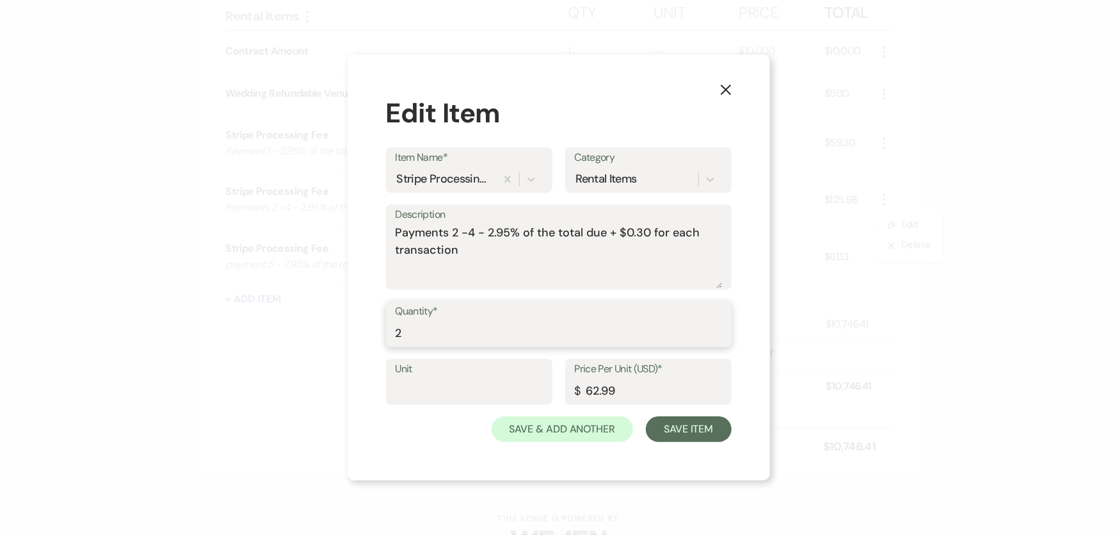
drag, startPoint x: 478, startPoint y: 337, endPoint x: 337, endPoint y: 327, distance: 141.2
click at [337, 327] on div "X Edit Item Item Name* Stripe Processing Fee Category Rental Items Description …" at bounding box center [558, 267] width 1117 height 535
type input "3"
click at [702, 430] on button "Save Item" at bounding box center [688, 429] width 85 height 26
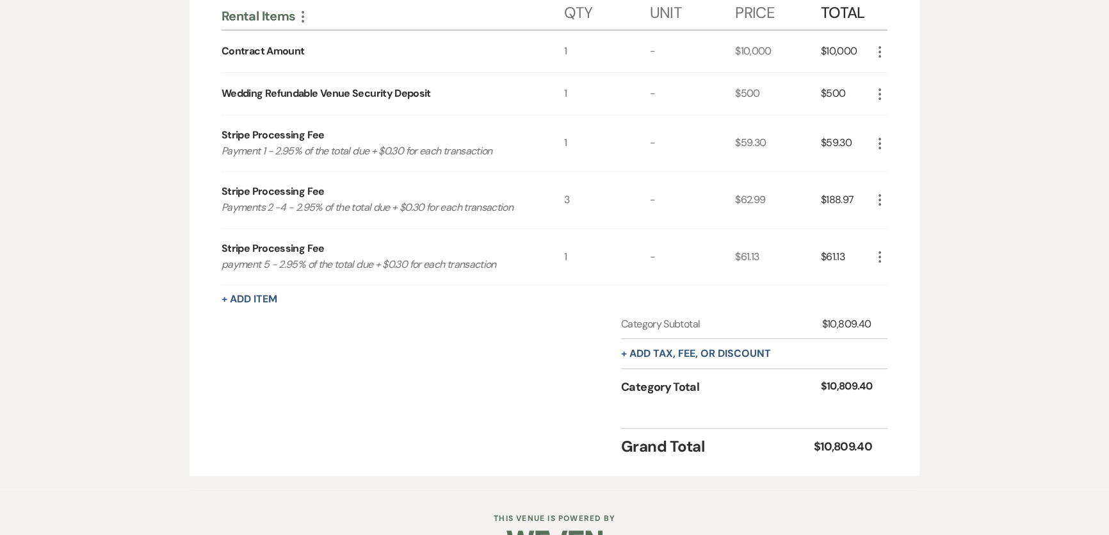
scroll to position [0, 0]
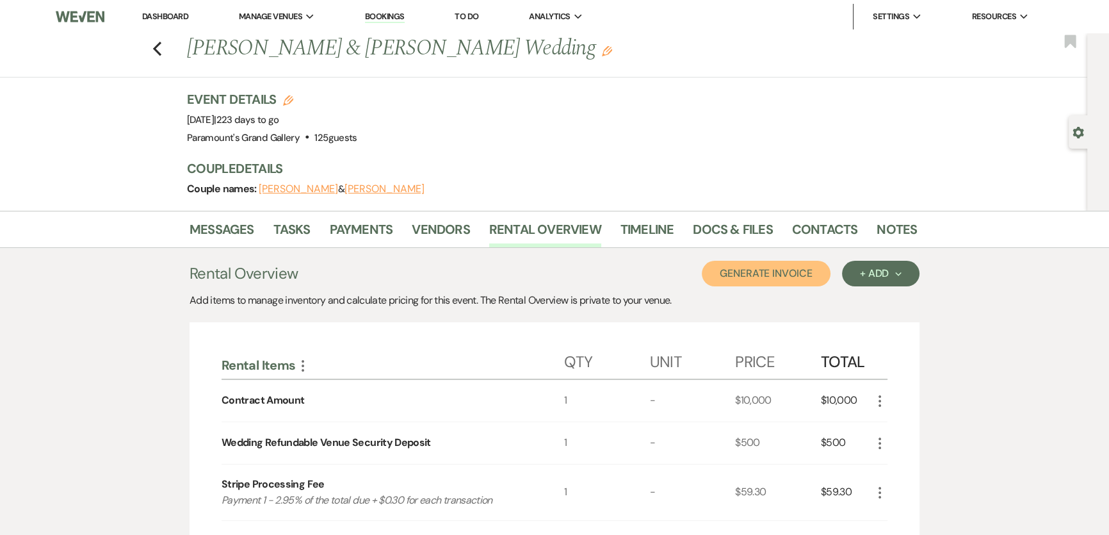
click at [736, 271] on button "Generate Invoice" at bounding box center [766, 274] width 129 height 26
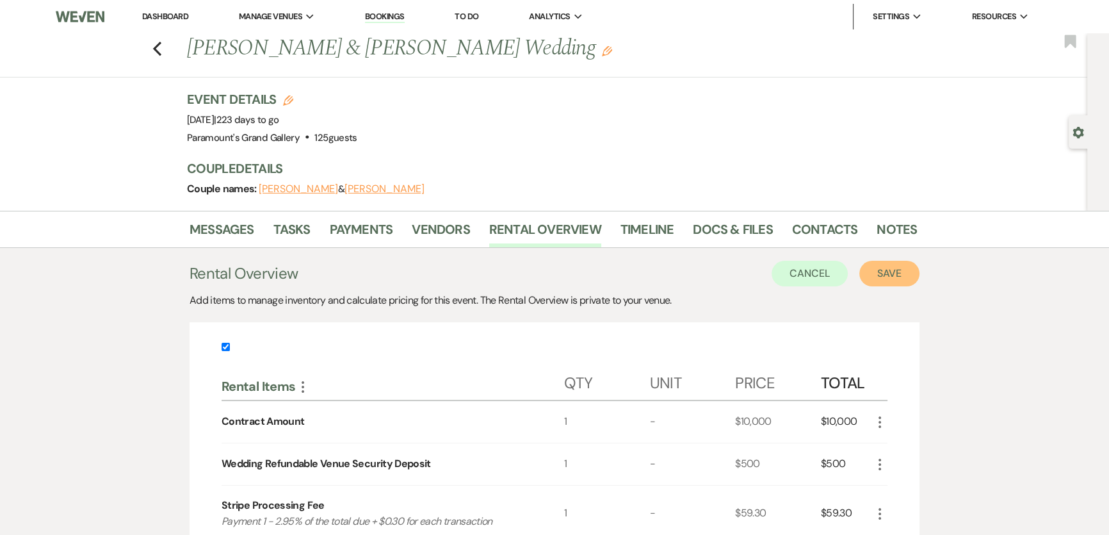
click at [915, 265] on button "Save" at bounding box center [889, 274] width 60 height 26
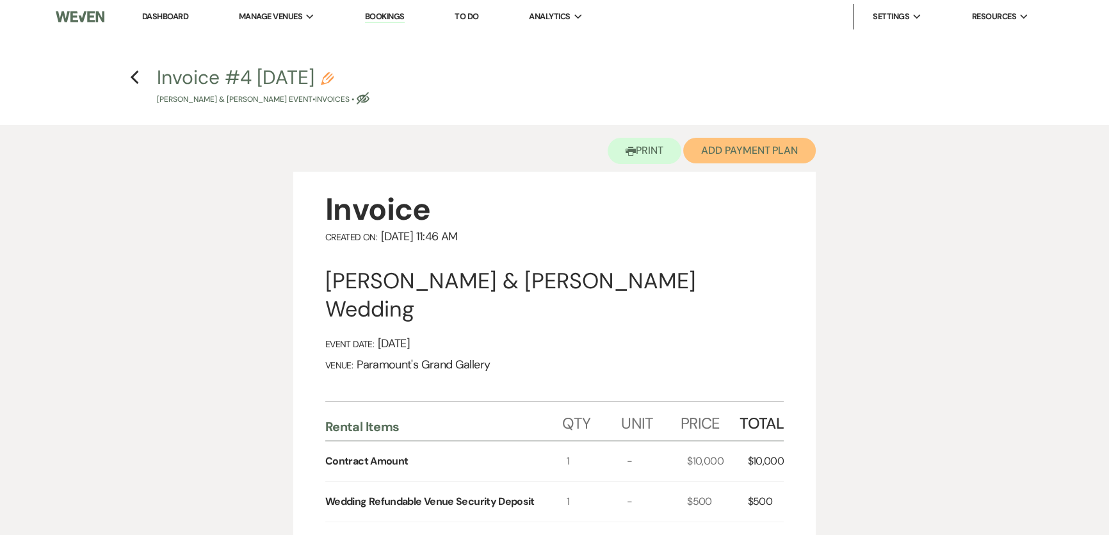
click at [768, 146] on button "Add Payment Plan" at bounding box center [749, 151] width 133 height 26
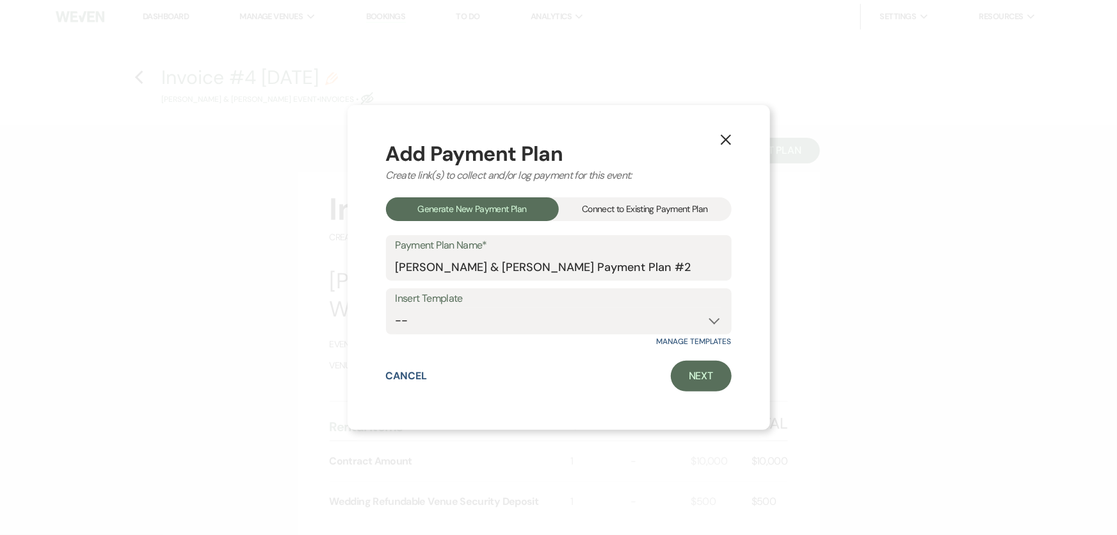
click at [640, 203] on div "Connect to Existing Payment Plan" at bounding box center [645, 209] width 173 height 24
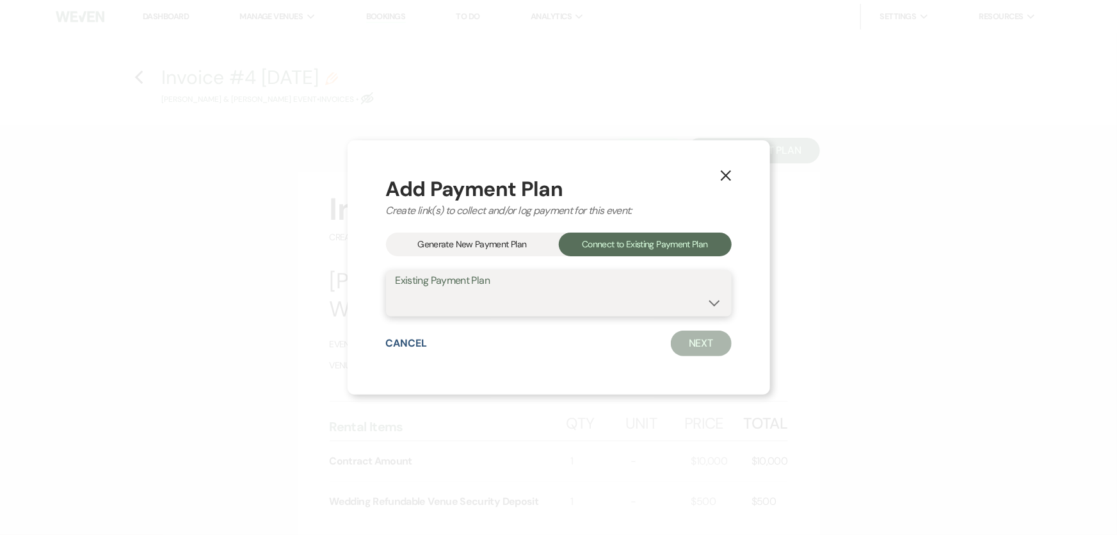
click at [641, 310] on select "[PERSON_NAME] & [PERSON_NAME] Payment Plan #1" at bounding box center [559, 302] width 327 height 25
select select "24602"
click at [396, 290] on select "[PERSON_NAME] & [PERSON_NAME] Payment Plan #1" at bounding box center [559, 302] width 327 height 25
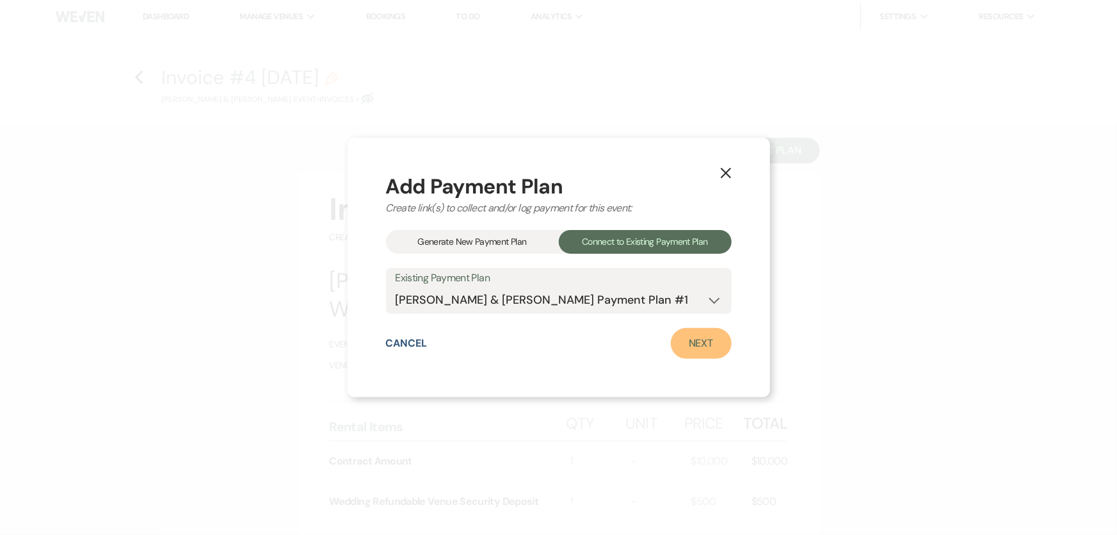
click at [723, 344] on link "Next" at bounding box center [701, 343] width 61 height 31
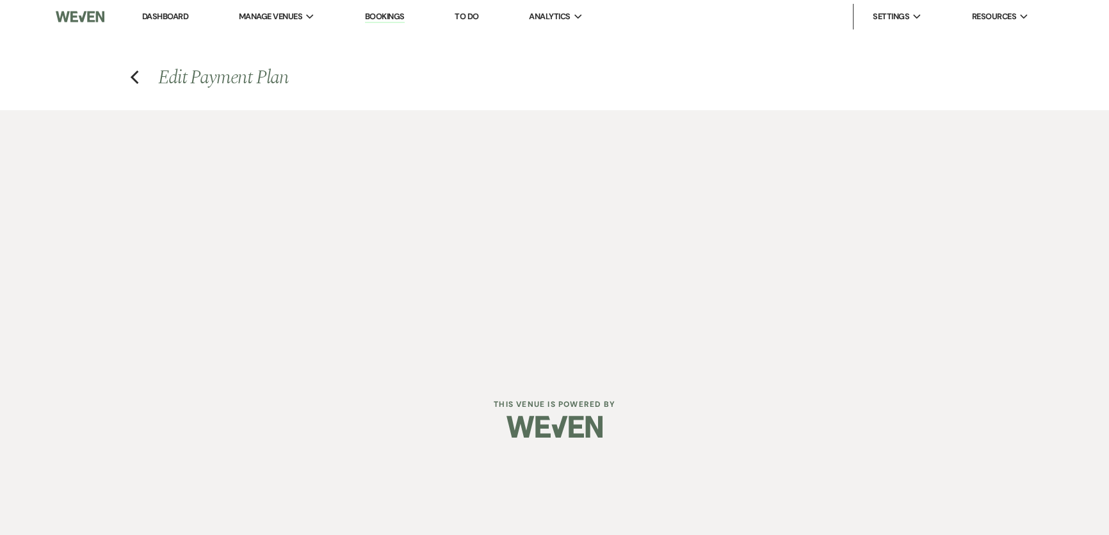
select select "28584"
select select "1"
select select "2"
select select "flat"
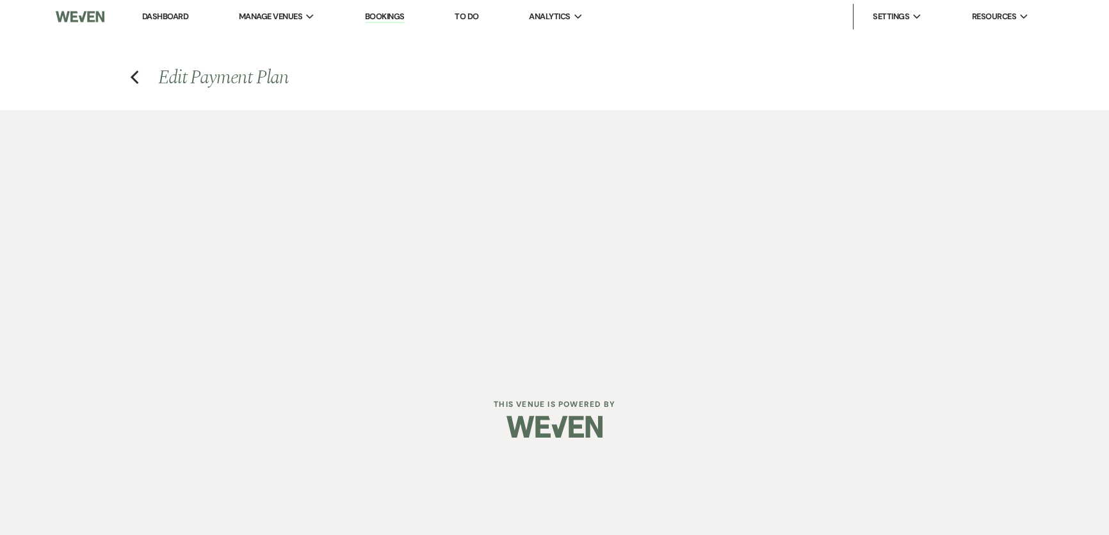
select select "true"
select select "2"
select select "flat"
select select "true"
select select "client"
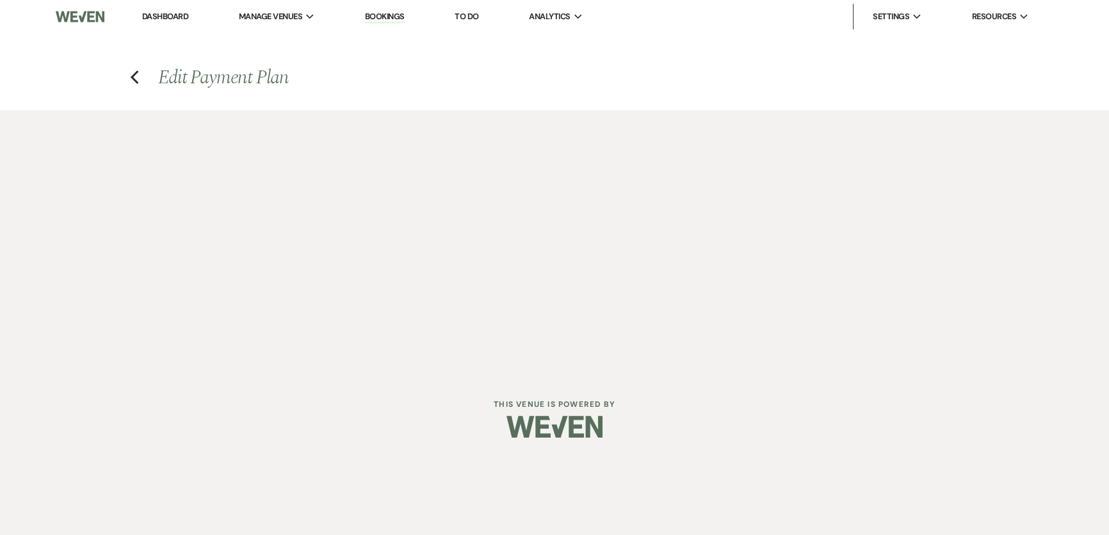
select select "weeks"
select select "2"
select select "flat"
select select "true"
select select "client"
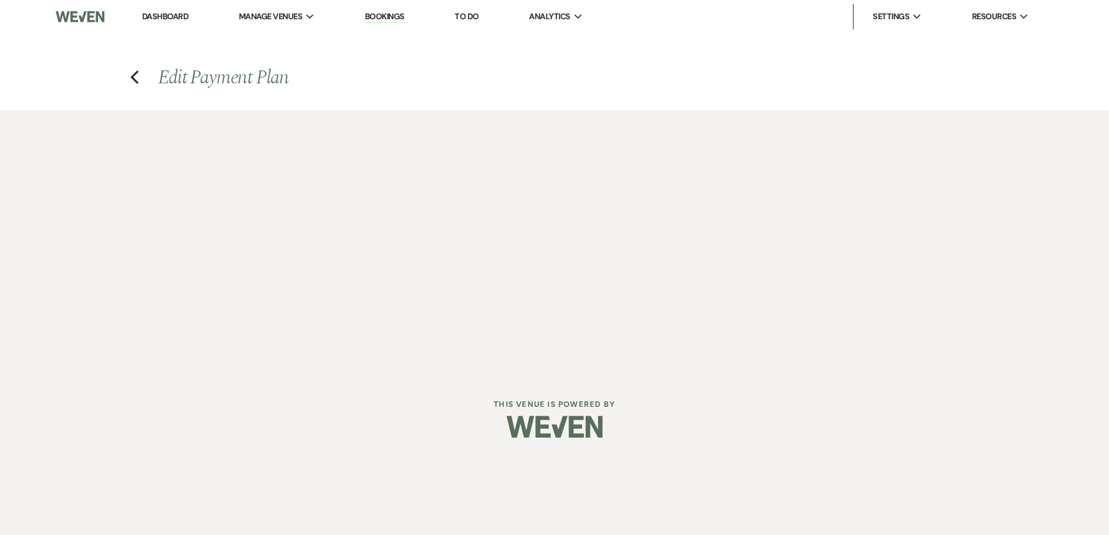
select select "weeks"
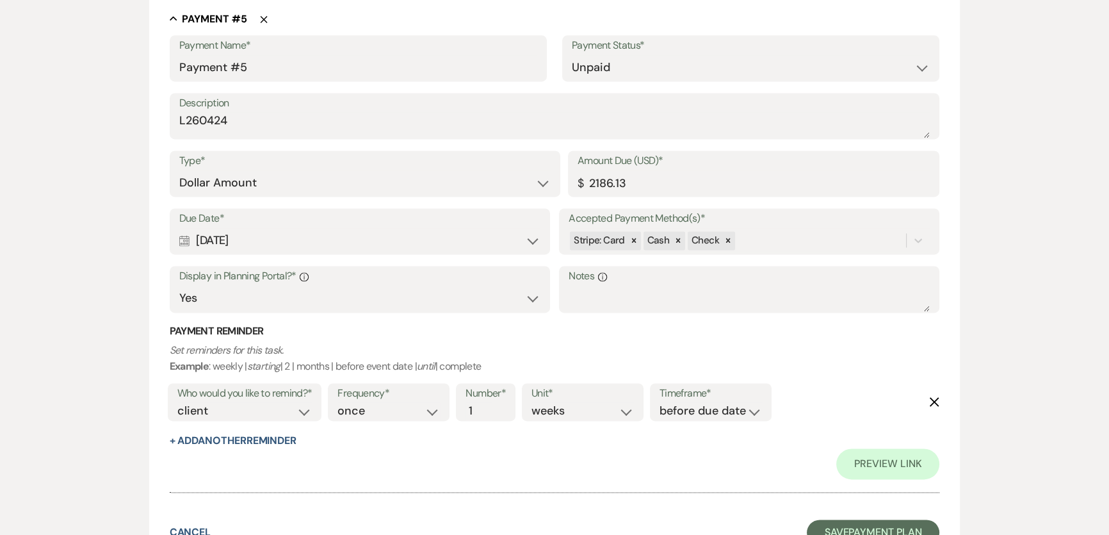
scroll to position [2101, 0]
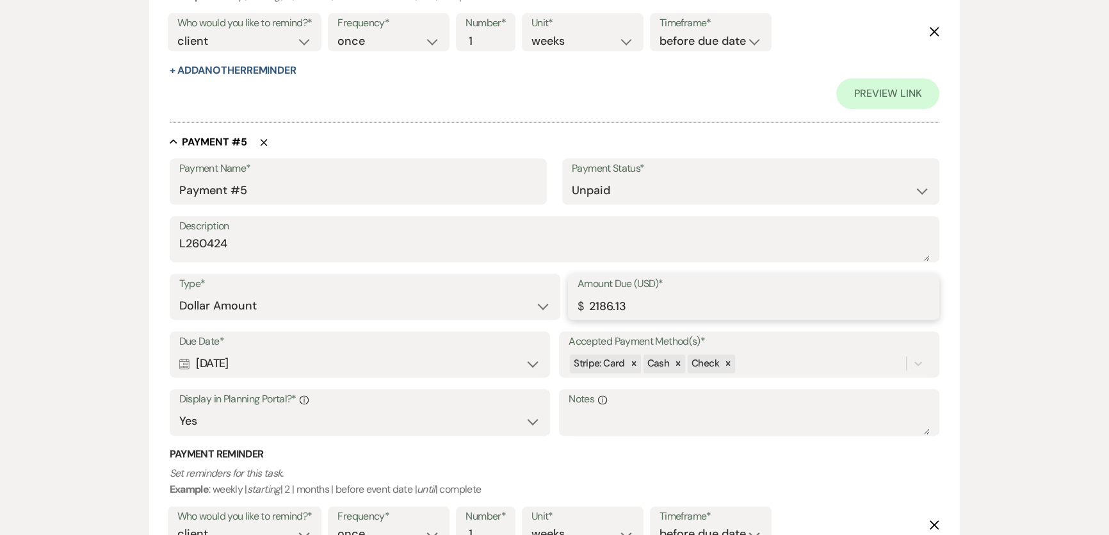
drag, startPoint x: 649, startPoint y: 300, endPoint x: 556, endPoint y: 302, distance: 92.8
click at [556, 302] on div "Type* Dollar Amount Percentage of Grand Total Amount Due (USD)* $ 2186.13" at bounding box center [555, 302] width 770 height 58
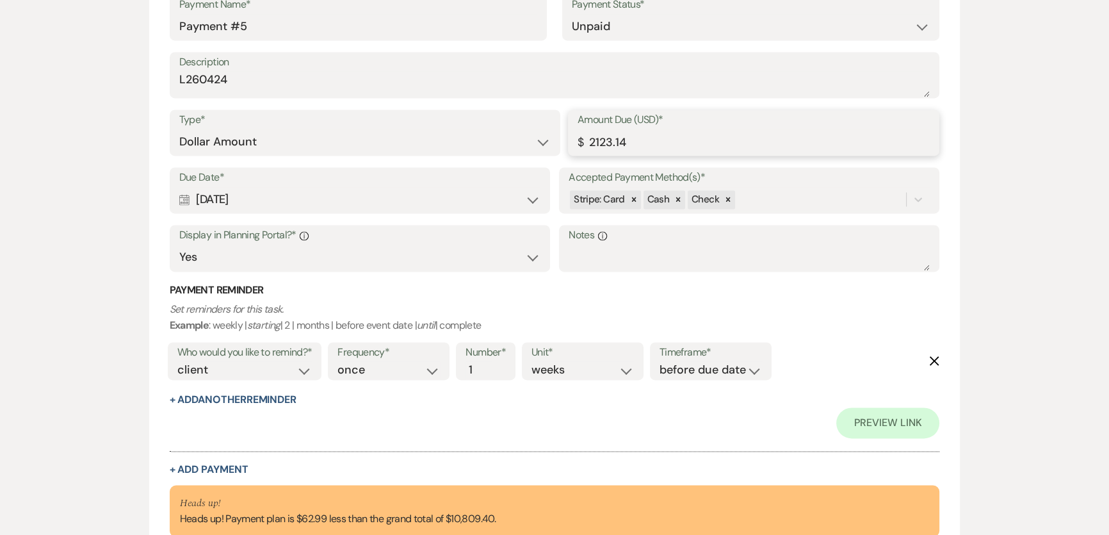
scroll to position [2407, 0]
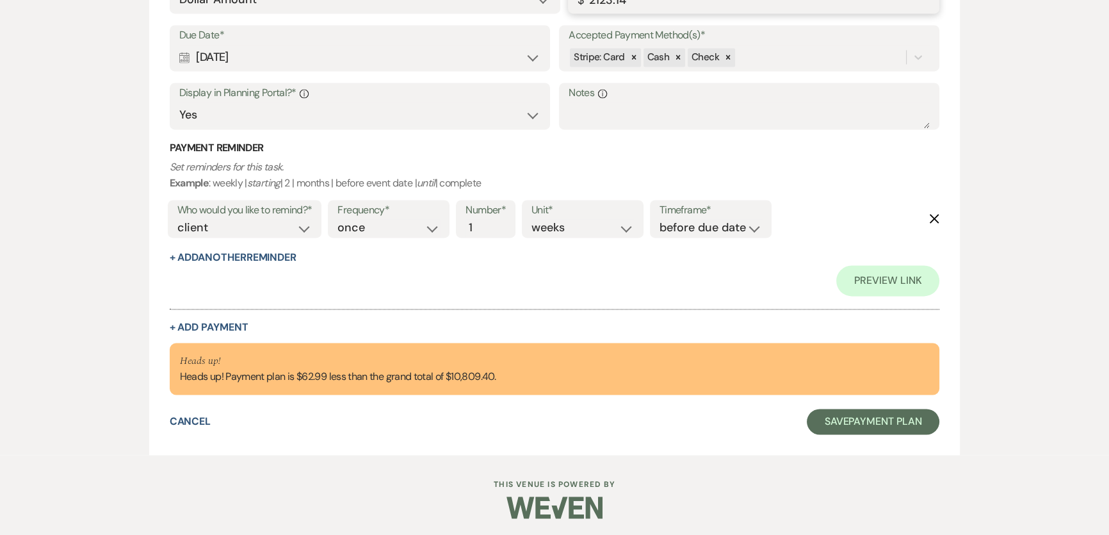
type input "2123.14"
click at [483, 270] on div "Preview Link" at bounding box center [555, 280] width 770 height 31
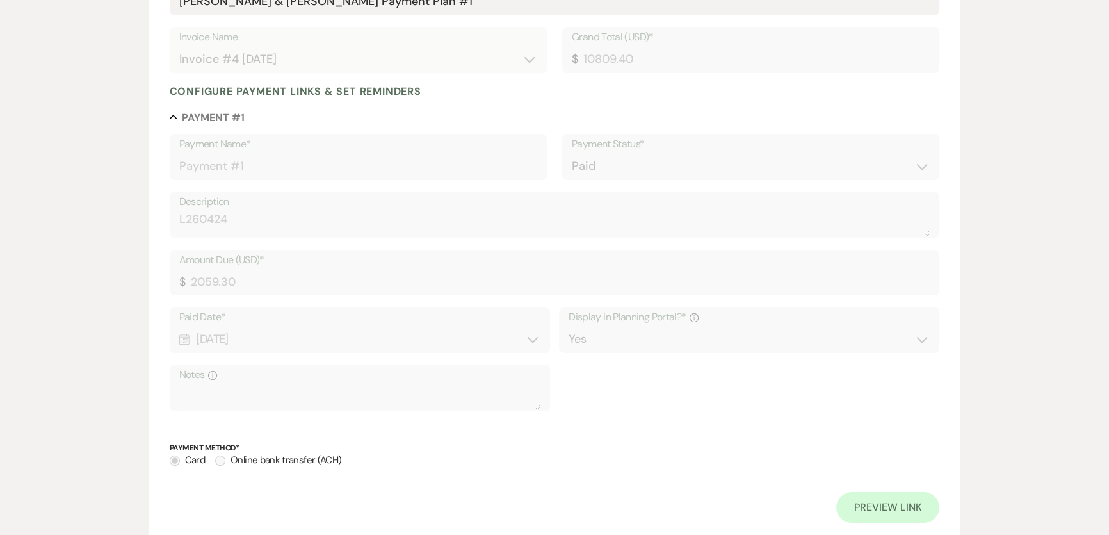
scroll to position [0, 0]
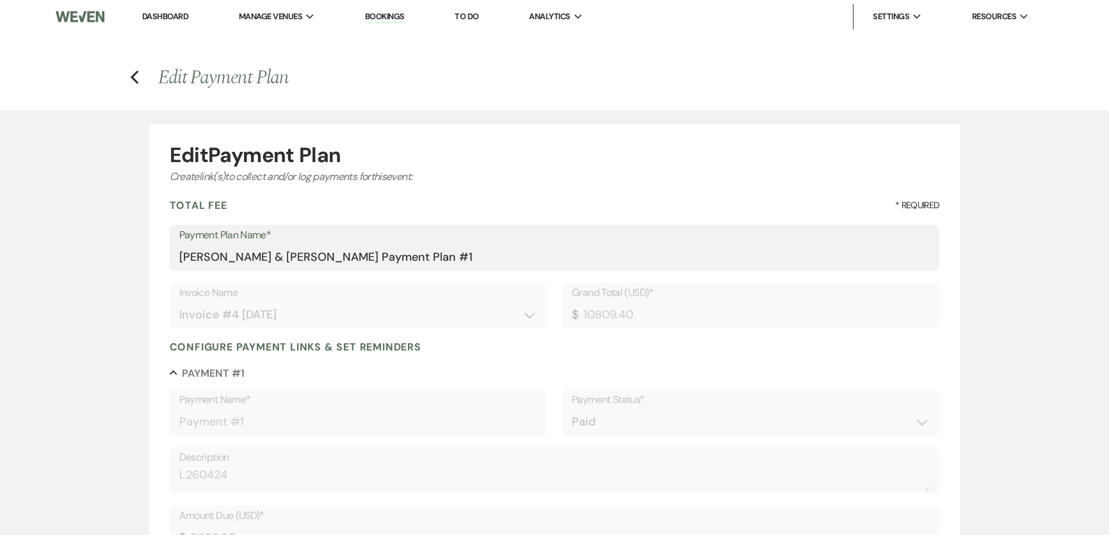
click at [125, 79] on h4 "Previous Edit Payment Plan" at bounding box center [554, 77] width 922 height 27
click at [134, 79] on use "button" at bounding box center [134, 77] width 8 height 14
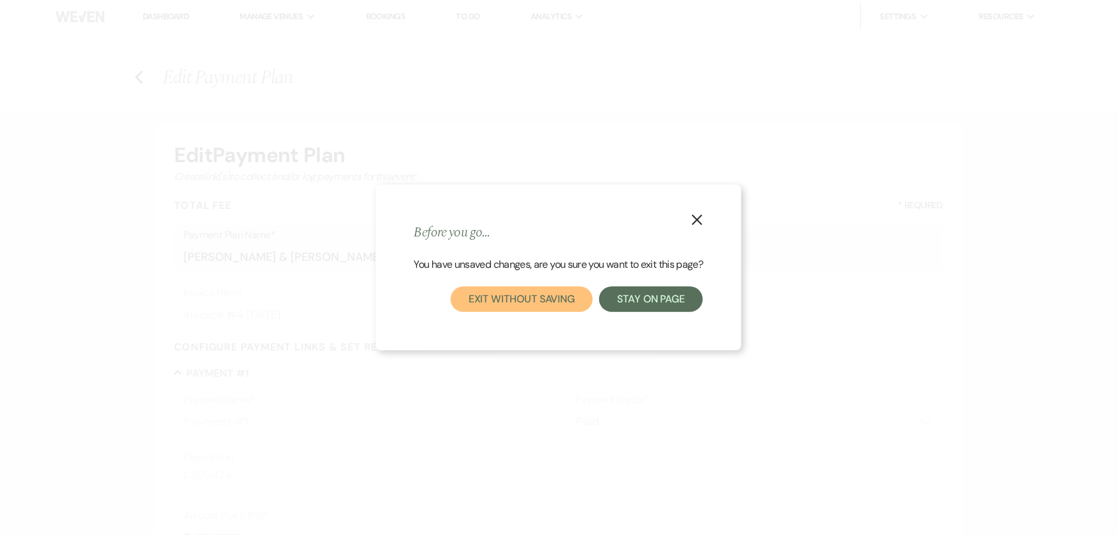
click at [565, 303] on button "Exit without saving" at bounding box center [522, 299] width 142 height 26
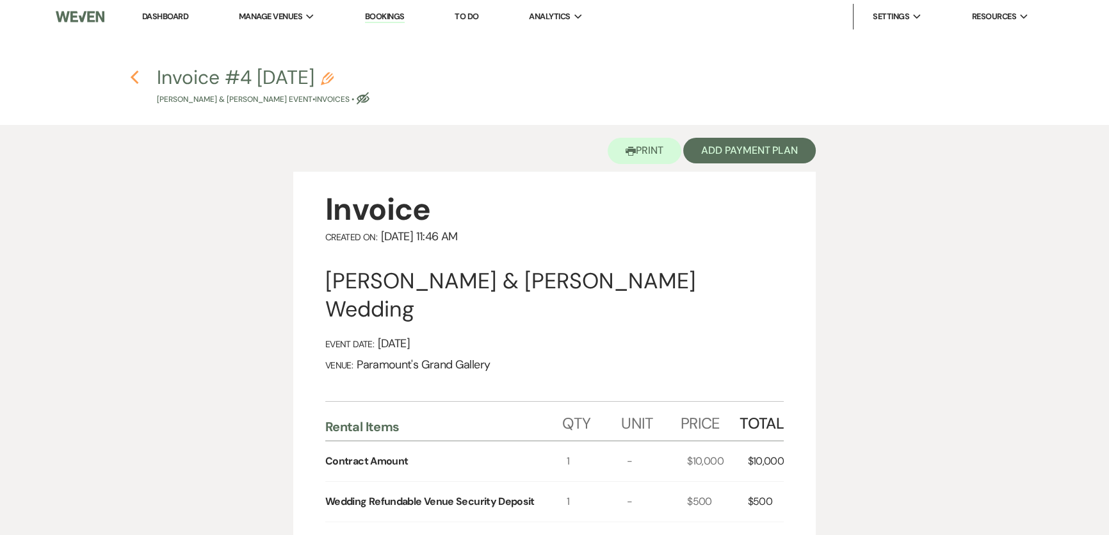
click at [134, 76] on icon "Previous" at bounding box center [135, 77] width 10 height 15
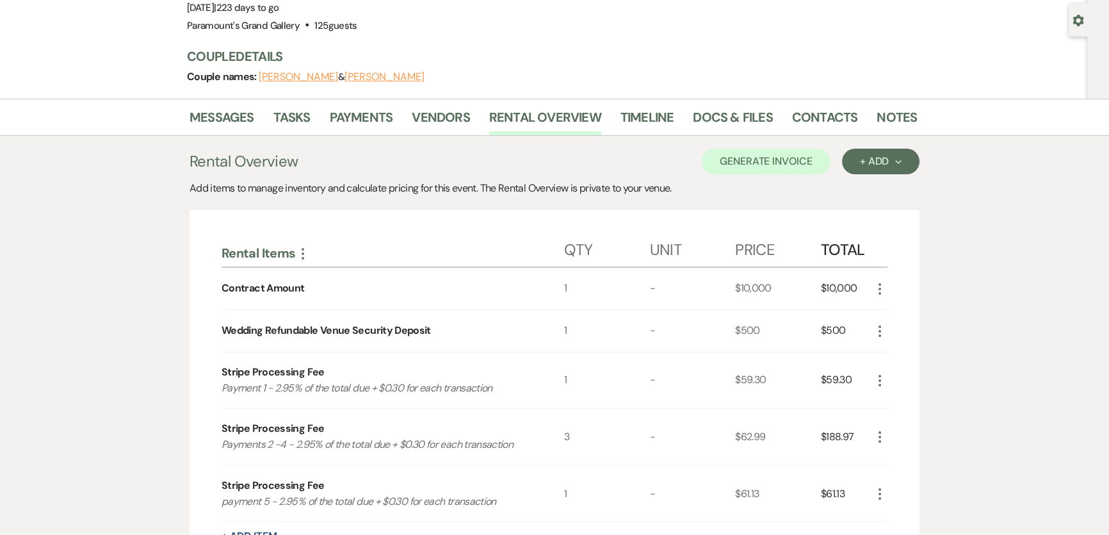
scroll to position [93, 0]
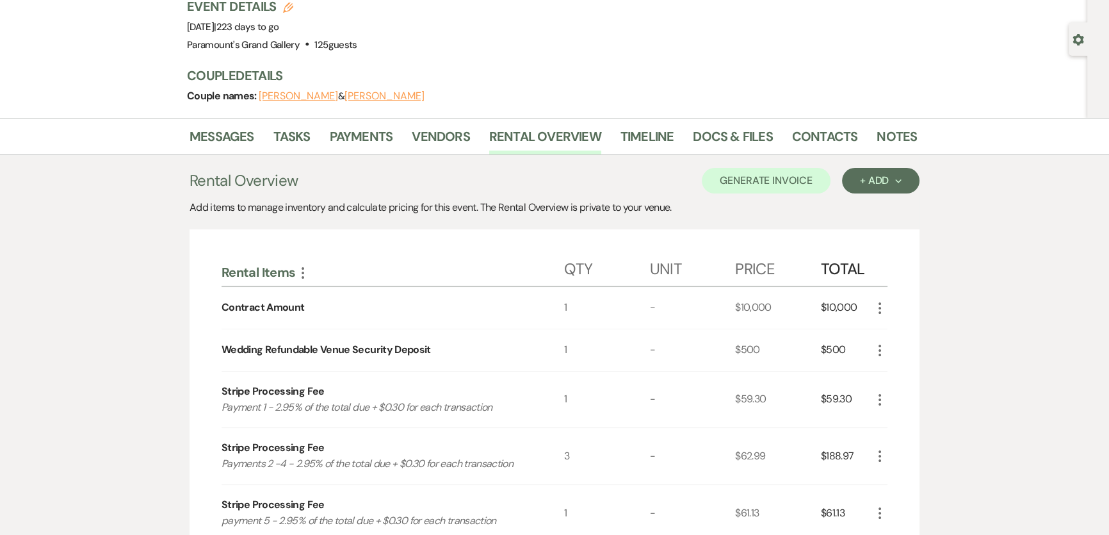
click at [327, 132] on li "Tasks" at bounding box center [301, 139] width 56 height 31
click at [330, 132] on link "Payments" at bounding box center [361, 140] width 63 height 28
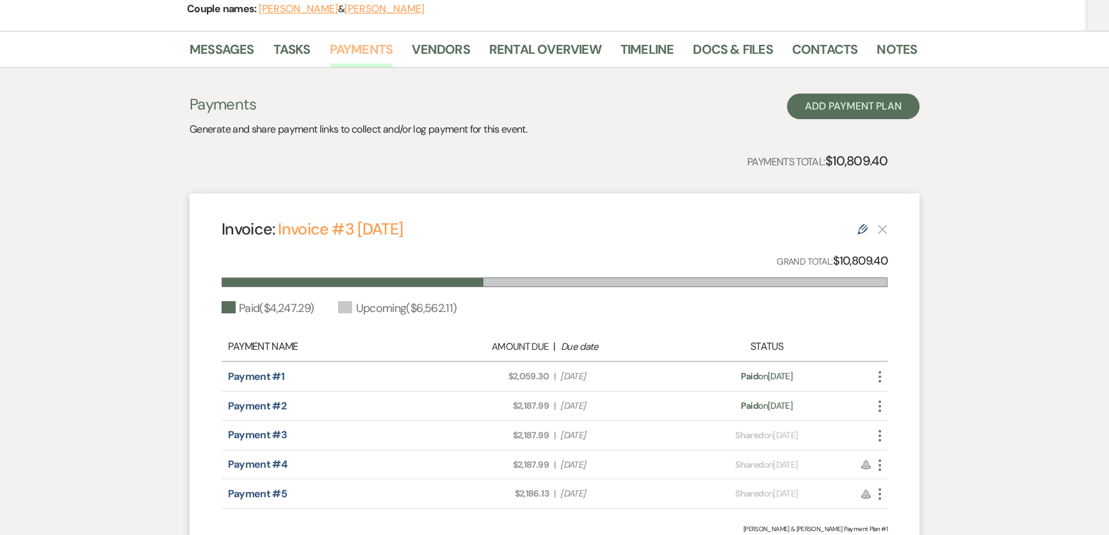
scroll to position [307, 0]
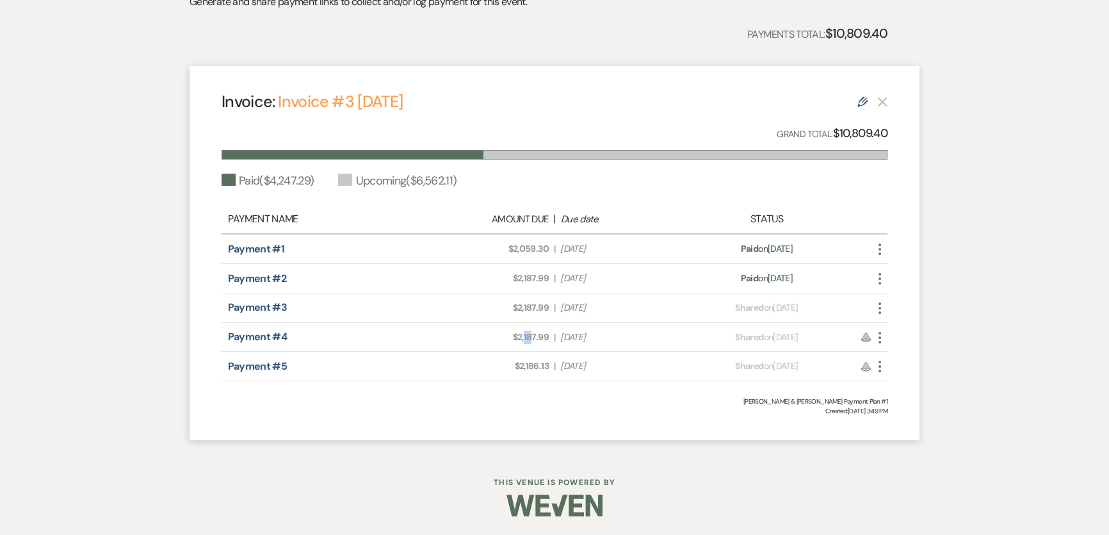
drag, startPoint x: 524, startPoint y: 339, endPoint x: 533, endPoint y: 339, distance: 9.0
click at [533, 339] on span "Amount Due: $2,187.99" at bounding box center [490, 336] width 118 height 13
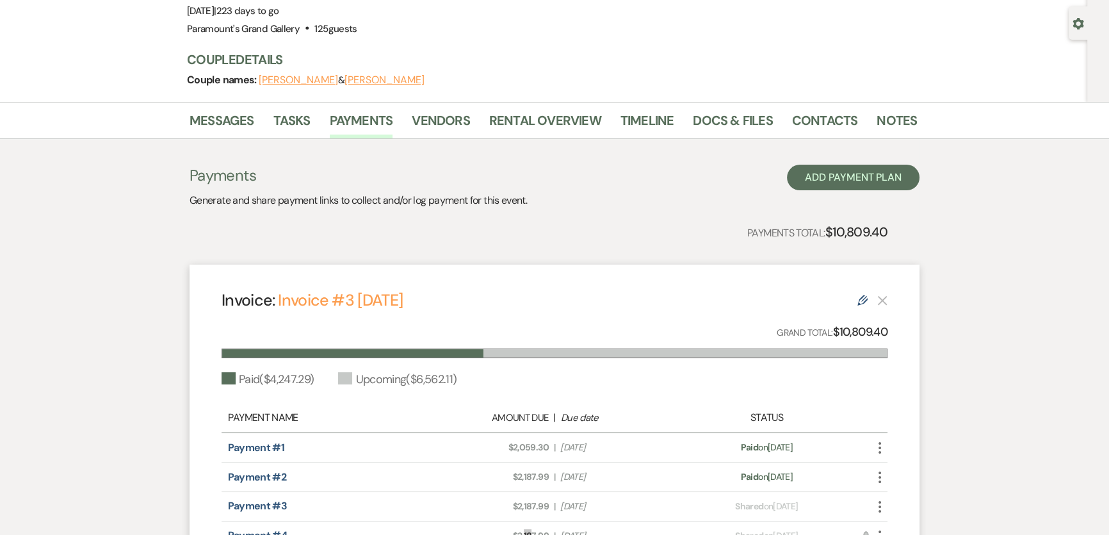
scroll to position [16, 0]
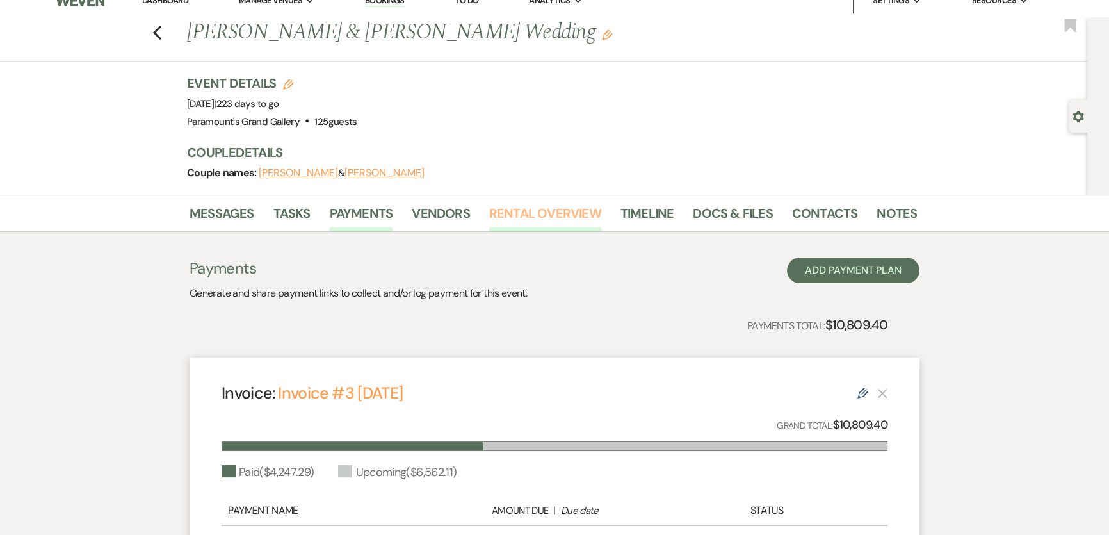
click at [549, 207] on link "Rental Overview" at bounding box center [545, 217] width 112 height 28
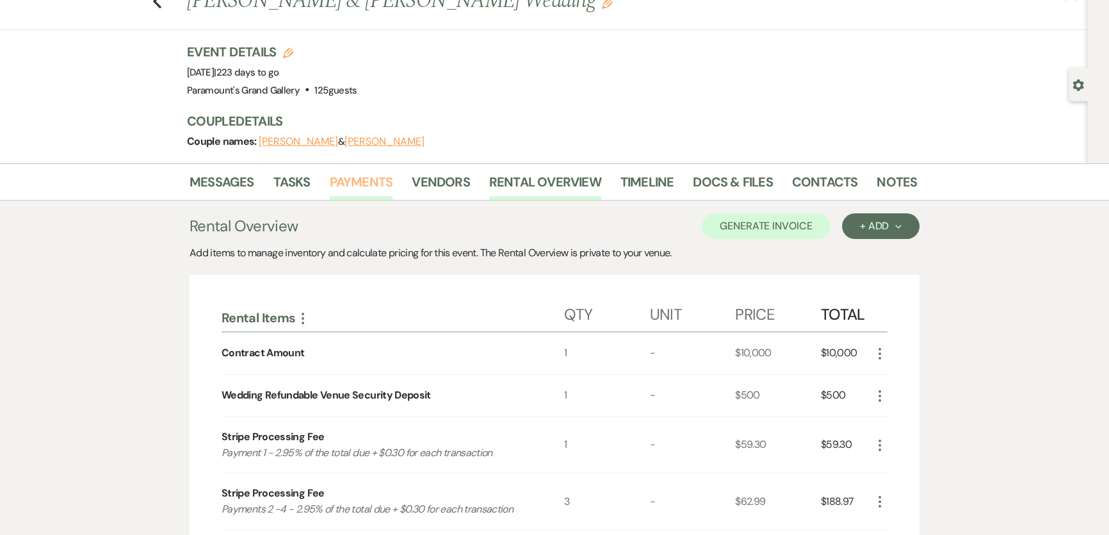
scroll to position [35, 0]
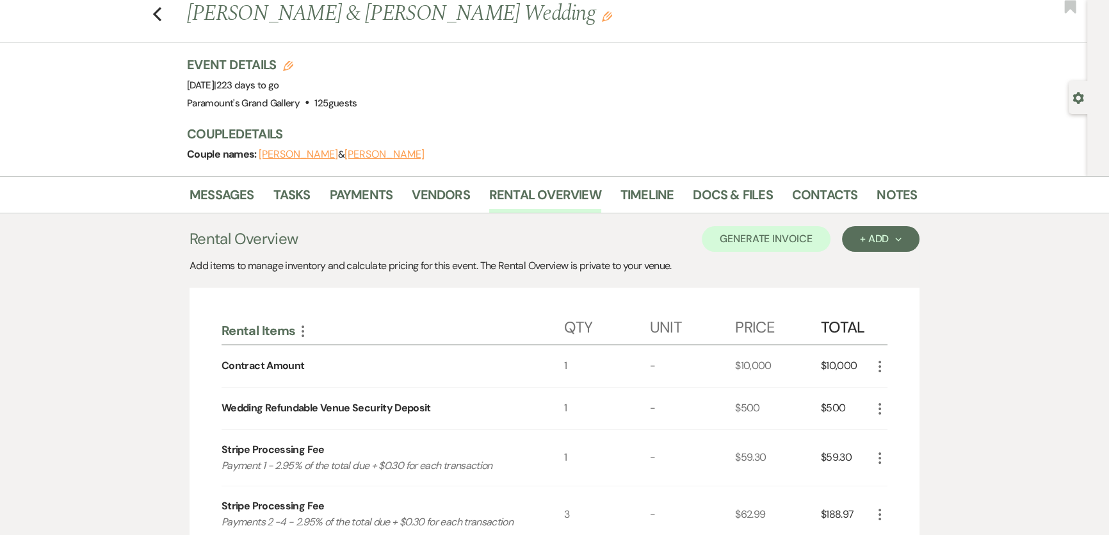
click at [372, 178] on div "Messages Tasks Payments Vendors Rental Overview Timeline Docs & Files Contacts …" at bounding box center [554, 194] width 1109 height 37
click at [373, 182] on li "Payments" at bounding box center [371, 197] width 83 height 31
click at [376, 189] on link "Payments" at bounding box center [361, 198] width 63 height 28
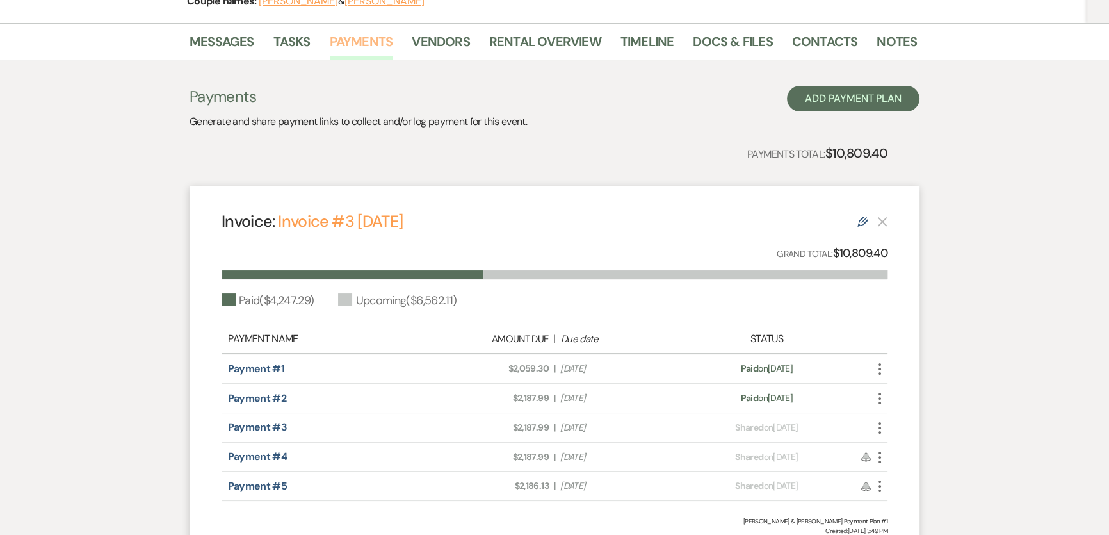
scroll to position [307, 0]
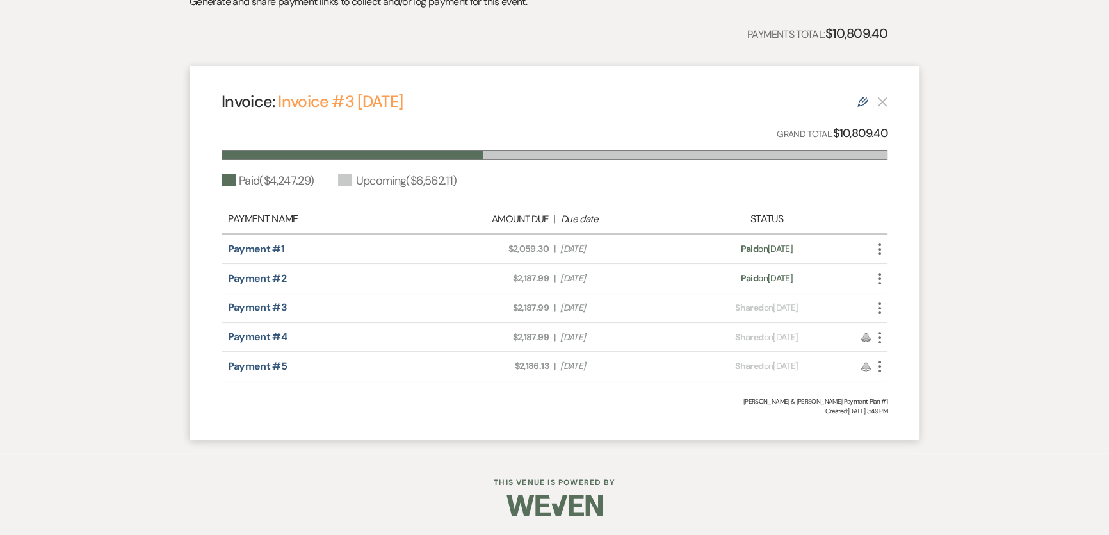
drag, startPoint x: 512, startPoint y: 368, endPoint x: 625, endPoint y: 372, distance: 113.4
click at [625, 372] on div "Amount Due: $2,186.13 | Due Date [DATE]" at bounding box center [554, 365] width 261 height 13
click at [719, 366] on div "Payment status: Shared on [DATE]" at bounding box center [766, 365] width 163 height 13
click at [882, 362] on icon "More" at bounding box center [879, 366] width 15 height 15
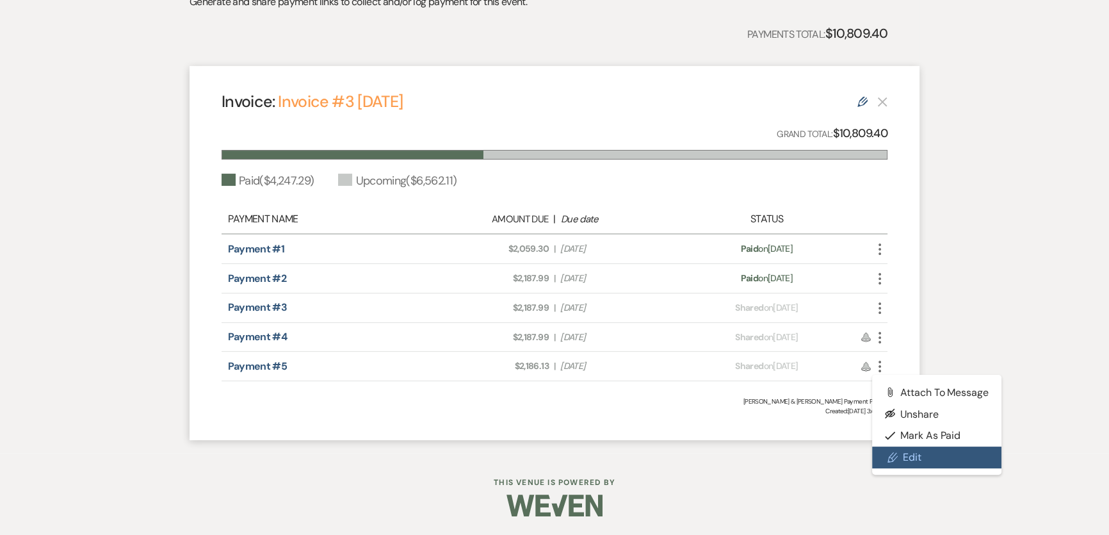
click at [974, 452] on link "Pencil Edit" at bounding box center [936, 457] width 129 height 22
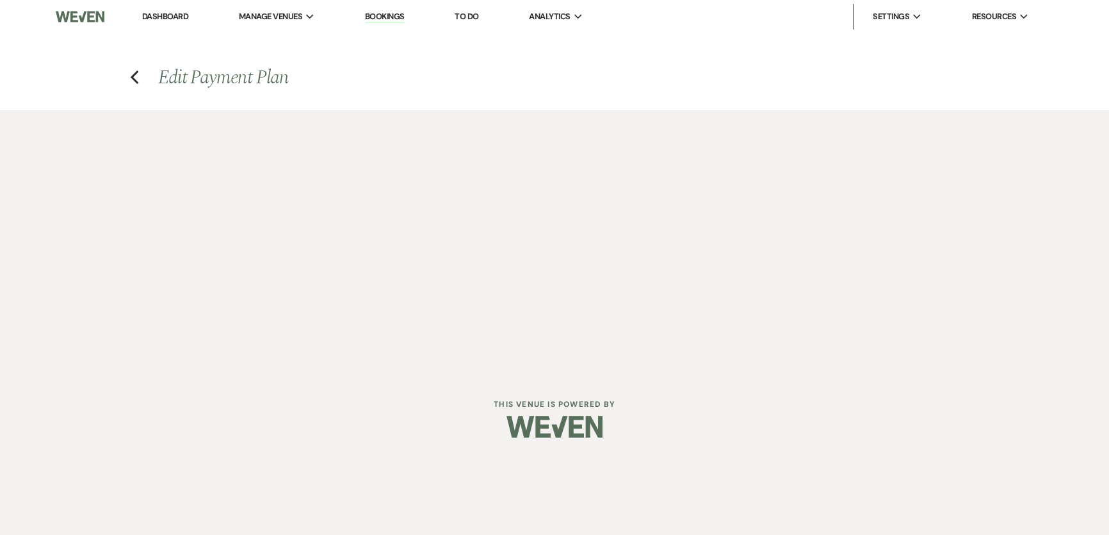
select select "28583"
select select "1"
select select "2"
select select "flat"
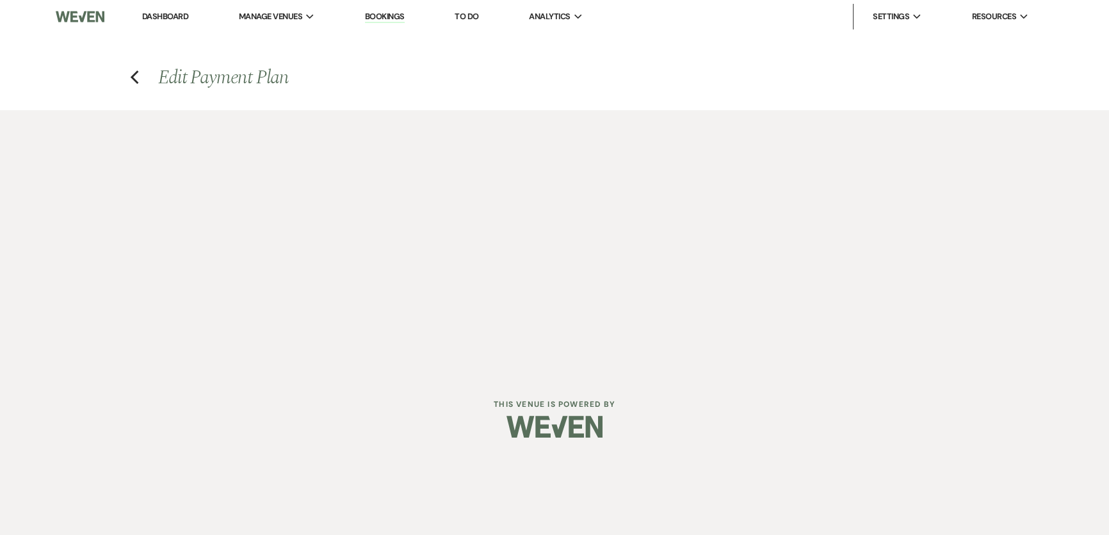
select select "true"
select select "2"
select select "flat"
select select "true"
select select "client"
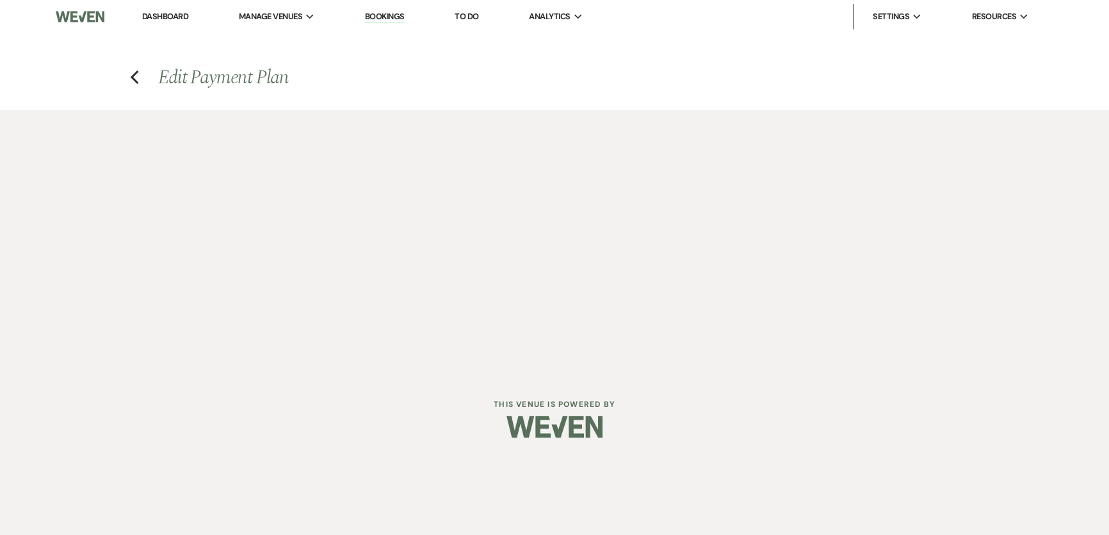
select select "weeks"
select select "2"
select select "flat"
select select "true"
select select "client"
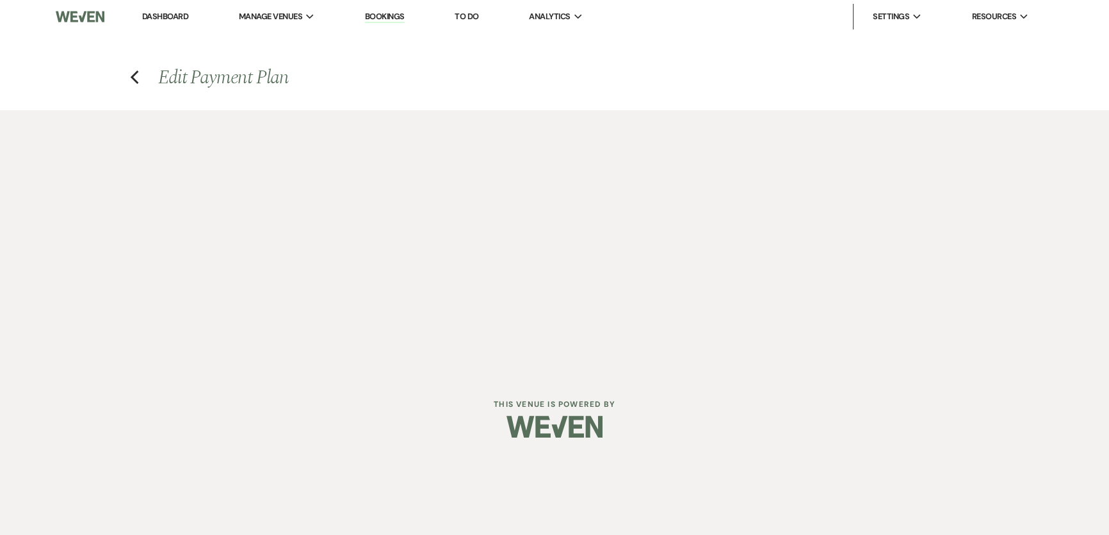
select select "weeks"
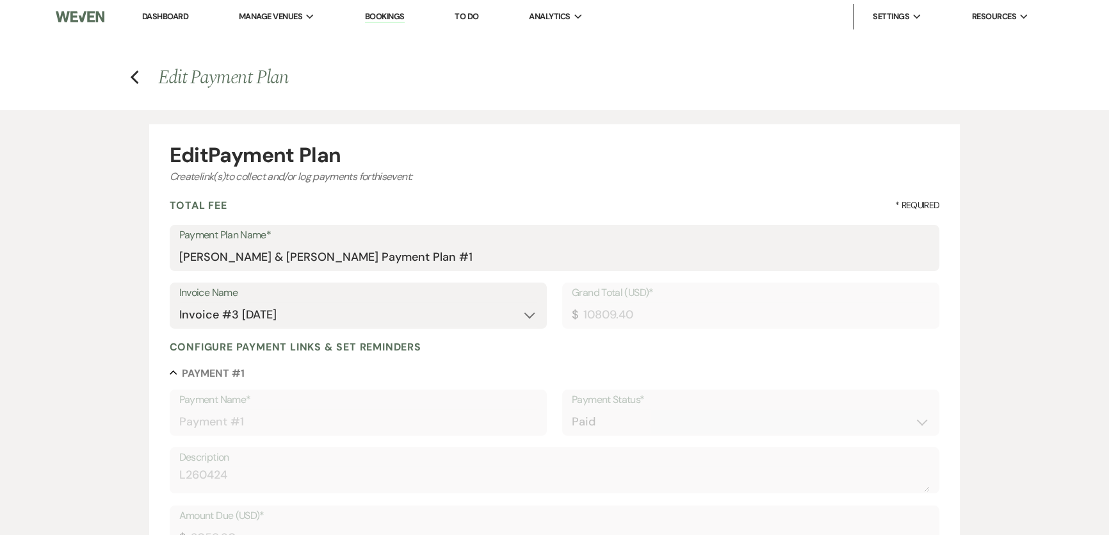
click at [894, 337] on div "Invoice Name N/A Invoice #1 [DATE] Invoice #2 [DATE] Invoice #3 [DATE] Invoice …" at bounding box center [555, 311] width 770 height 58
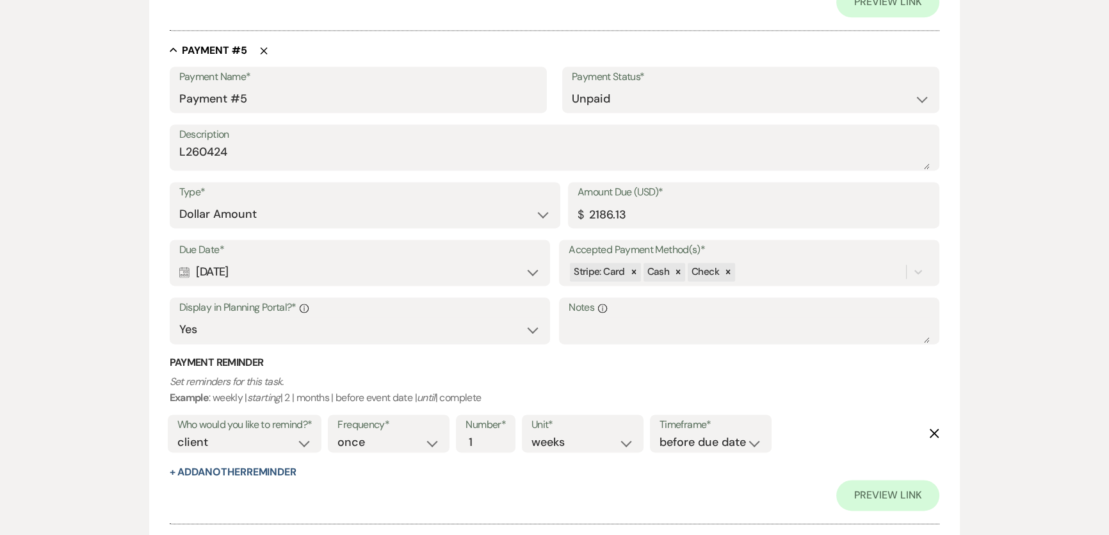
scroll to position [2334, 0]
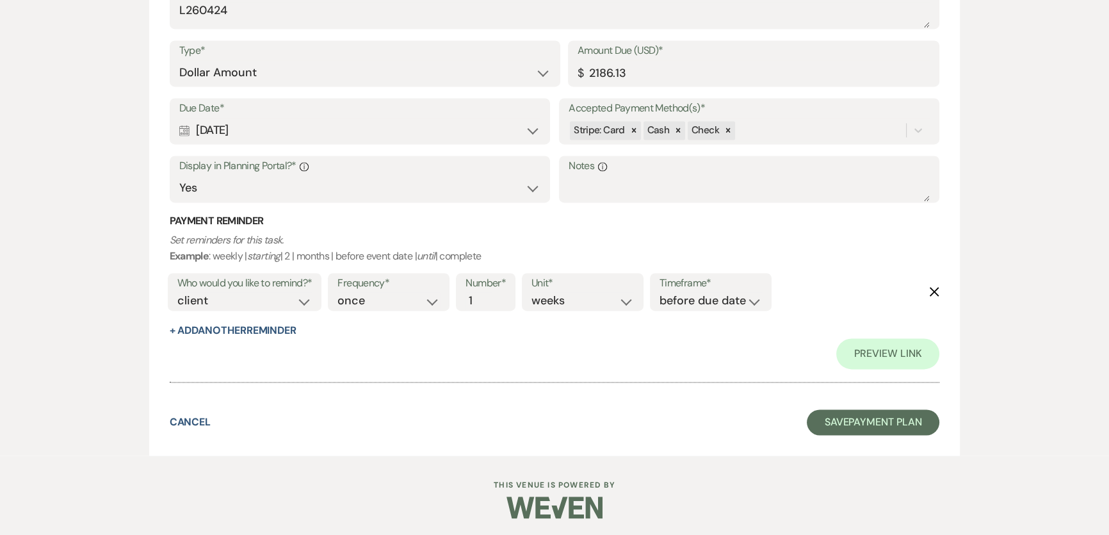
click at [536, 369] on div at bounding box center [555, 375] width 770 height 13
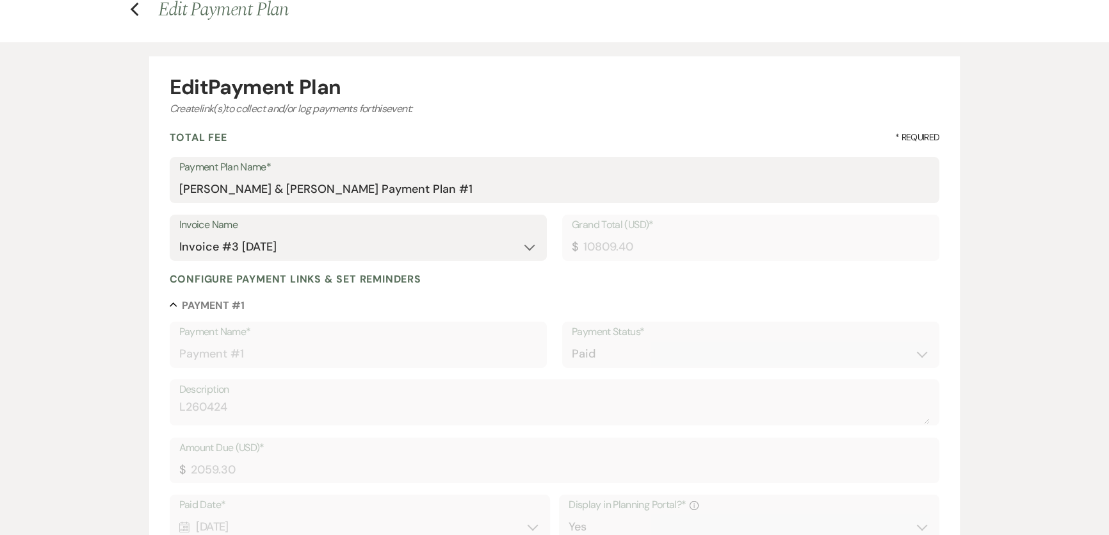
scroll to position [0, 0]
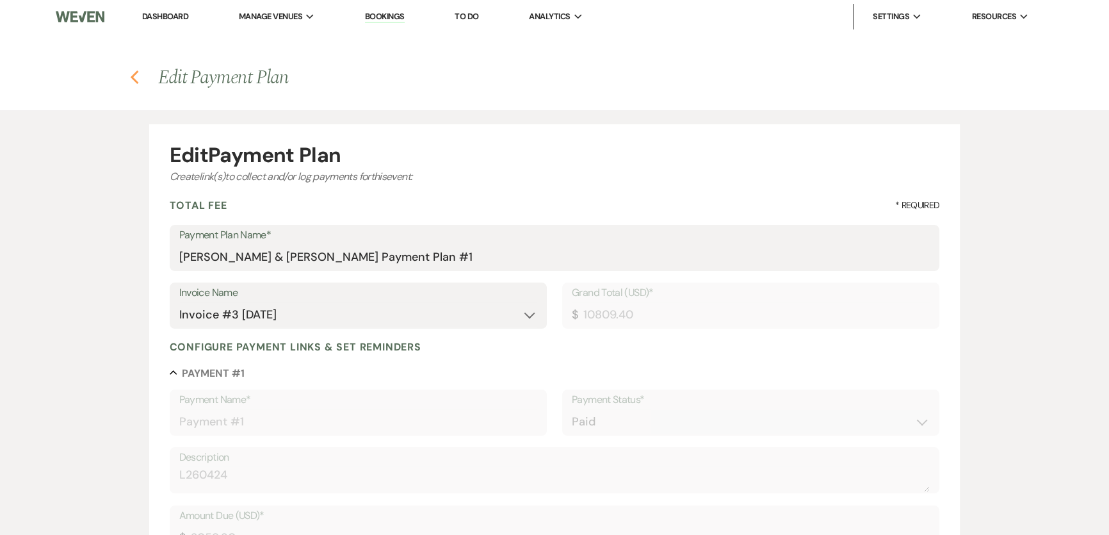
click at [135, 71] on icon "Previous" at bounding box center [135, 77] width 10 height 15
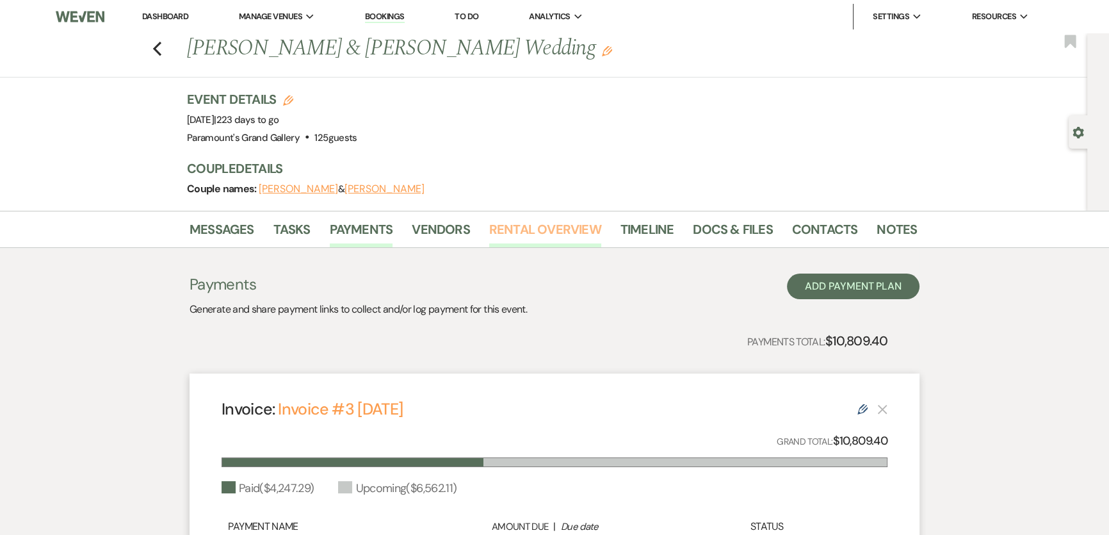
click at [556, 226] on link "Rental Overview" at bounding box center [545, 233] width 112 height 28
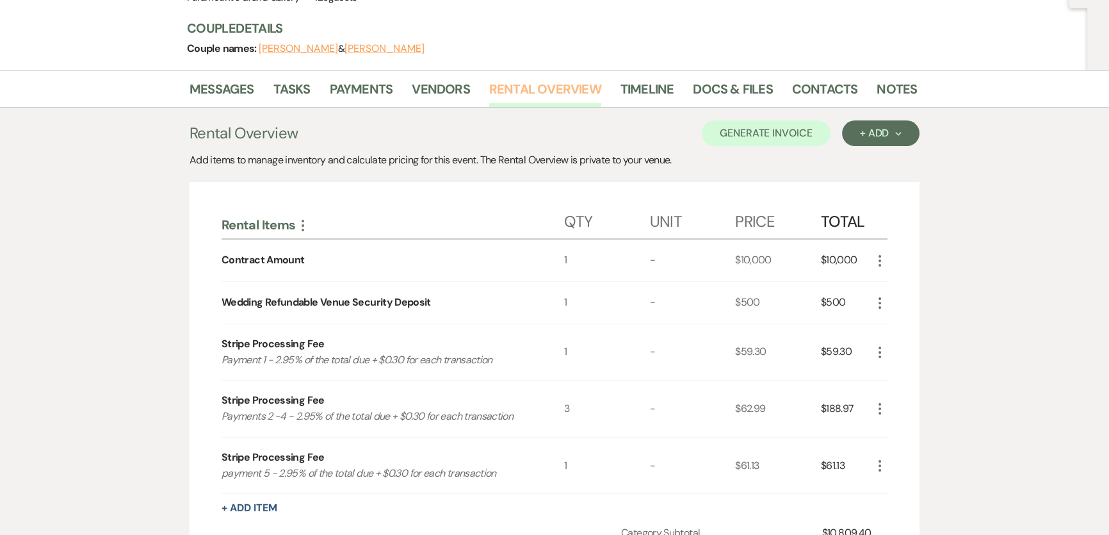
scroll to position [35, 0]
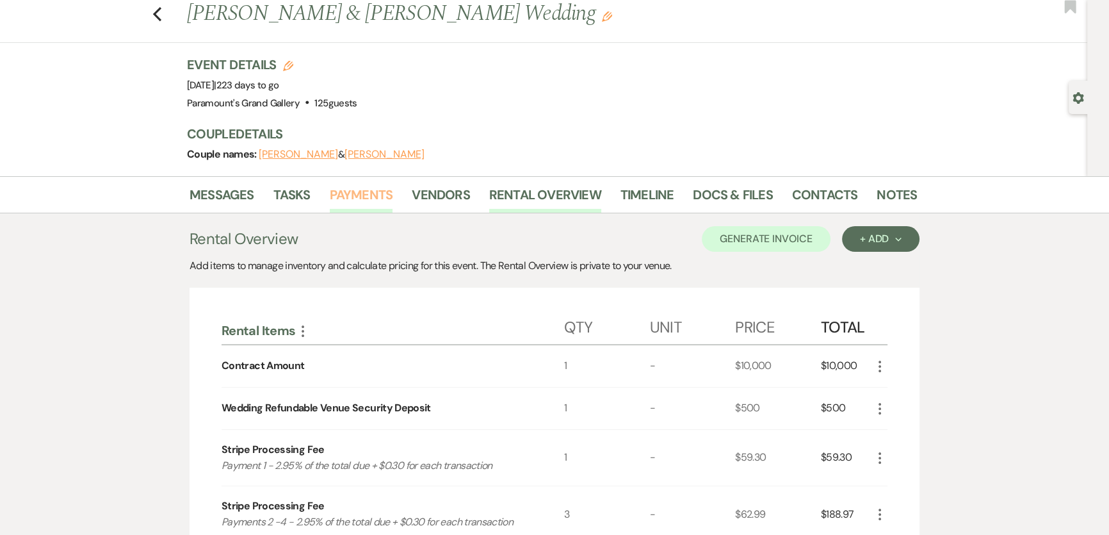
click at [371, 202] on link "Payments" at bounding box center [361, 198] width 63 height 28
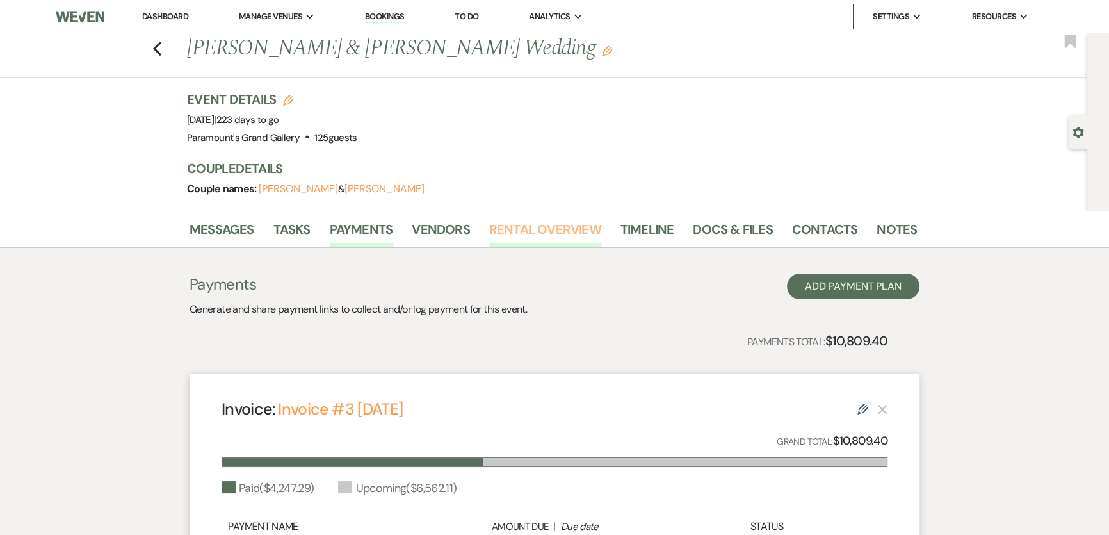
click at [520, 226] on link "Rental Overview" at bounding box center [545, 233] width 112 height 28
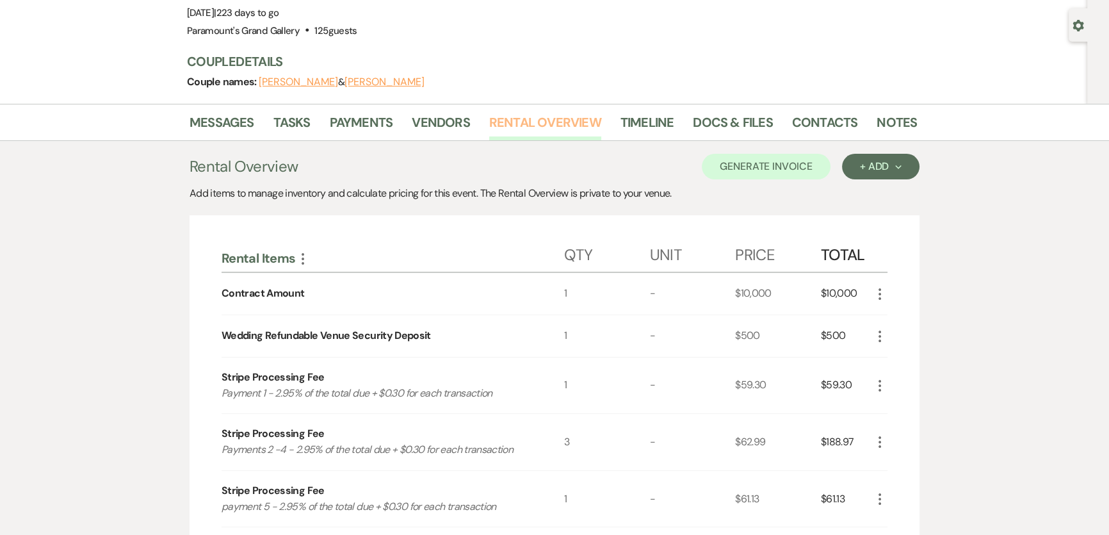
scroll to position [93, 0]
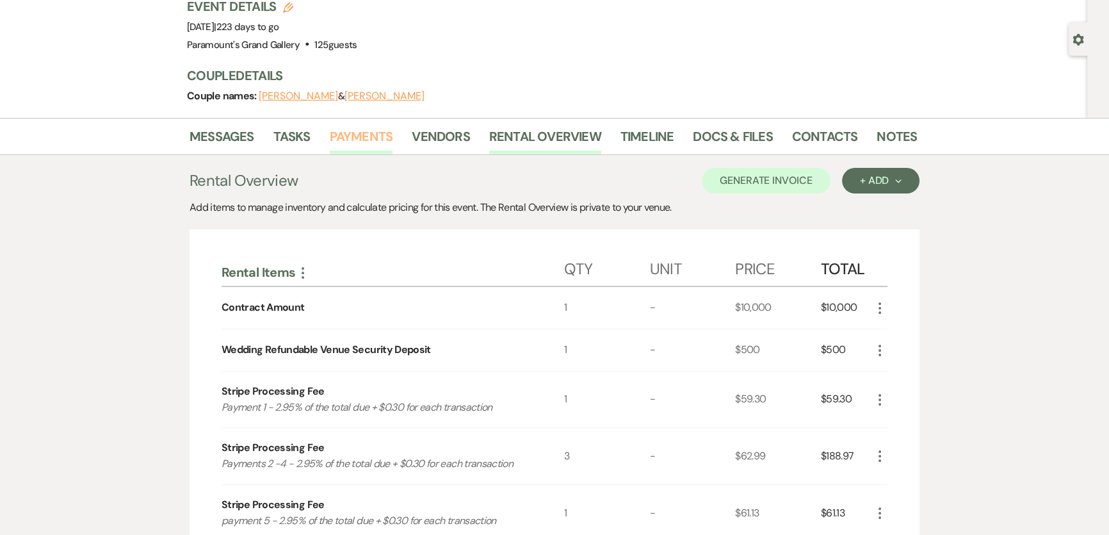
click at [380, 135] on link "Payments" at bounding box center [361, 140] width 63 height 28
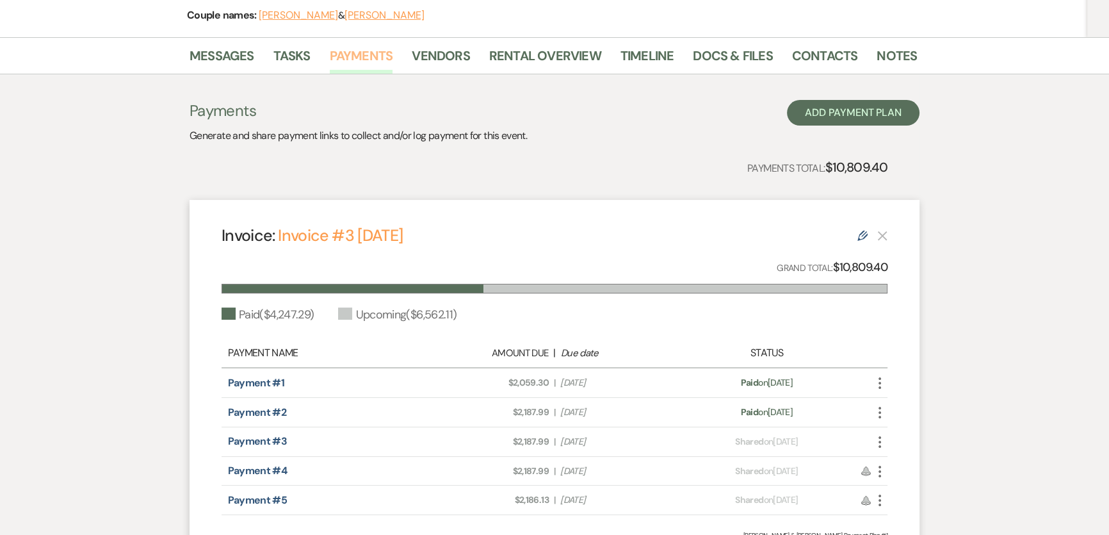
scroll to position [307, 0]
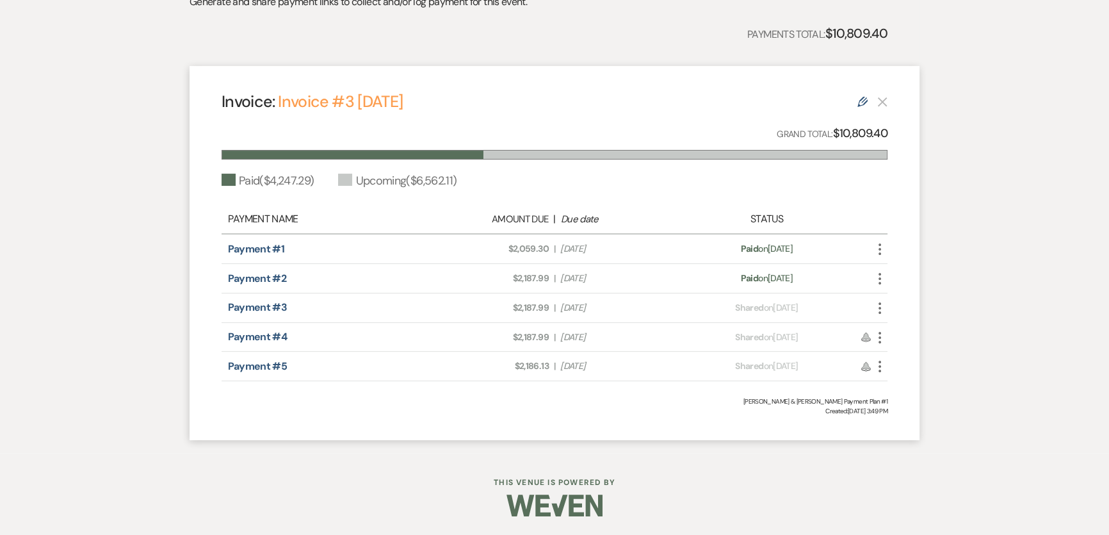
drag, startPoint x: 516, startPoint y: 277, endPoint x: 629, endPoint y: 279, distance: 113.3
click at [629, 279] on div "Amount Due: $2,187.99 | Due Date [DATE]" at bounding box center [554, 277] width 261 height 13
click at [654, 392] on div "Invoice: Invoice #3 [DATE] Edit Grand Total: $10,809.40 Paid ( $4,247.29 ) Upco…" at bounding box center [554, 253] width 730 height 374
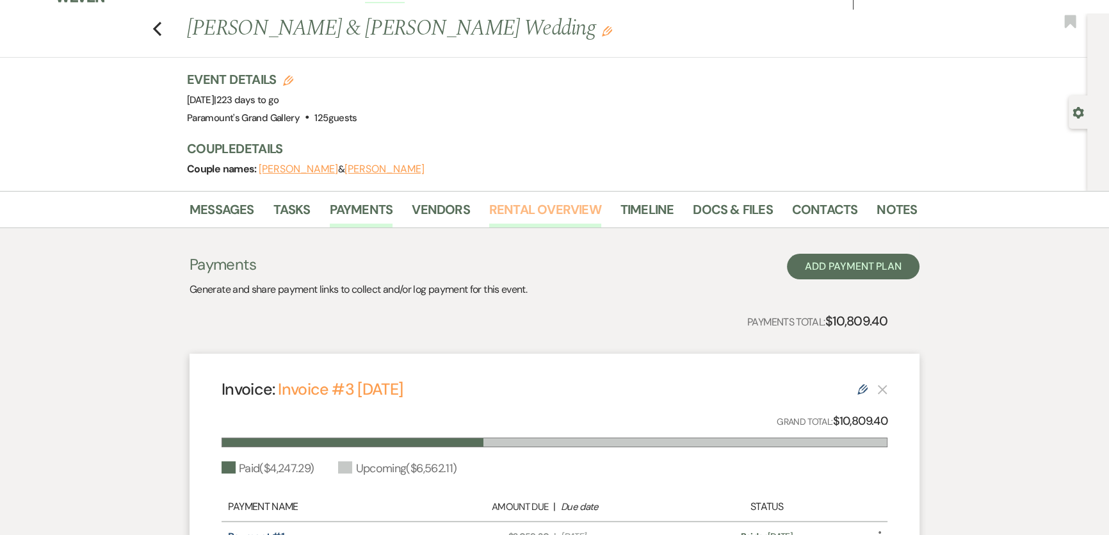
scroll to position [16, 0]
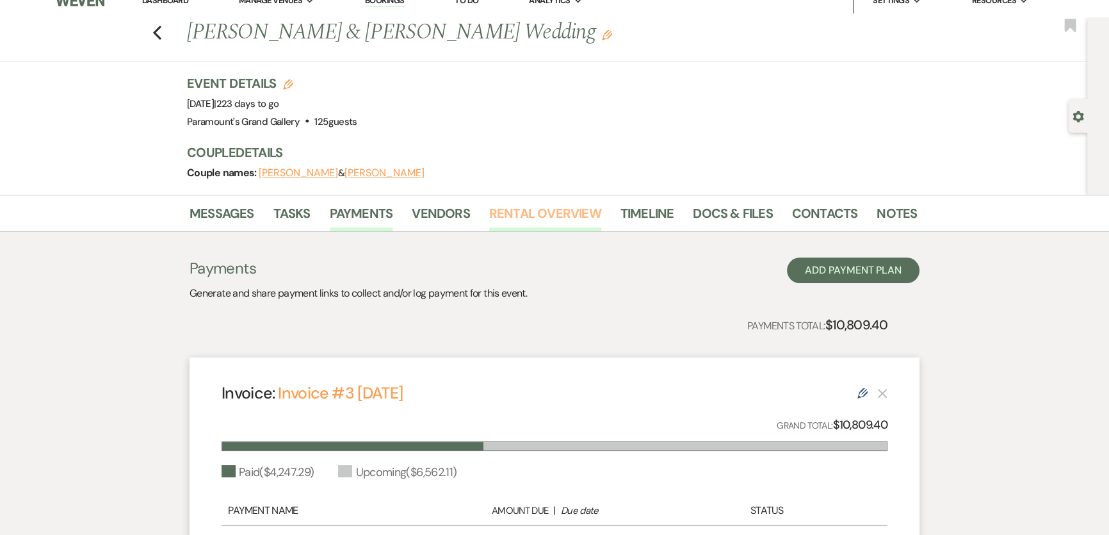
click at [510, 214] on link "Rental Overview" at bounding box center [545, 217] width 112 height 28
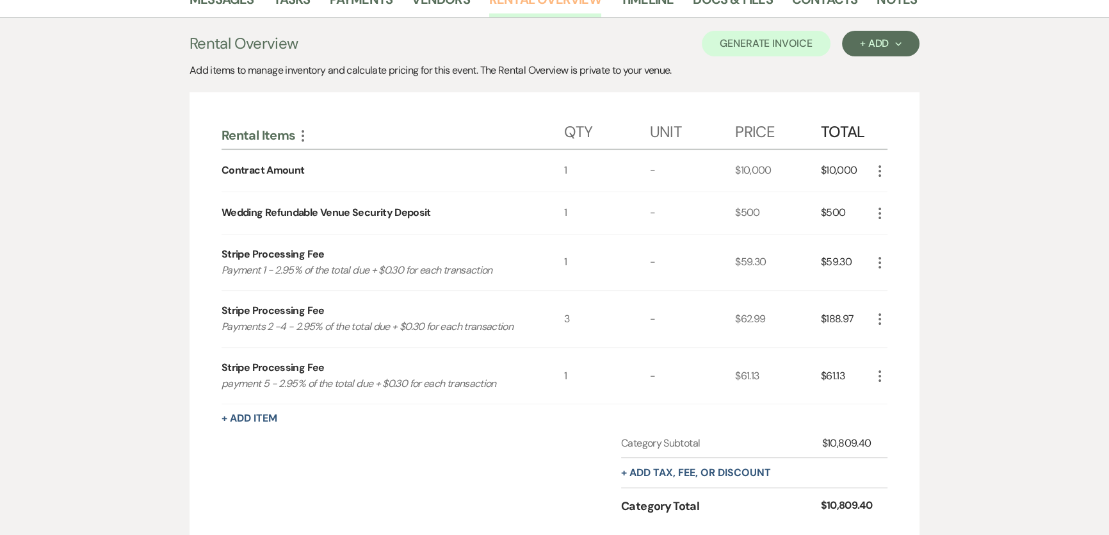
scroll to position [384, 0]
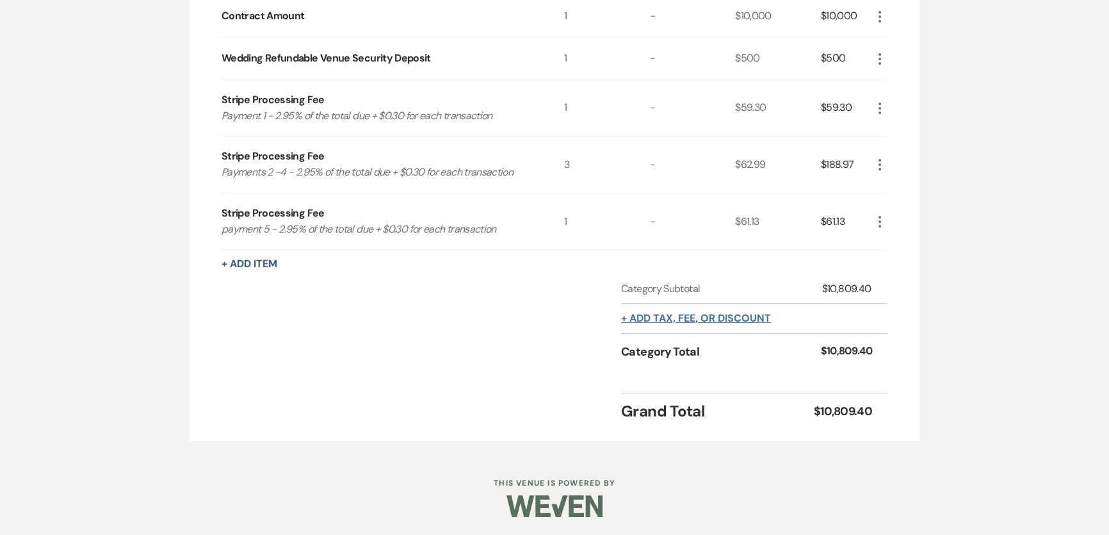
click at [677, 313] on button "+ Add tax, fee, or discount" at bounding box center [696, 318] width 150 height 10
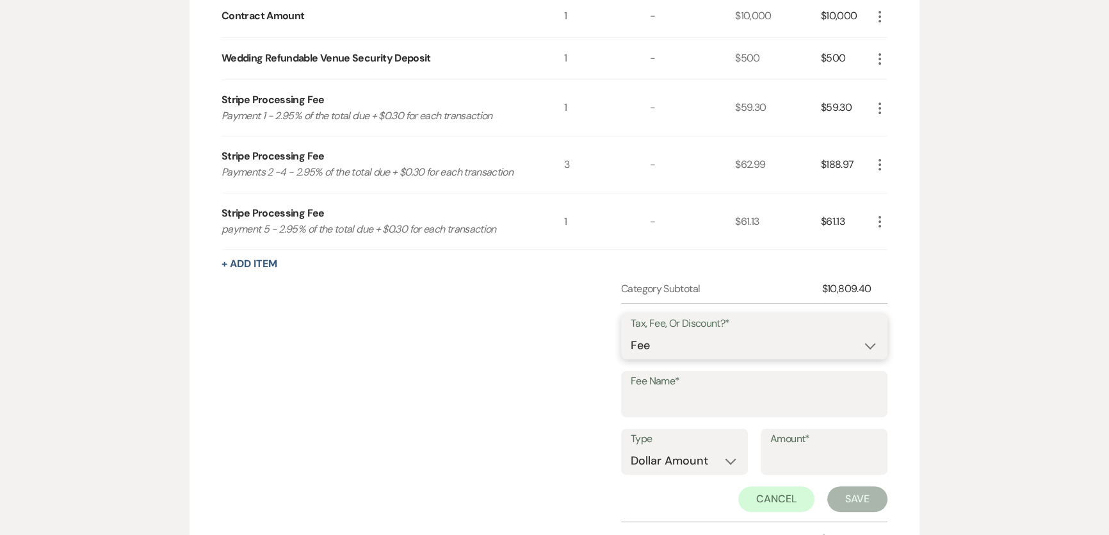
click at [682, 352] on select "Fee Discount Tax" at bounding box center [754, 345] width 247 height 25
select select "2"
click at [631, 333] on select "Fee Discount Tax" at bounding box center [754, 345] width 247 height 25
click at [686, 404] on input "Fee Name*" at bounding box center [754, 403] width 247 height 25
click at [755, 408] on input "Fee Name*" at bounding box center [754, 403] width 247 height 25
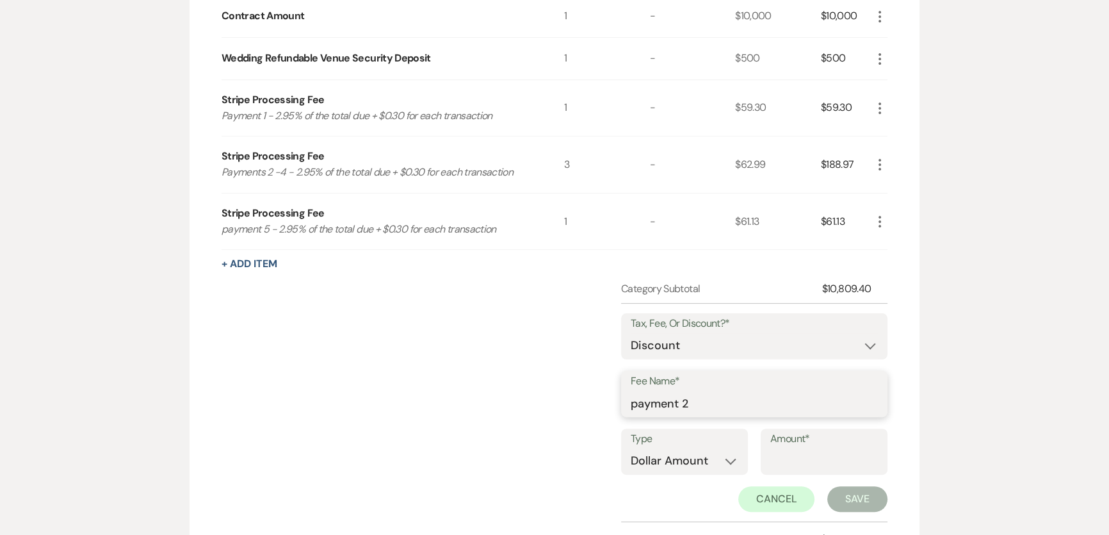
type input "payment 2"
type input "62.99"
click at [863, 496] on button "Save" at bounding box center [857, 499] width 60 height 26
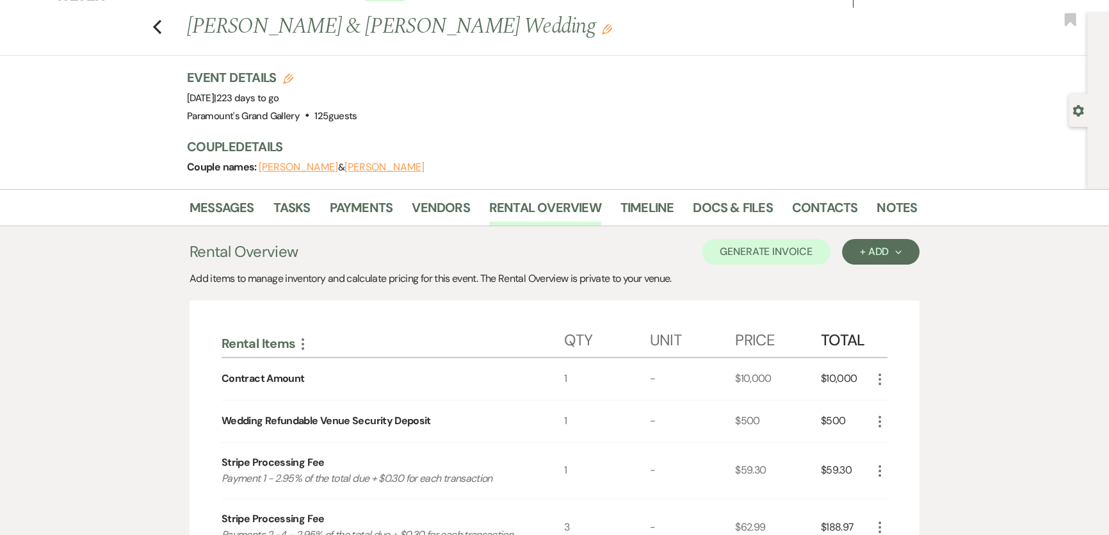
scroll to position [0, 0]
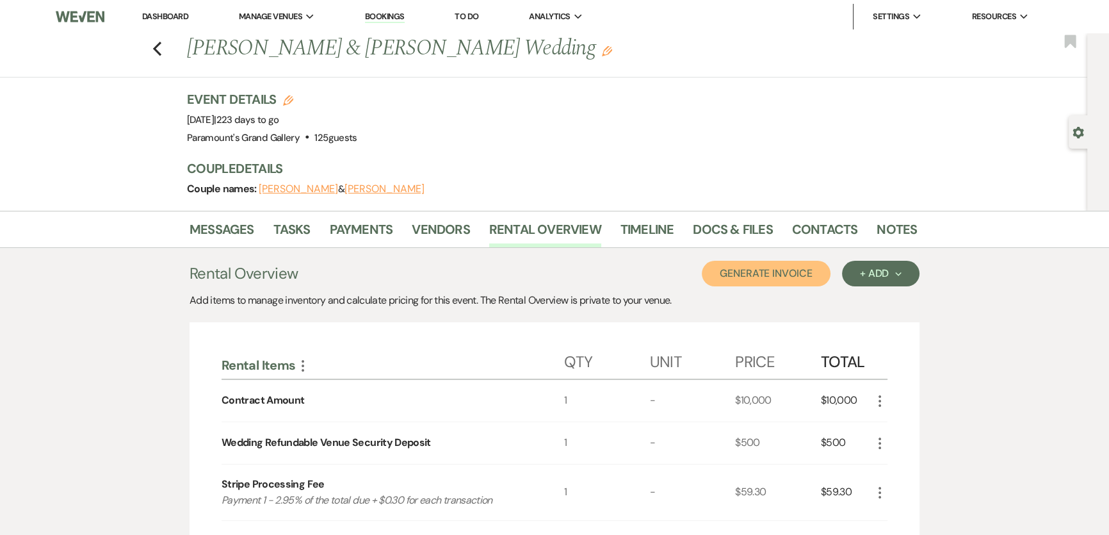
click at [757, 277] on button "Generate Invoice" at bounding box center [766, 274] width 129 height 26
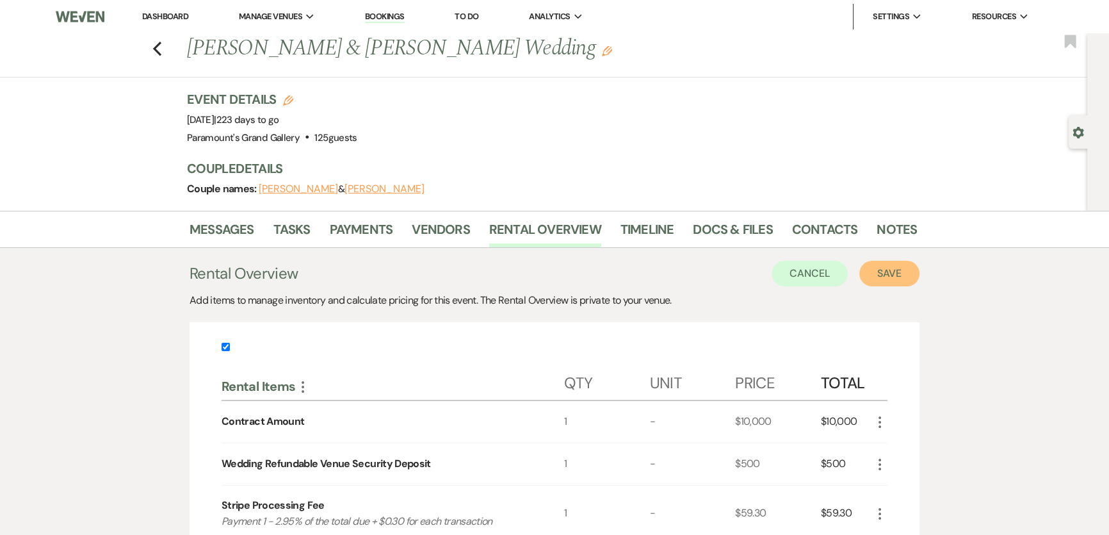
click at [885, 270] on button "Save" at bounding box center [889, 274] width 60 height 26
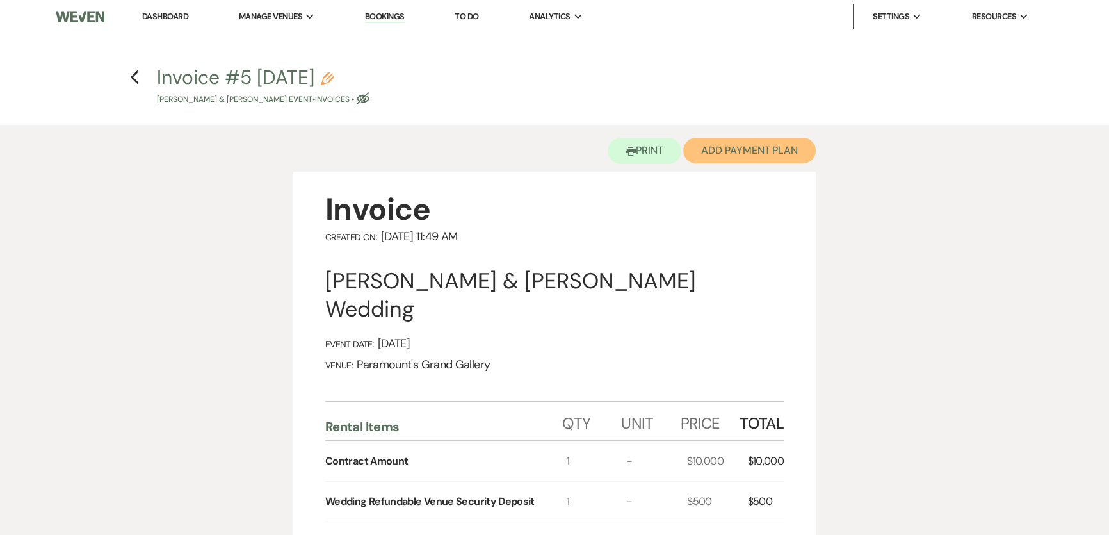
click at [755, 152] on button "Add Payment Plan" at bounding box center [749, 151] width 133 height 26
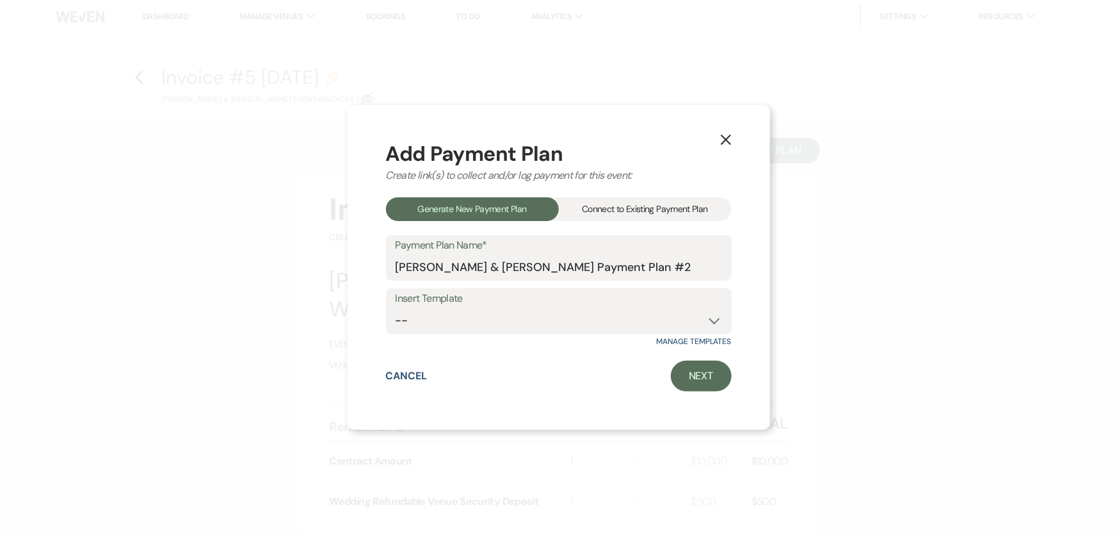
click at [660, 205] on div "Connect to Existing Payment Plan" at bounding box center [645, 209] width 173 height 24
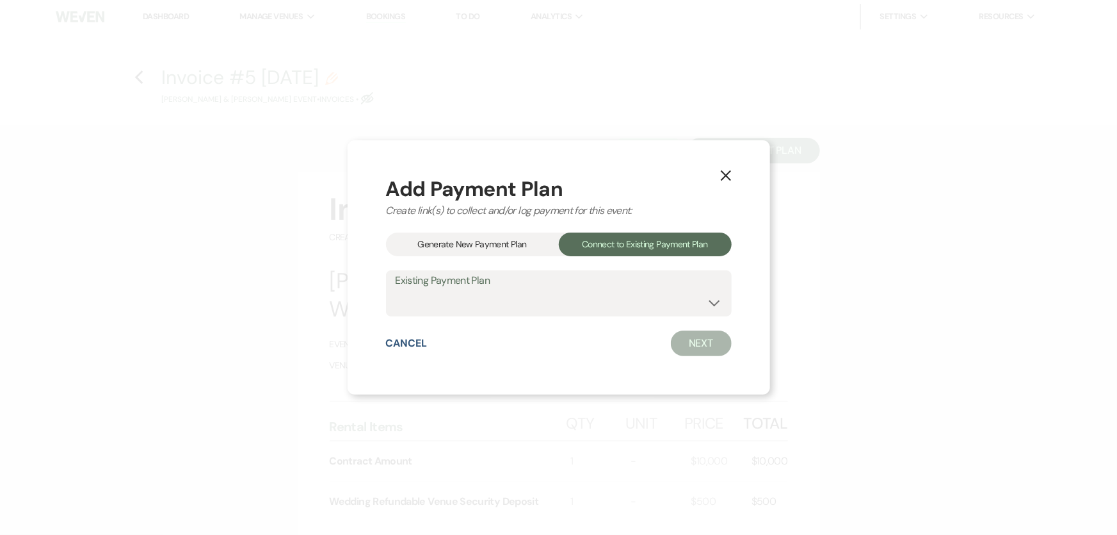
click at [641, 282] on label "Existing Payment Plan" at bounding box center [559, 280] width 327 height 19
click at [635, 303] on select "[PERSON_NAME] & [PERSON_NAME] Payment Plan #1" at bounding box center [559, 302] width 327 height 25
select select "24602"
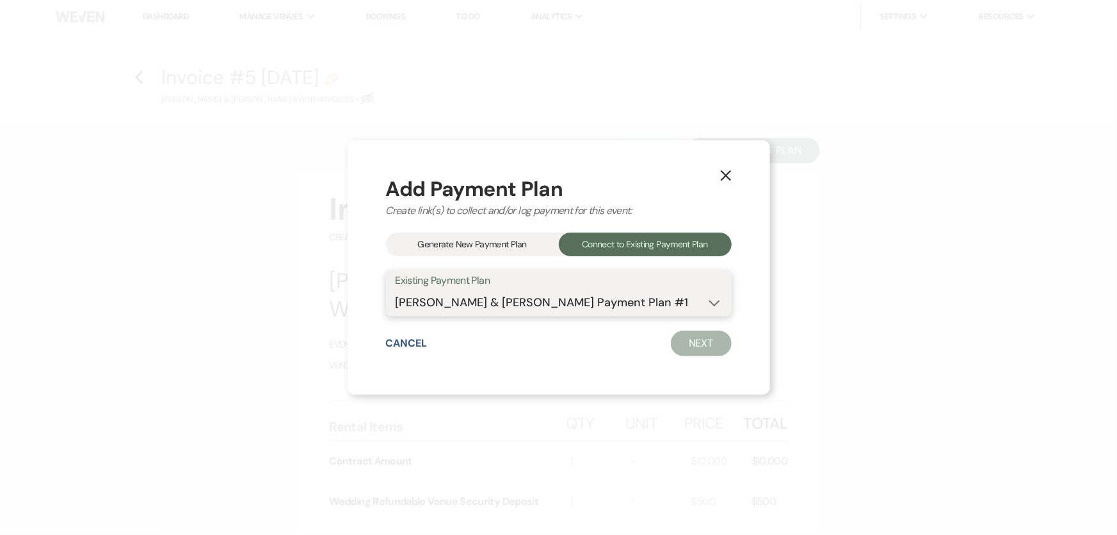
click at [396, 290] on select "[PERSON_NAME] & [PERSON_NAME] Payment Plan #1" at bounding box center [559, 302] width 327 height 25
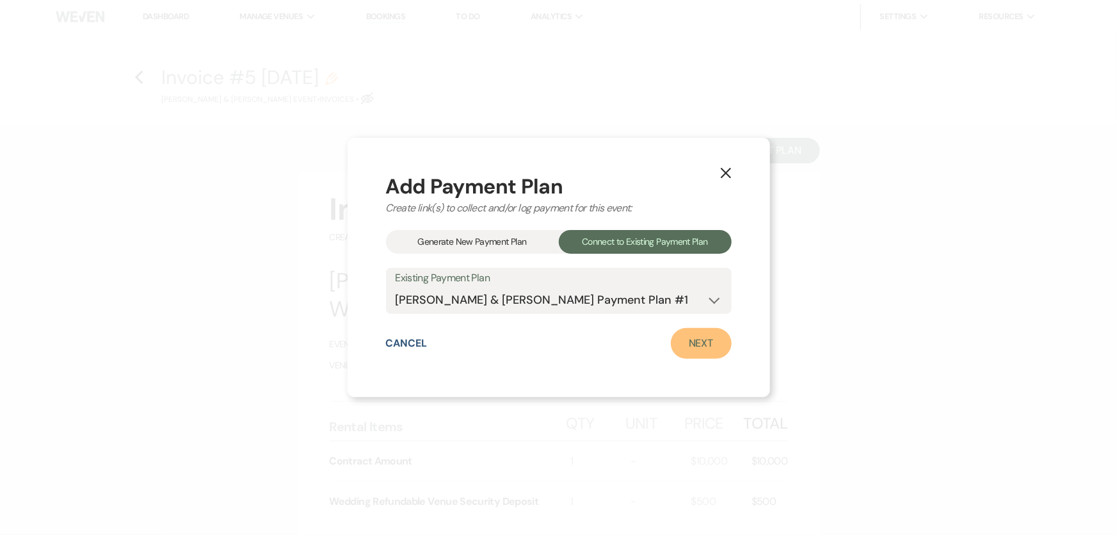
drag, startPoint x: 694, startPoint y: 354, endPoint x: 666, endPoint y: 383, distance: 39.8
click at [695, 354] on link "Next" at bounding box center [701, 343] width 61 height 31
select select "28586"
select select "1"
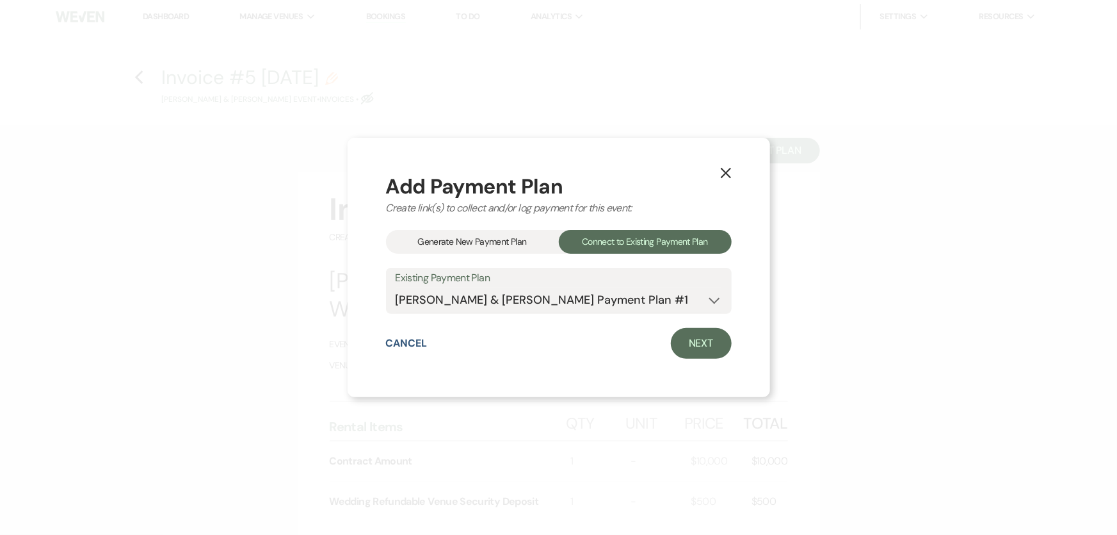
select select "2"
select select "flat"
select select "true"
select select "2"
select select "flat"
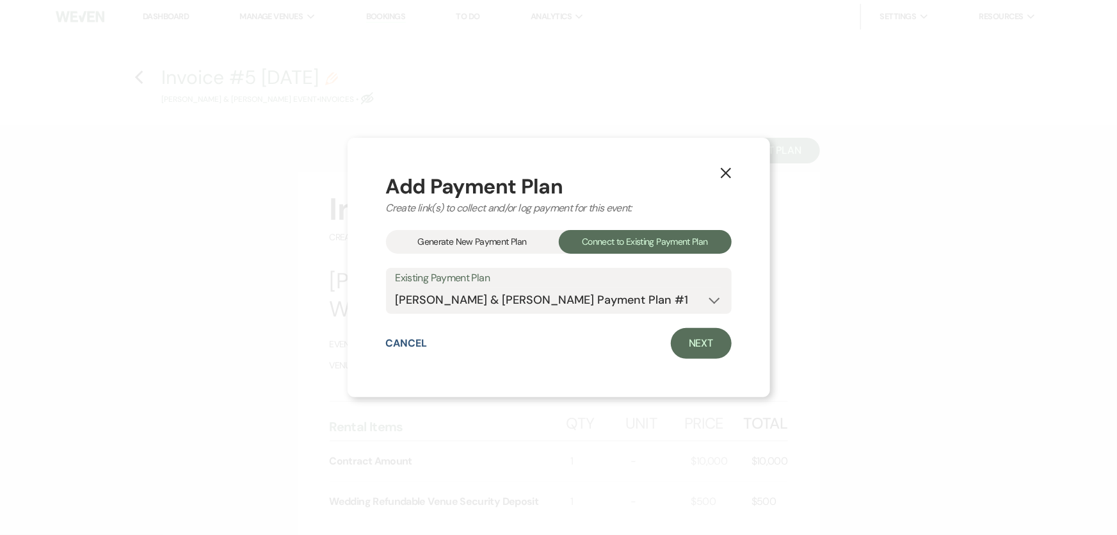
select select "true"
select select "client"
select select "weeks"
select select "2"
select select "flat"
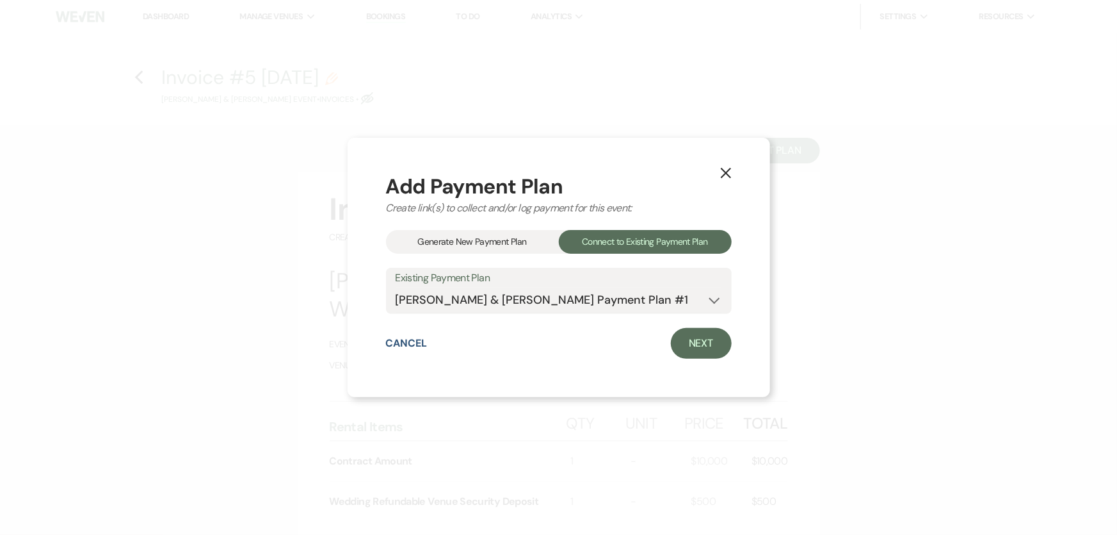
select select "true"
select select "client"
select select "weeks"
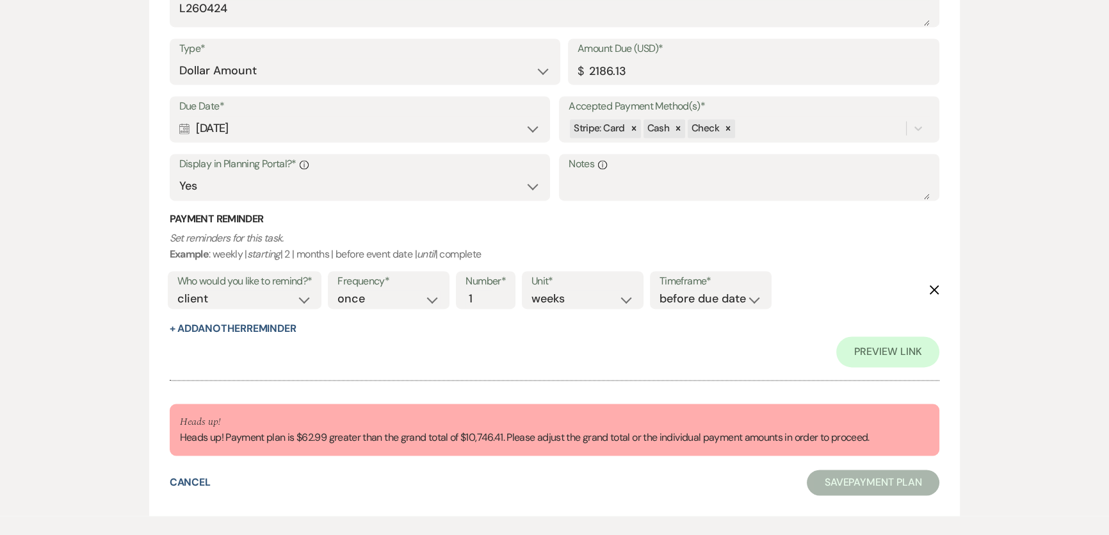
scroll to position [2221, 0]
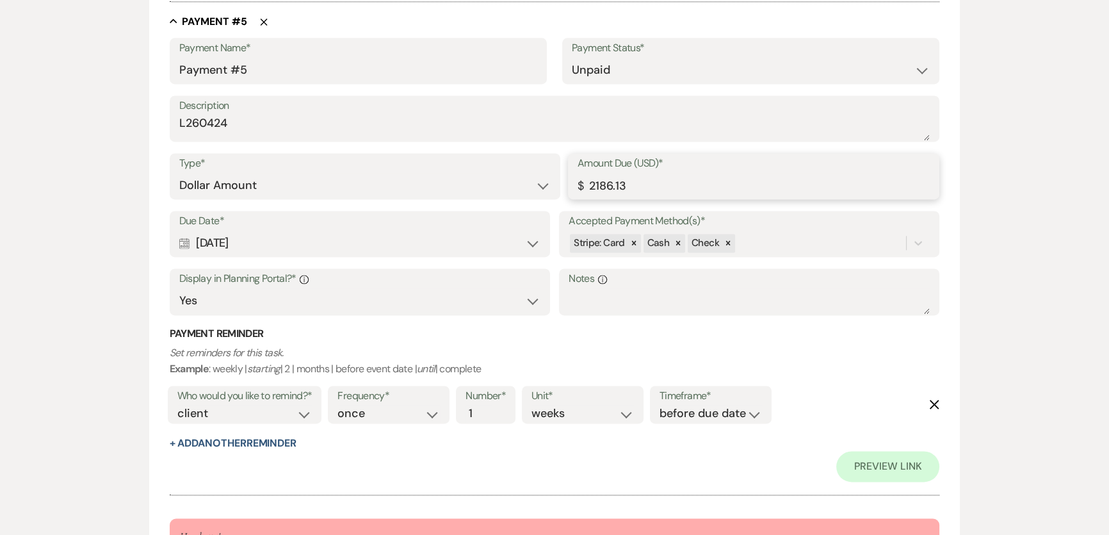
drag, startPoint x: 647, startPoint y: 185, endPoint x: 516, endPoint y: 188, distance: 130.6
click at [516, 188] on div "Type* Dollar Amount Percentage of Grand Total Amount Due (USD)* $ 2186.13" at bounding box center [555, 182] width 770 height 58
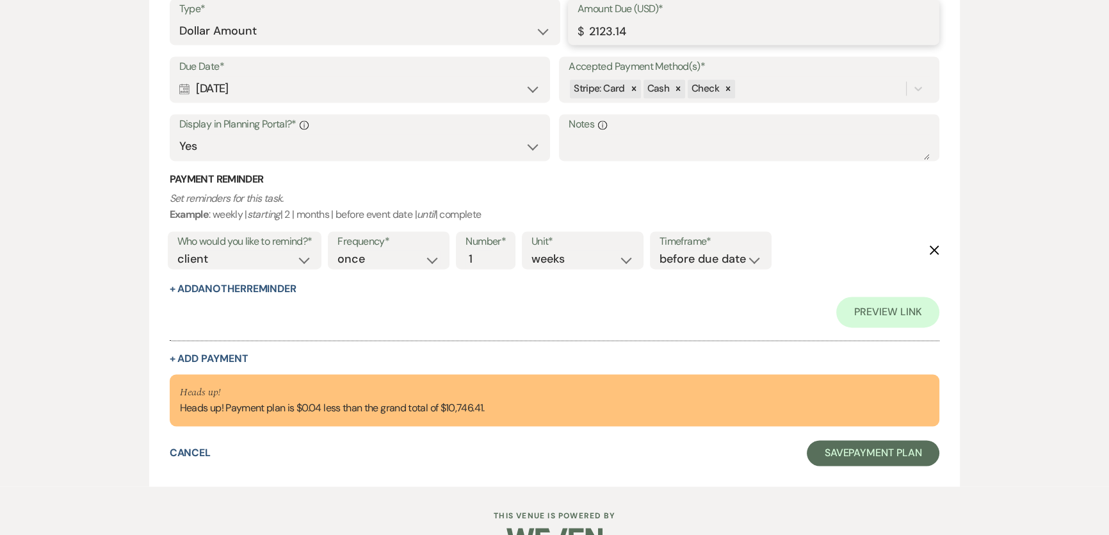
scroll to position [2334, 0]
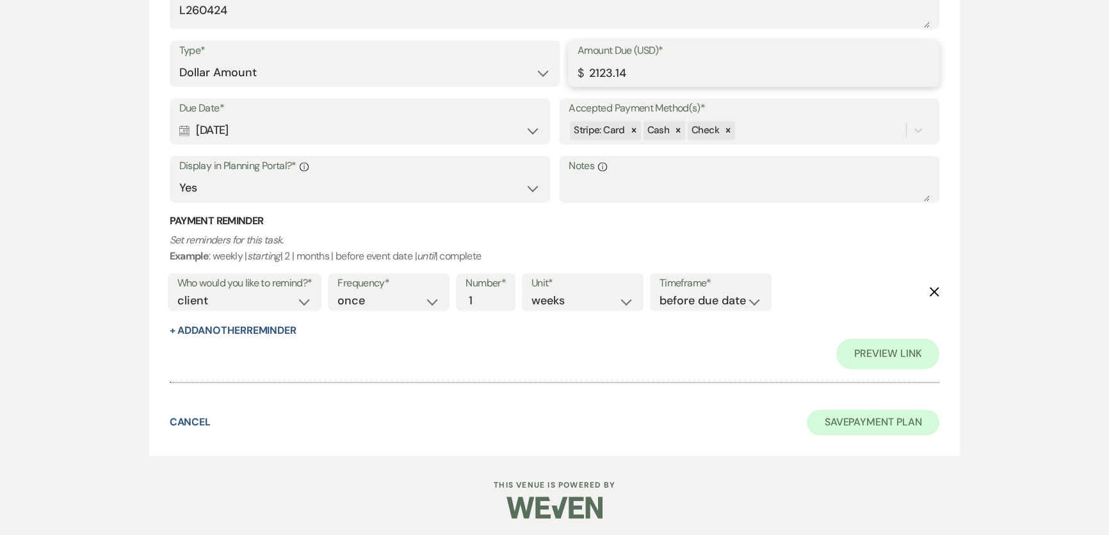
type input "2123.14"
click at [873, 410] on button "Save Payment Plan" at bounding box center [873, 422] width 133 height 26
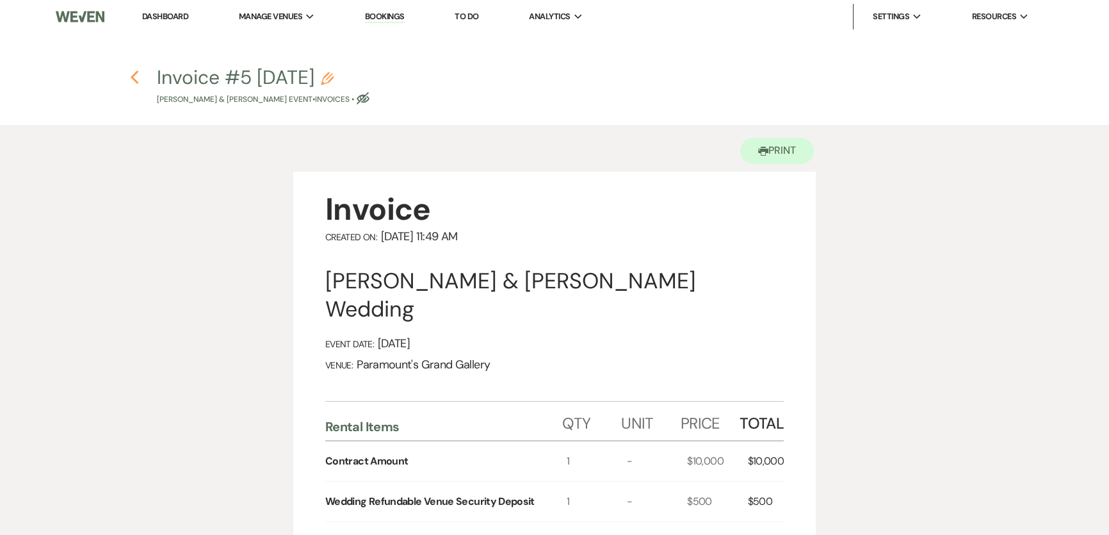
click at [131, 76] on icon "Previous" at bounding box center [135, 77] width 10 height 15
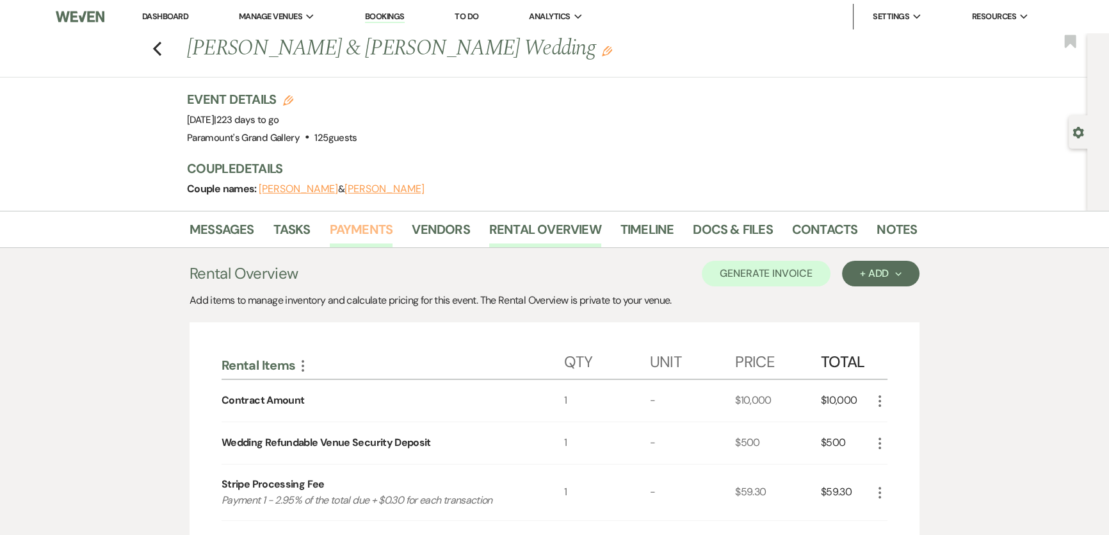
click at [357, 238] on link "Payments" at bounding box center [361, 233] width 63 height 28
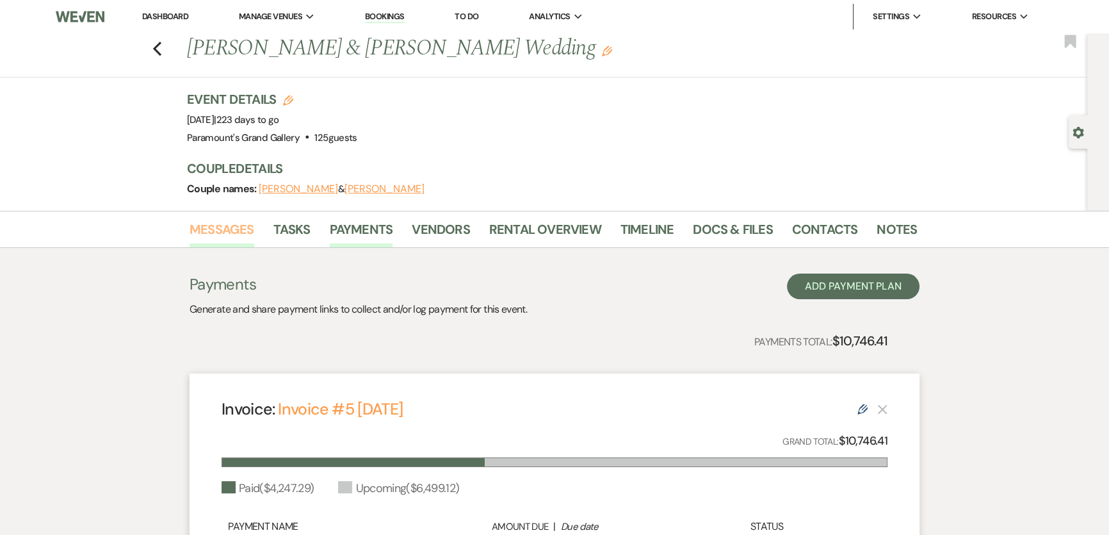
click at [198, 229] on link "Messages" at bounding box center [221, 233] width 65 height 28
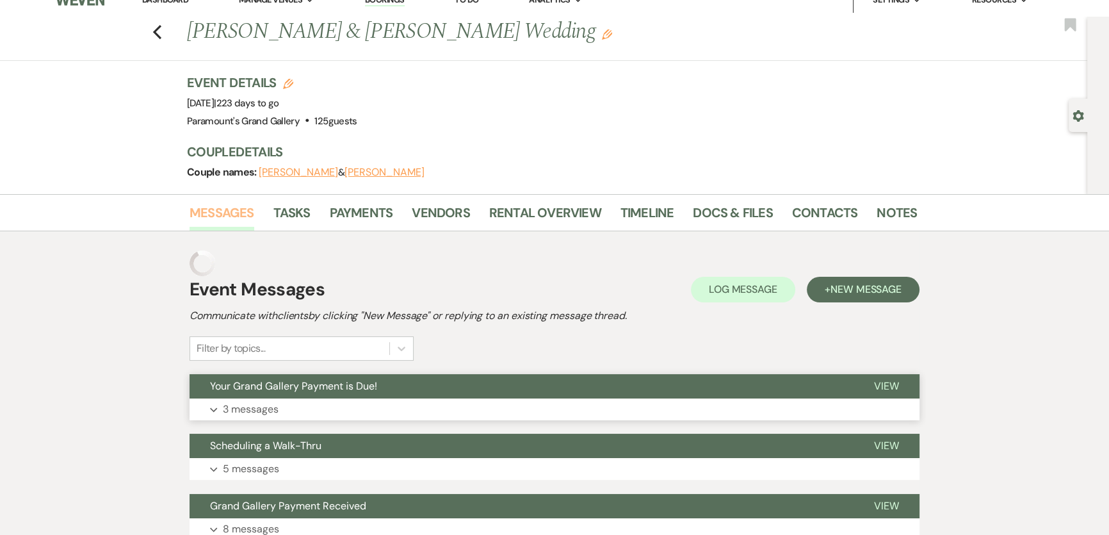
scroll to position [116, 0]
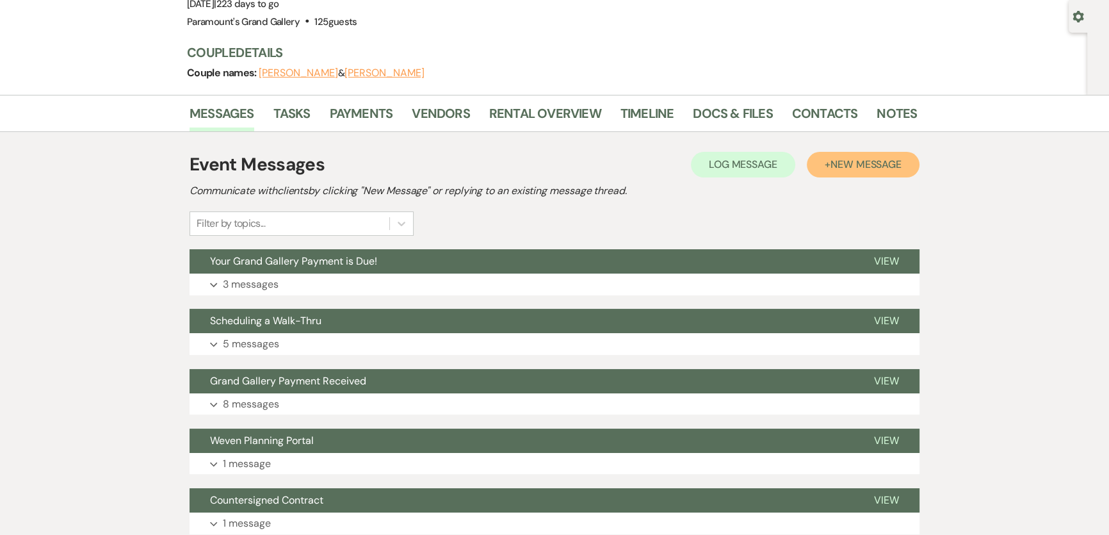
click at [875, 173] on button "+ New Message" at bounding box center [863, 165] width 113 height 26
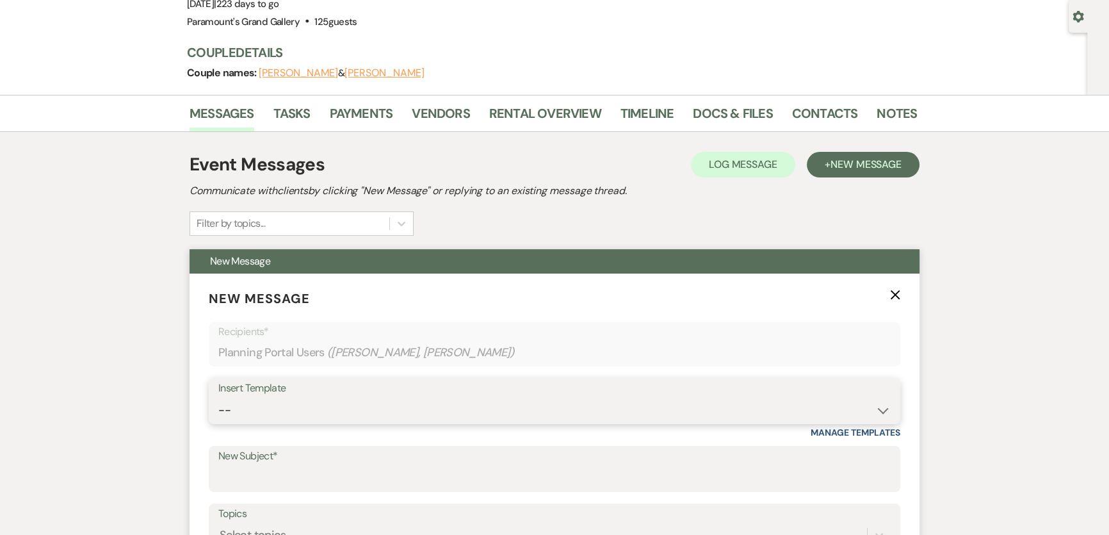
click at [367, 404] on select "-- Weven Planning Portal Introduction (Booked Events) 6 Month Consultation 9 Mo…" at bounding box center [554, 410] width 672 height 25
select select "1909"
click at [218, 398] on select "-- Weven Planning Portal Introduction (Booked Events) 6 Month Consultation 9 Mo…" at bounding box center [554, 410] width 672 height 25
type input "Grand Gallery Payment Received"
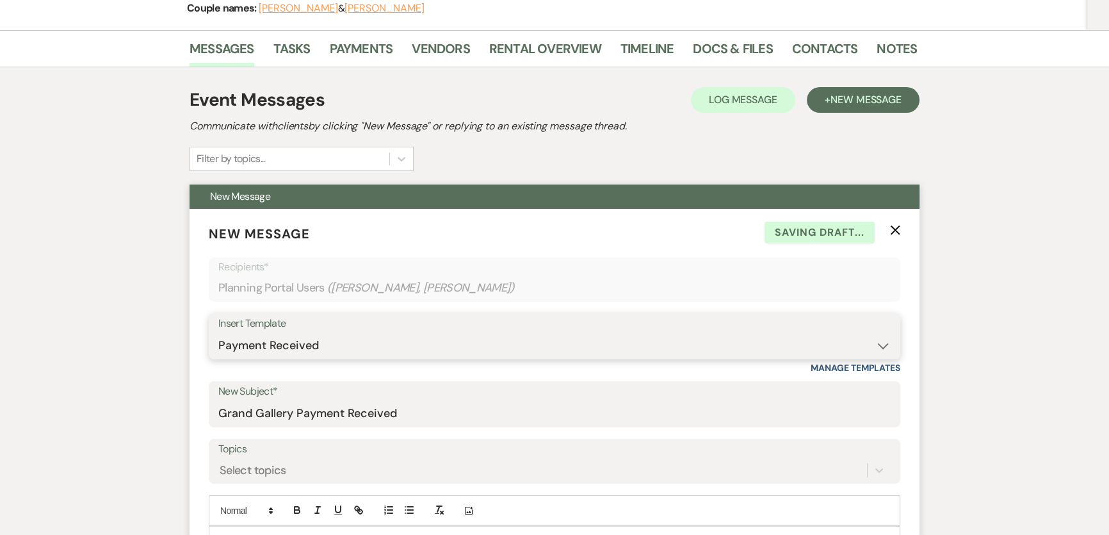
scroll to position [407, 0]
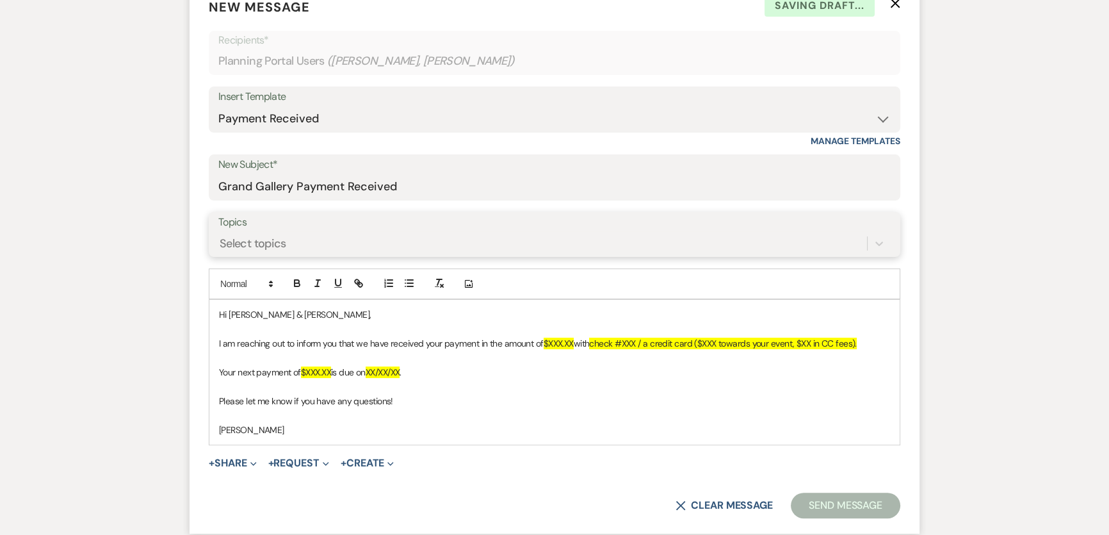
click at [306, 250] on div "Select topics" at bounding box center [542, 243] width 649 height 22
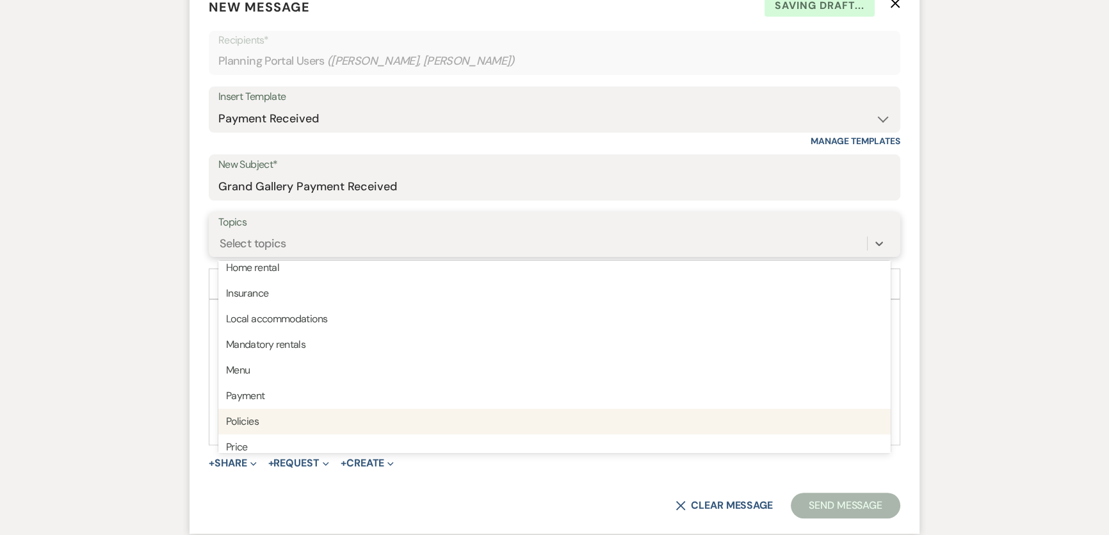
scroll to position [232, 0]
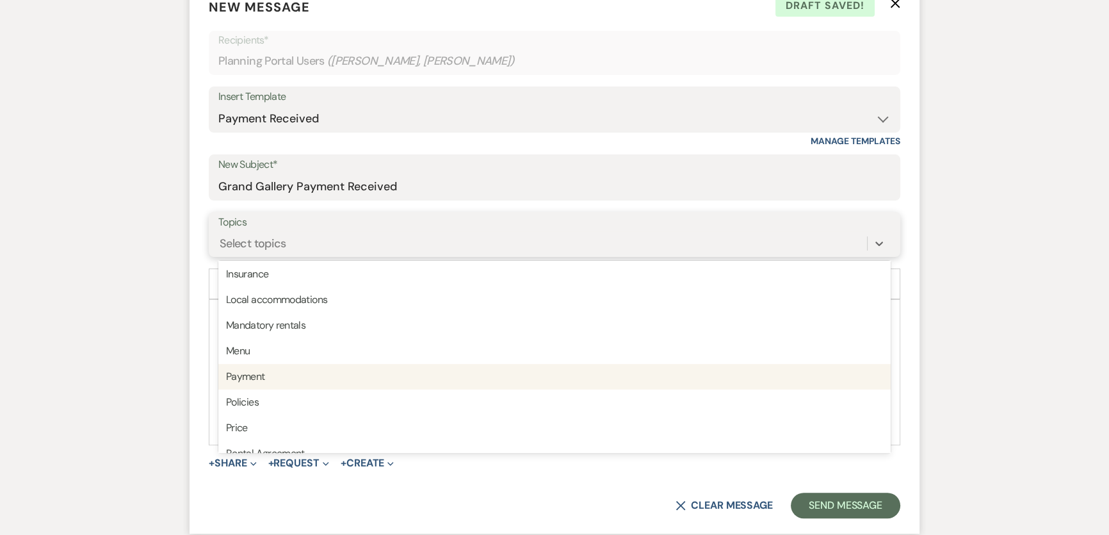
click at [266, 373] on div "Payment" at bounding box center [554, 377] width 672 height 26
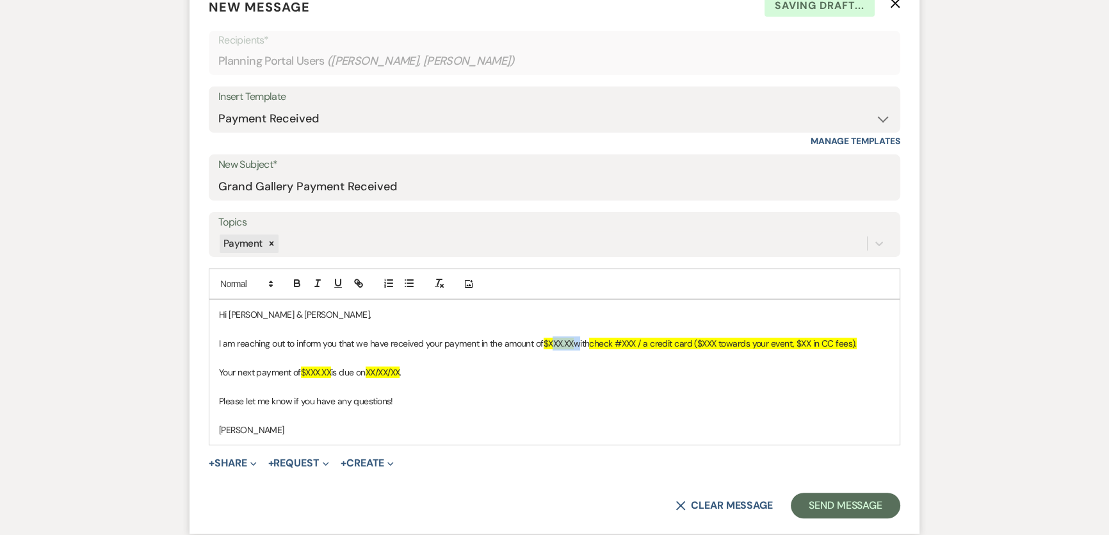
drag, startPoint x: 552, startPoint y: 342, endPoint x: 578, endPoint y: 341, distance: 25.6
click at [578, 341] on p "I am reaching out to inform you that we have received your payment in the amoun…" at bounding box center [554, 343] width 671 height 14
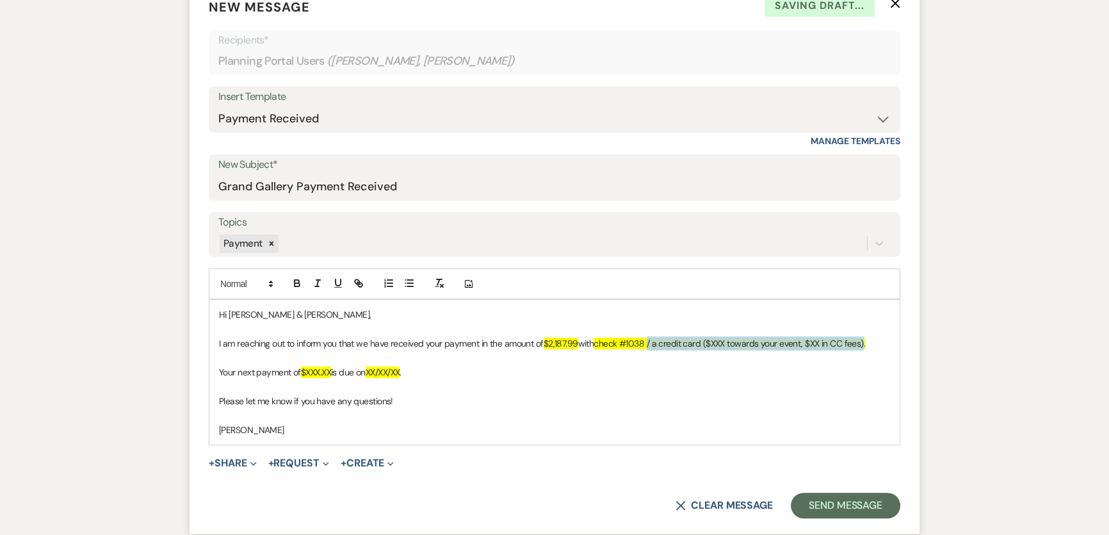
drag, startPoint x: 651, startPoint y: 341, endPoint x: 868, endPoint y: 345, distance: 217.1
click at [865, 345] on span "check #1038 / a credit card ($XXX towards your event, $XX in CC fees)." at bounding box center [728, 343] width 271 height 12
drag, startPoint x: 307, startPoint y: 370, endPoint x: 332, endPoint y: 372, distance: 25.7
click at [331, 372] on span "$XXX.XX" at bounding box center [316, 372] width 30 height 12
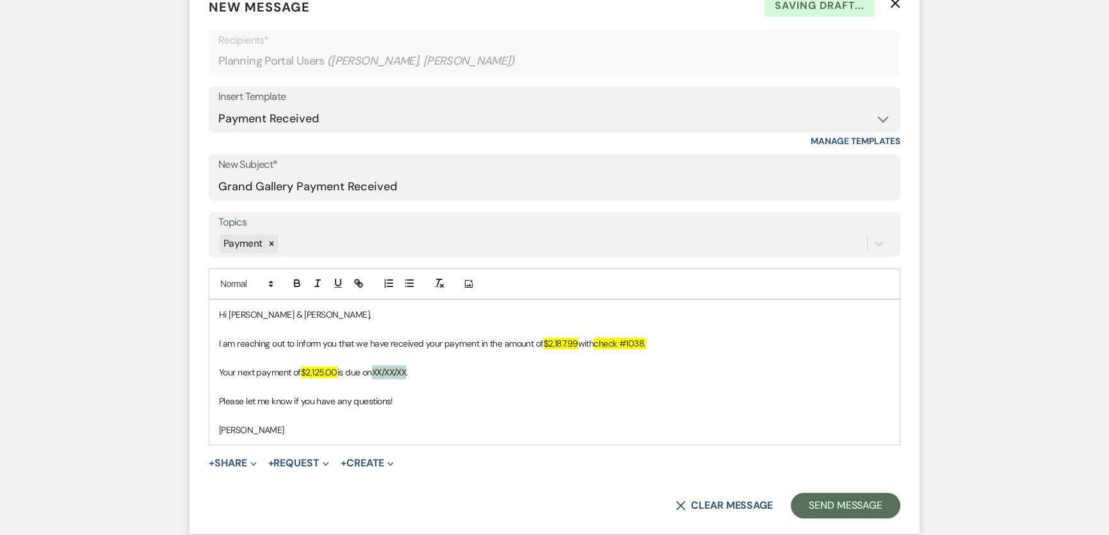
drag, startPoint x: 378, startPoint y: 371, endPoint x: 414, endPoint y: 371, distance: 35.9
click at [414, 371] on p "Your next payment of $2,125.00 is due on XX/XX/XX ." at bounding box center [554, 372] width 671 height 14
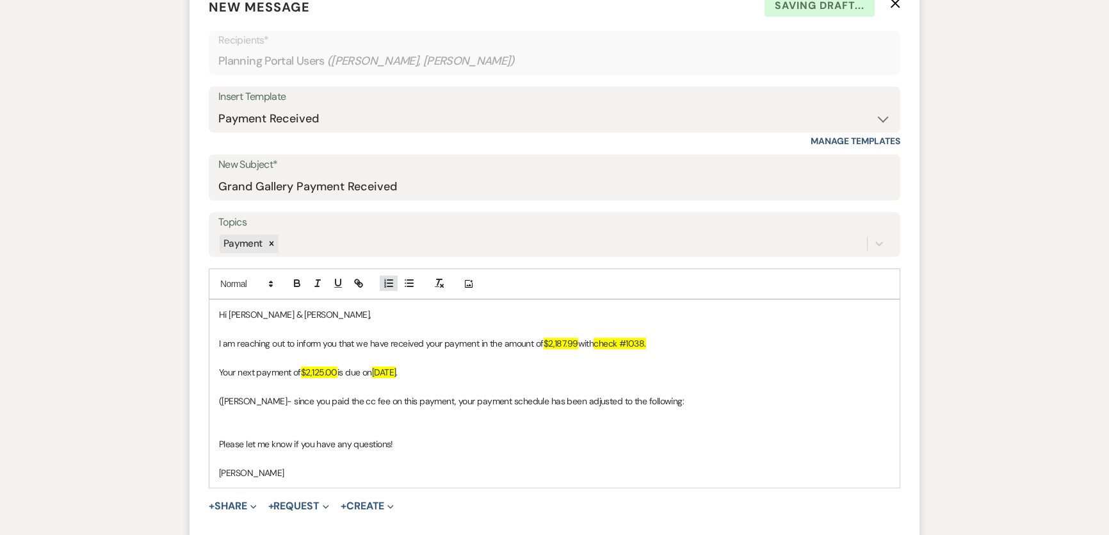
click at [390, 283] on line "button" at bounding box center [389, 283] width 5 height 0
click at [346, 414] on li at bounding box center [560, 415] width 657 height 14
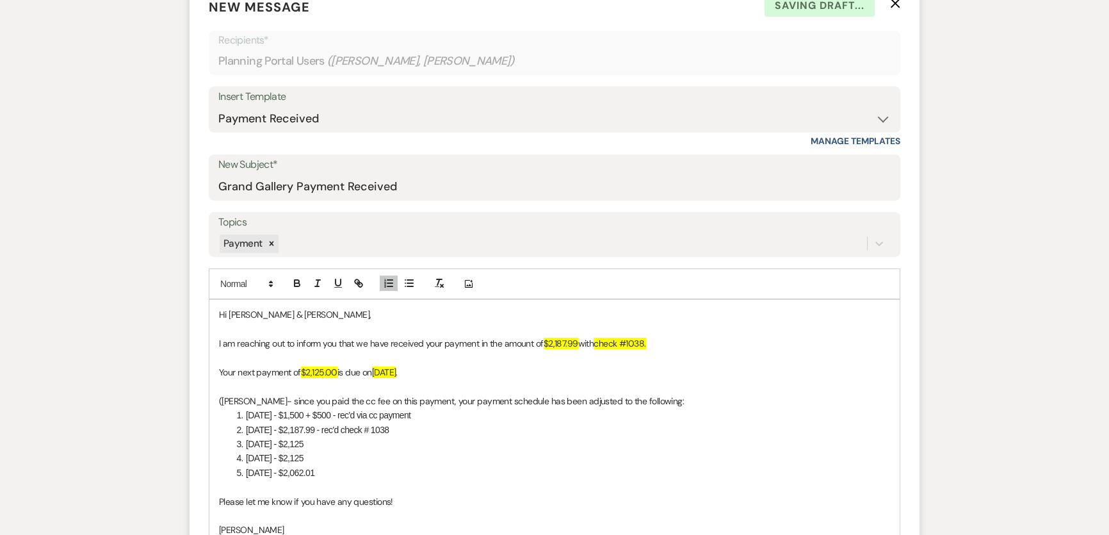
click at [407, 425] on li "[DATE] - $2,187.99 - rec'd check # 1038" at bounding box center [560, 430] width 657 height 14
click at [433, 437] on li "[DATE] - $2,125" at bounding box center [560, 444] width 657 height 14
click at [321, 451] on li "[DATE] - $2,125" at bounding box center [560, 458] width 657 height 14
click at [342, 490] on p at bounding box center [554, 487] width 671 height 14
click at [333, 455] on li "[DATE] - $2,125" at bounding box center [560, 458] width 657 height 14
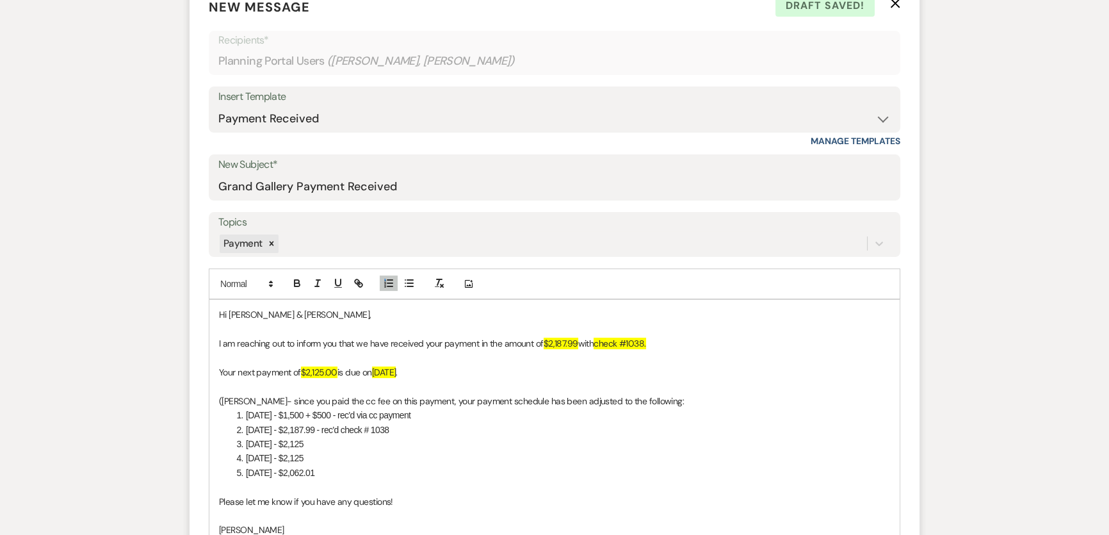
click at [337, 440] on li "[DATE] - $2,125" at bounding box center [560, 444] width 657 height 14
click at [245, 443] on li "[DATE] - $2,125" at bounding box center [560, 444] width 657 height 14
click at [520, 461] on li "[DATE] - $2,125" at bounding box center [560, 458] width 657 height 14
click at [525, 467] on li "[DATE] - $2,062.01" at bounding box center [560, 472] width 657 height 14
click at [528, 471] on li "[DATE] - $2,062.01" at bounding box center [560, 472] width 657 height 14
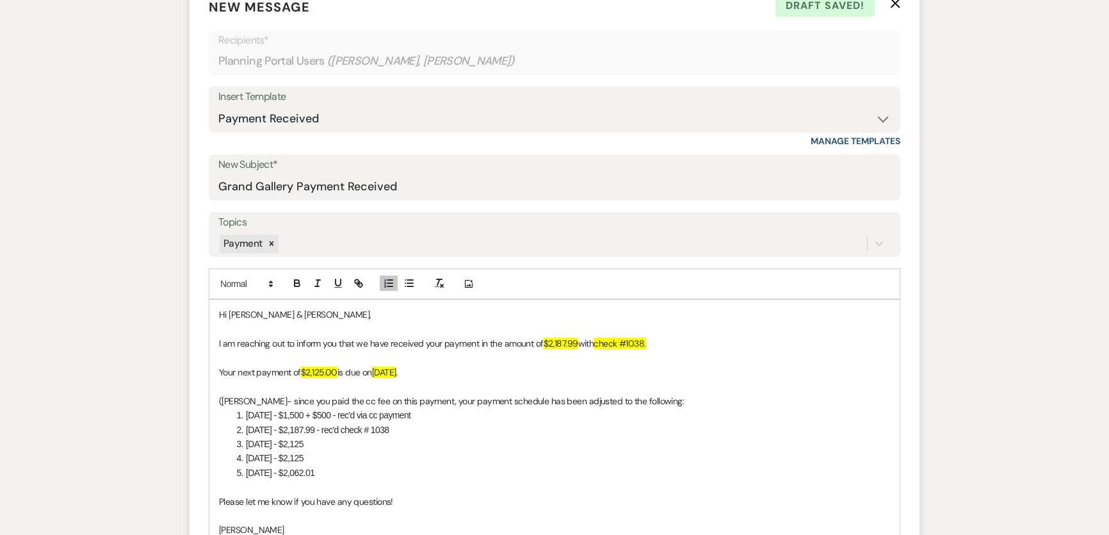
click at [457, 481] on p at bounding box center [554, 487] width 671 height 14
drag, startPoint x: 514, startPoint y: 403, endPoint x: 586, endPoint y: 414, distance: 72.5
click at [581, 404] on p "([PERSON_NAME]- since you paid the cc fee on this payment, your payment schedul…" at bounding box center [554, 401] width 671 height 14
click at [599, 437] on li "[DATE] - $2,125" at bounding box center [560, 444] width 657 height 14
click at [461, 474] on li "[DATE] - $2,062.01" at bounding box center [560, 472] width 657 height 14
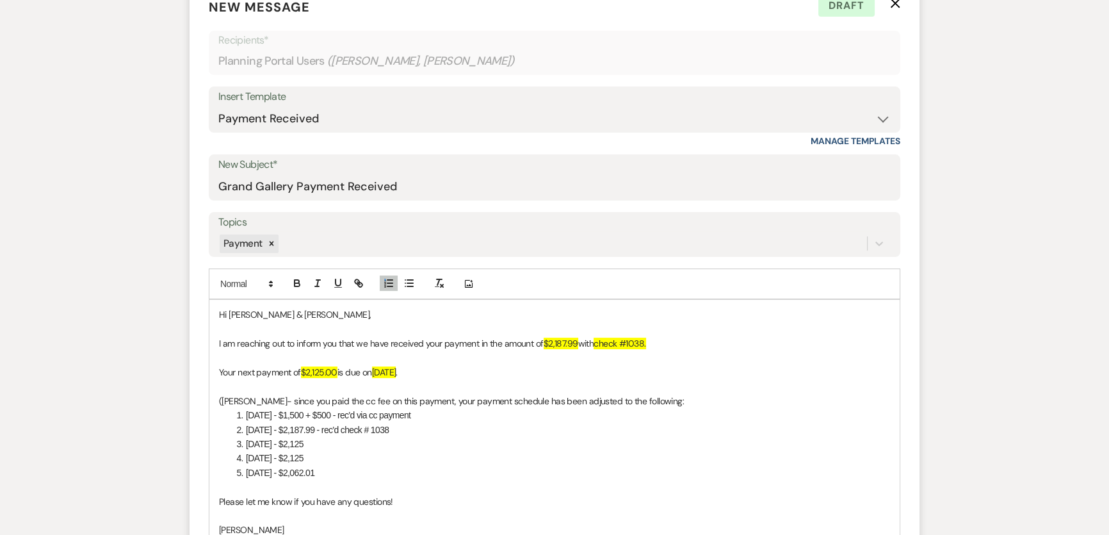
click at [460, 497] on p "Please let me know if you have any questions!" at bounding box center [554, 501] width 671 height 14
click at [494, 500] on p "Please let me know if you have any questions!" at bounding box center [554, 501] width 671 height 14
click at [422, 487] on p at bounding box center [554, 487] width 671 height 14
click at [506, 492] on p at bounding box center [554, 487] width 671 height 14
click at [650, 399] on p "([PERSON_NAME]- since you paid the cc fee on this payment, your payment schedul…" at bounding box center [554, 401] width 671 height 14
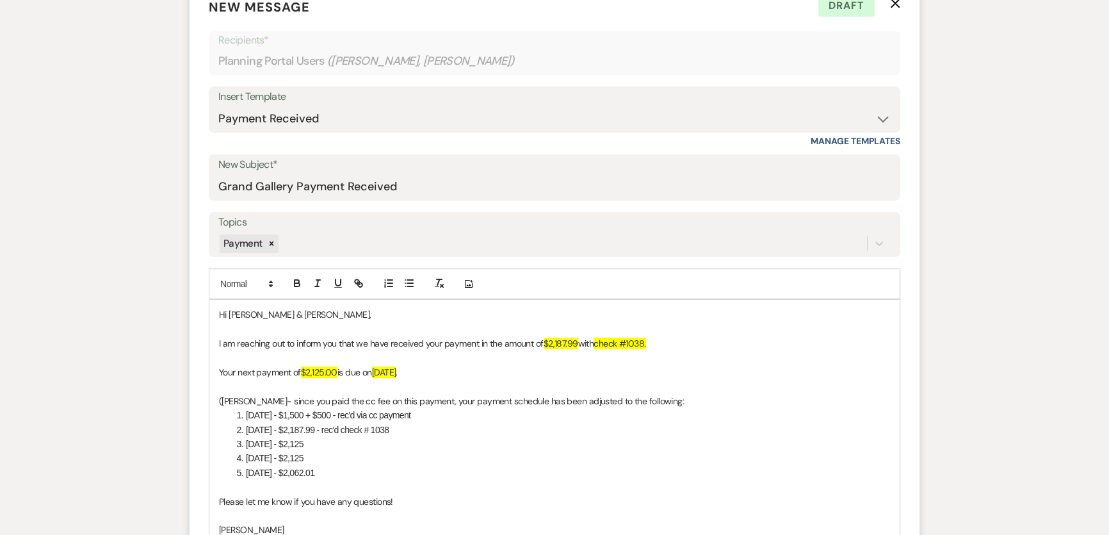
click at [220, 396] on p "([PERSON_NAME]- since you paid the cc fee on this payment, your payment schedul…" at bounding box center [554, 401] width 671 height 14
click at [500, 448] on li "[DATE] - $2,125" at bounding box center [560, 444] width 657 height 14
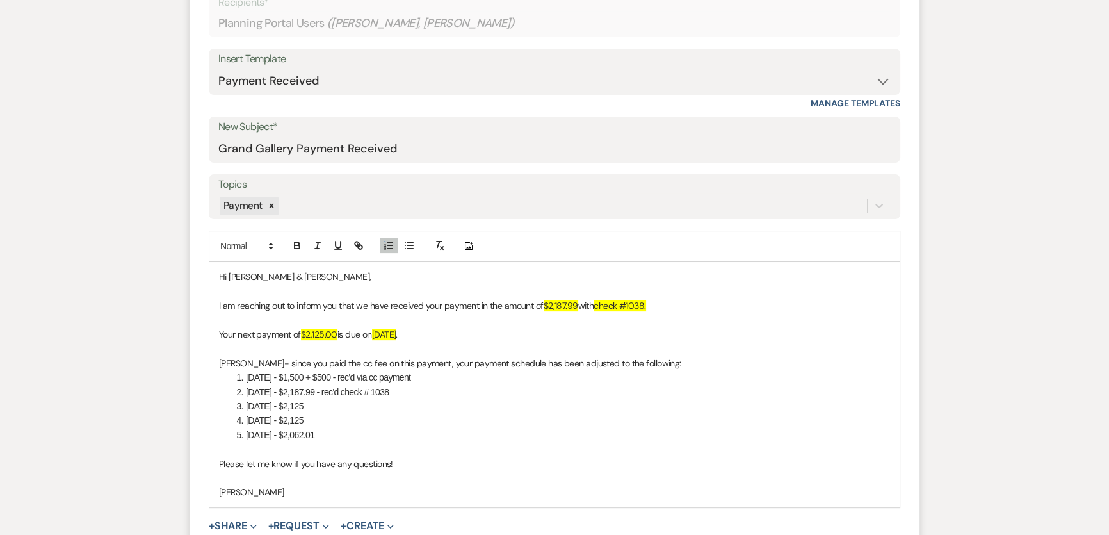
scroll to position [465, 0]
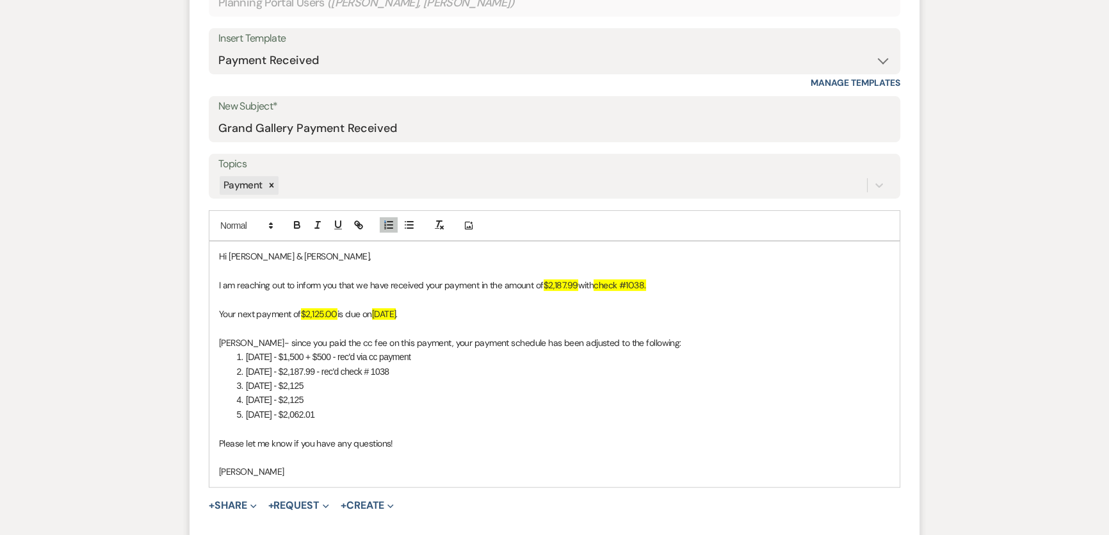
click at [444, 439] on p "Please let me know if you have any questions!" at bounding box center [554, 443] width 671 height 14
click at [164, 414] on div "Messages Tasks Payments Vendors Rental Overview Timeline Docs & Files Contacts …" at bounding box center [554, 379] width 1109 height 1269
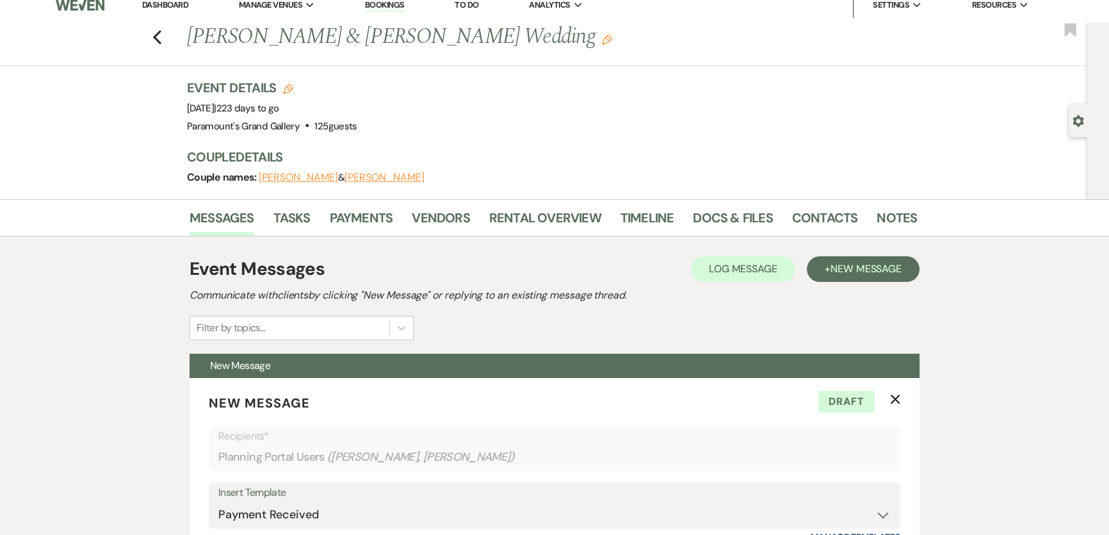
scroll to position [0, 0]
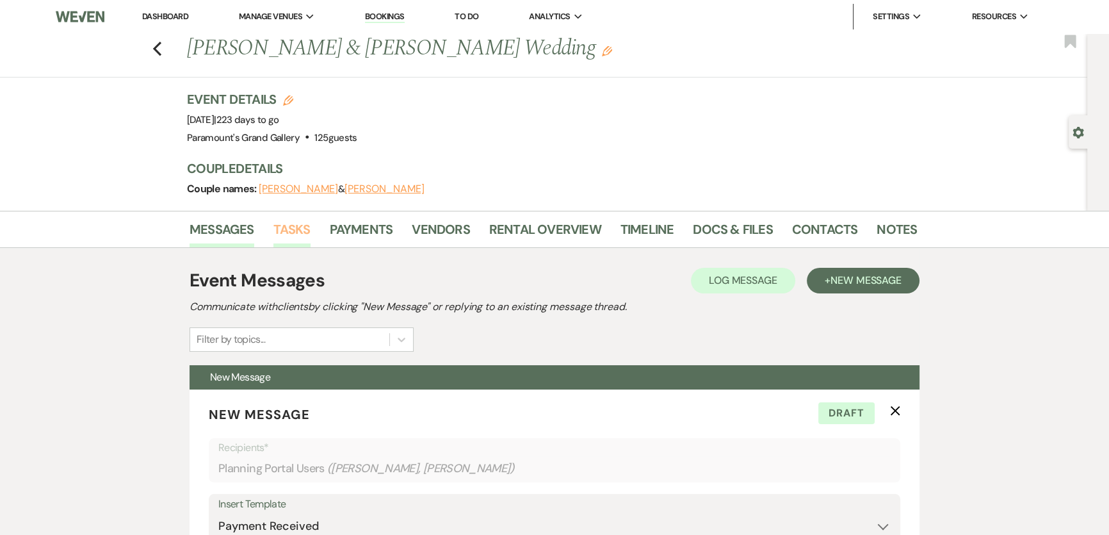
click at [285, 229] on link "Tasks" at bounding box center [291, 233] width 37 height 28
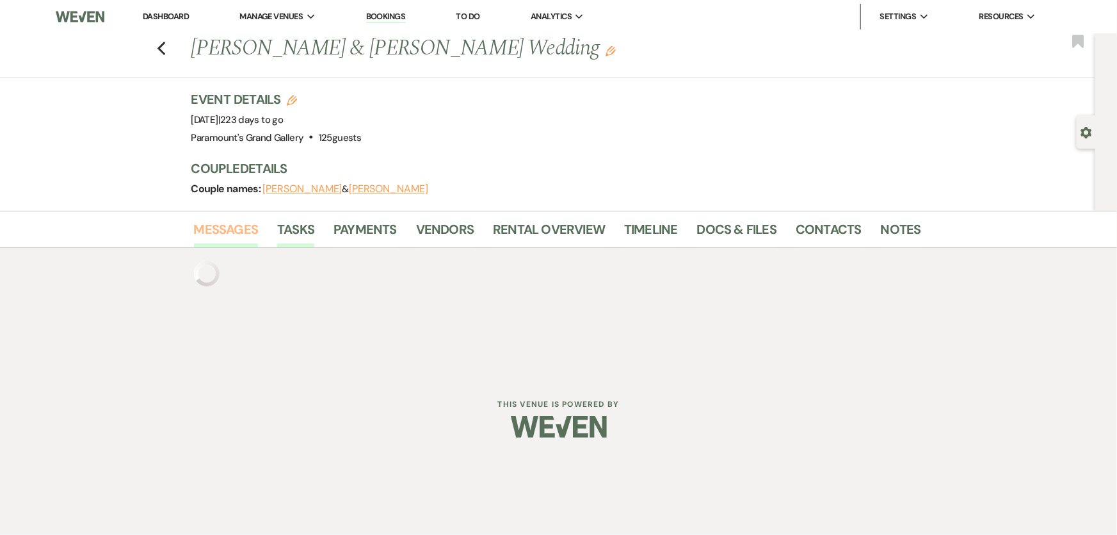
click at [223, 227] on link "Messages" at bounding box center [226, 233] width 65 height 28
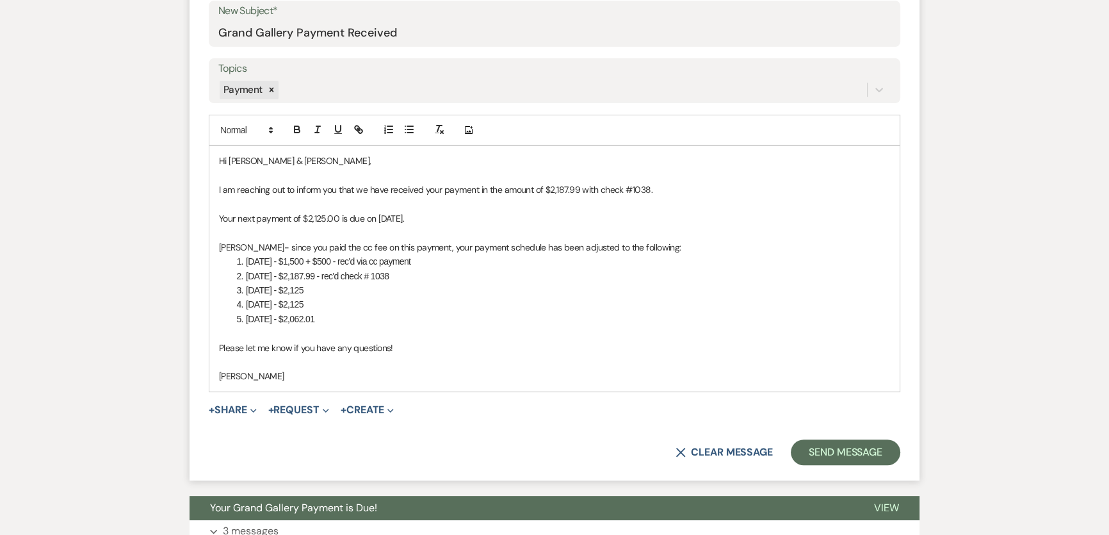
scroll to position [582, 0]
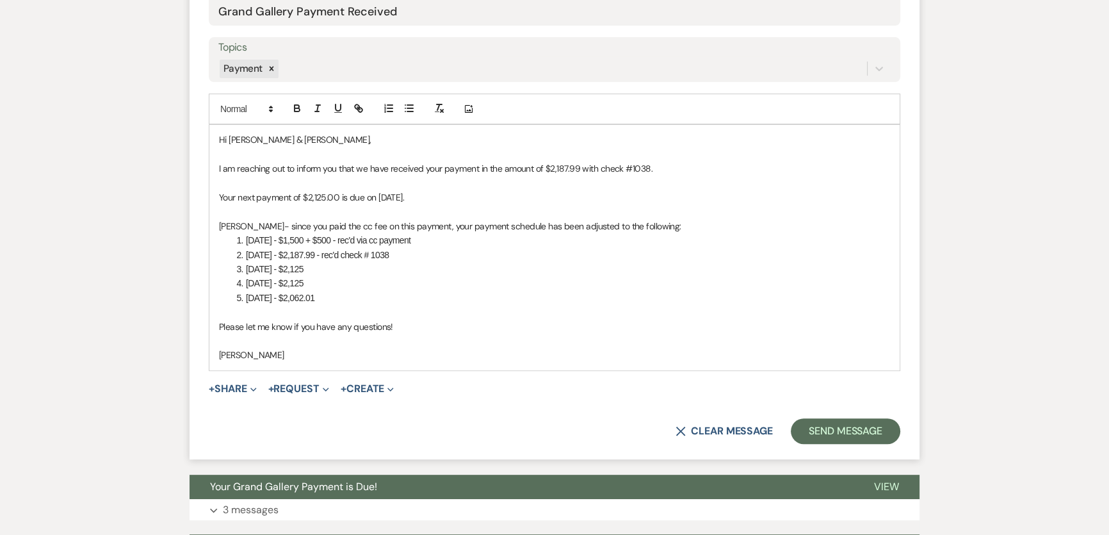
click at [325, 306] on p at bounding box center [554, 312] width 671 height 14
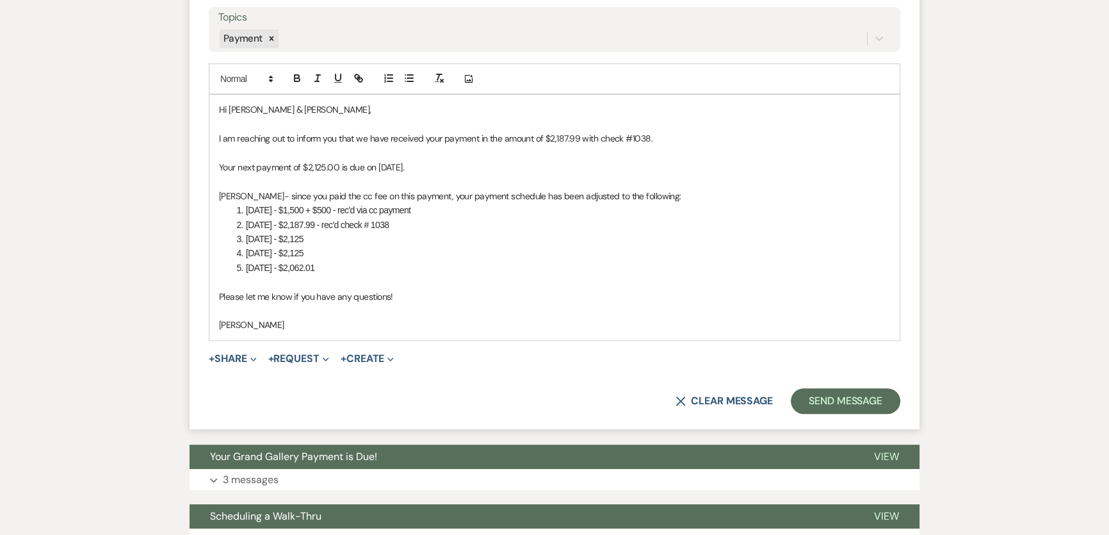
scroll to position [640, 0]
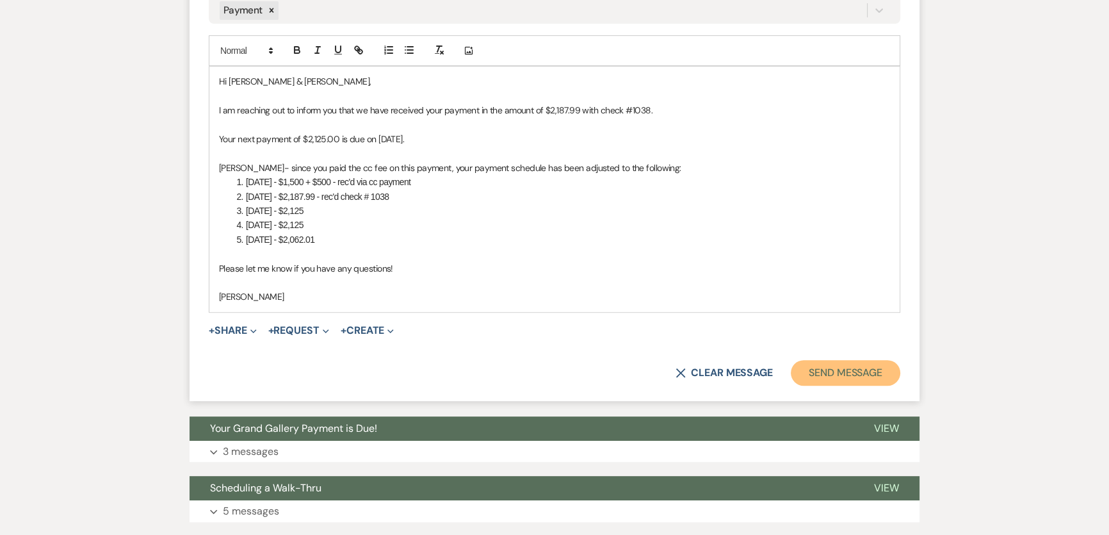
click at [858, 377] on button "Send Message" at bounding box center [845, 373] width 109 height 26
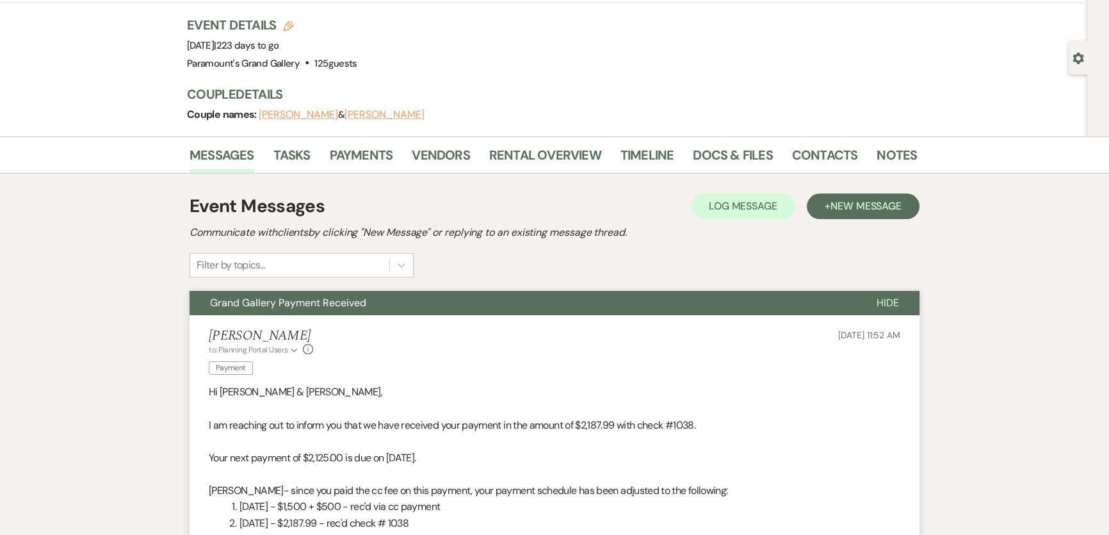
scroll to position [0, 0]
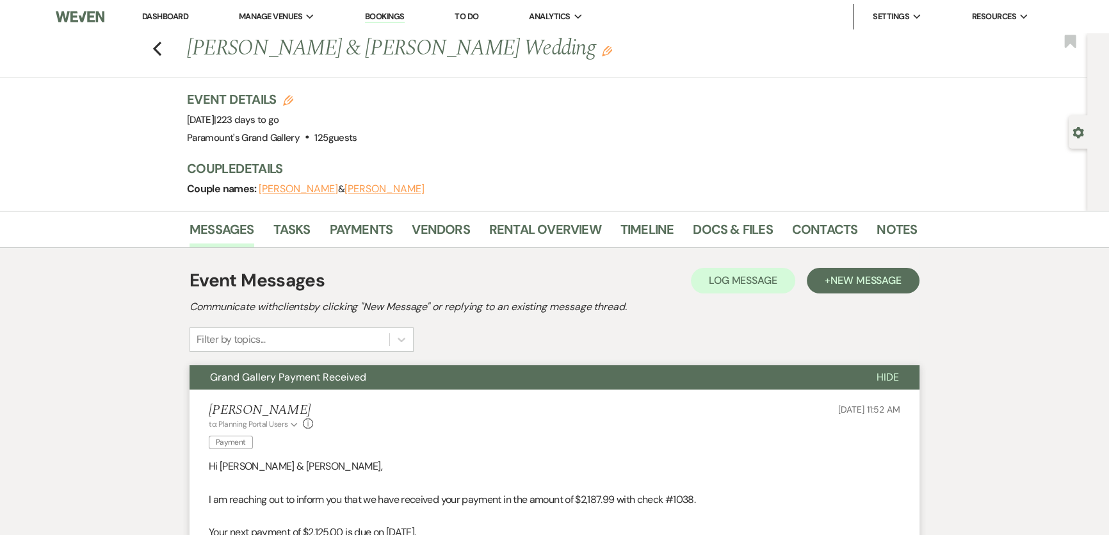
click at [177, 12] on link "Dashboard" at bounding box center [165, 16] width 46 height 11
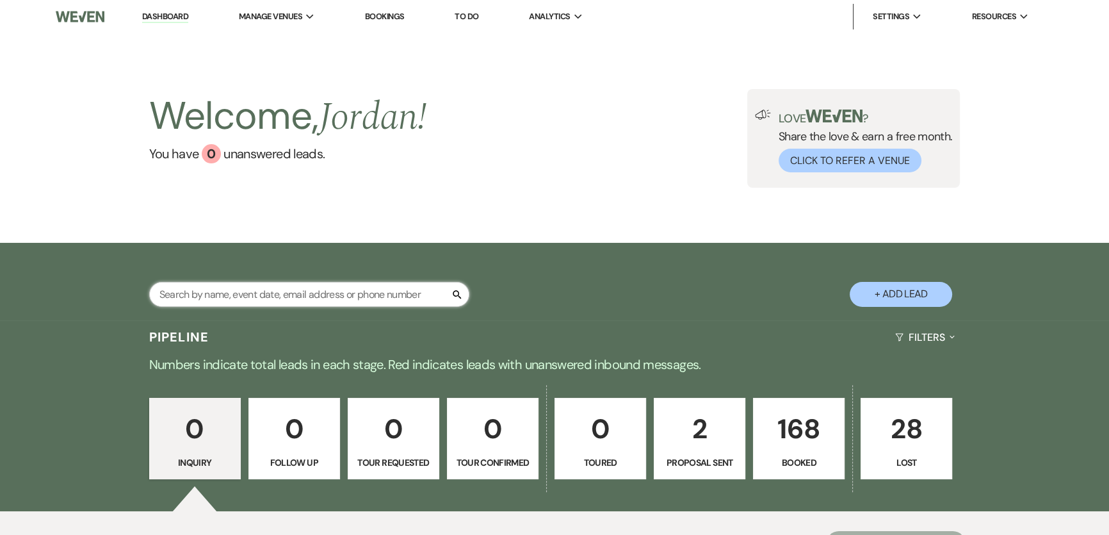
click at [375, 287] on input "text" at bounding box center [309, 294] width 320 height 25
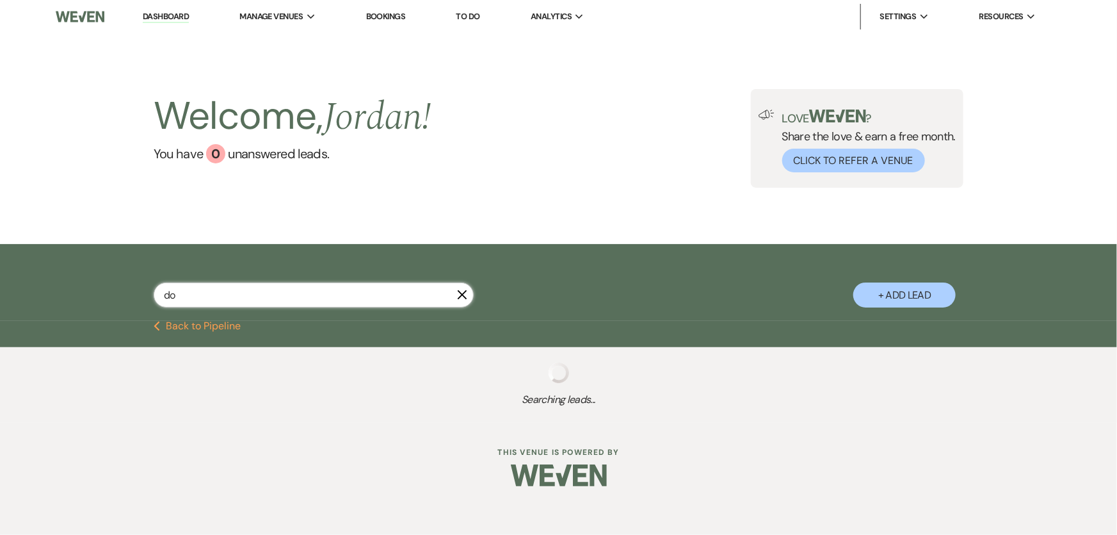
type input "dol"
select select "8"
select select "11"
select select "8"
select select "4"
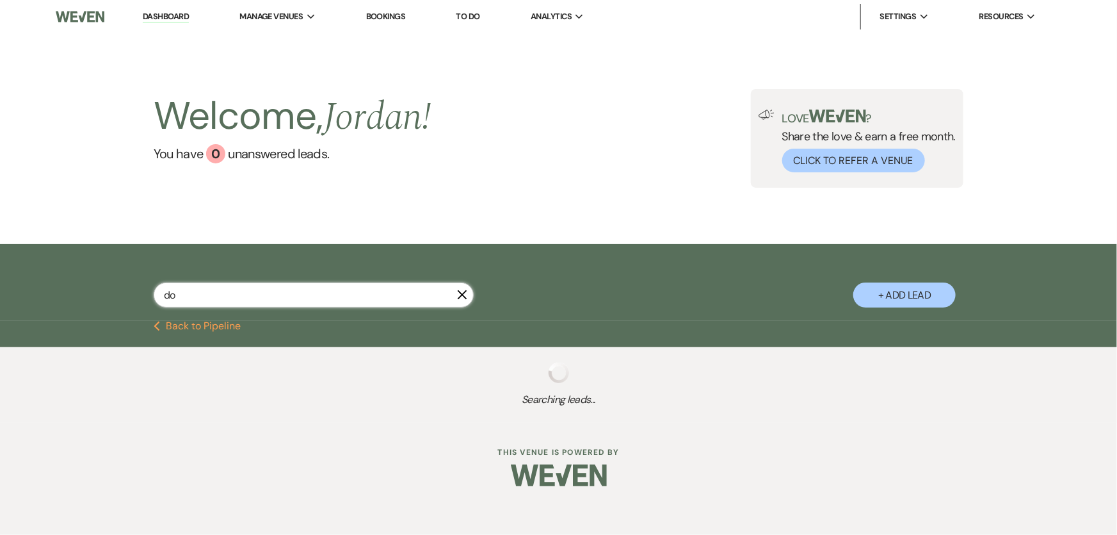
select select "8"
select select "4"
select select "8"
select select "2"
select select "8"
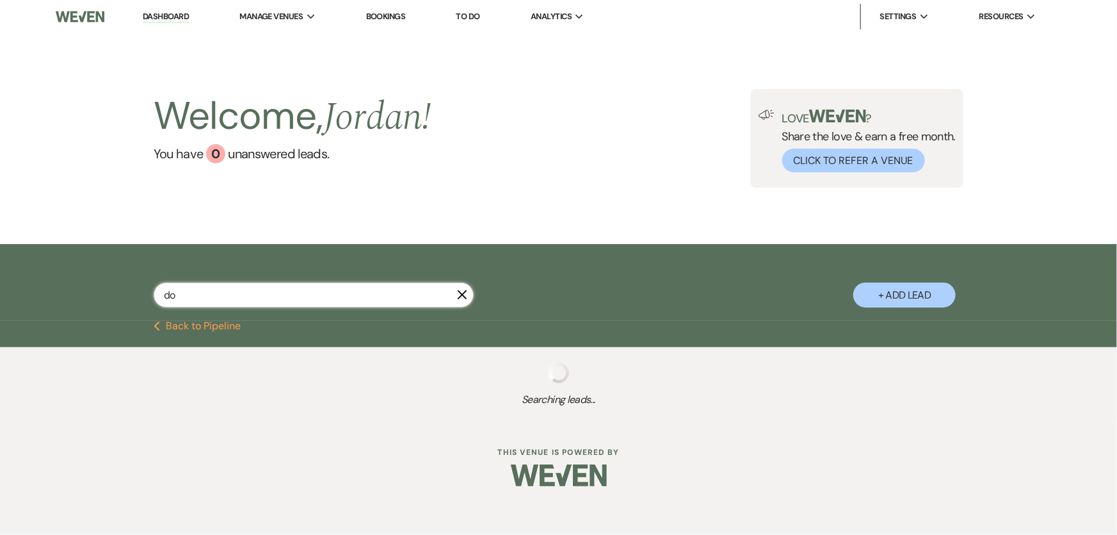
select select "2"
select select "8"
select select "2"
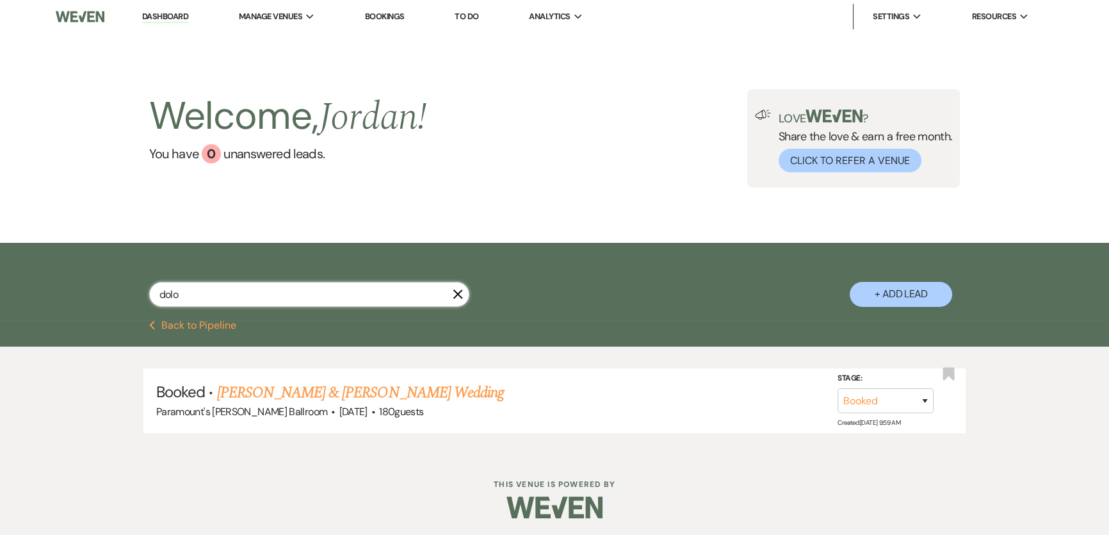
drag, startPoint x: 201, startPoint y: 302, endPoint x: 128, endPoint y: 294, distance: 73.3
click at [128, 294] on div "dolo X + Add Lead" at bounding box center [554, 283] width 922 height 68
drag, startPoint x: 201, startPoint y: 290, endPoint x: 55, endPoint y: 293, distance: 146.0
click at [55, 293] on div "nik X + Add Lead" at bounding box center [554, 281] width 1109 height 77
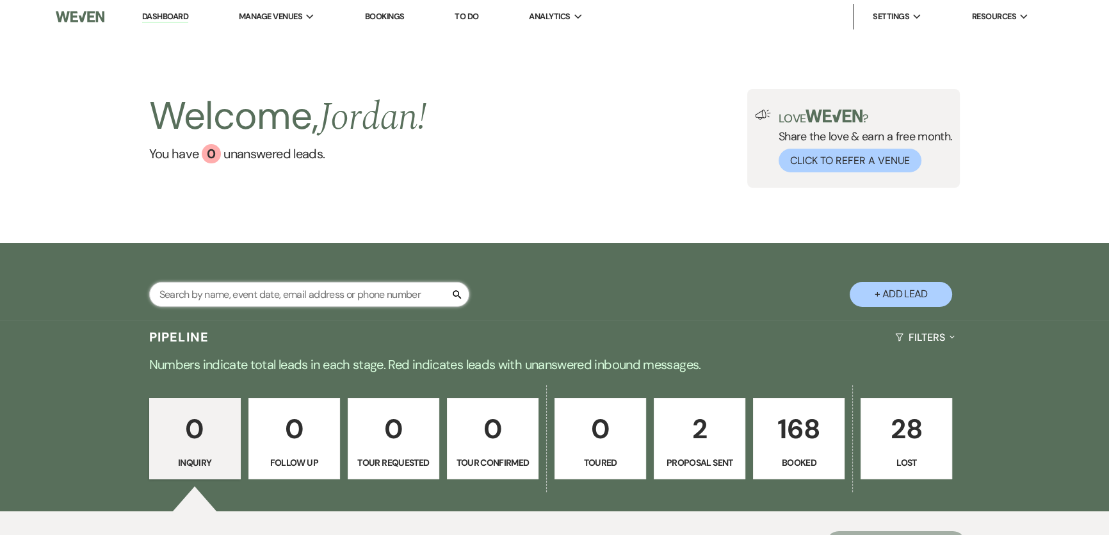
click at [286, 300] on input "text" at bounding box center [309, 294] width 320 height 25
type input "lus"
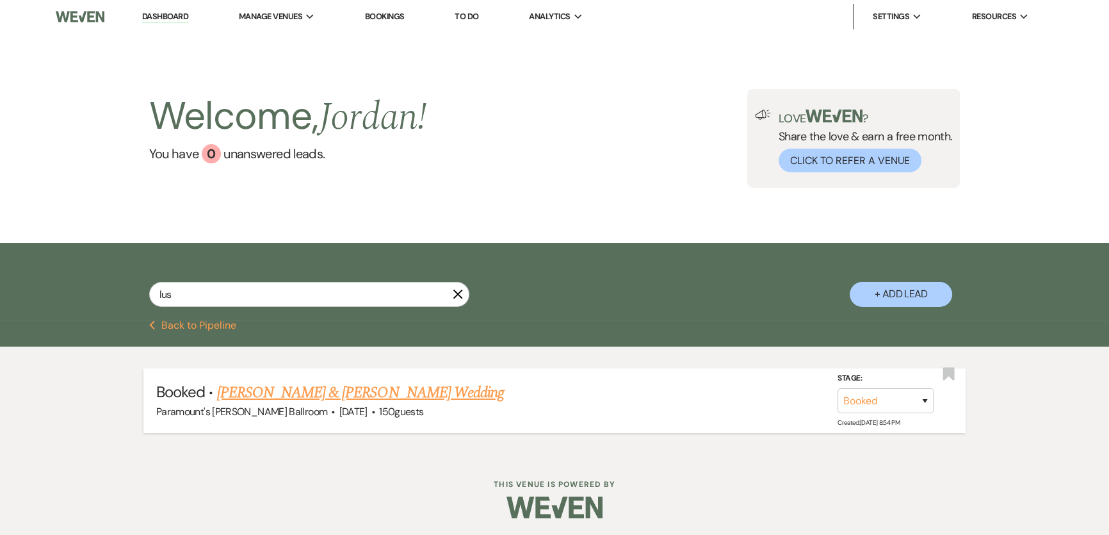
click at [333, 397] on link "Junilane Lusung & Alex Hall's Wedding" at bounding box center [360, 392] width 287 height 23
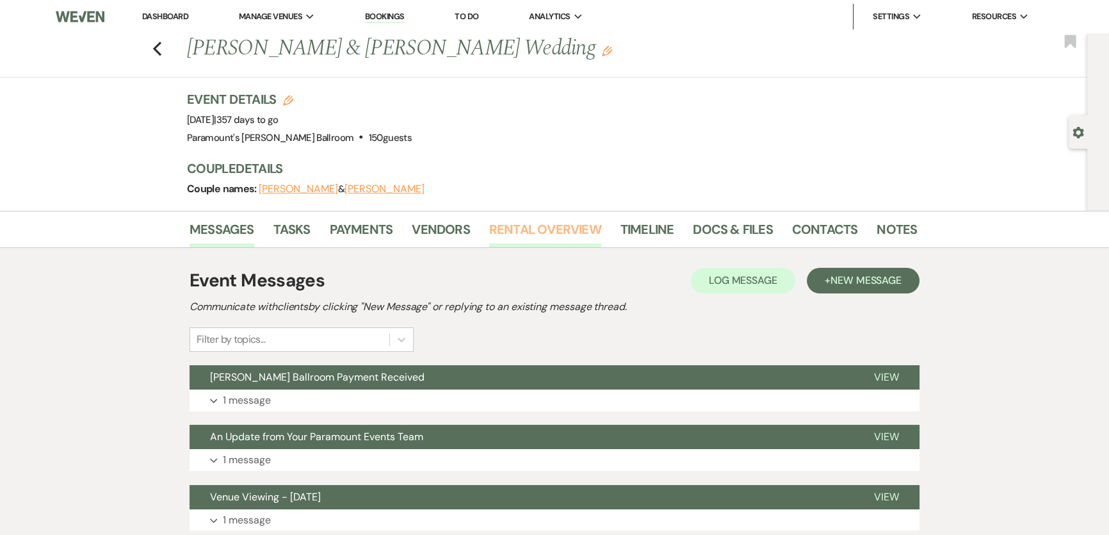
click at [533, 227] on link "Rental Overview" at bounding box center [545, 233] width 112 height 28
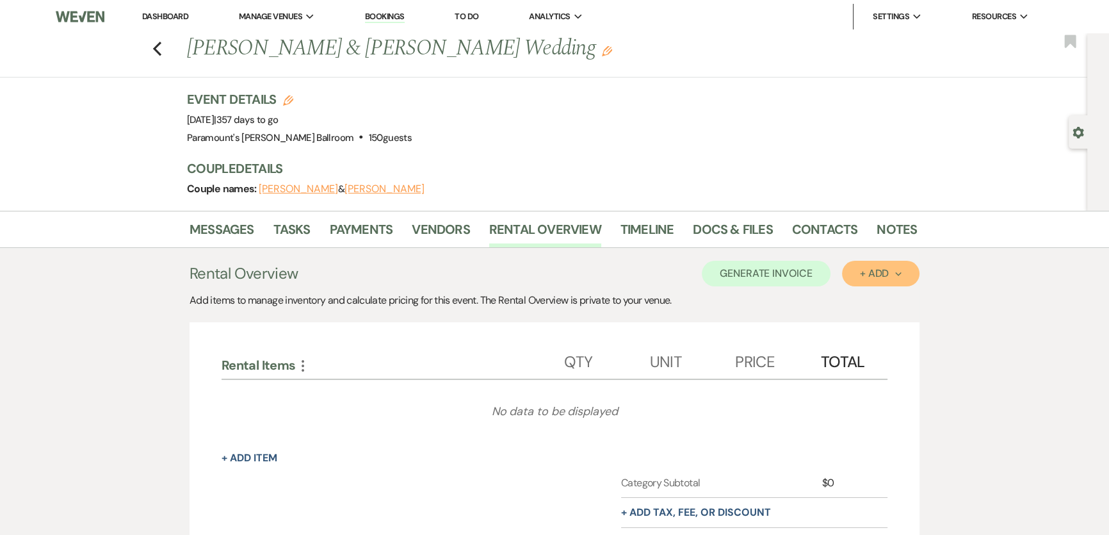
click at [876, 268] on div "+ Add Next" at bounding box center [881, 273] width 42 height 10
click at [871, 287] on ul "Item Category" at bounding box center [874, 312] width 65 height 52
click at [877, 295] on button "Item" at bounding box center [874, 303] width 65 height 20
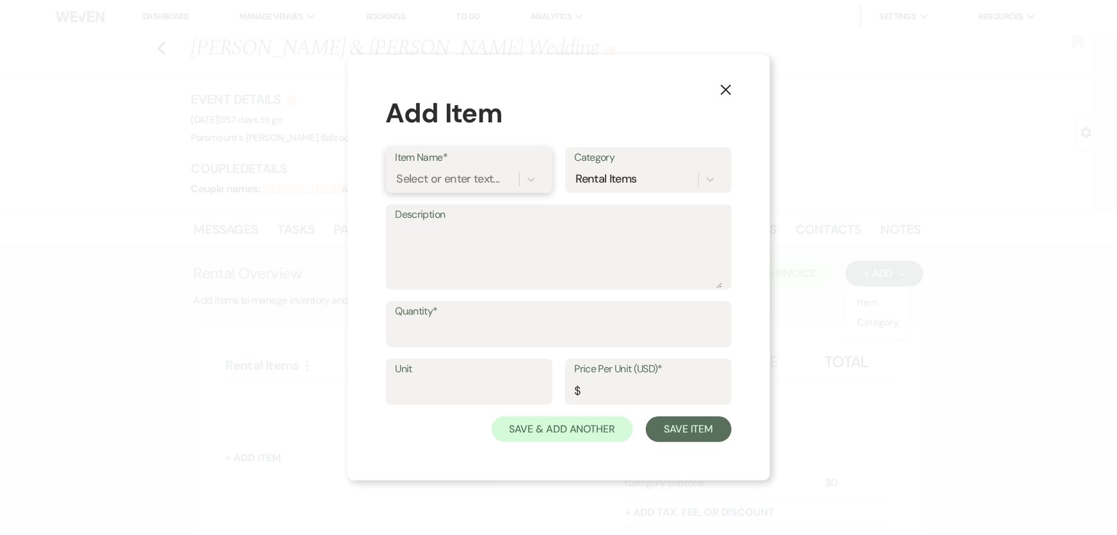
click at [484, 177] on div "Select or enter text..." at bounding box center [448, 179] width 103 height 17
type input "rate lockin"
click at [460, 338] on input "Quantity*" at bounding box center [559, 333] width 327 height 25
type input "1"
click at [613, 390] on input "Price Per Unit (USD)*" at bounding box center [648, 390] width 147 height 25
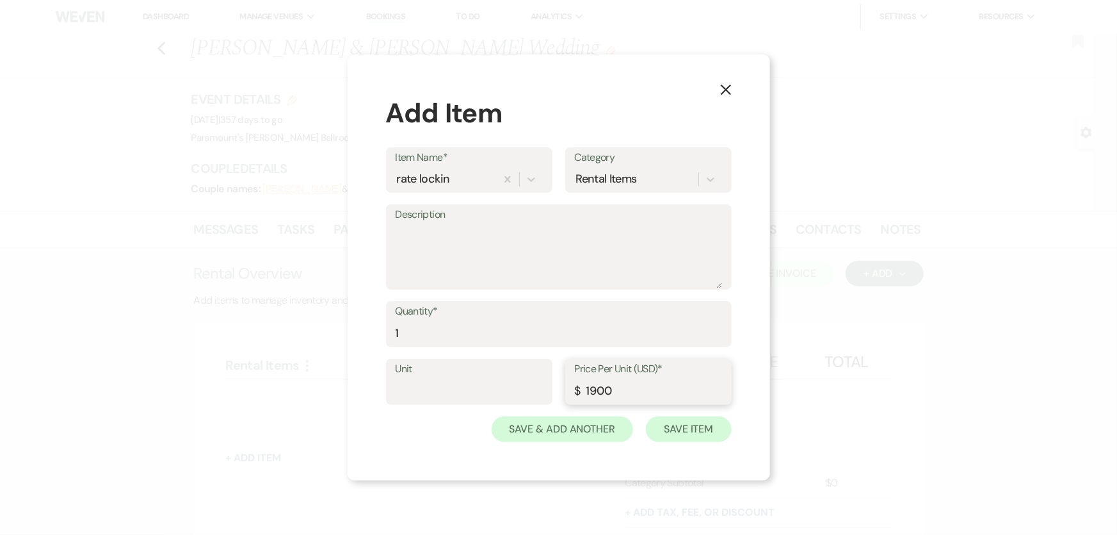
type input "1900"
click at [659, 424] on button "Save Item" at bounding box center [688, 429] width 85 height 26
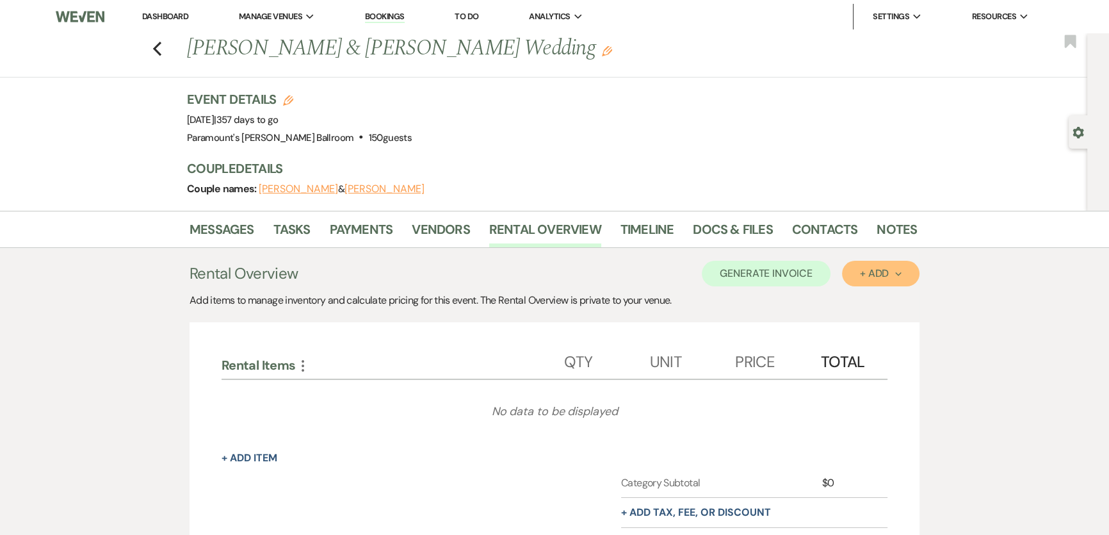
click at [864, 273] on div "+ Add Next" at bounding box center [881, 273] width 42 height 10
click at [868, 299] on button "Item" at bounding box center [874, 303] width 65 height 20
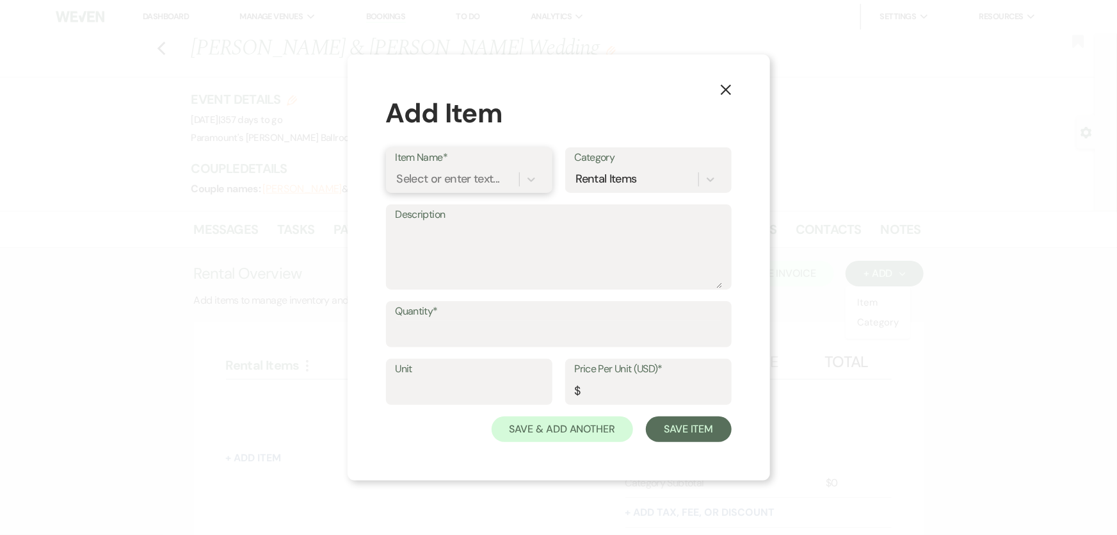
click at [451, 175] on div "Select or enter text..." at bounding box center [448, 179] width 103 height 17
type input "stripe"
type textarea "2.95% of the total due + $0.30 for each transaction"
type input "0"
type input "1"
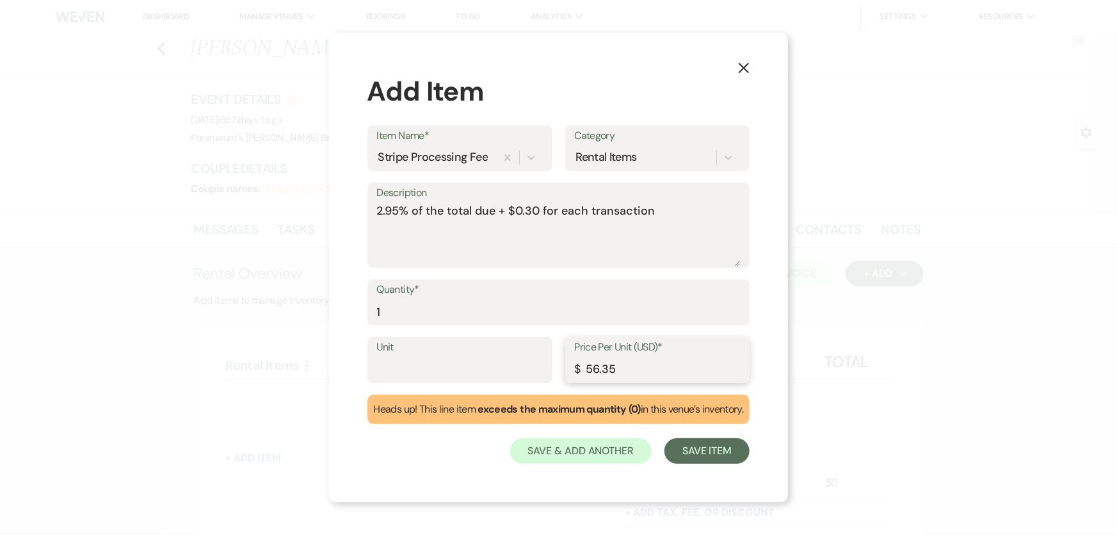
type input "56.35"
click at [705, 447] on button "Save Item" at bounding box center [707, 451] width 85 height 26
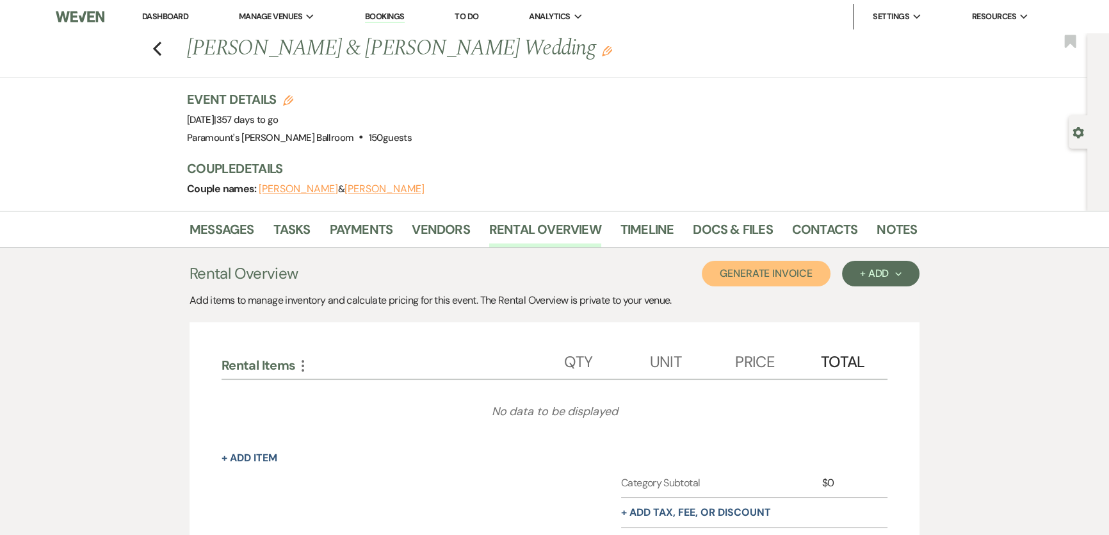
click at [809, 273] on button "Generate Invoice" at bounding box center [766, 274] width 129 height 26
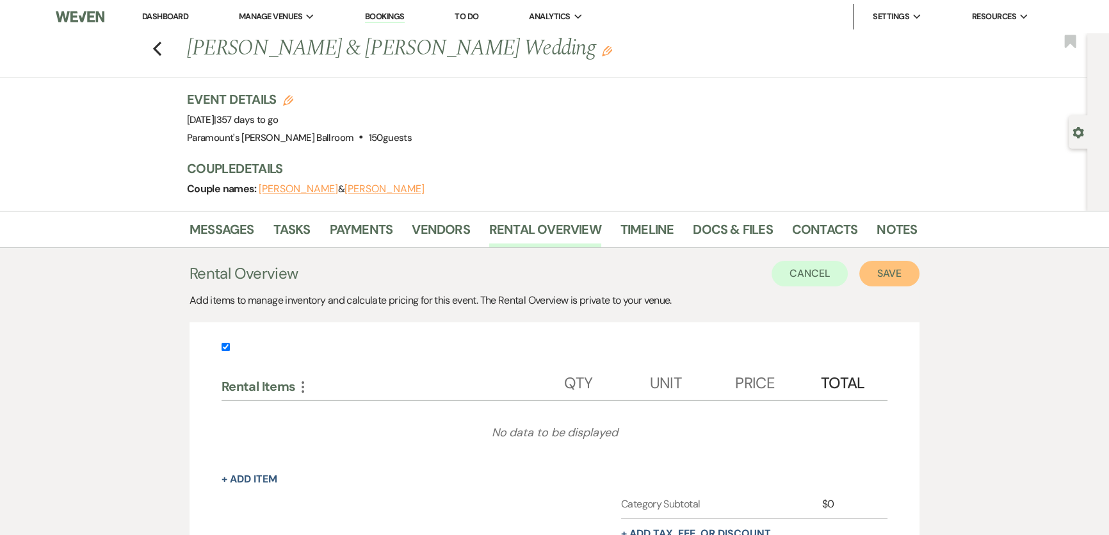
click at [883, 270] on button "Save" at bounding box center [889, 274] width 60 height 26
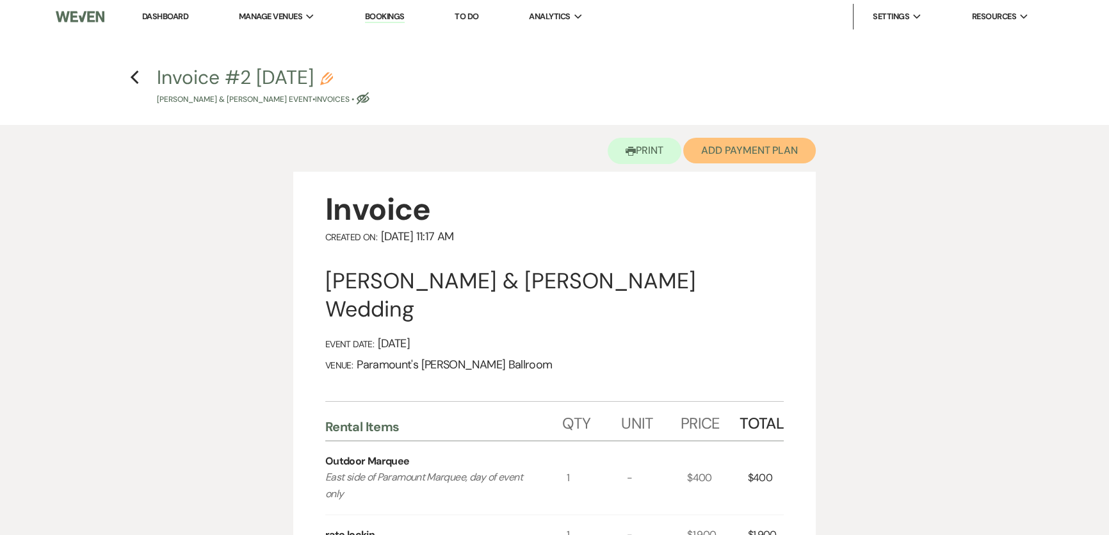
click at [766, 143] on button "Add Payment Plan" at bounding box center [749, 151] width 133 height 26
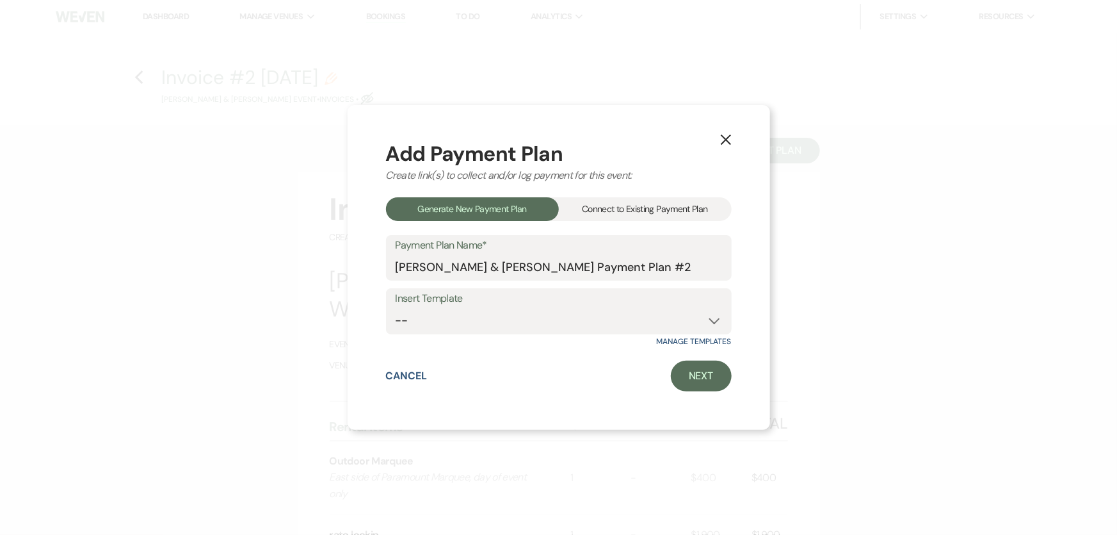
click at [648, 207] on div "Connect to Existing Payment Plan" at bounding box center [645, 209] width 173 height 24
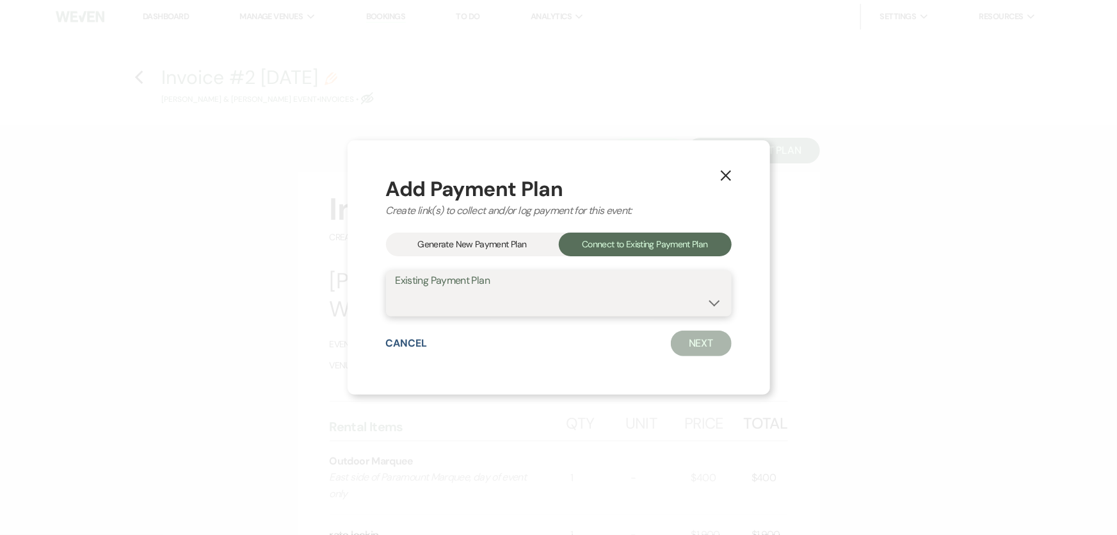
click at [604, 301] on select "Alex Hall & Junilane Lusung's Payment Plan #1" at bounding box center [559, 302] width 327 height 25
select select "18032"
click at [396, 290] on select "Alex Hall & Junilane Lusung's Payment Plan #1" at bounding box center [559, 302] width 327 height 25
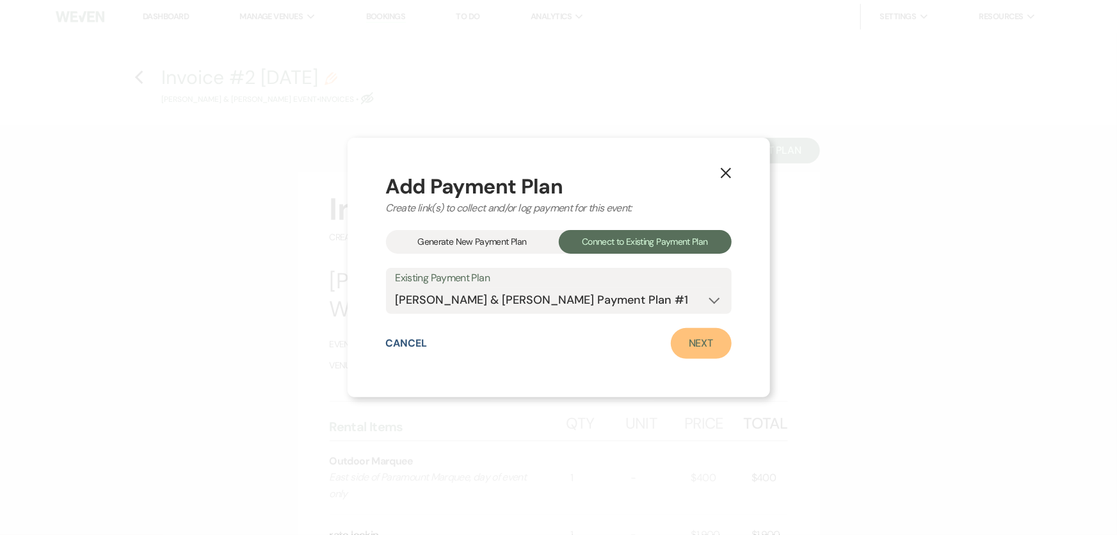
click at [696, 340] on link "Next" at bounding box center [701, 343] width 61 height 31
select select "28579"
select select "1"
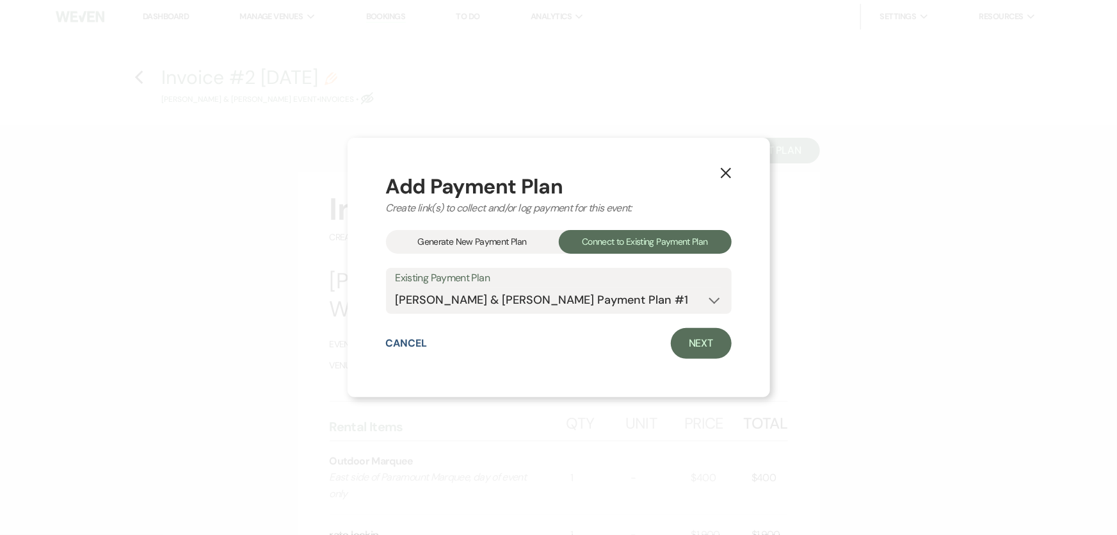
select select "true"
select select "2"
select select "flat"
select select "true"
select select "client"
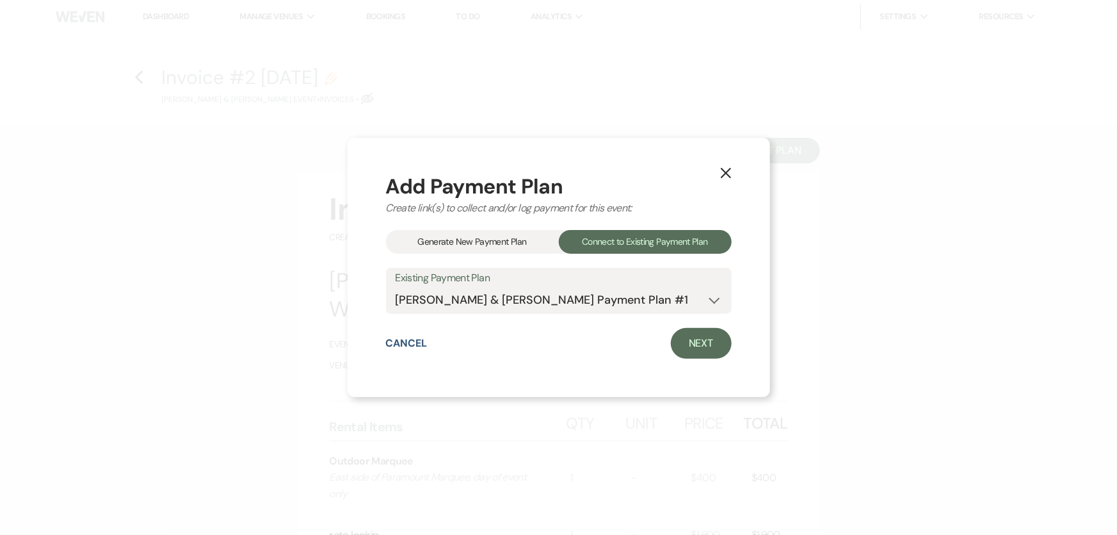
select select "weeks"
select select "2"
select select "flat"
select select "true"
select select "client"
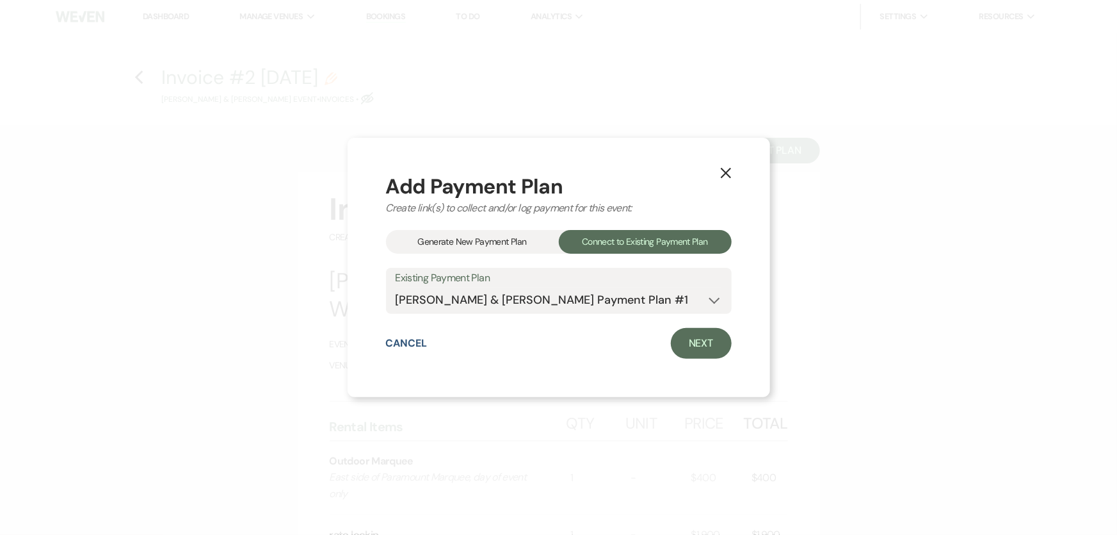
select select "weeks"
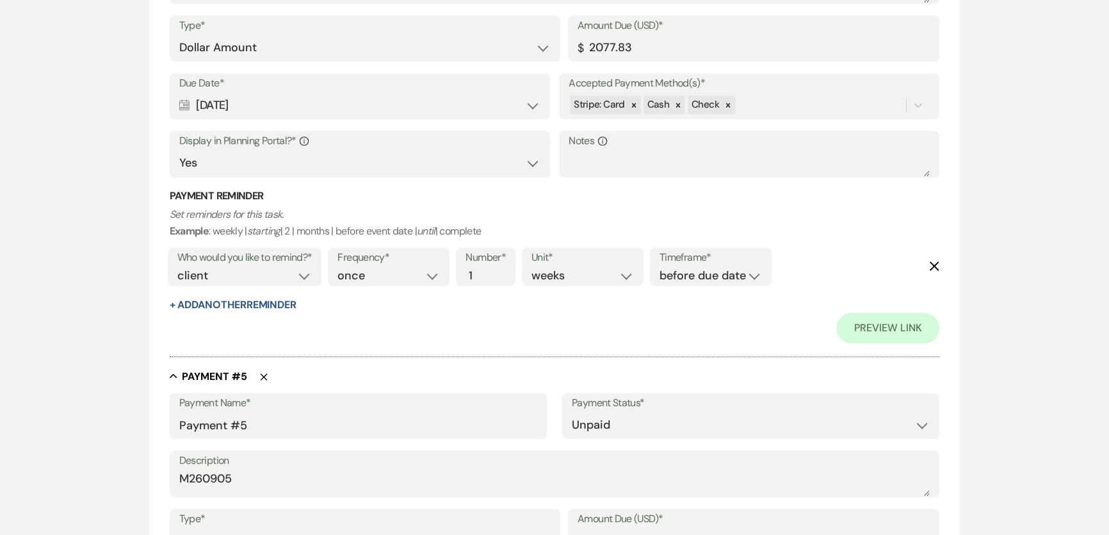
scroll to position [2344, 0]
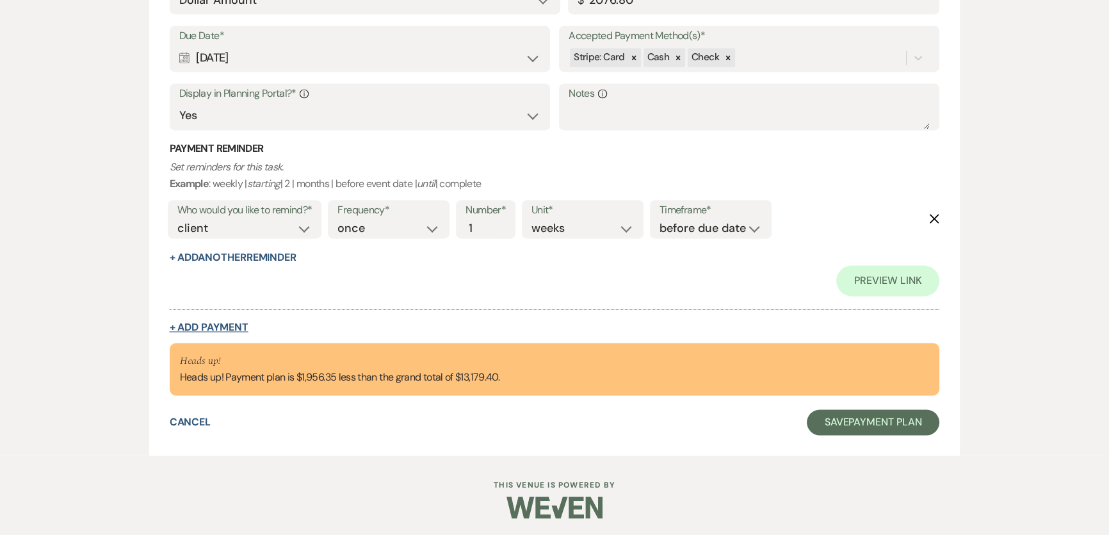
click at [232, 322] on button "+ Add Payment" at bounding box center [209, 327] width 79 height 10
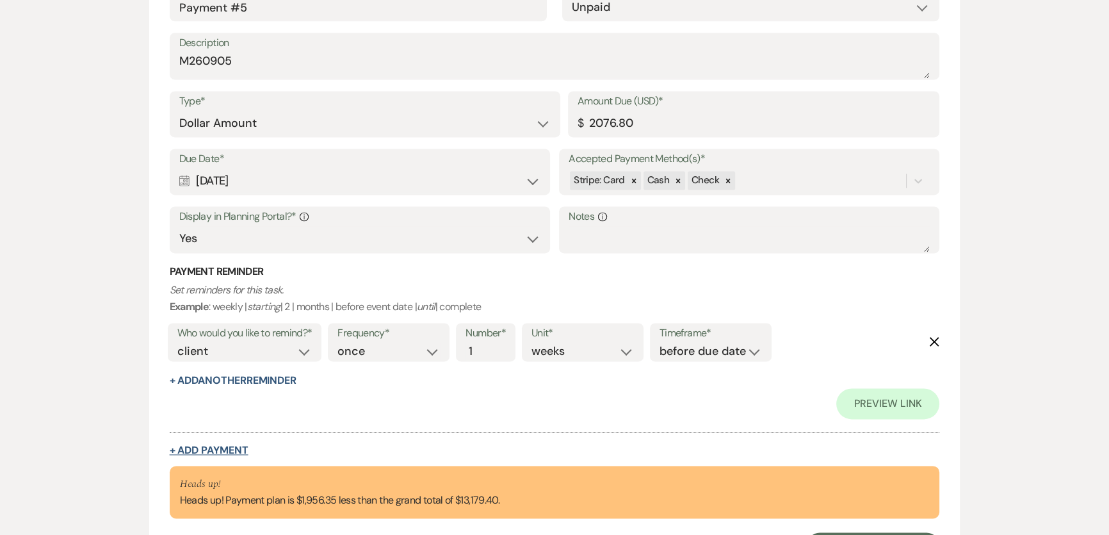
select select "2"
select select "flat"
select select "true"
select select "client"
select select "weeks"
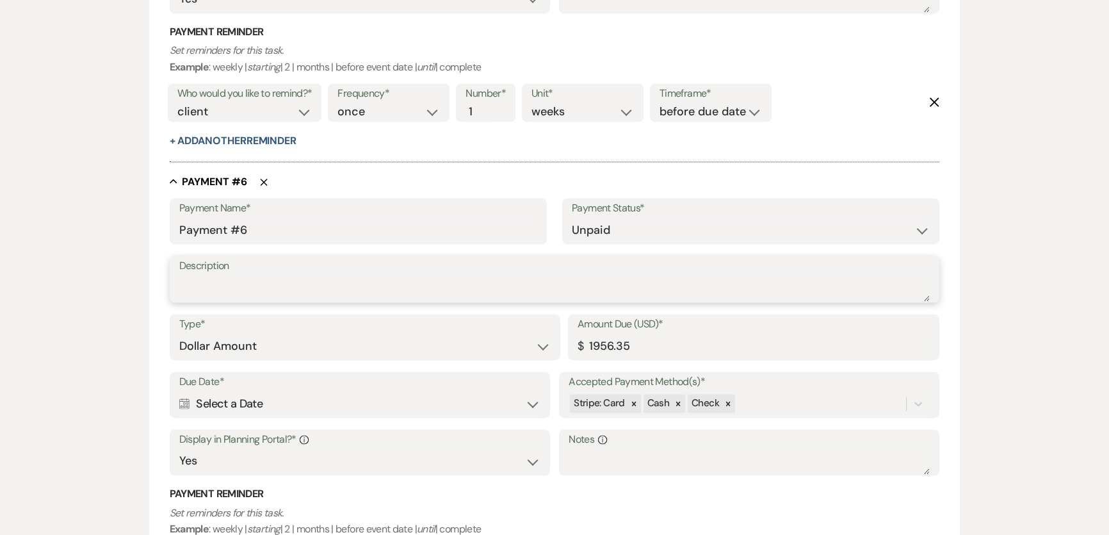
click at [410, 287] on textarea "Description" at bounding box center [554, 288] width 751 height 26
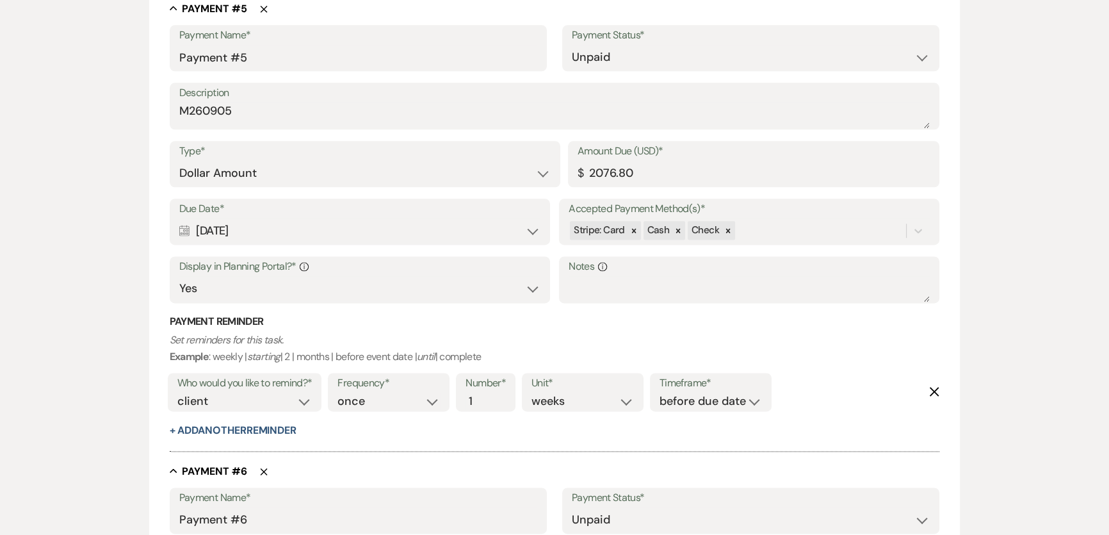
scroll to position [2047, 0]
drag, startPoint x: 262, startPoint y: 112, endPoint x: 128, endPoint y: 115, distance: 134.5
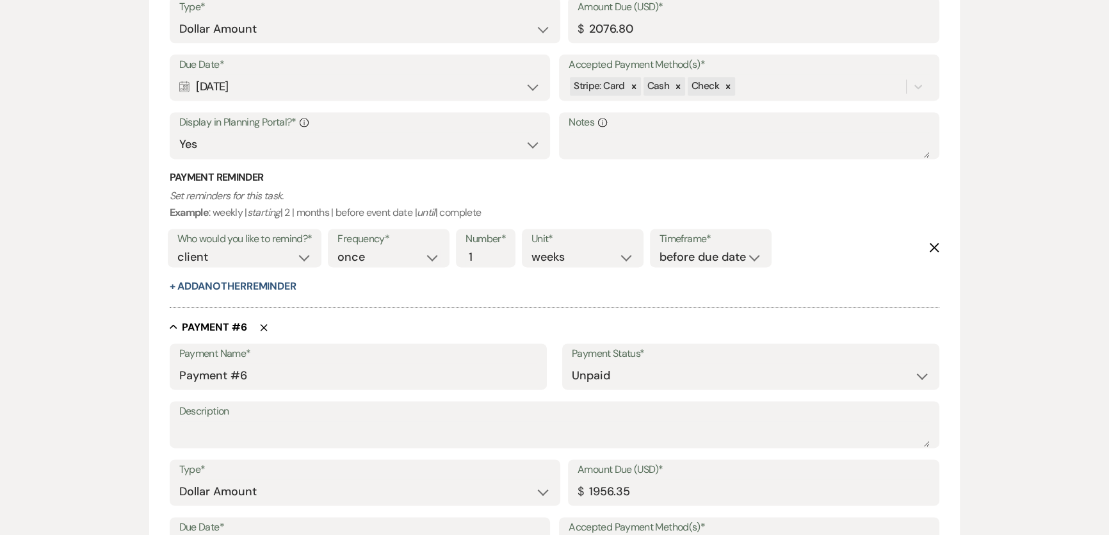
scroll to position [2396, 0]
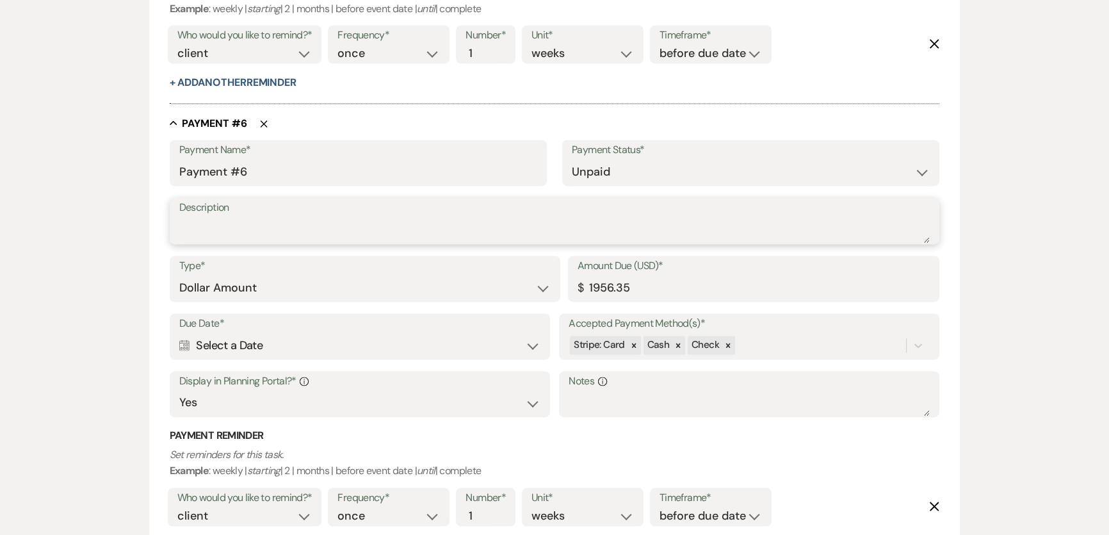
click at [264, 218] on textarea "Description" at bounding box center [554, 230] width 751 height 26
paste textarea "M260905"
type textarea "M260905"
click at [681, 391] on textarea "Notes Info" at bounding box center [748, 403] width 361 height 26
type textarea "r"
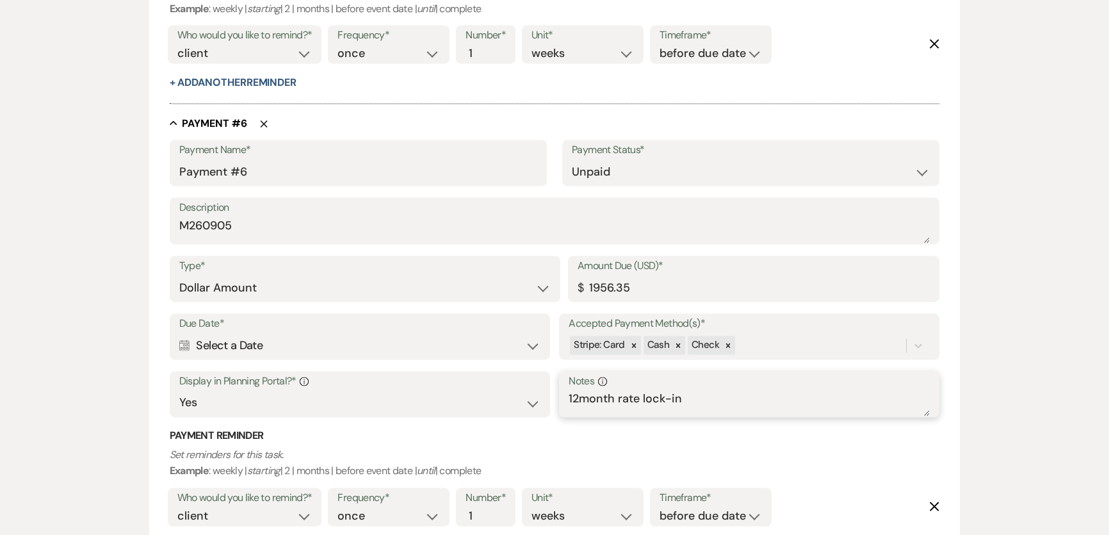
type textarea "12month rate lock-in"
click at [275, 339] on div "Calendar Select a Date Expand" at bounding box center [359, 345] width 361 height 25
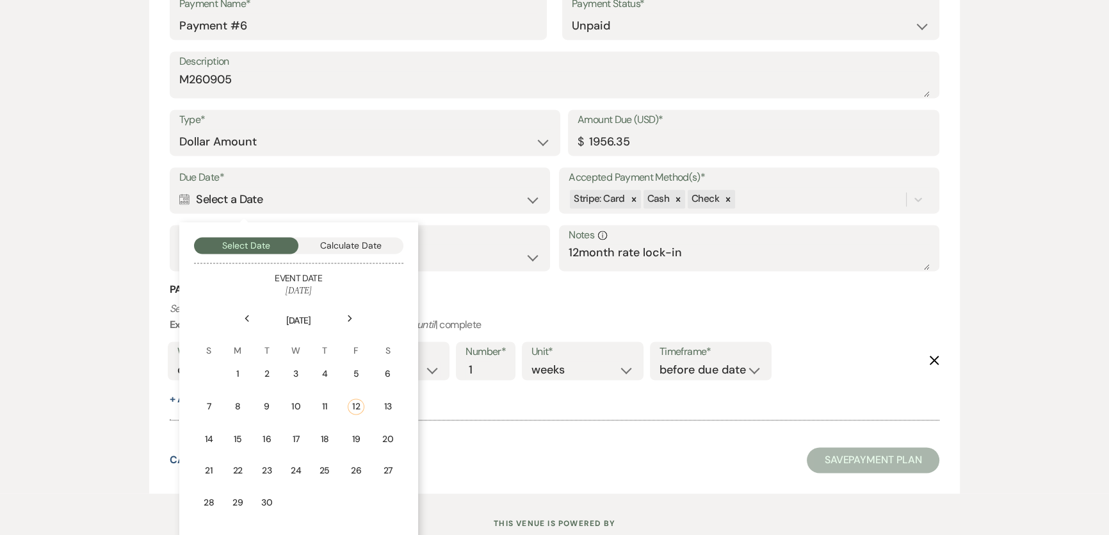
scroll to position [2571, 0]
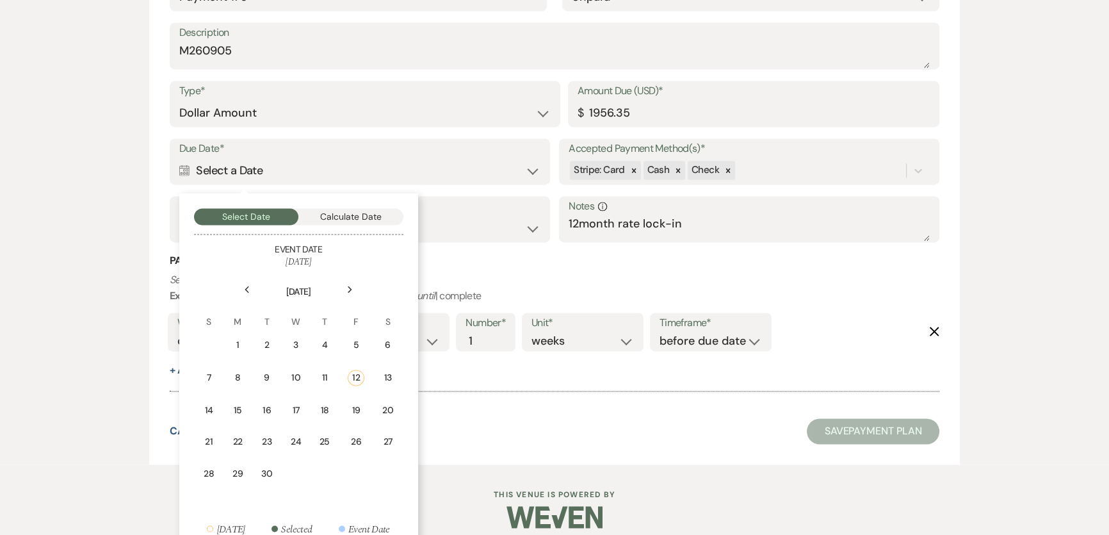
click at [355, 287] on div "Next" at bounding box center [350, 289] width 20 height 20
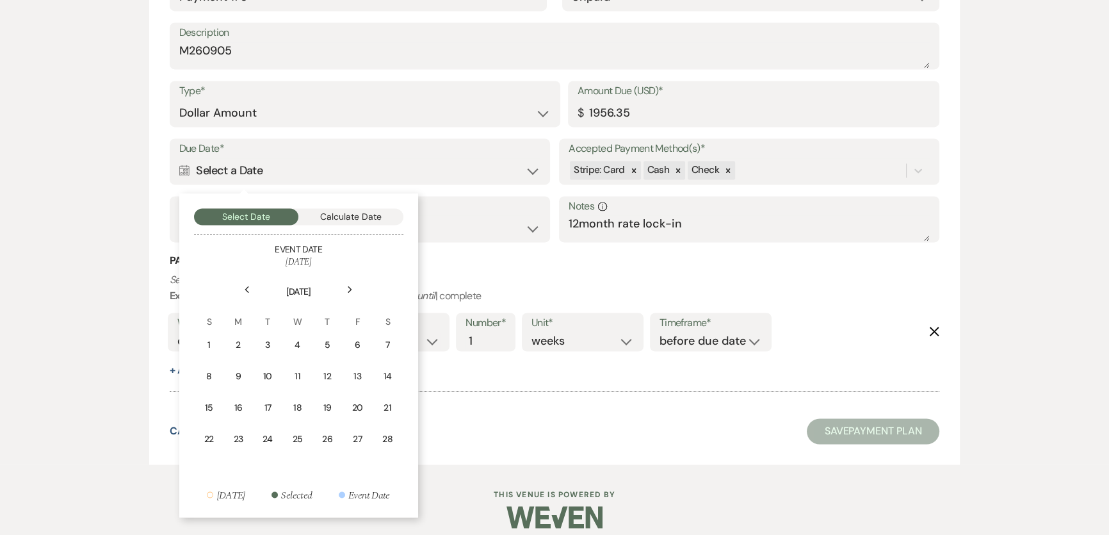
click at [355, 287] on div "Next" at bounding box center [350, 289] width 20 height 20
click at [365, 343] on td "5" at bounding box center [357, 345] width 28 height 30
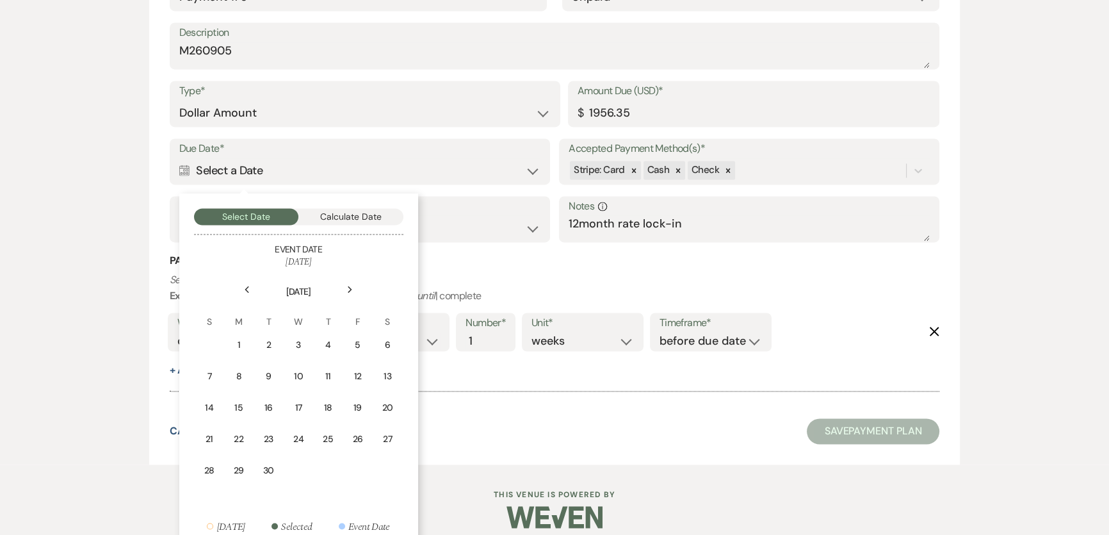
scroll to position [2725, 0]
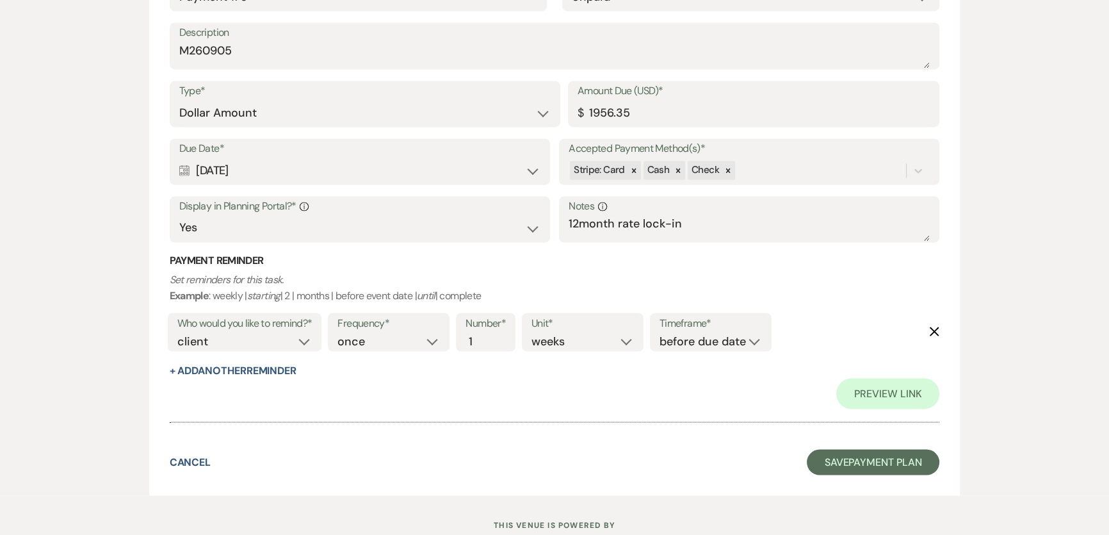
click at [539, 265] on h3 "Payment Reminder" at bounding box center [555, 261] width 770 height 14
click at [558, 409] on div at bounding box center [555, 414] width 770 height 13
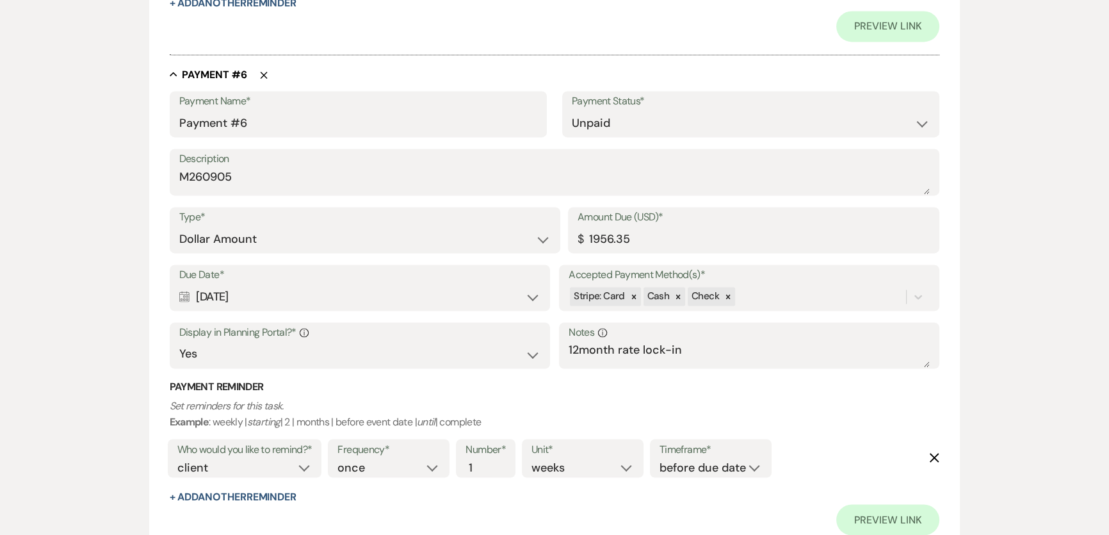
scroll to position [2764, 0]
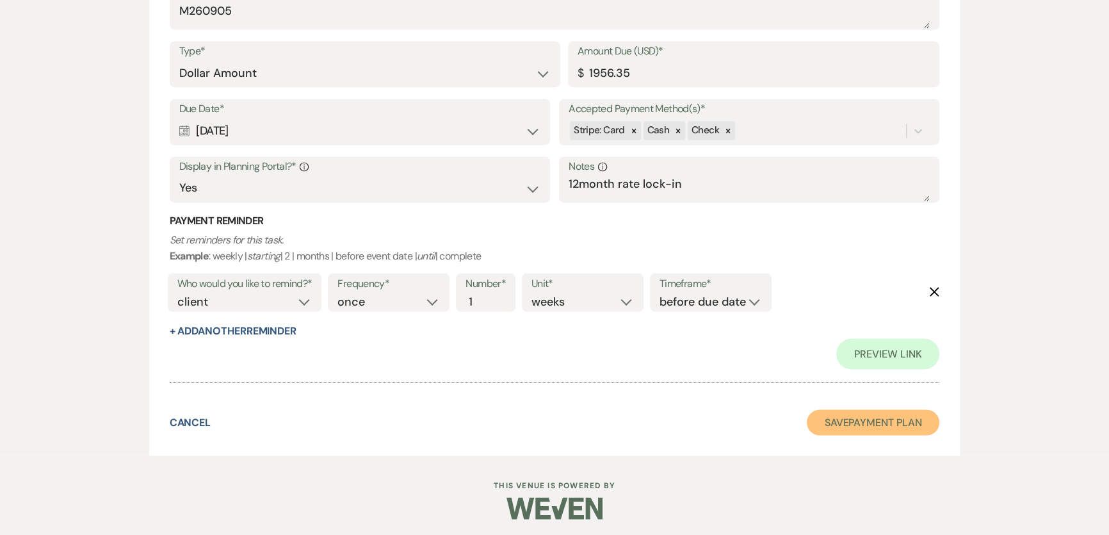
click at [850, 431] on button "Save Payment Plan" at bounding box center [873, 422] width 133 height 26
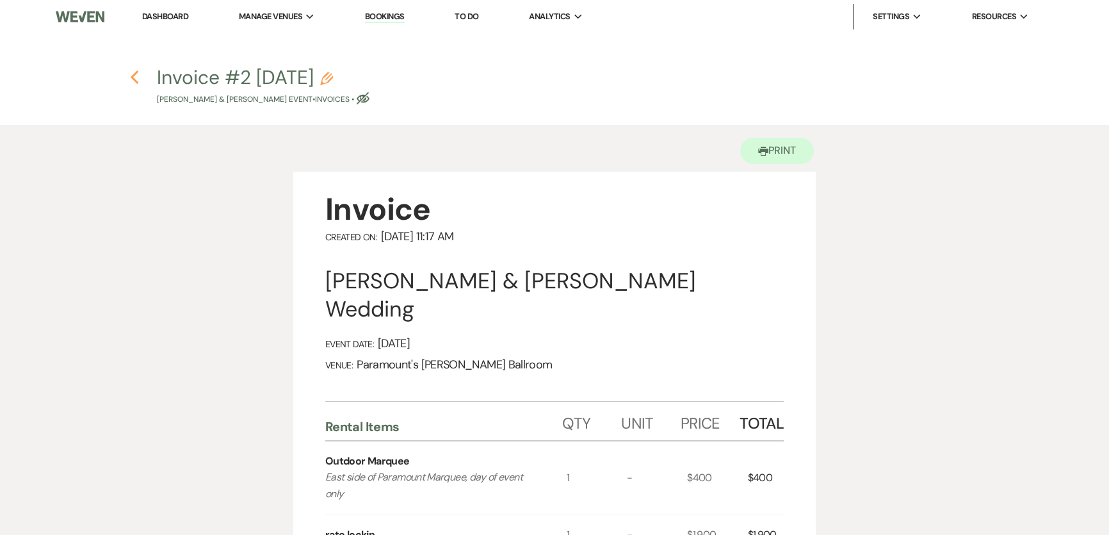
click at [136, 76] on icon "Previous" at bounding box center [135, 77] width 10 height 15
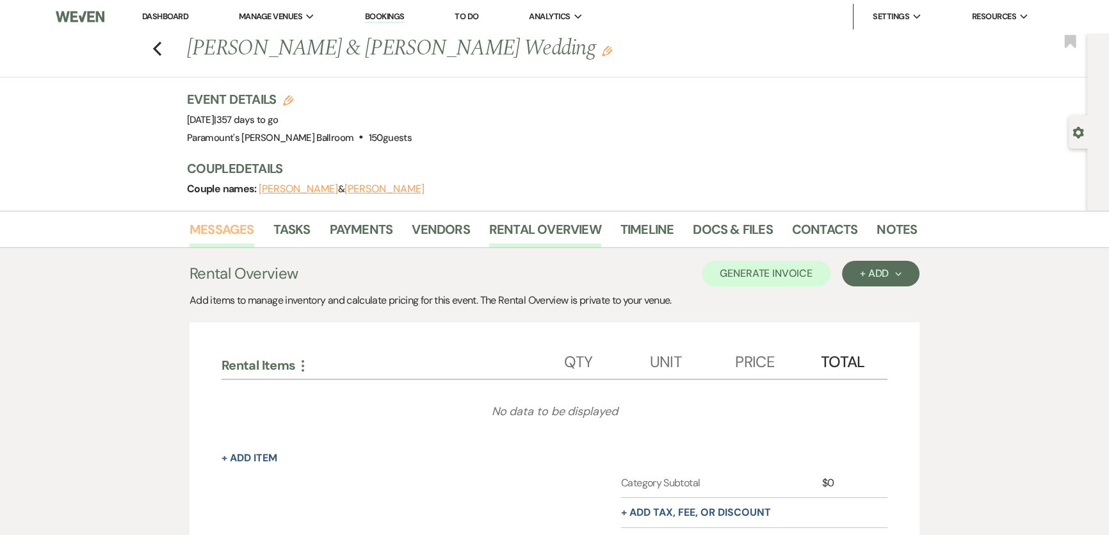
click at [236, 225] on link "Messages" at bounding box center [221, 233] width 65 height 28
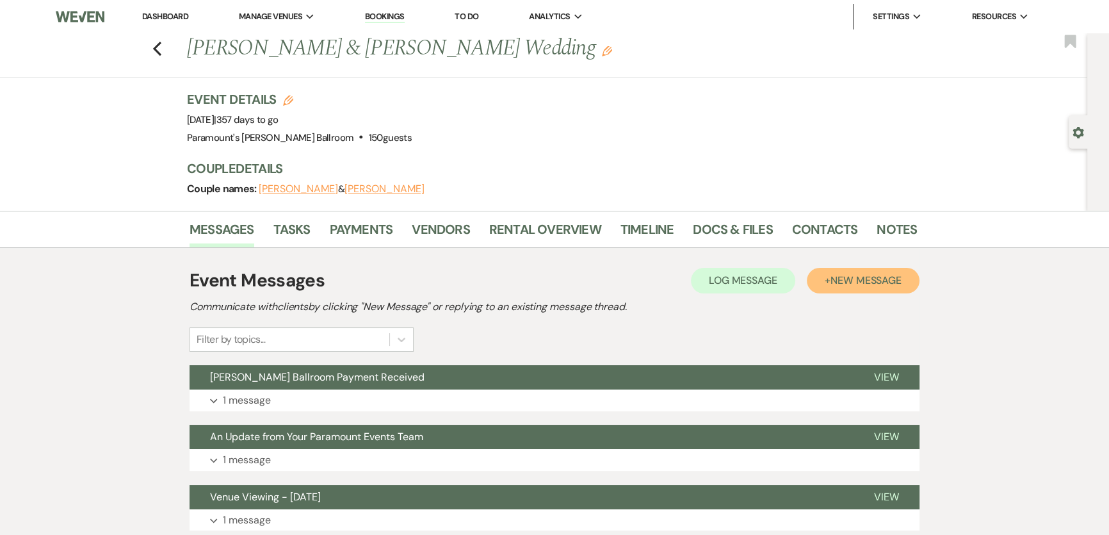
click at [883, 290] on button "+ New Message" at bounding box center [863, 281] width 113 height 26
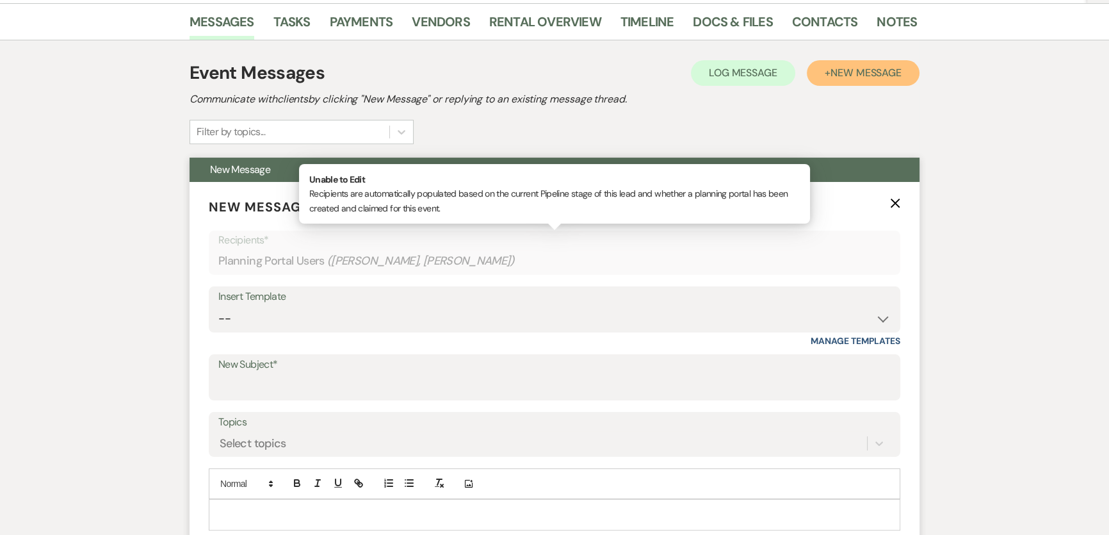
scroll to position [232, 0]
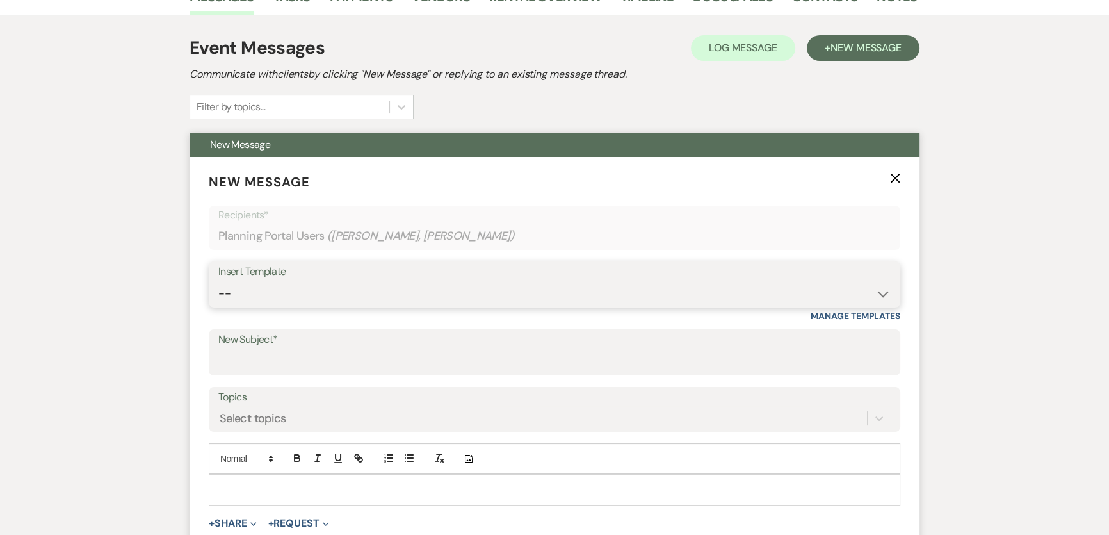
click at [316, 289] on select "-- Weven Planning Portal Introduction (Booked Events) 6 Month Consultation 9 Mo…" at bounding box center [554, 293] width 672 height 25
select select "1491"
click at [218, 281] on select "-- Weven Planning Portal Introduction (Booked Events) 6 Month Consultation 9 Mo…" at bounding box center [554, 293] width 672 height 25
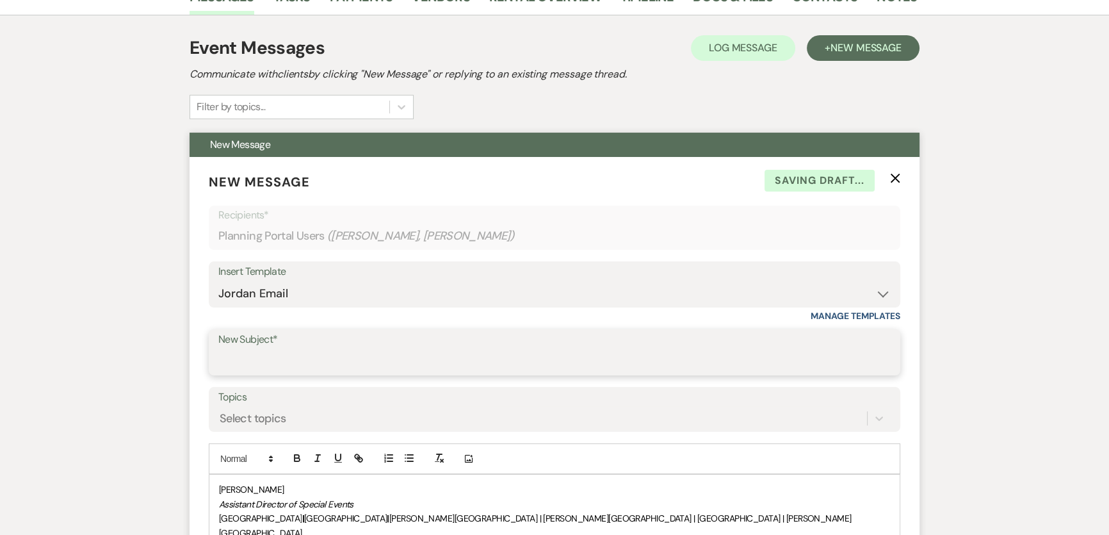
click at [268, 365] on input "New Subject*" at bounding box center [554, 361] width 672 height 25
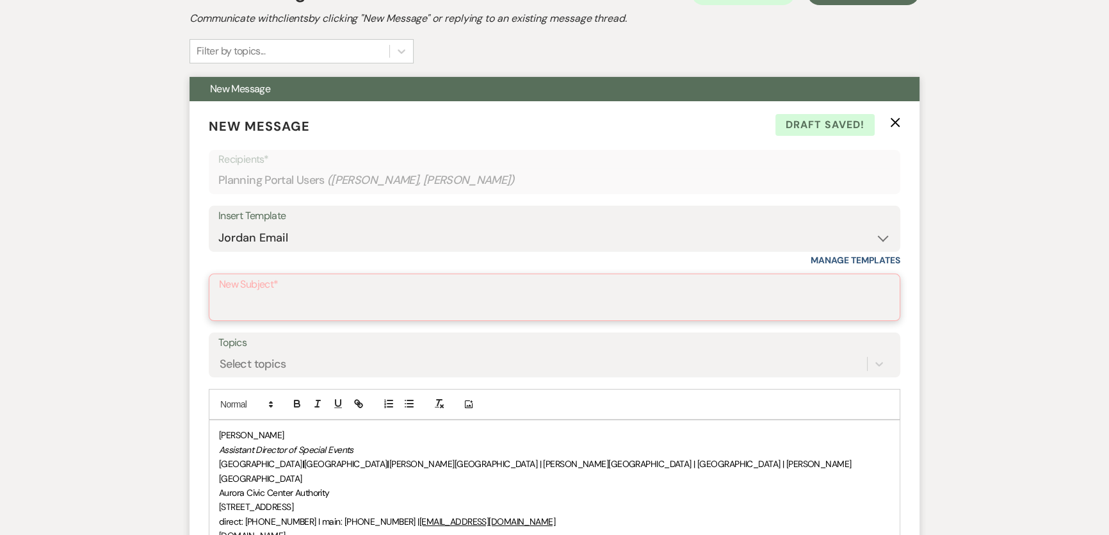
scroll to position [349, 0]
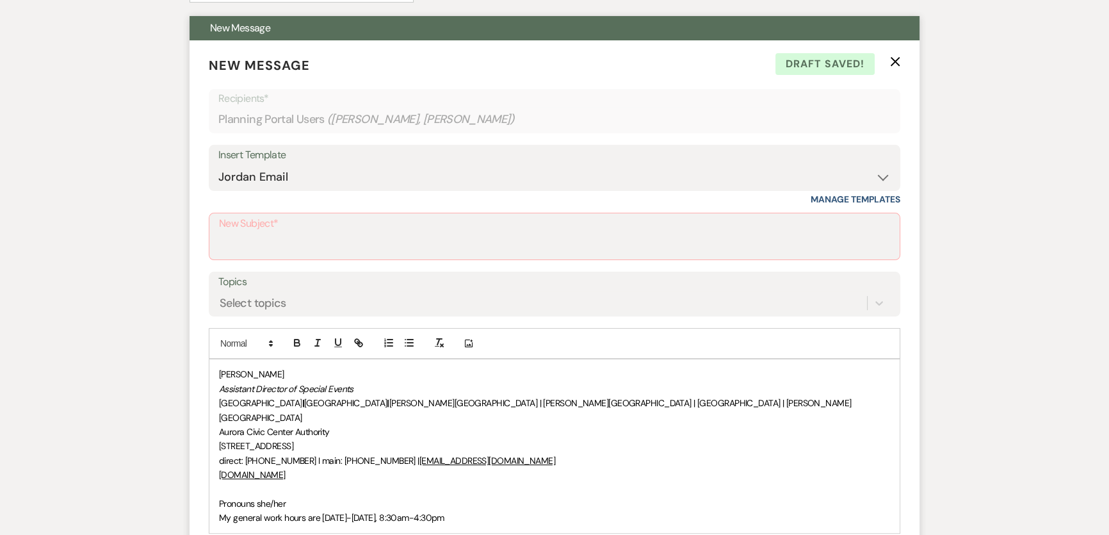
click at [211, 376] on div "Jordan Scherpe-Lencioni Assistant Director of Special Events Paramount Theatre …" at bounding box center [554, 445] width 690 height 173
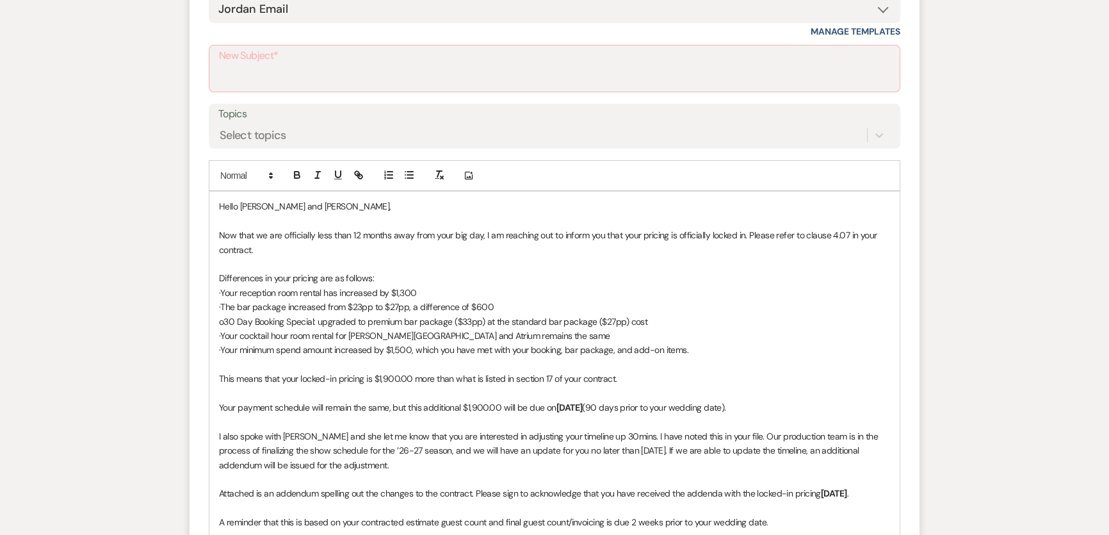
scroll to position [524, 0]
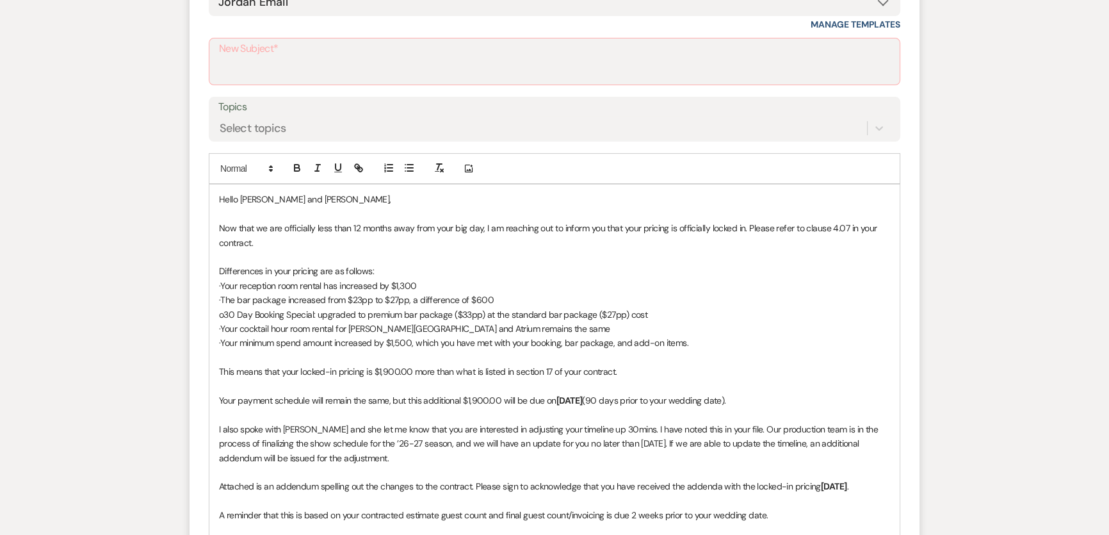
drag, startPoint x: 217, startPoint y: 281, endPoint x: 750, endPoint y: 341, distance: 536.6
click at [750, 341] on div "Hello Junilane and Alexander, Now that we are officially less than 12 months aw…" at bounding box center [554, 471] width 690 height 574
click at [405, 170] on icon "button" at bounding box center [409, 168] width 12 height 12
click at [246, 286] on li "·Your reception room rental has increased by $1,300" at bounding box center [561, 285] width 658 height 14
click at [243, 286] on li "·Your reception room rental has increased by $1,300" at bounding box center [561, 285] width 658 height 14
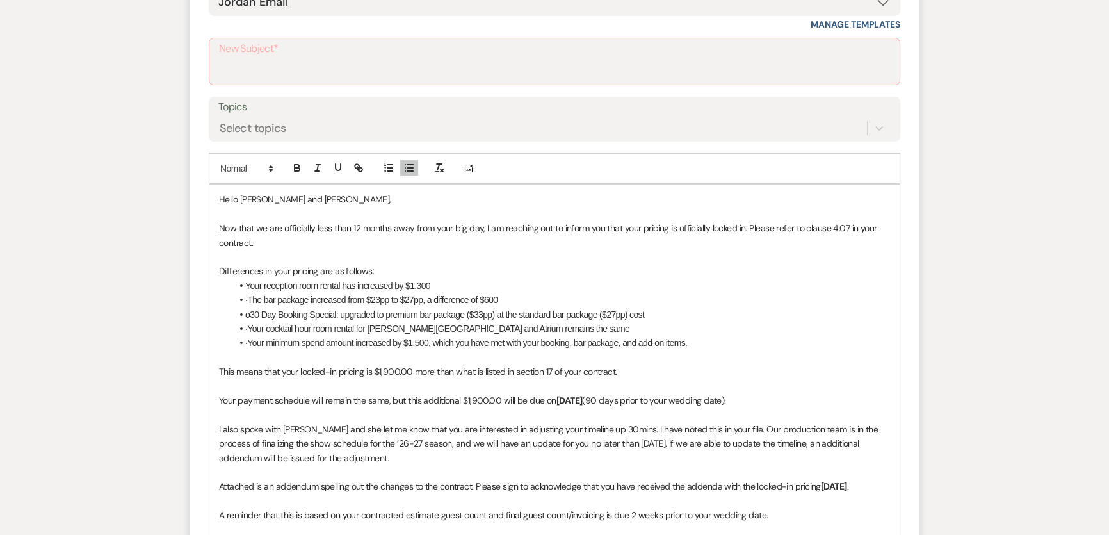
click at [245, 294] on li "·The bar package increased from $23pp to $27pp, a difference of $600" at bounding box center [561, 300] width 658 height 14
click at [244, 313] on li "o30 Day Booking Special: upgraded to premium bar package ($33pp) at the standar…" at bounding box center [561, 314] width 658 height 14
click at [245, 327] on li "·Your cocktail hour room rental for Copley Lounge and Atrium remains the same" at bounding box center [561, 328] width 658 height 14
click at [246, 339] on li "·Your minimum spend amount increased by $1,500, which you have met with your bo…" at bounding box center [561, 342] width 658 height 14
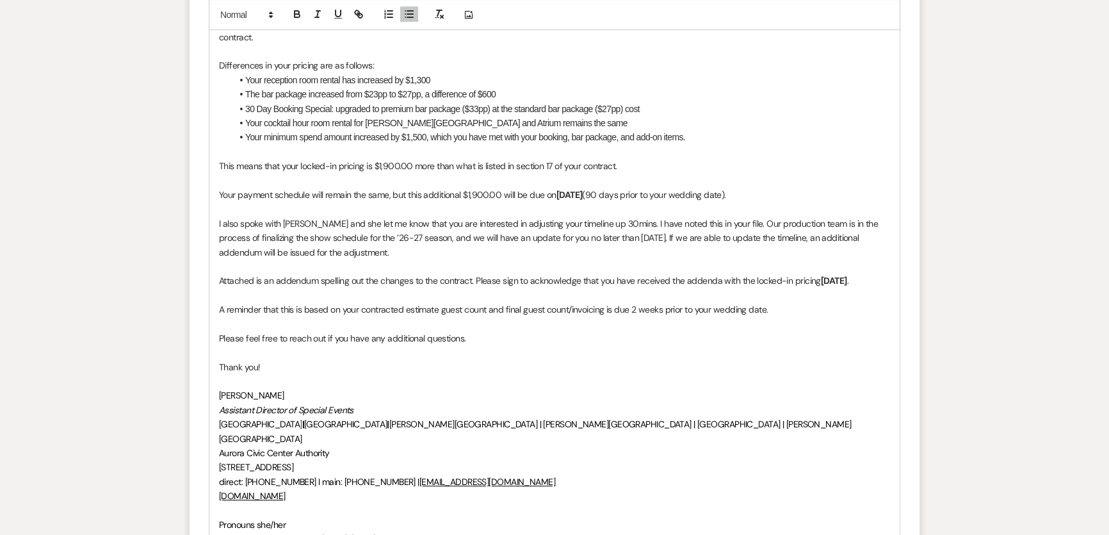
scroll to position [814, 0]
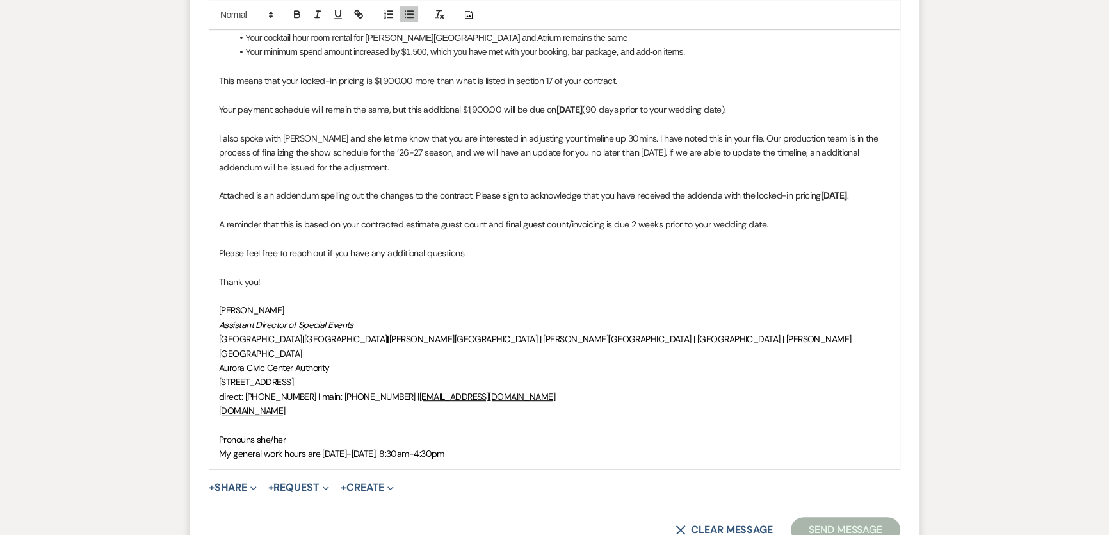
click at [287, 289] on p "Thank you!" at bounding box center [554, 282] width 671 height 14
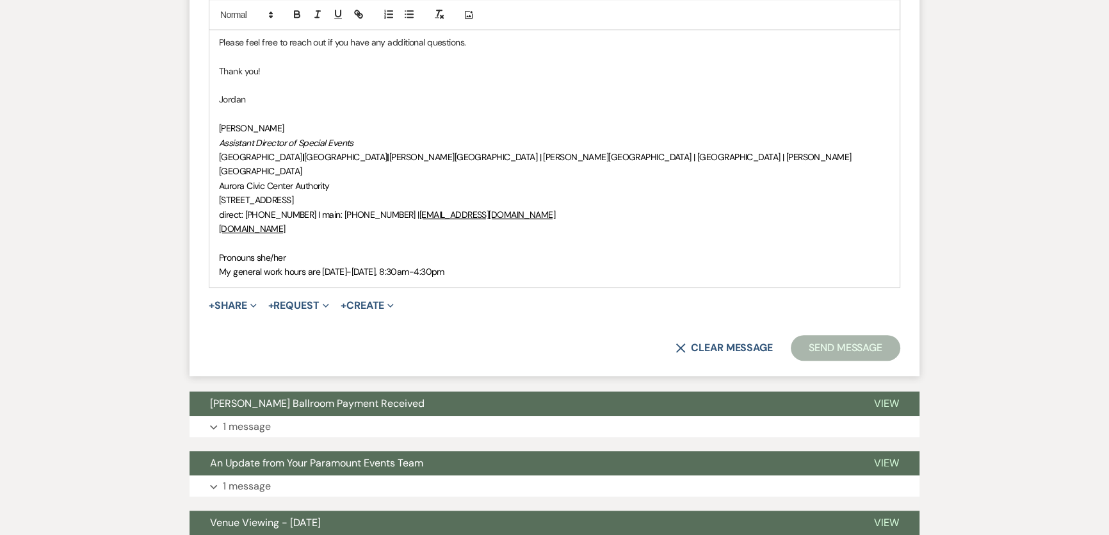
scroll to position [1047, 0]
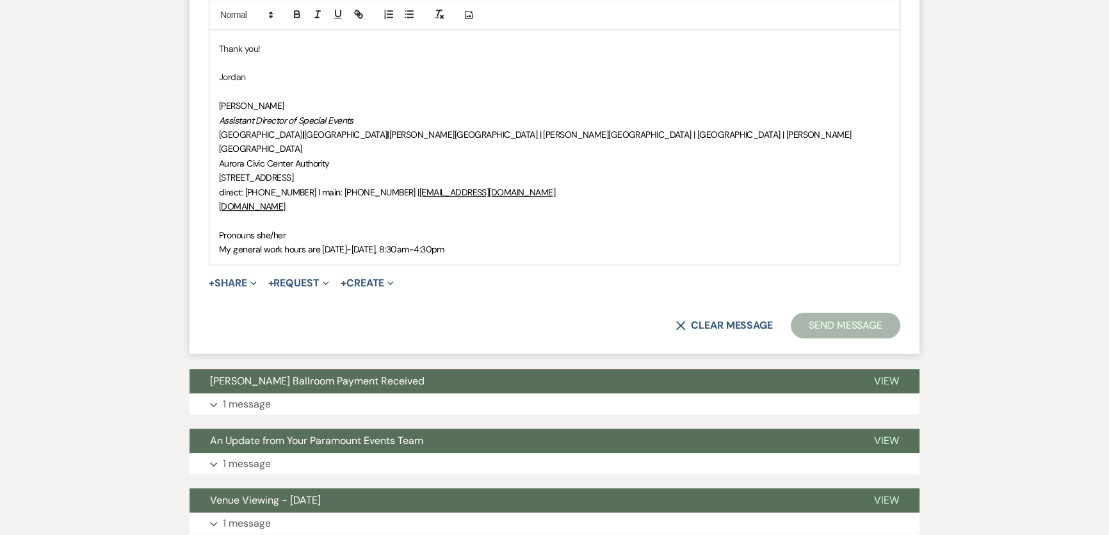
click at [232, 282] on button "+ Share Expand" at bounding box center [233, 283] width 48 height 10
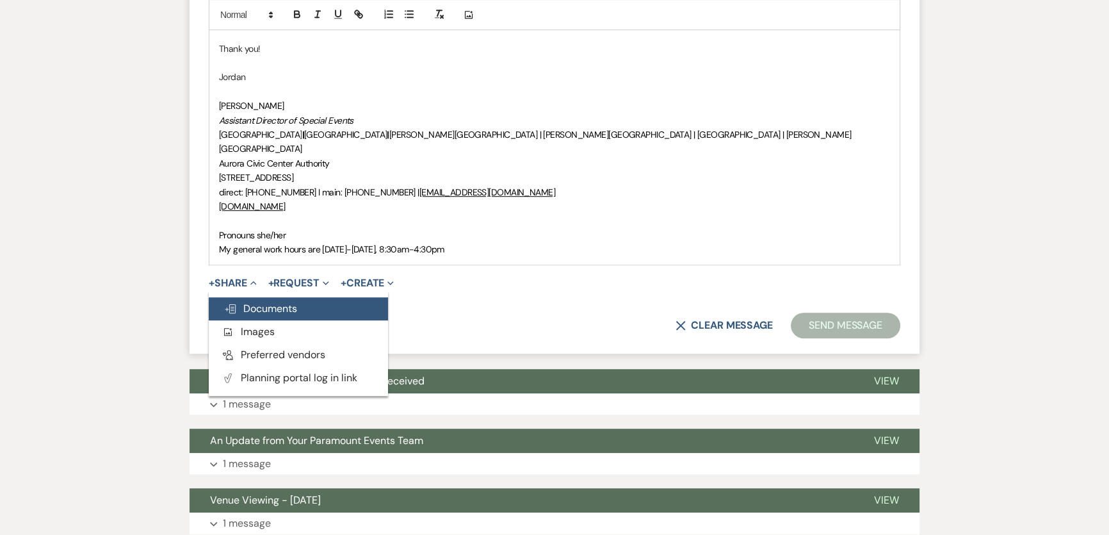
click at [252, 302] on span "Doc Upload Documents" at bounding box center [260, 308] width 73 height 13
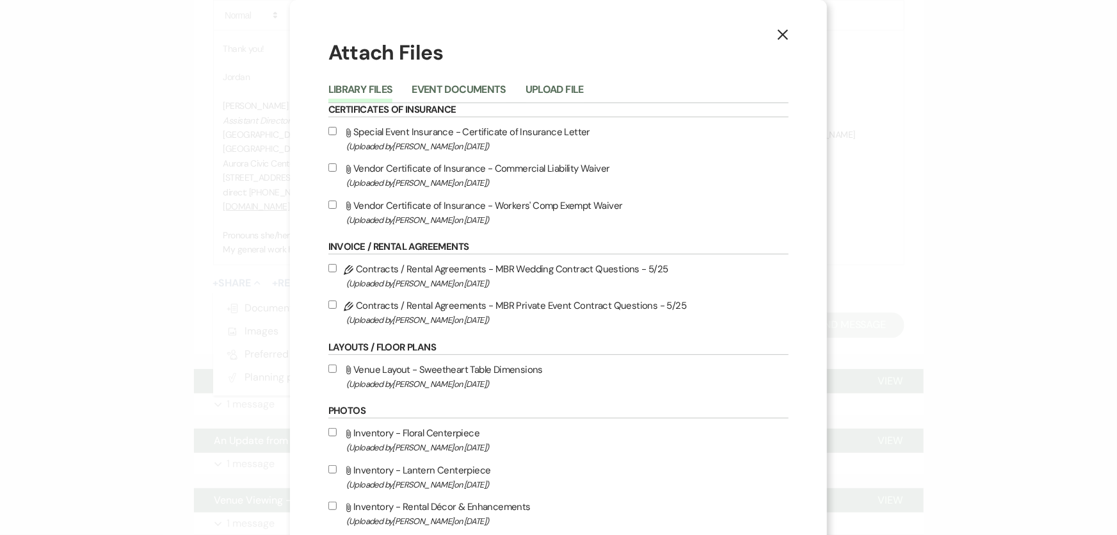
drag, startPoint x: 541, startPoint y: 92, endPoint x: 525, endPoint y: 113, distance: 26.5
click at [542, 92] on button "Upload File" at bounding box center [555, 94] width 58 height 18
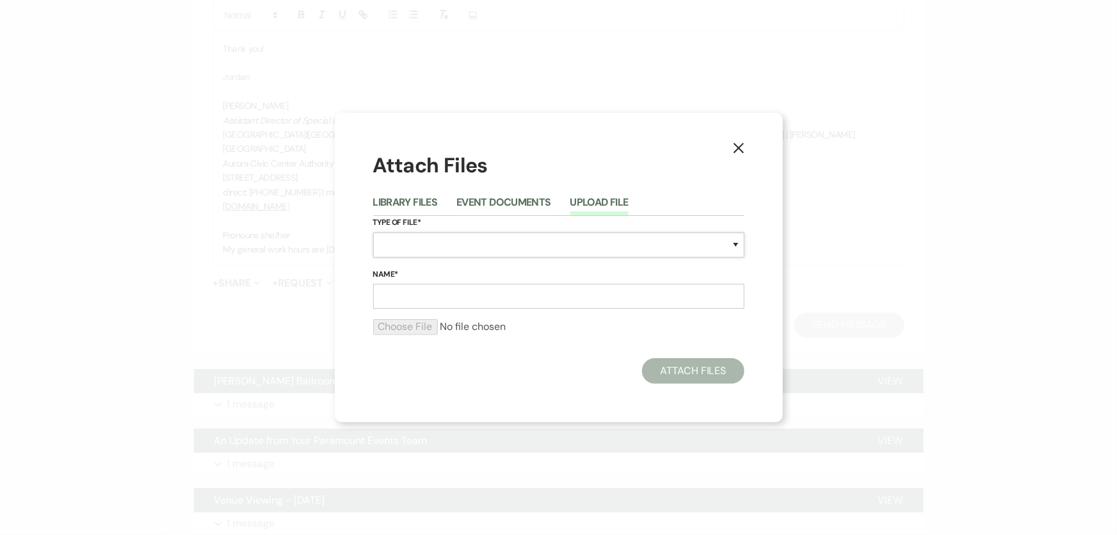
click at [424, 245] on select "Special Event Insurance Vendor Certificate of Insurance Contracts / Rental Agre…" at bounding box center [558, 244] width 371 height 25
select select "10"
click at [373, 232] on select "Special Event Insurance Vendor Certificate of Insurance Contracts / Rental Agre…" at bounding box center [558, 244] width 371 height 25
click at [465, 300] on input "Name*" at bounding box center [558, 296] width 371 height 25
paste input "M260905 Lusung-Hall Wedding Contract Addenda 9.5.26"
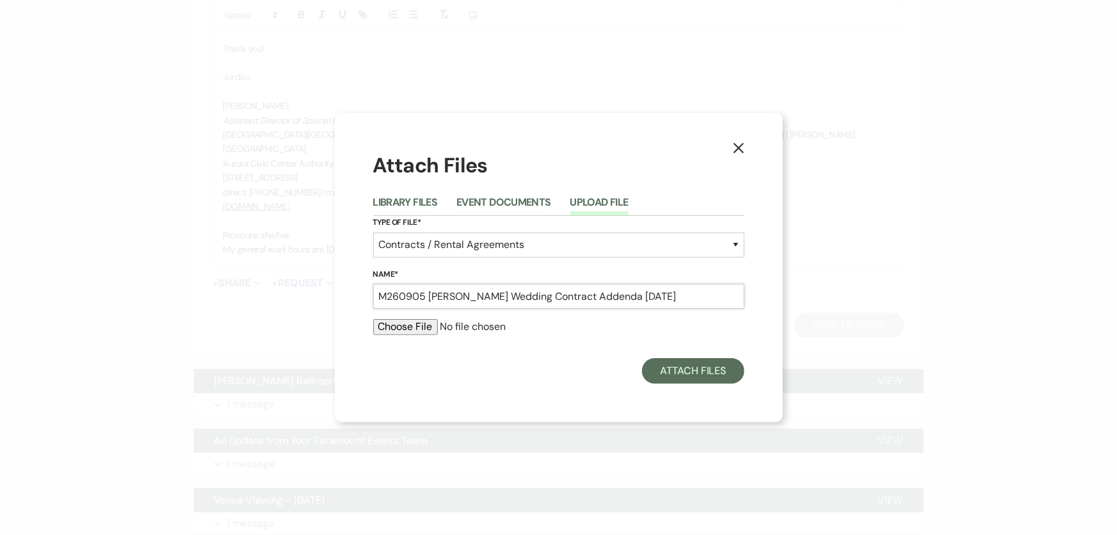
type input "M260905 Lusung-Hall Wedding Contract Addenda 9.5.26"
click at [391, 331] on input "file" at bounding box center [558, 326] width 371 height 15
type input "C:\fakepath\M260905 Lusung-Hall Wedding Contract Addenda 9.5.26.pdf"
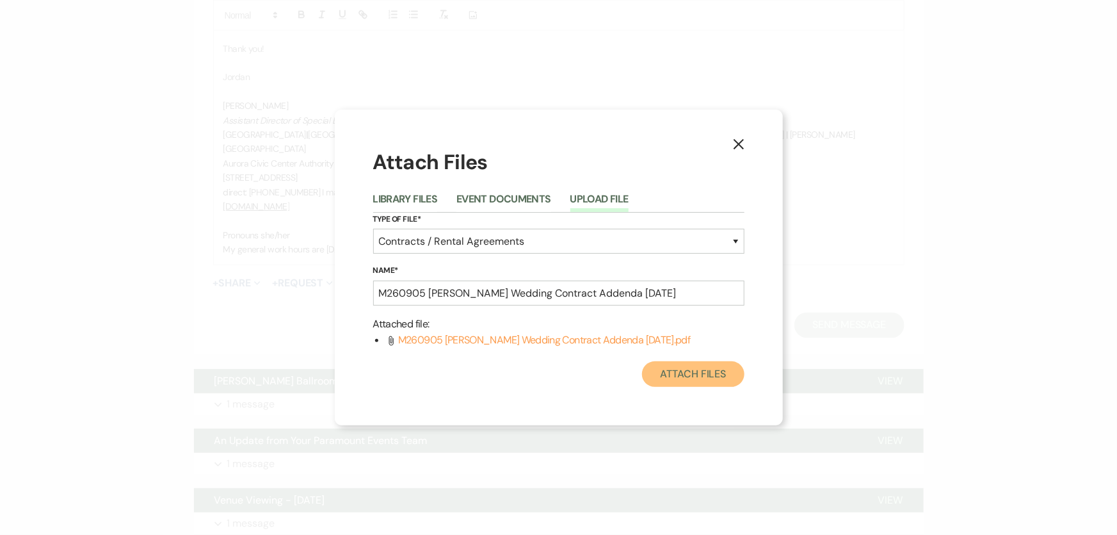
click at [704, 378] on button "Attach Files" at bounding box center [693, 374] width 102 height 26
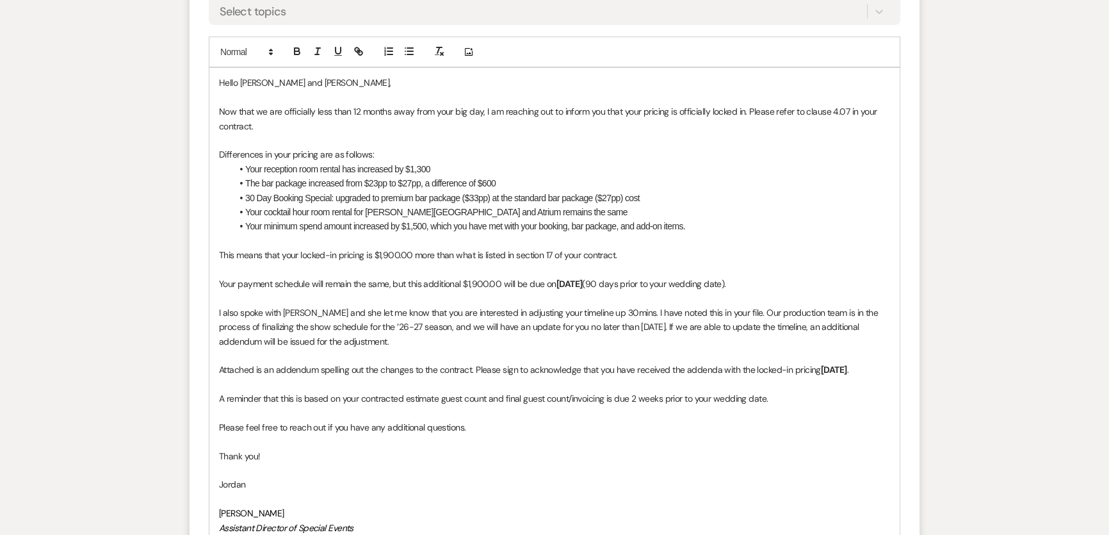
scroll to position [232, 0]
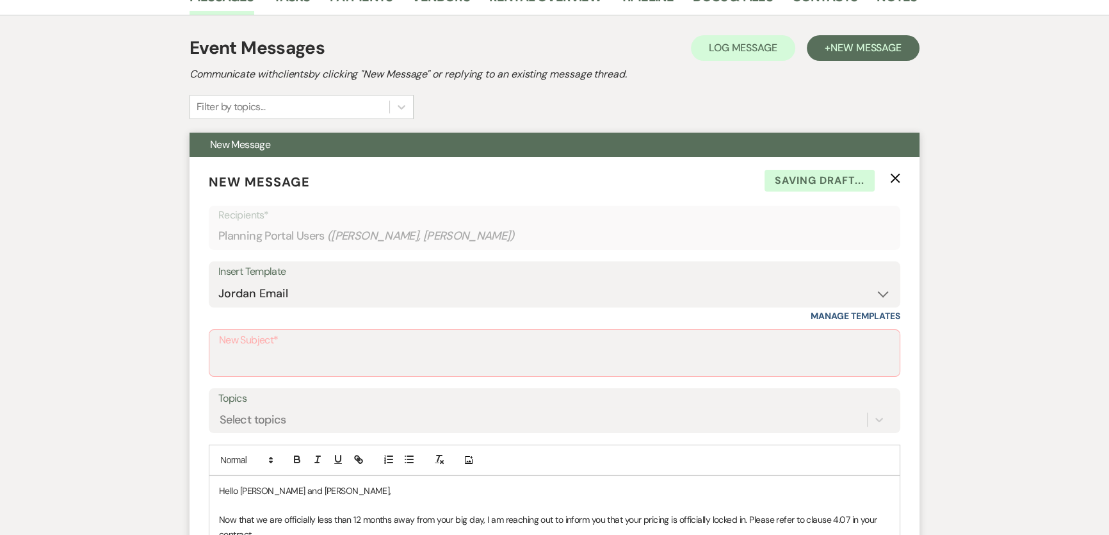
click at [353, 346] on label "New Subject*" at bounding box center [554, 340] width 671 height 19
click at [353, 350] on input "New Subject*" at bounding box center [554, 362] width 671 height 25
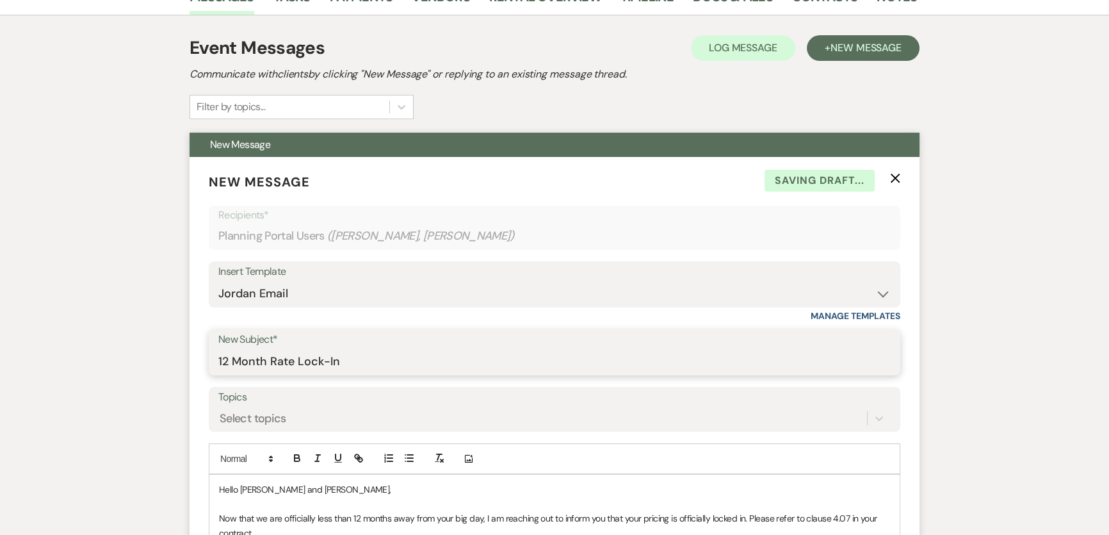
type input "12 Month Rate Lock-In"
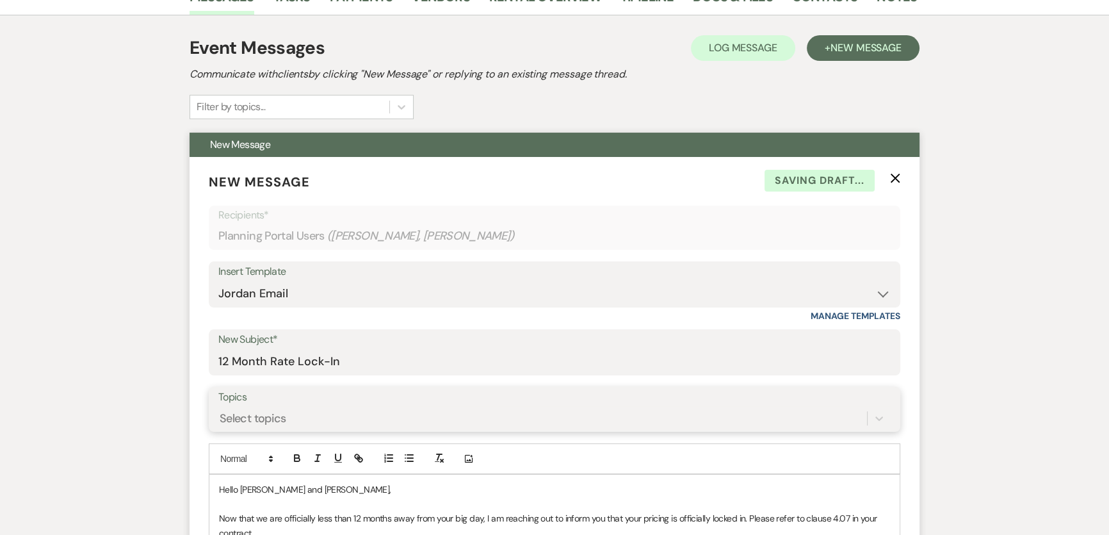
click at [360, 415] on div "Select topics" at bounding box center [554, 418] width 672 height 24
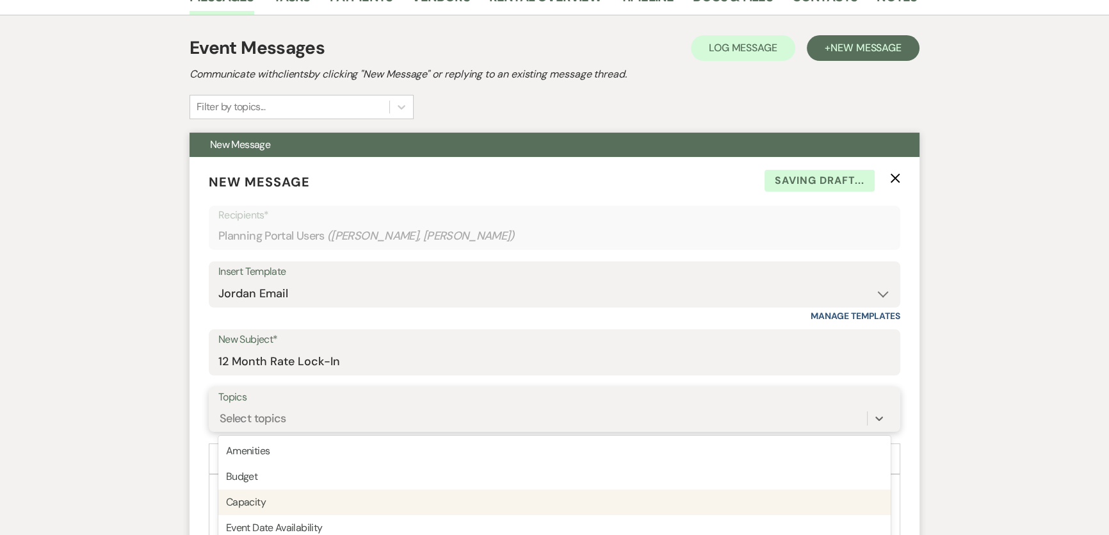
scroll to position [330, 0]
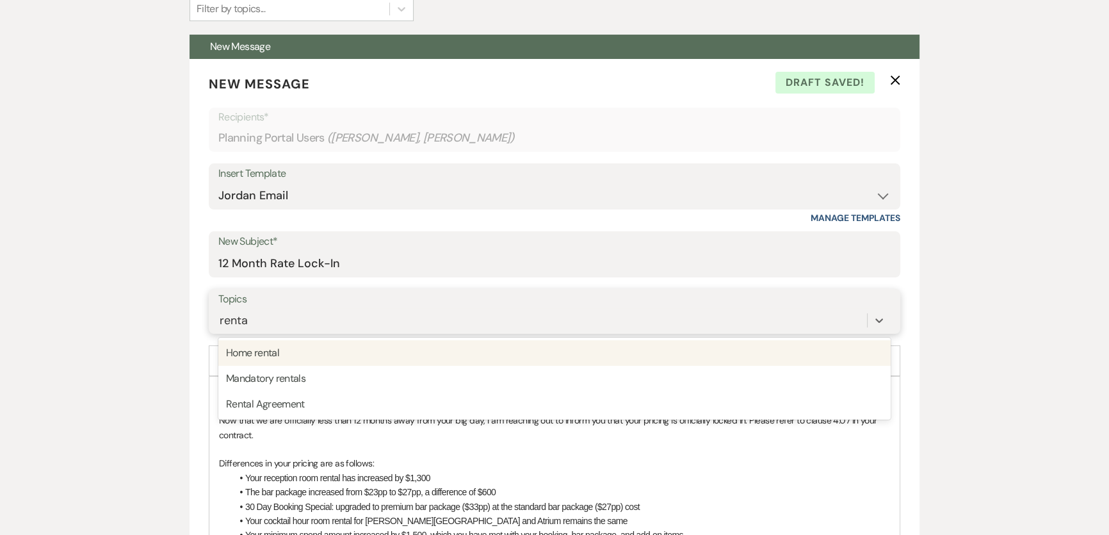
type input "rental"
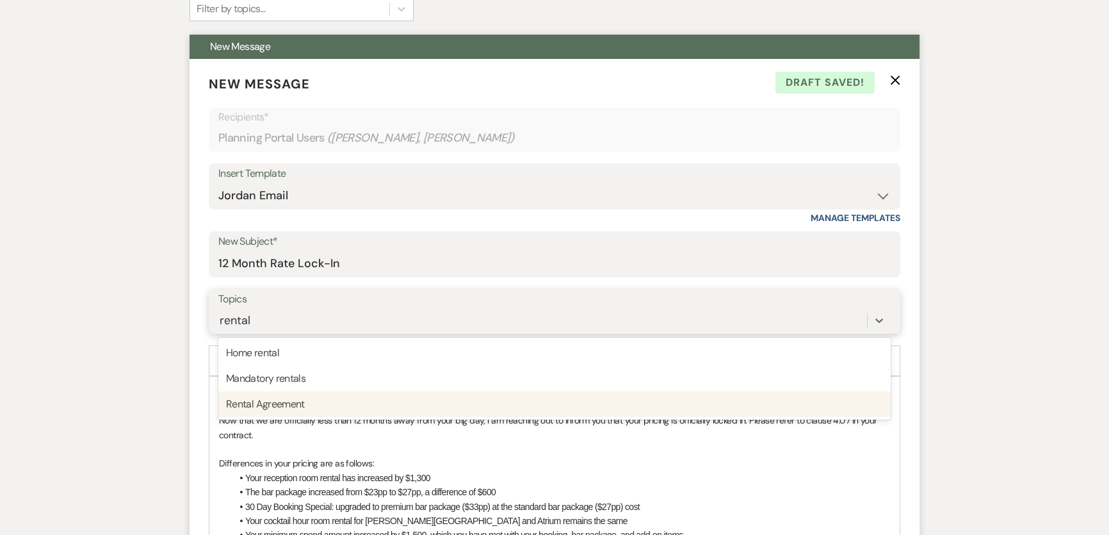
click at [339, 403] on div "Rental Agreement" at bounding box center [554, 404] width 672 height 26
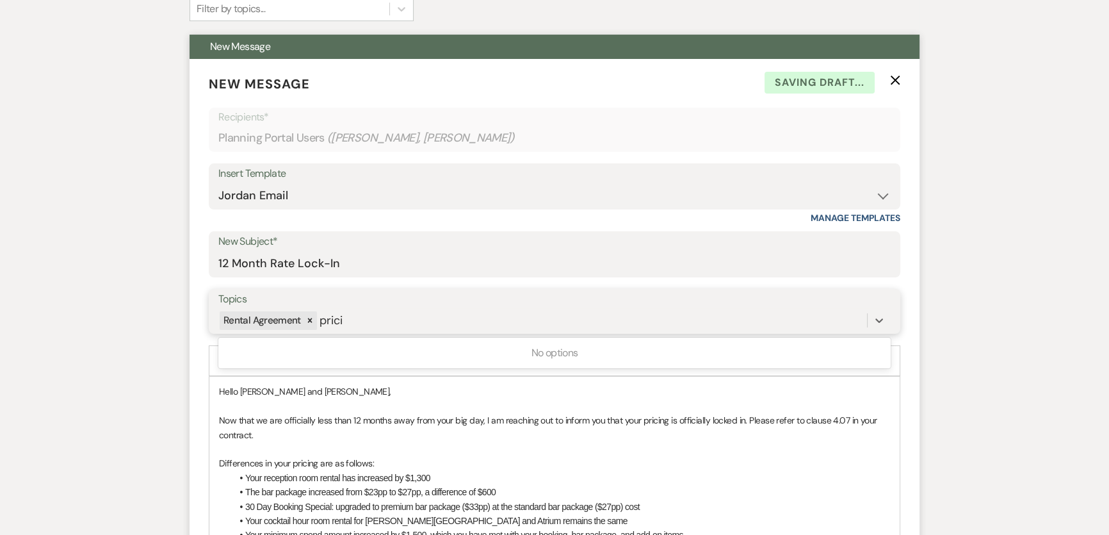
type input "pric"
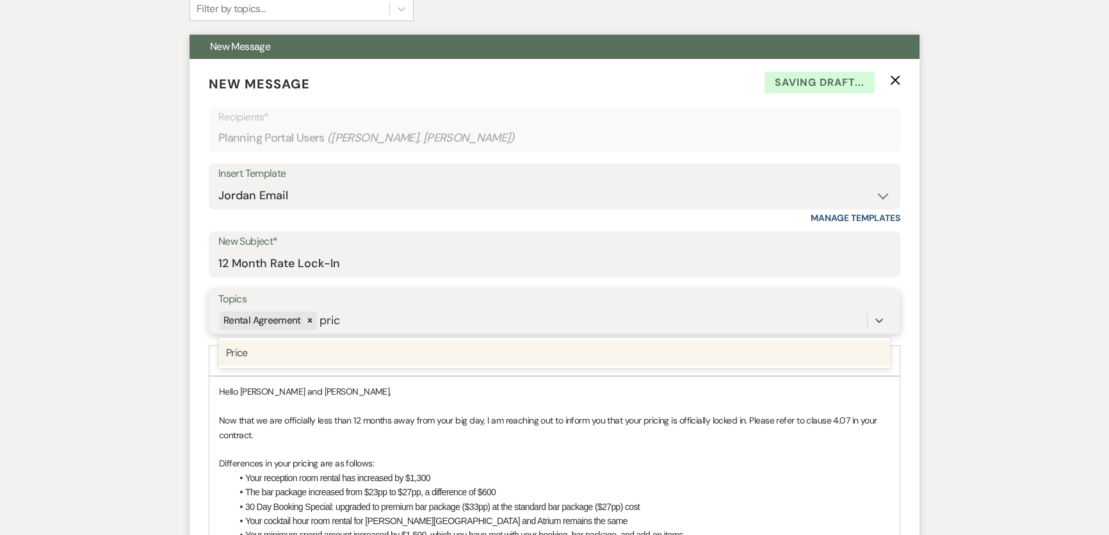
click at [365, 358] on div "Price" at bounding box center [554, 353] width 672 height 26
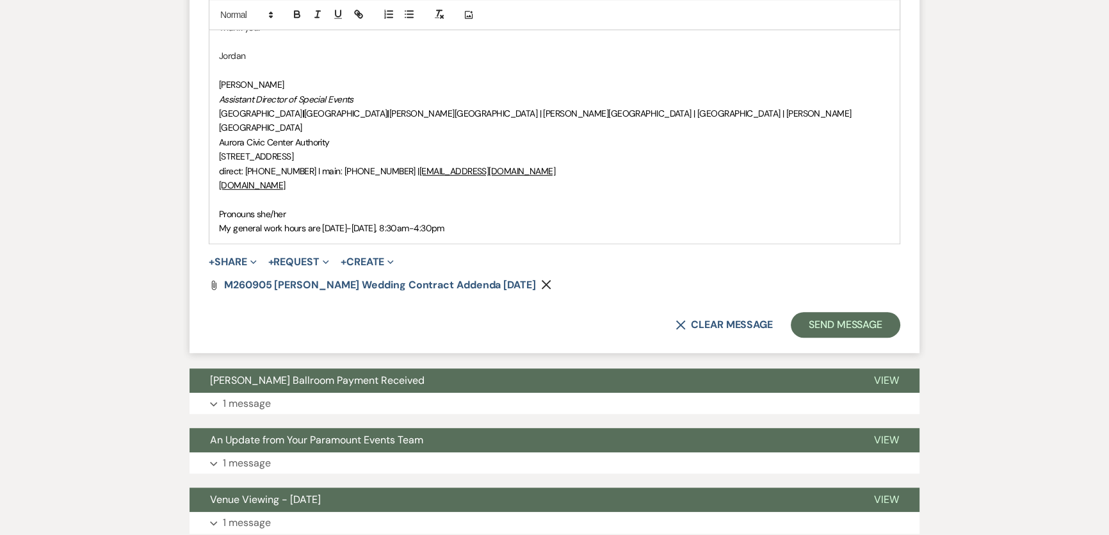
scroll to position [1087, 0]
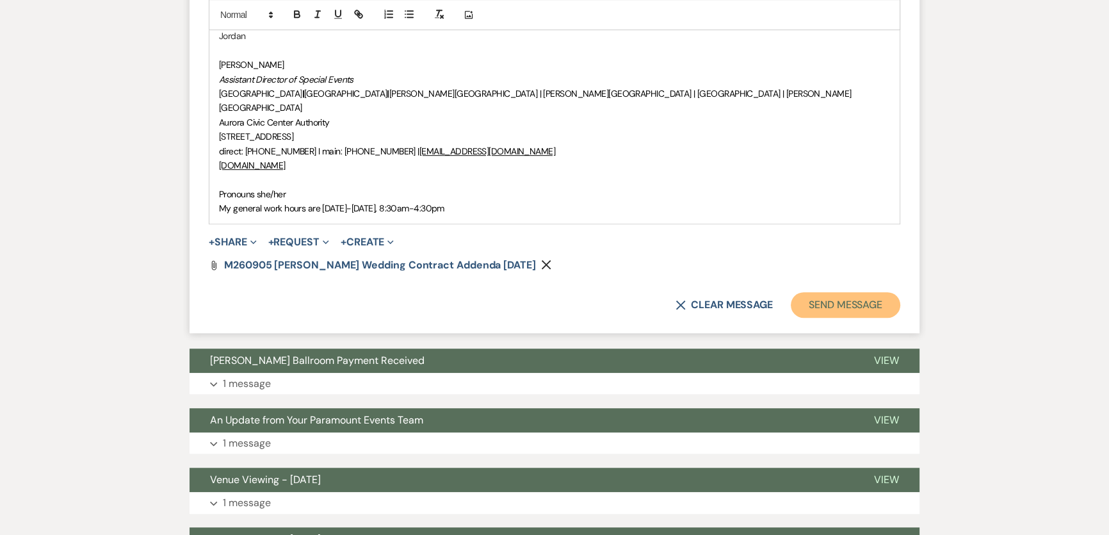
click at [839, 307] on button "Send Message" at bounding box center [845, 305] width 109 height 26
